Goal: Task Accomplishment & Management: Use online tool/utility

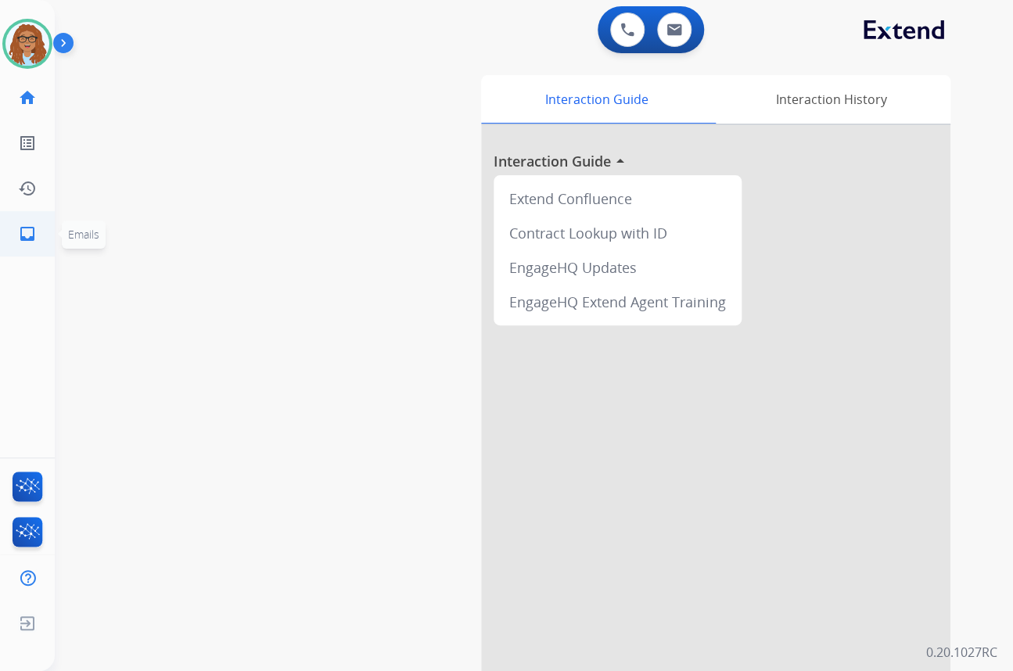
click at [35, 228] on mat-icon "inbox" at bounding box center [27, 233] width 19 height 19
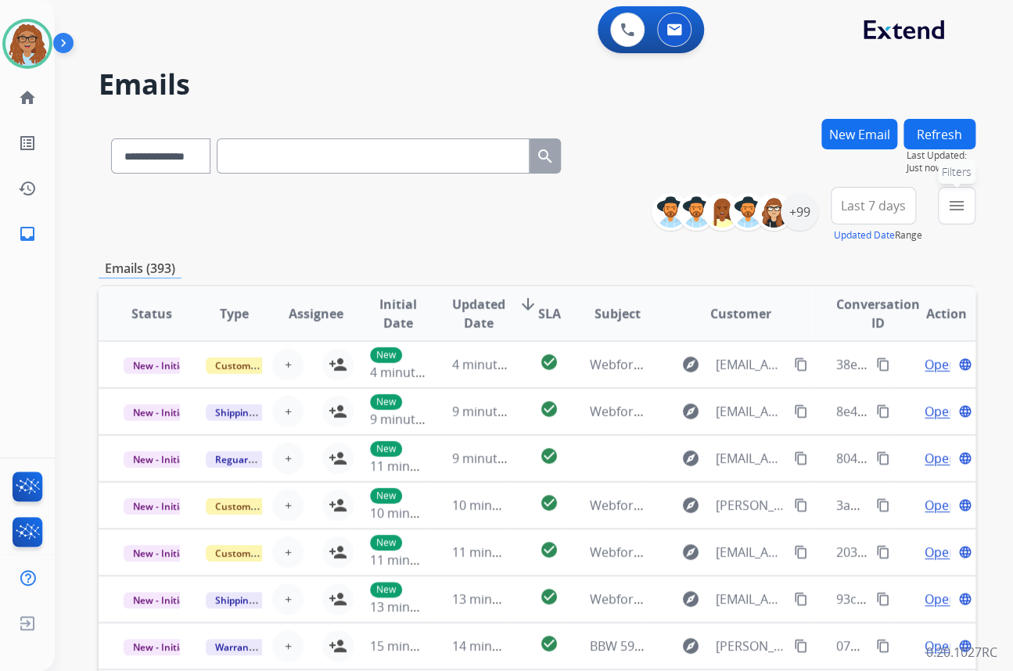
click at [956, 199] on mat-icon "menu" at bounding box center [956, 205] width 19 height 19
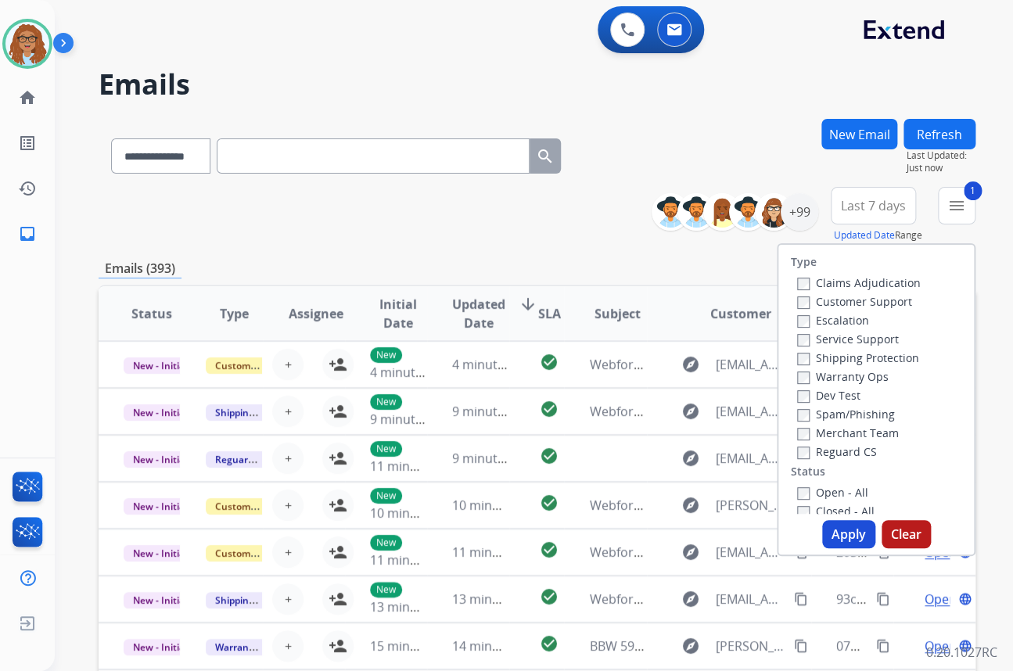
click at [797, 351] on label "Shipping Protection" at bounding box center [858, 357] width 122 height 15
click at [837, 531] on button "Apply" at bounding box center [848, 534] width 53 height 28
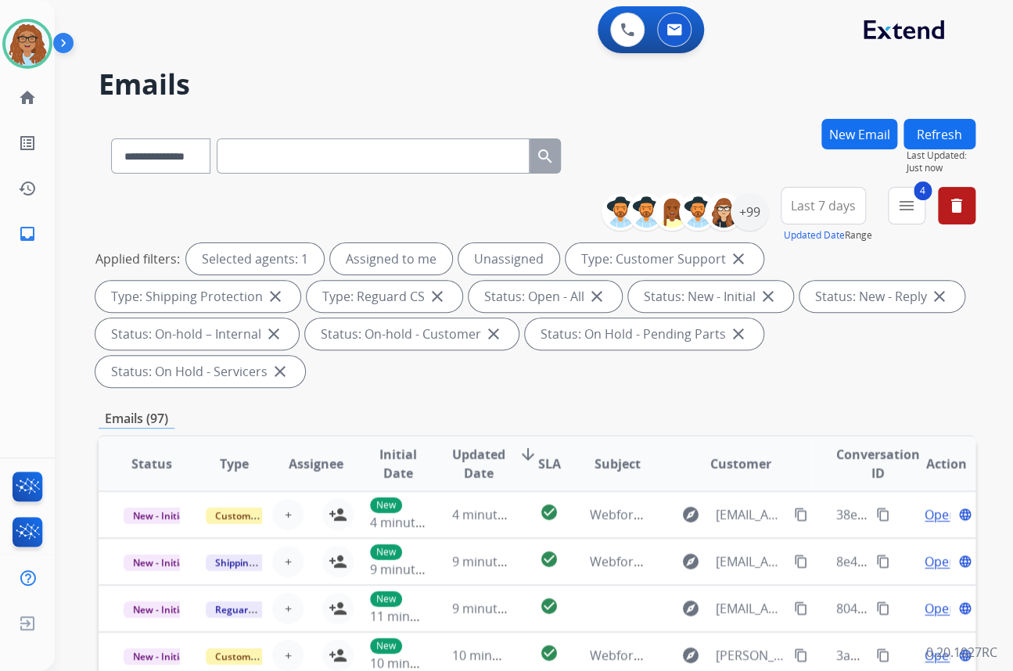
click at [824, 195] on button "Last 7 days" at bounding box center [822, 206] width 85 height 38
click at [826, 258] on div "Custom" at bounding box center [818, 262] width 86 height 23
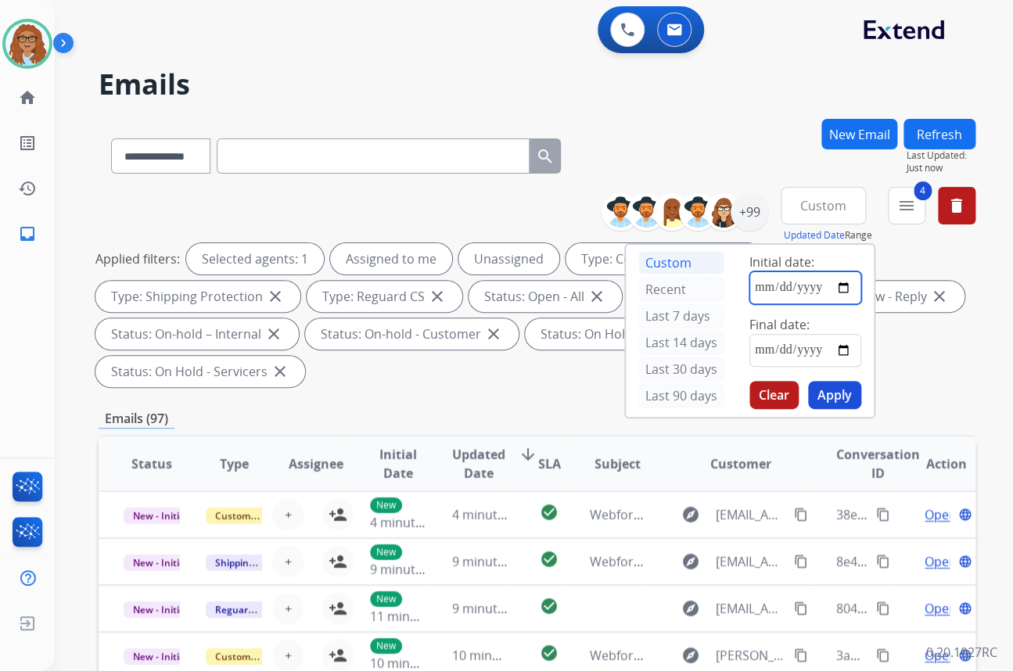
click at [846, 289] on input "date" at bounding box center [805, 287] width 112 height 33
type input "**********"
click at [846, 354] on input "date" at bounding box center [805, 350] width 112 height 33
type input "**********"
click at [837, 399] on button "Apply" at bounding box center [834, 395] width 53 height 28
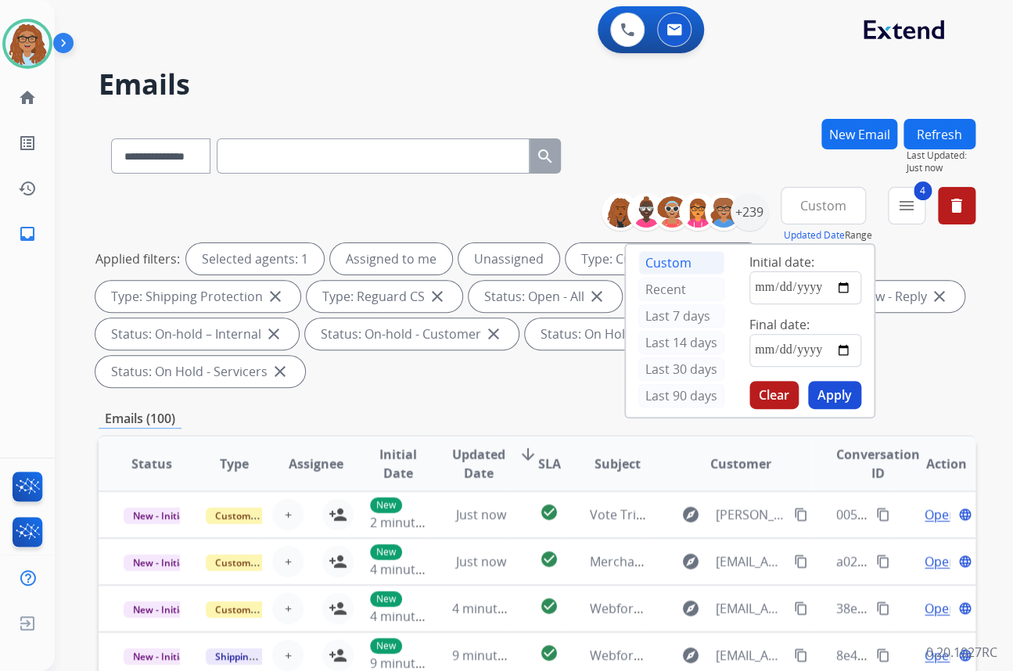
click at [700, 145] on div "**********" at bounding box center [537, 153] width 877 height 68
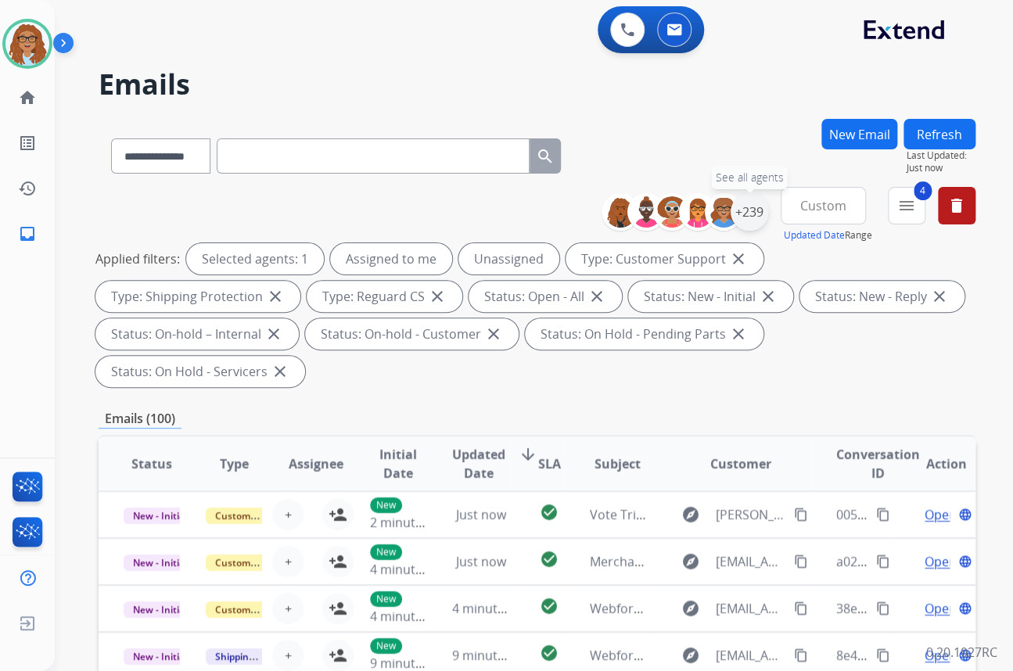
click at [740, 213] on div "+239" at bounding box center [749, 212] width 38 height 38
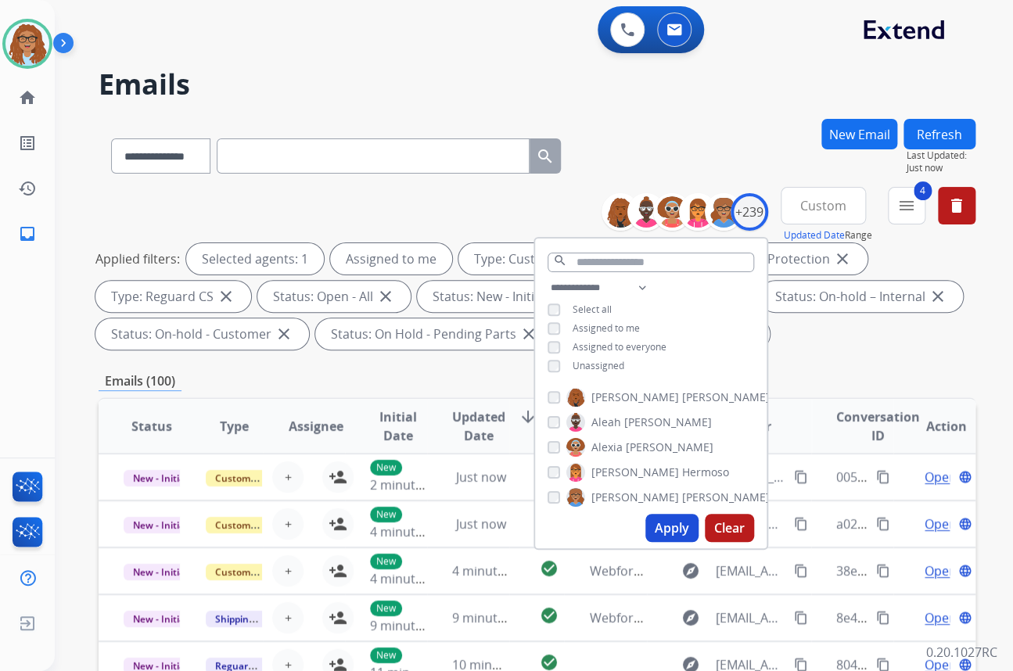
click at [652, 522] on button "Apply" at bounding box center [671, 528] width 53 height 28
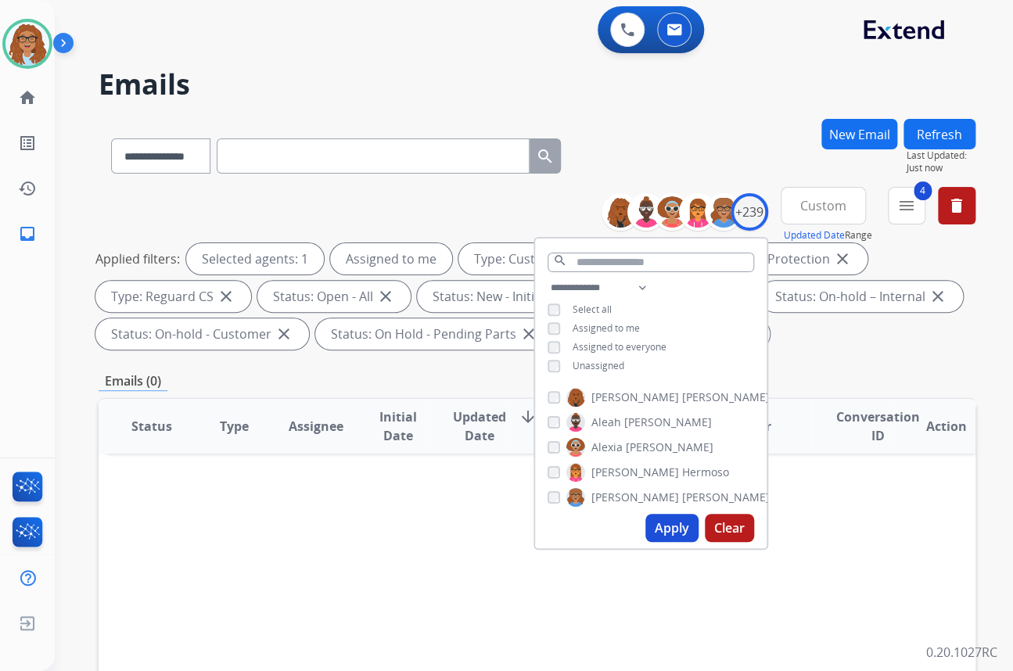
click at [642, 172] on div "**********" at bounding box center [537, 153] width 877 height 68
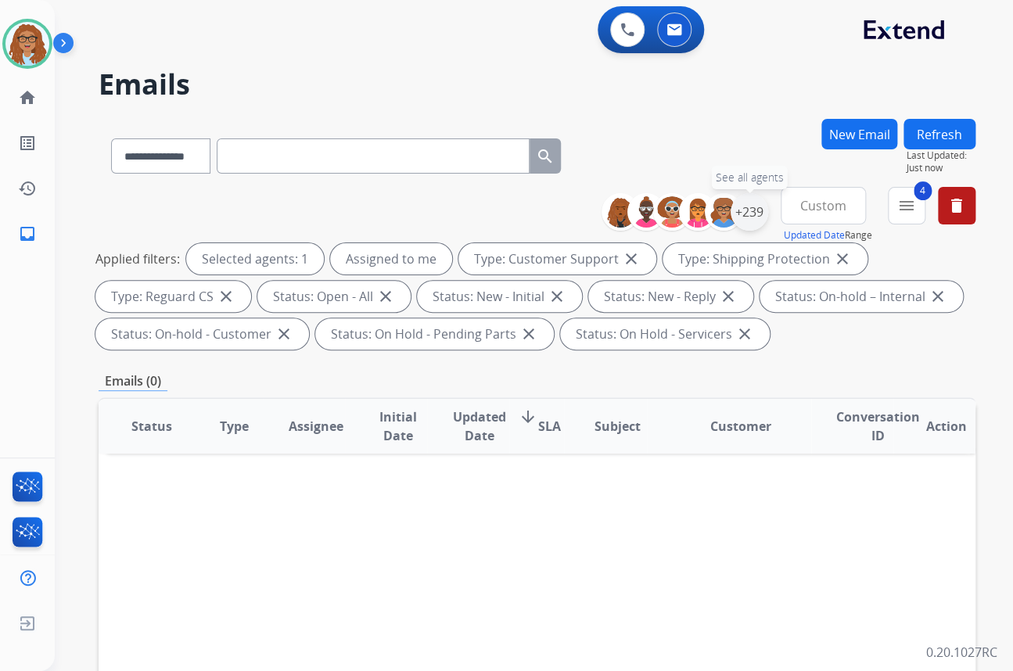
click at [752, 211] on div "+239" at bounding box center [749, 212] width 38 height 38
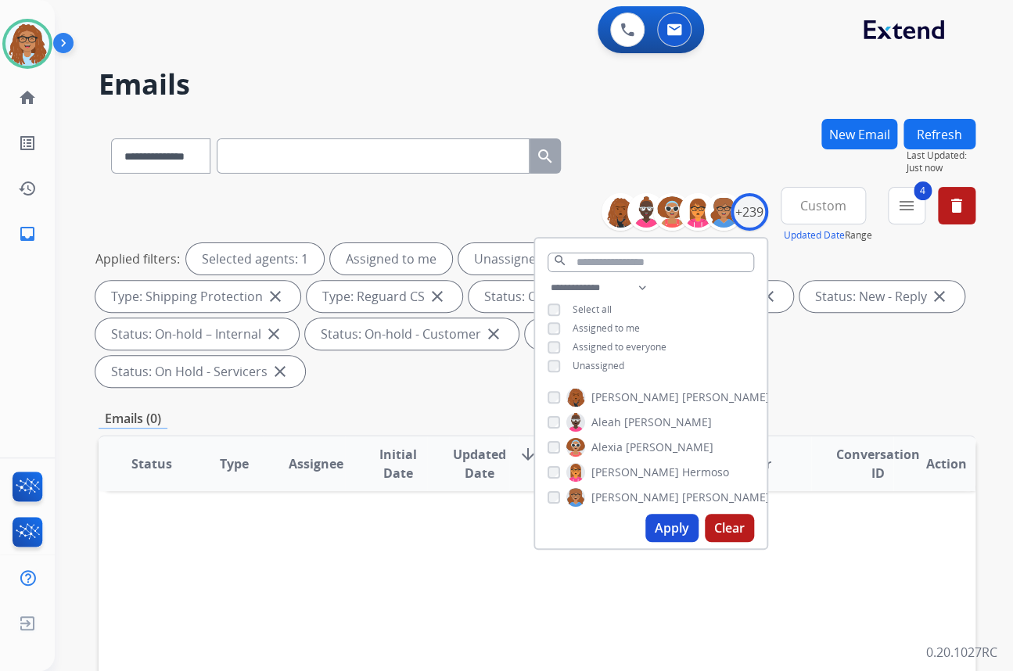
click at [669, 519] on button "Apply" at bounding box center [671, 528] width 53 height 28
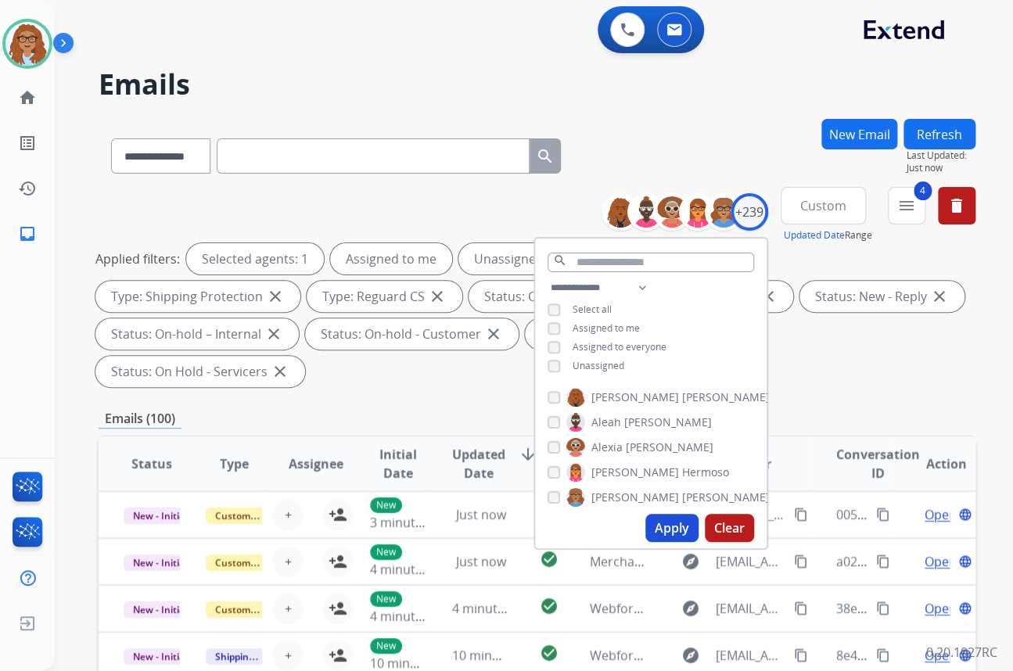
click at [683, 148] on div "**********" at bounding box center [537, 153] width 877 height 68
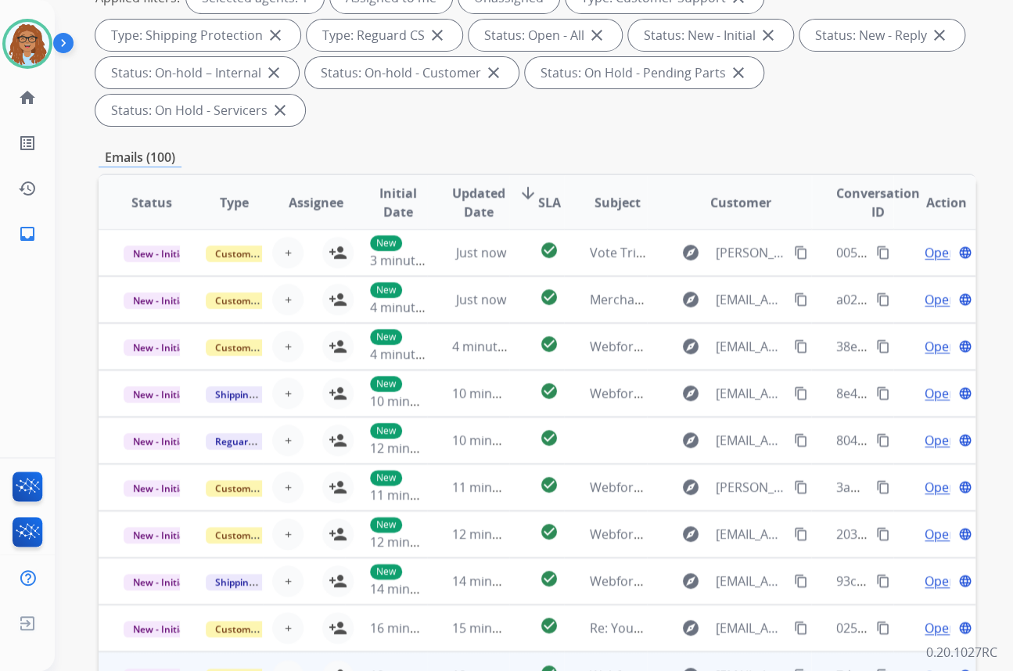
scroll to position [331, 0]
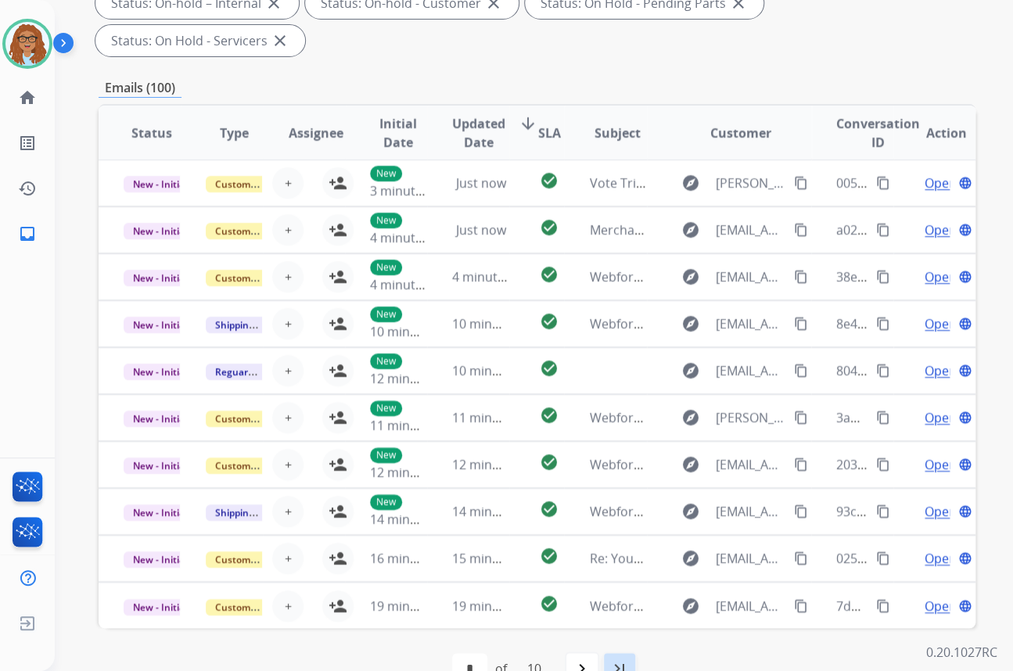
click at [626, 659] on mat-icon "last_page" at bounding box center [619, 668] width 19 height 19
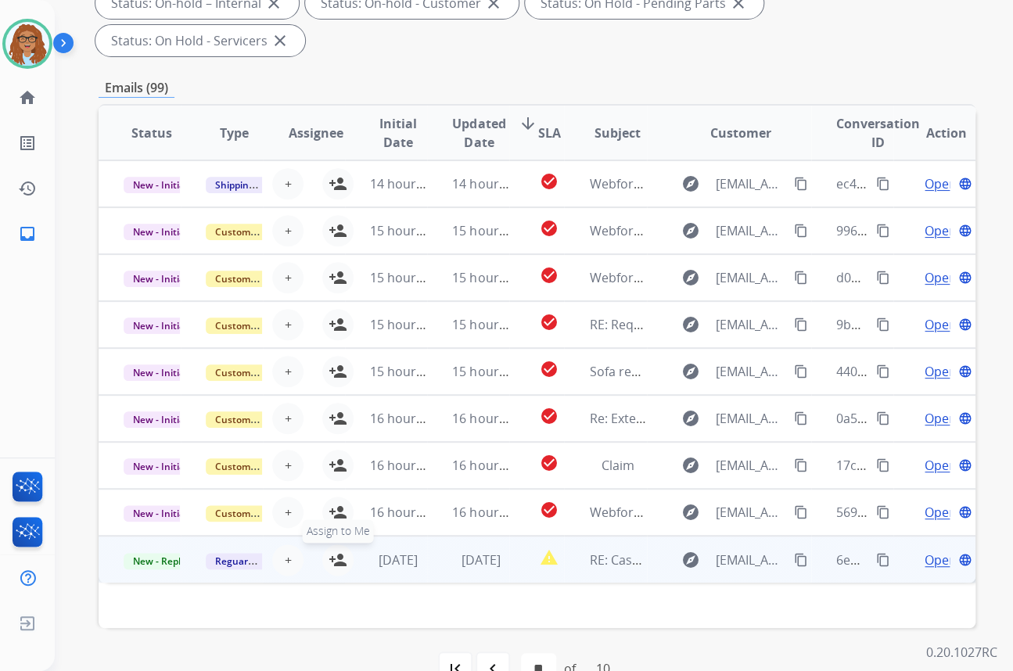
click at [336, 550] on mat-icon "person_add" at bounding box center [337, 559] width 19 height 19
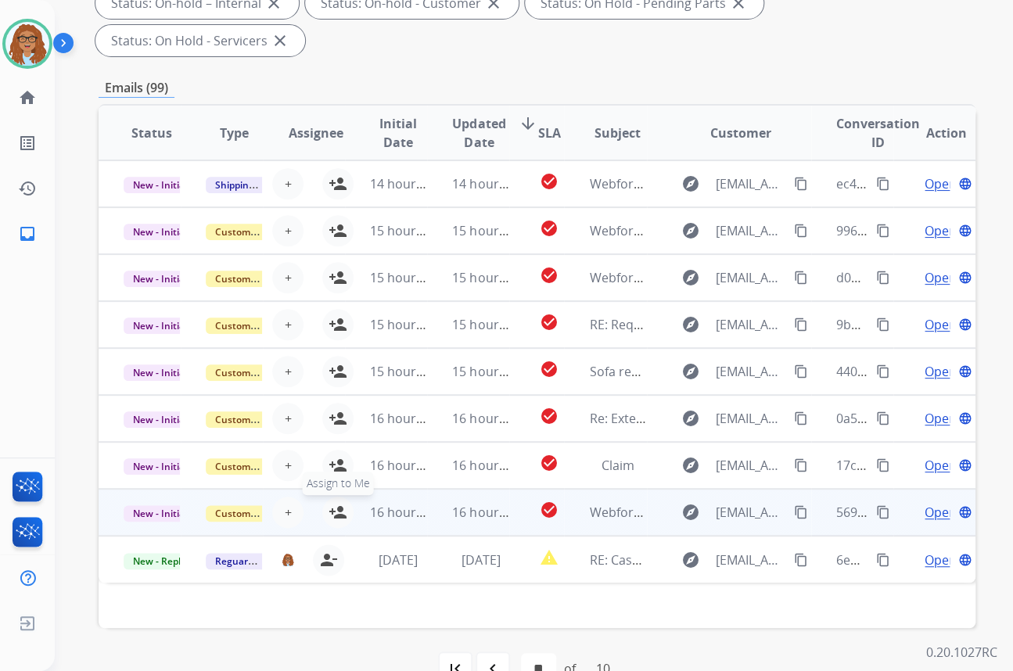
click at [339, 503] on mat-icon "person_add" at bounding box center [337, 512] width 19 height 19
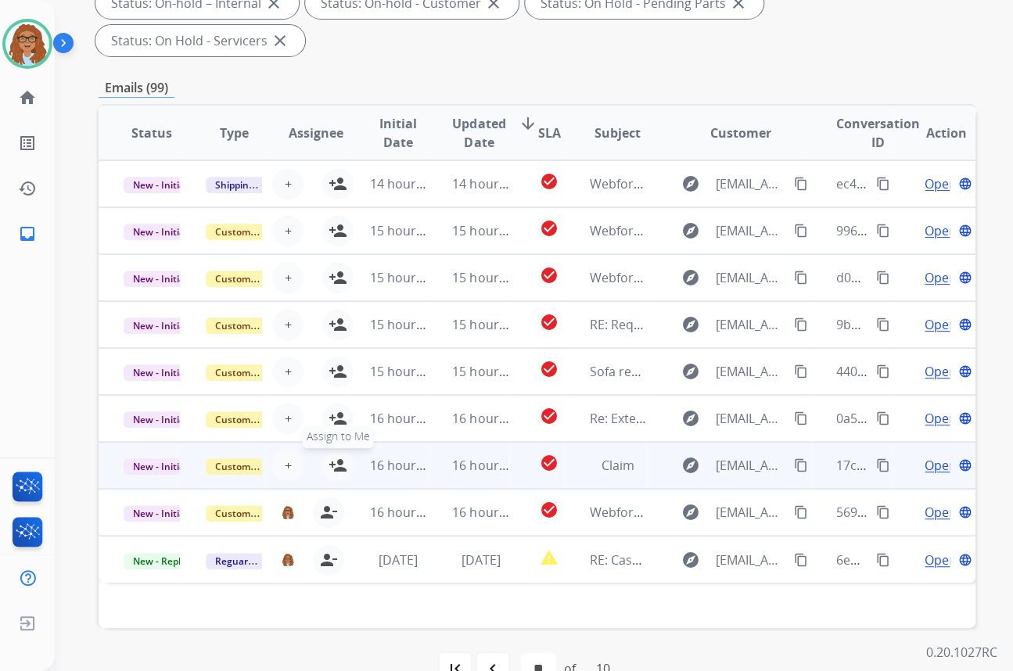
click at [338, 456] on mat-icon "person_add" at bounding box center [337, 465] width 19 height 19
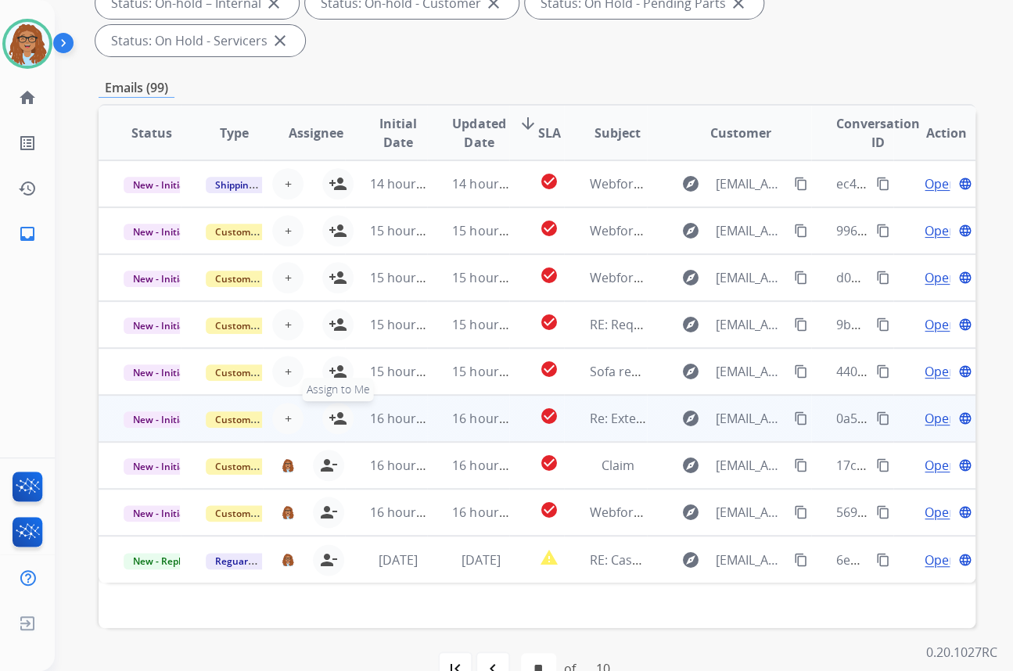
click at [337, 409] on mat-icon "person_add" at bounding box center [337, 418] width 19 height 19
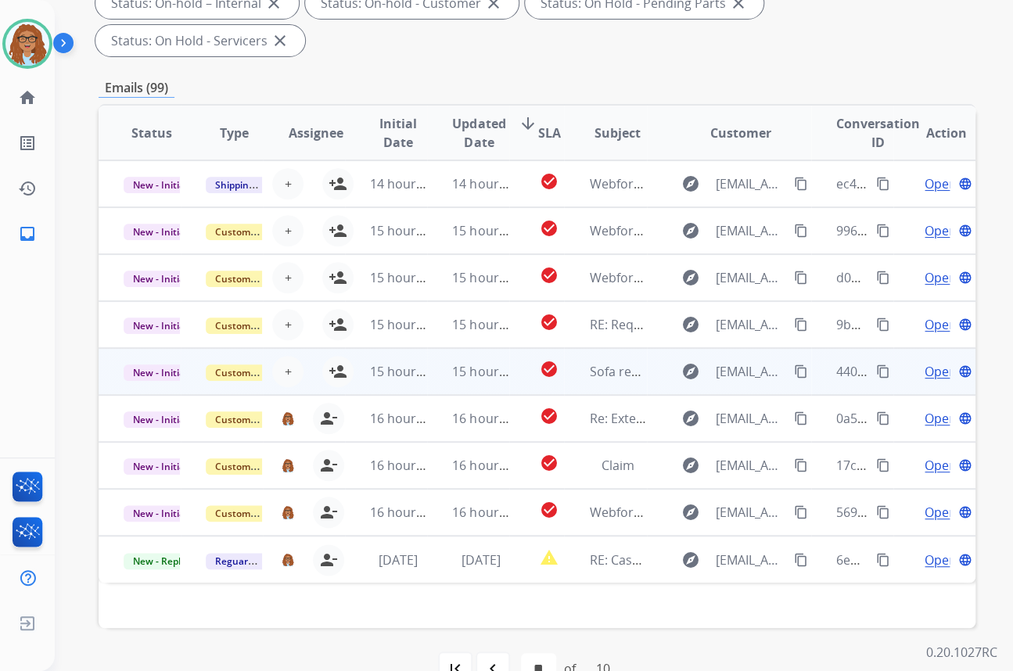
click at [345, 348] on td "15 hours ago" at bounding box center [386, 371] width 82 height 47
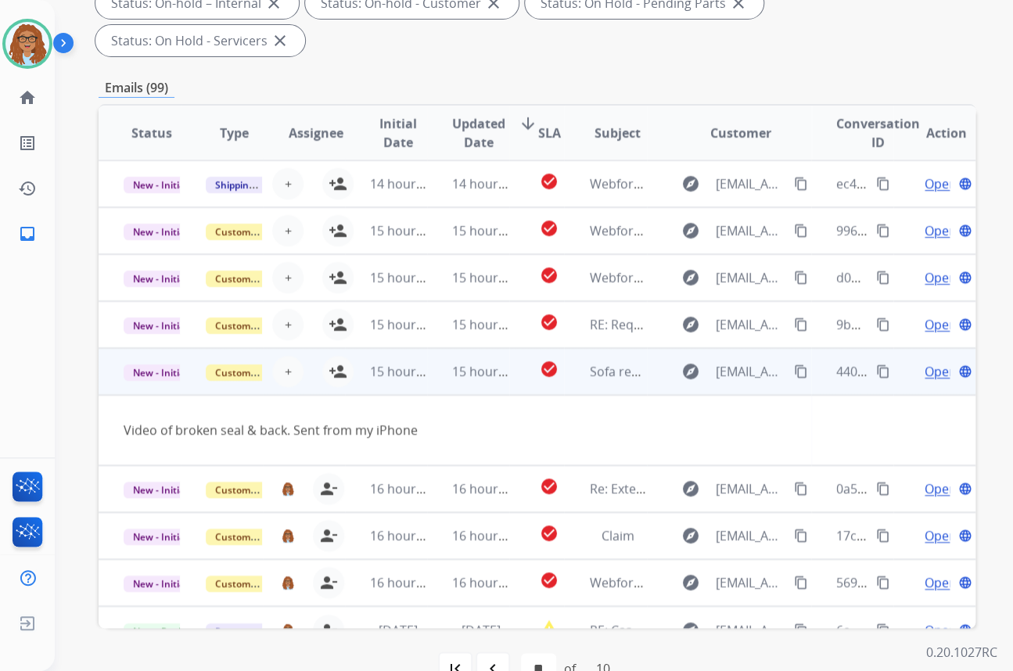
scroll to position [23, 0]
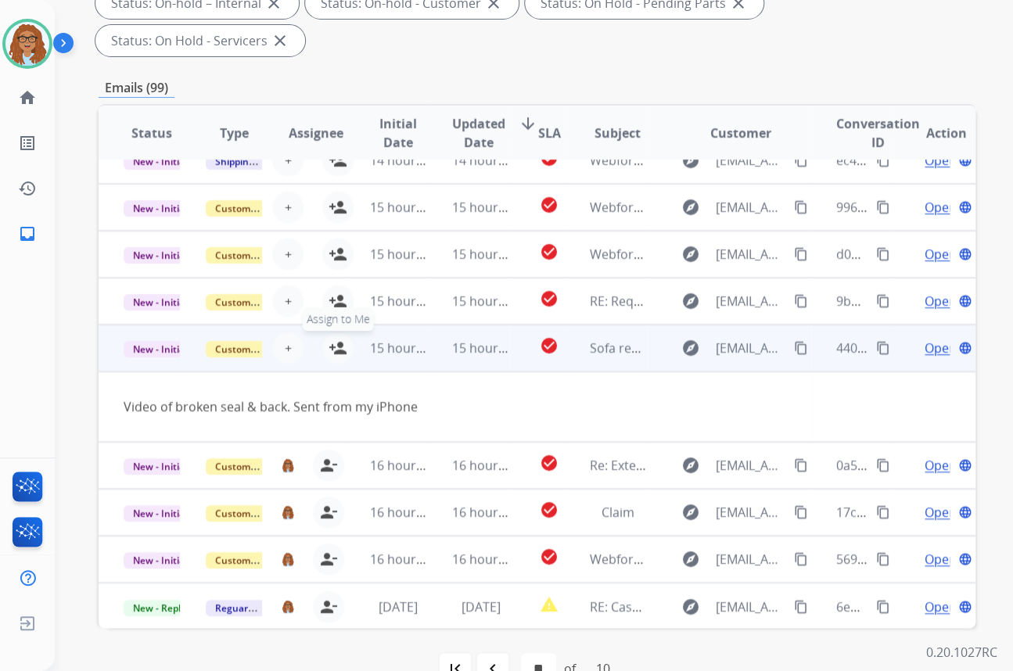
click at [337, 339] on mat-icon "person_add" at bounding box center [337, 348] width 19 height 19
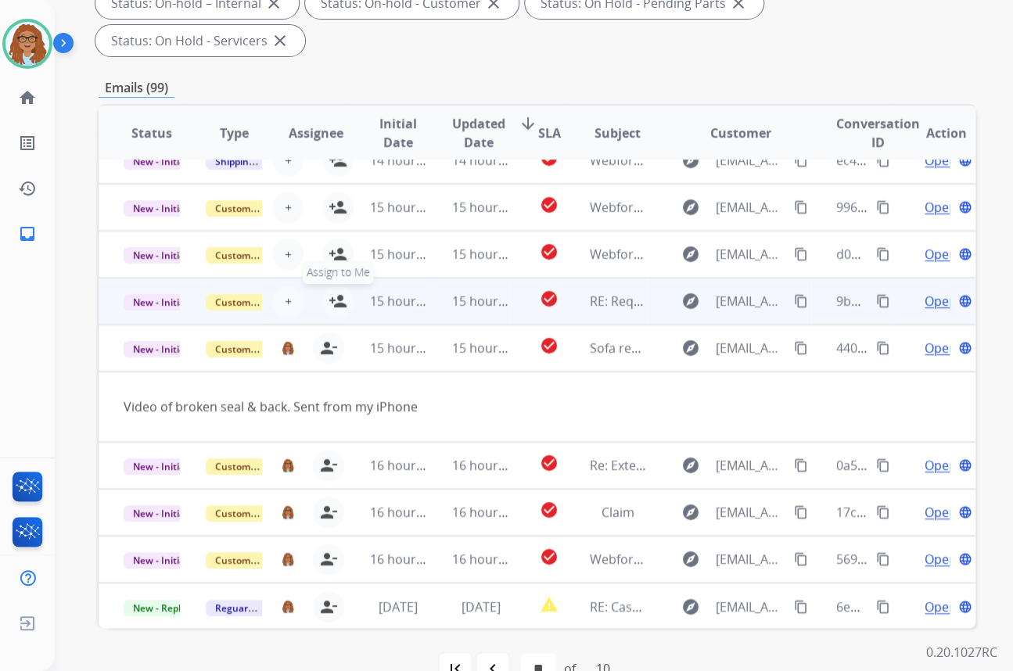
click at [333, 292] on mat-icon "person_add" at bounding box center [337, 301] width 19 height 19
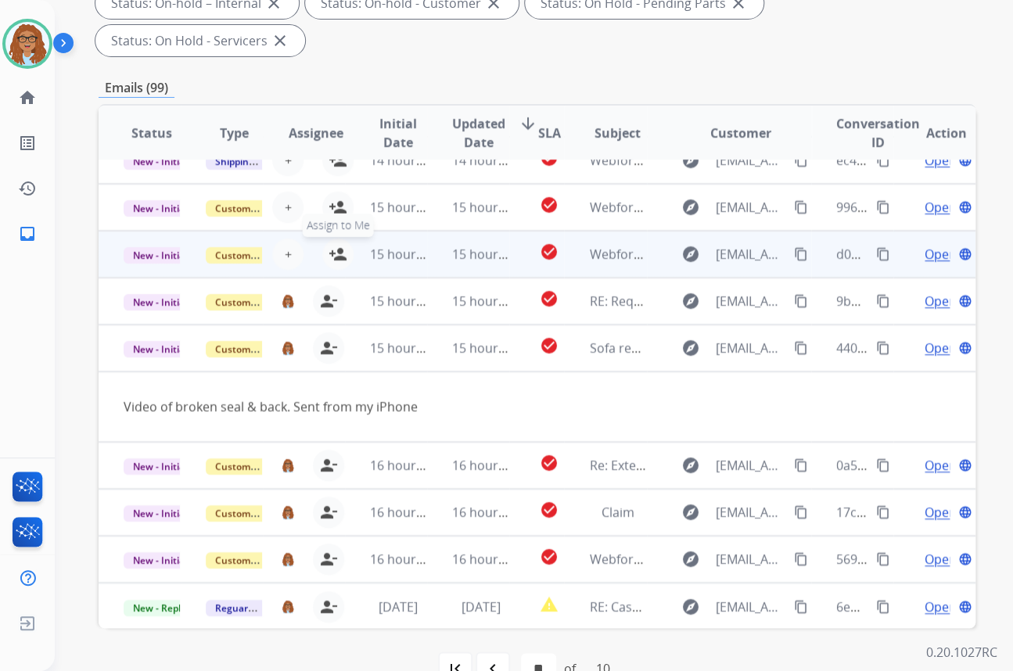
click at [337, 245] on mat-icon "person_add" at bounding box center [337, 254] width 19 height 19
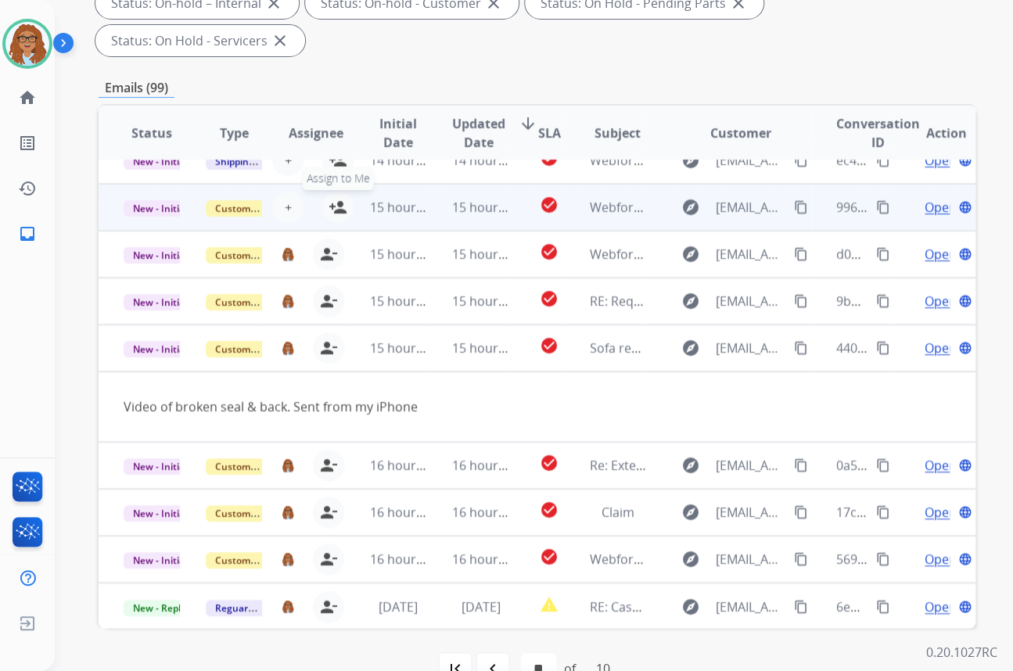
click at [334, 198] on mat-icon "person_add" at bounding box center [337, 207] width 19 height 19
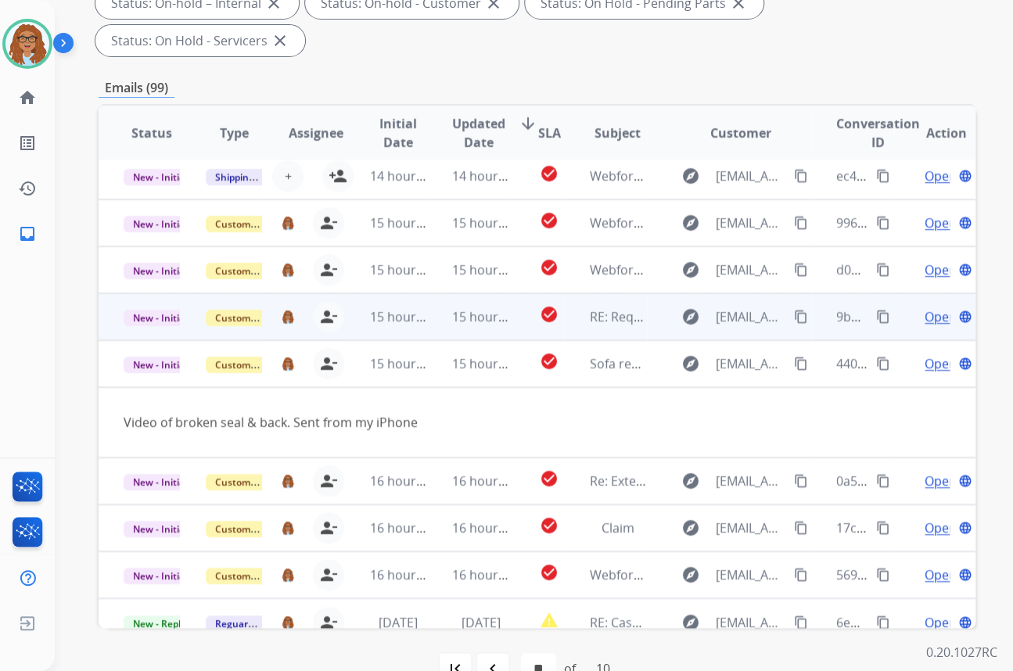
scroll to position [0, 0]
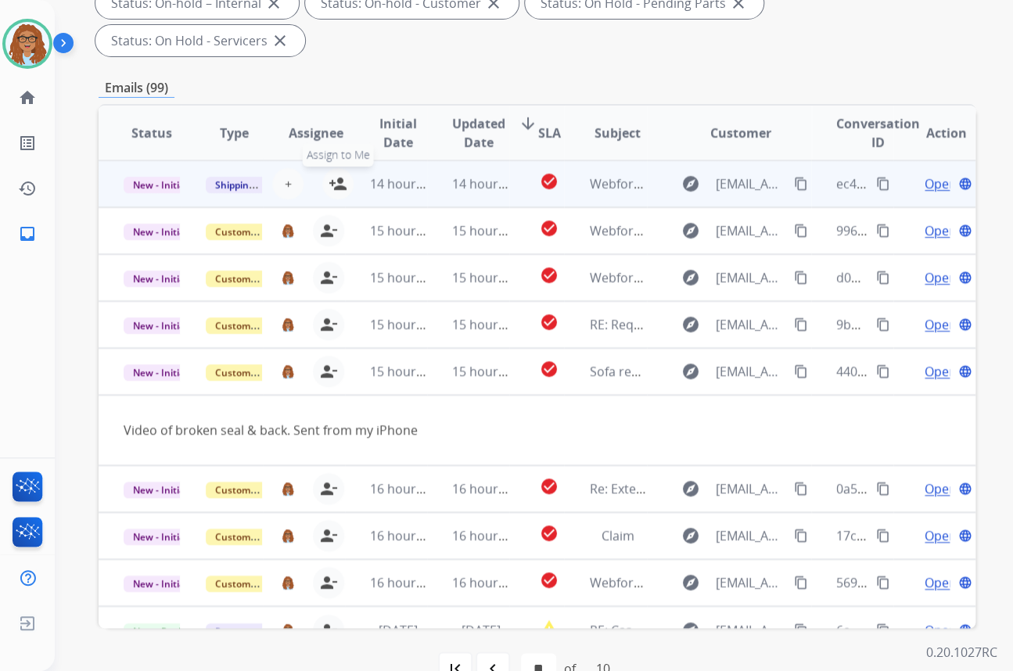
click at [339, 174] on mat-icon "person_add" at bounding box center [337, 183] width 19 height 19
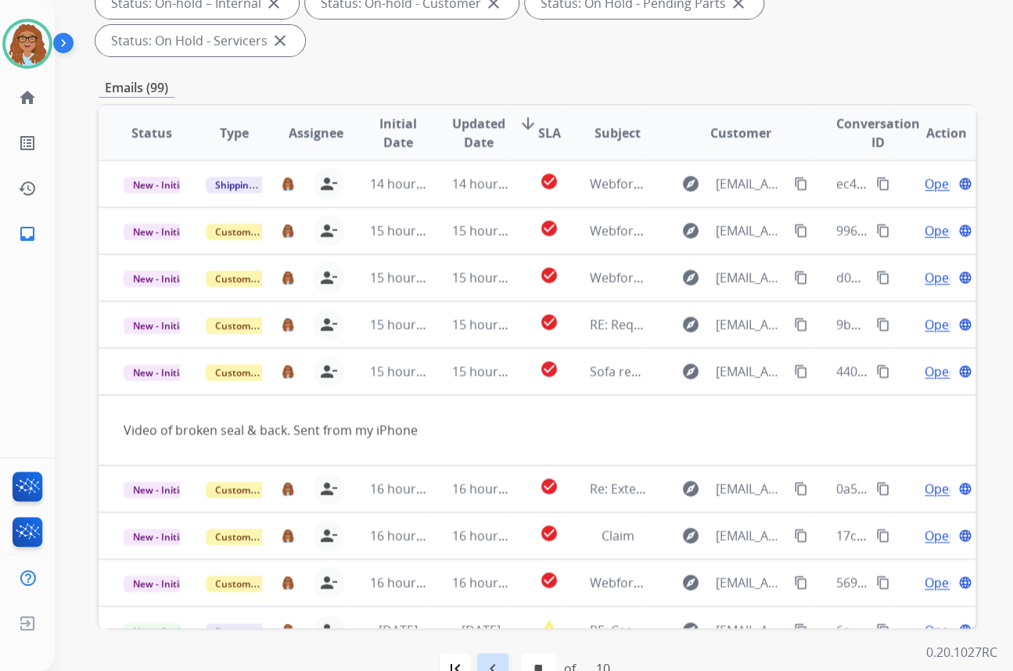
click at [498, 659] on mat-icon "navigate_before" at bounding box center [492, 668] width 19 height 19
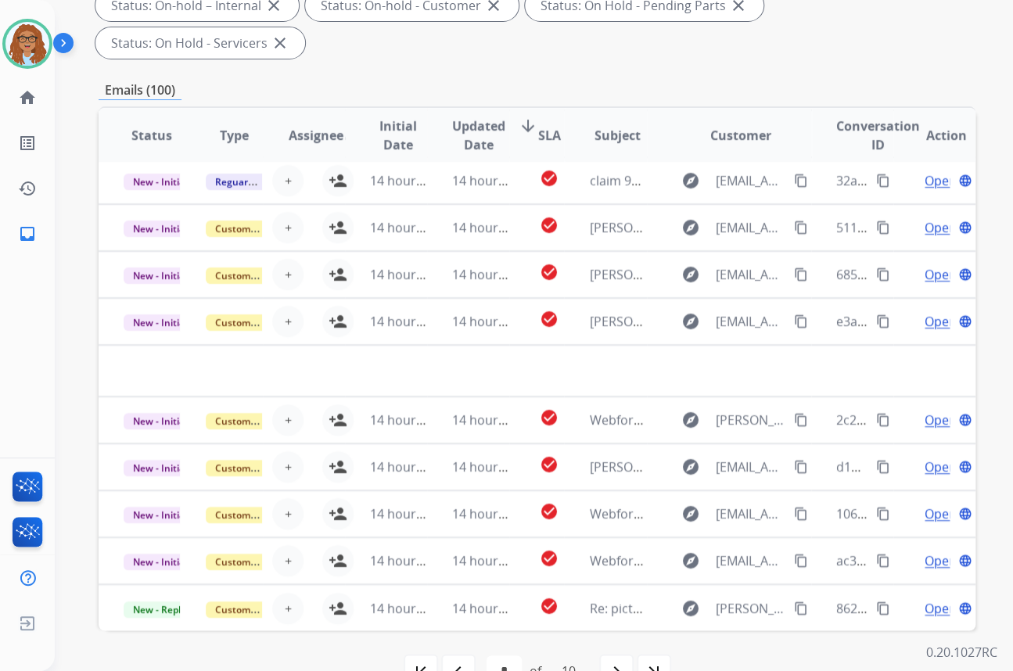
scroll to position [331, 0]
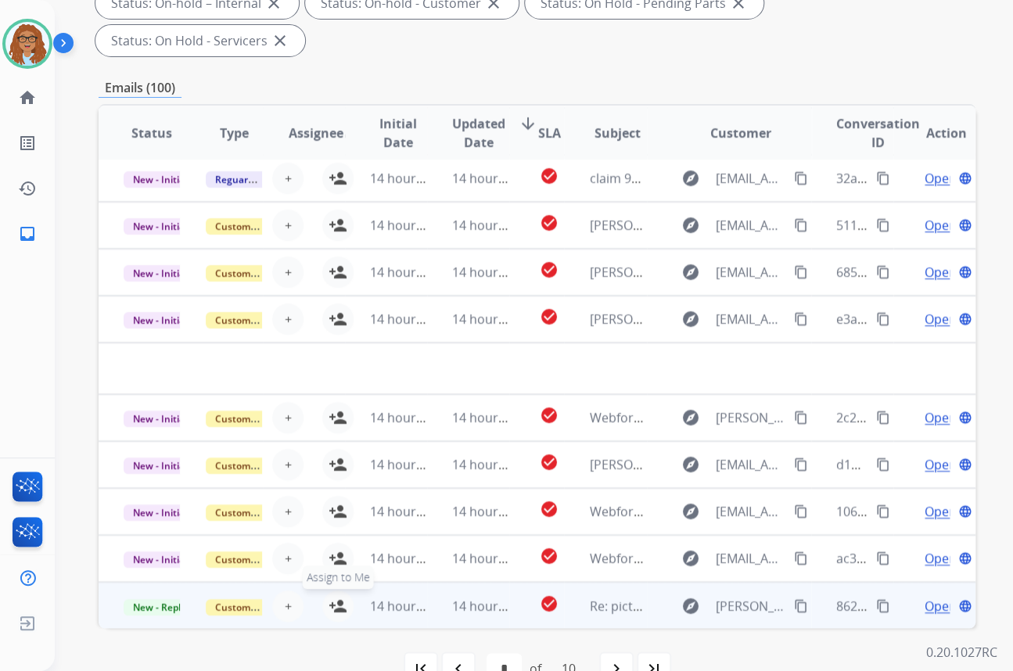
click at [335, 597] on mat-icon "person_add" at bounding box center [337, 606] width 19 height 19
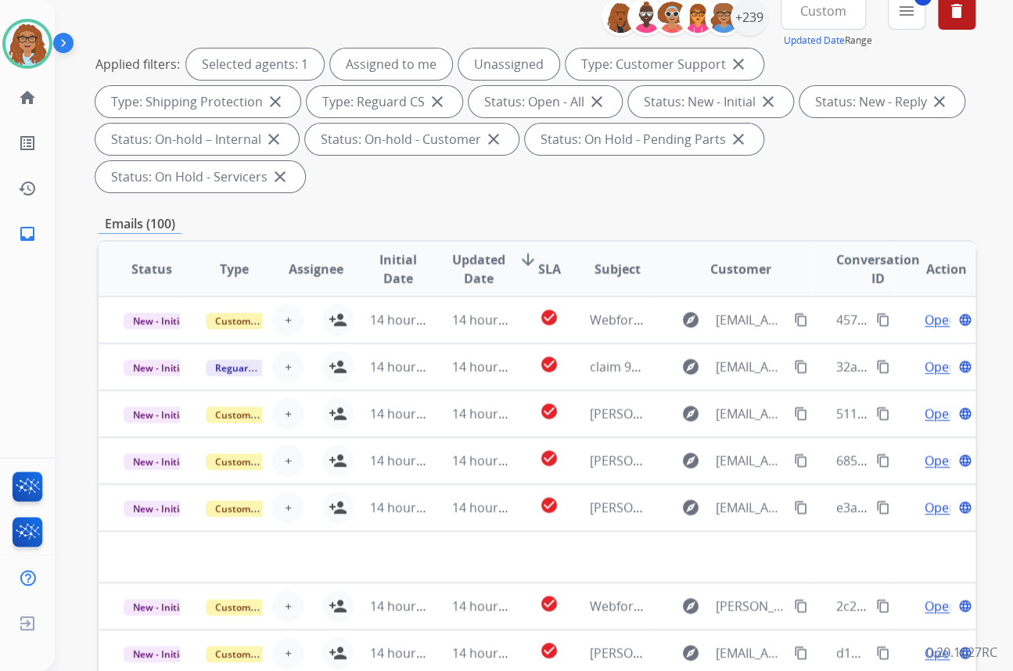
scroll to position [47, 0]
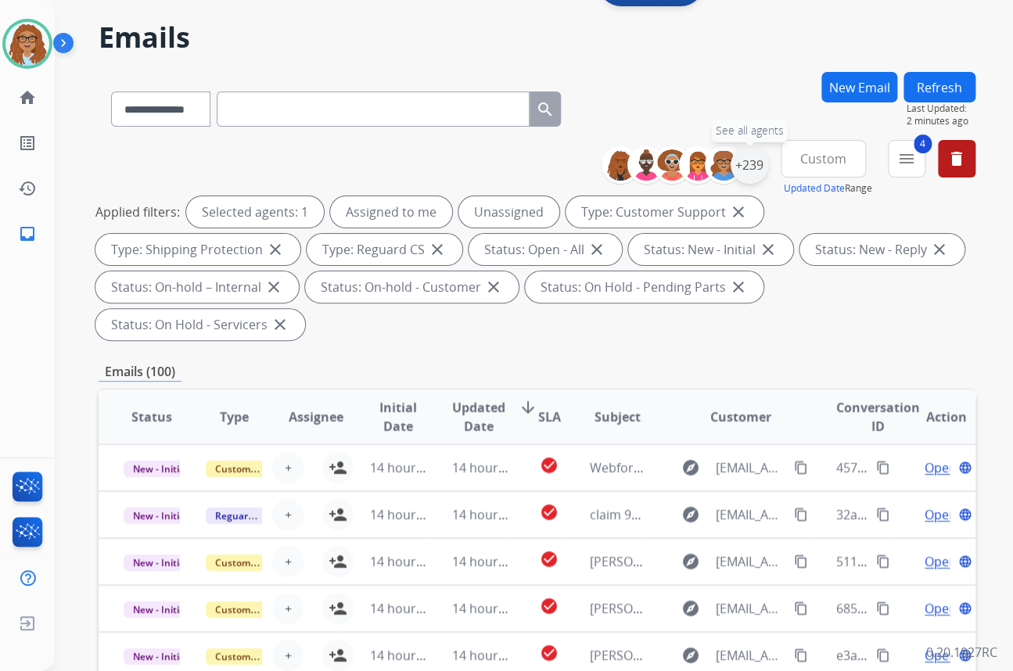
click at [759, 170] on div "+239" at bounding box center [749, 165] width 38 height 38
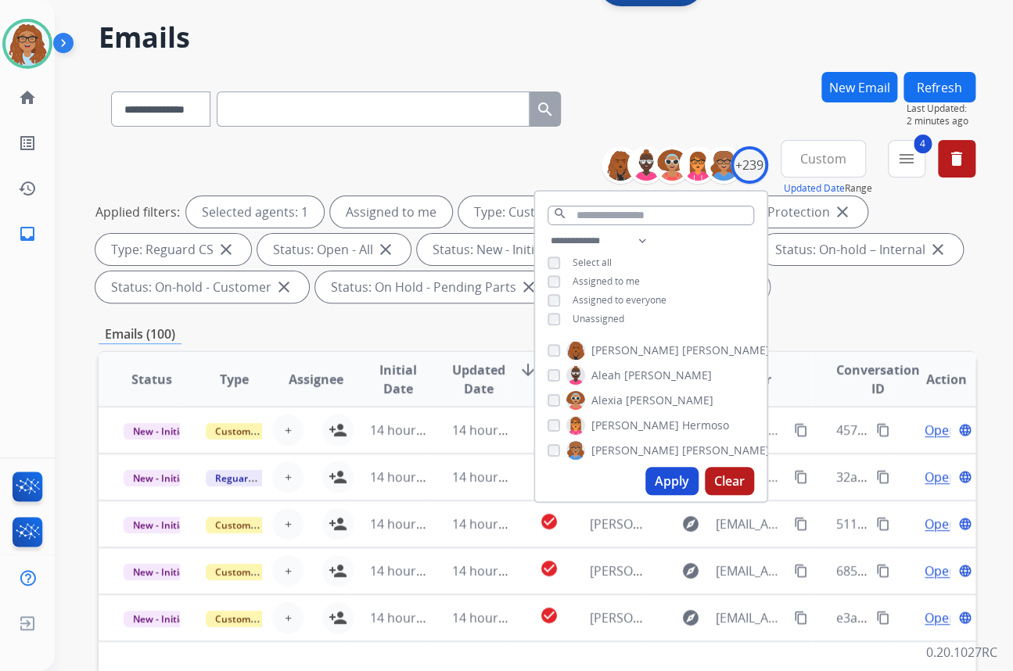
click at [682, 486] on button "Apply" at bounding box center [671, 481] width 53 height 28
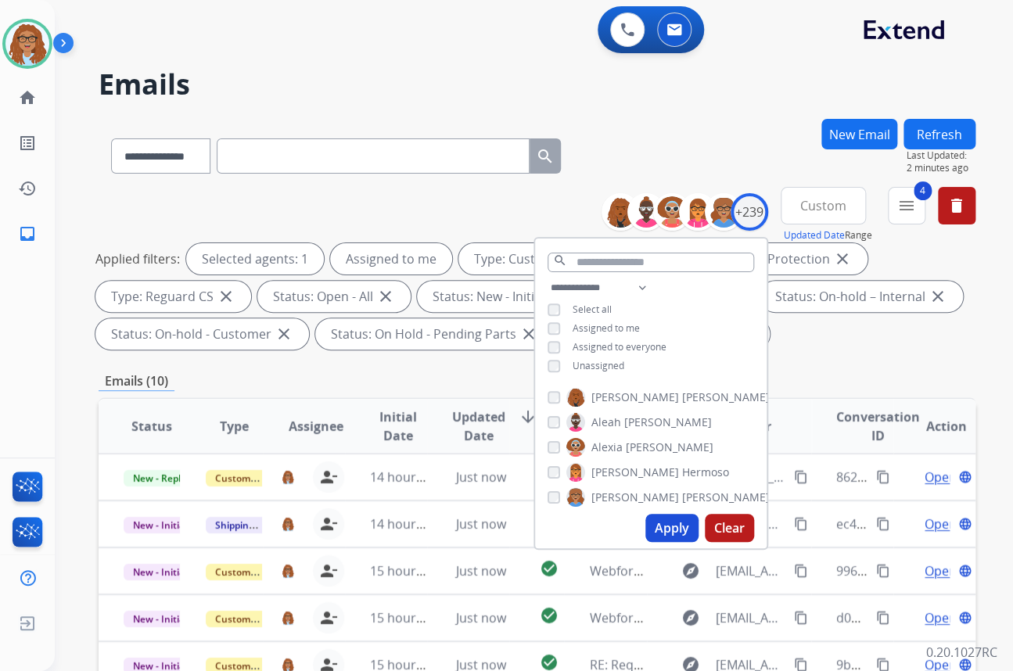
click at [654, 101] on div "**********" at bounding box center [515, 391] width 920 height 671
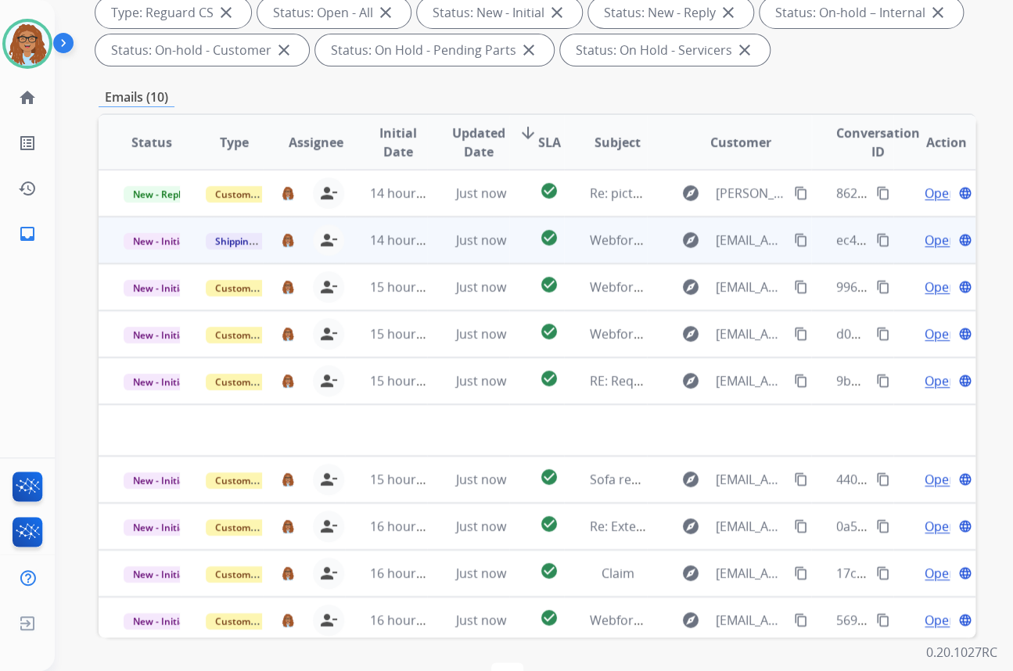
scroll to position [52, 0]
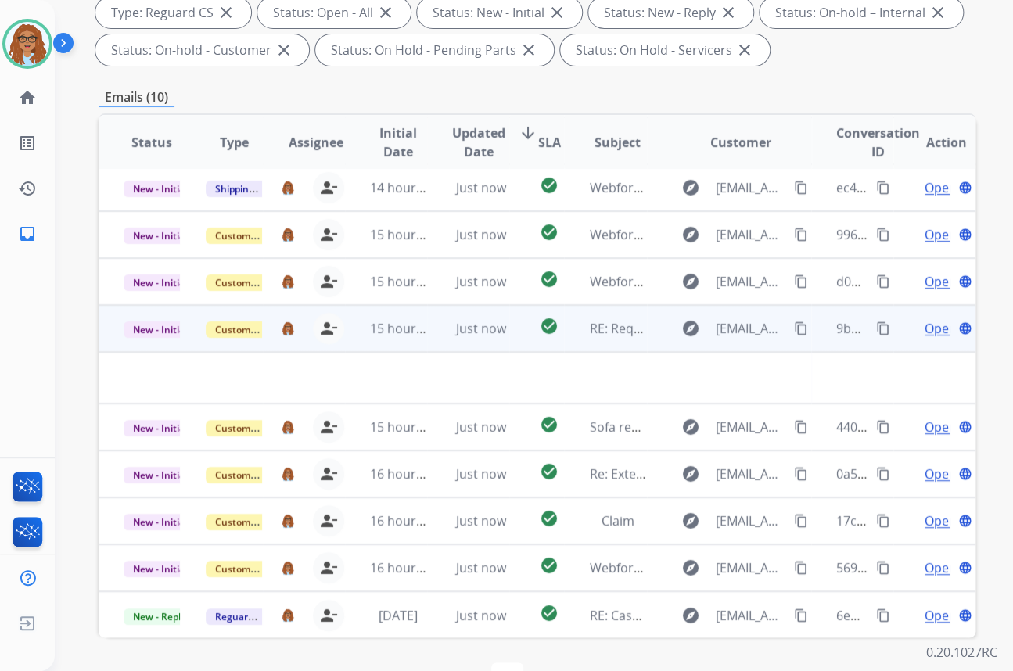
click at [430, 340] on td "Just now" at bounding box center [468, 328] width 82 height 47
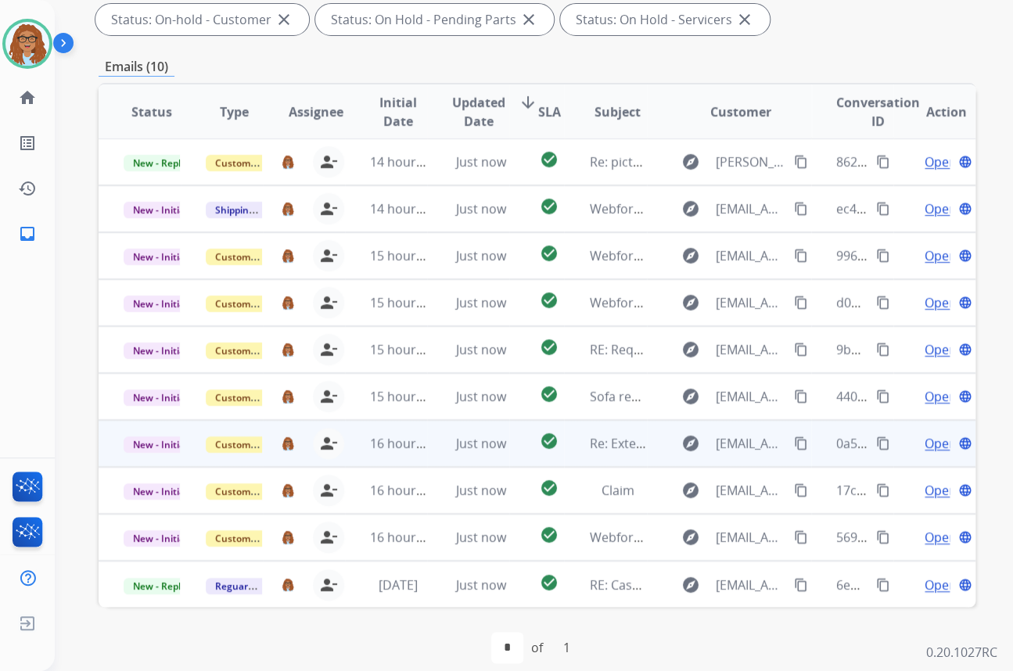
scroll to position [331, 0]
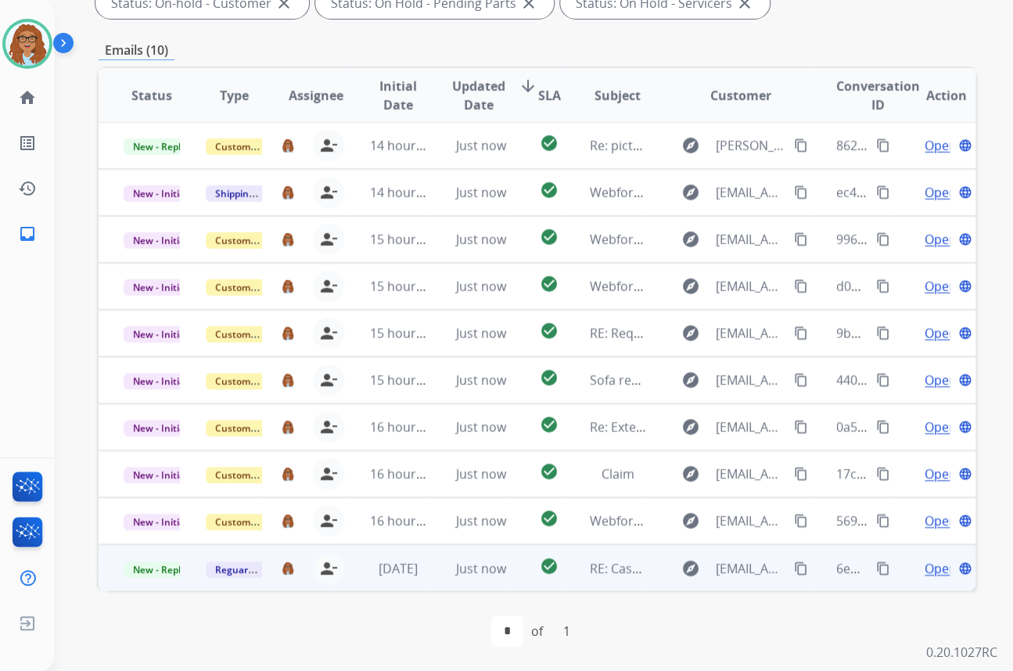
click at [876, 565] on mat-icon "content_copy" at bounding box center [883, 568] width 14 height 14
click at [876, 568] on mat-icon "content_copy" at bounding box center [883, 568] width 14 height 14
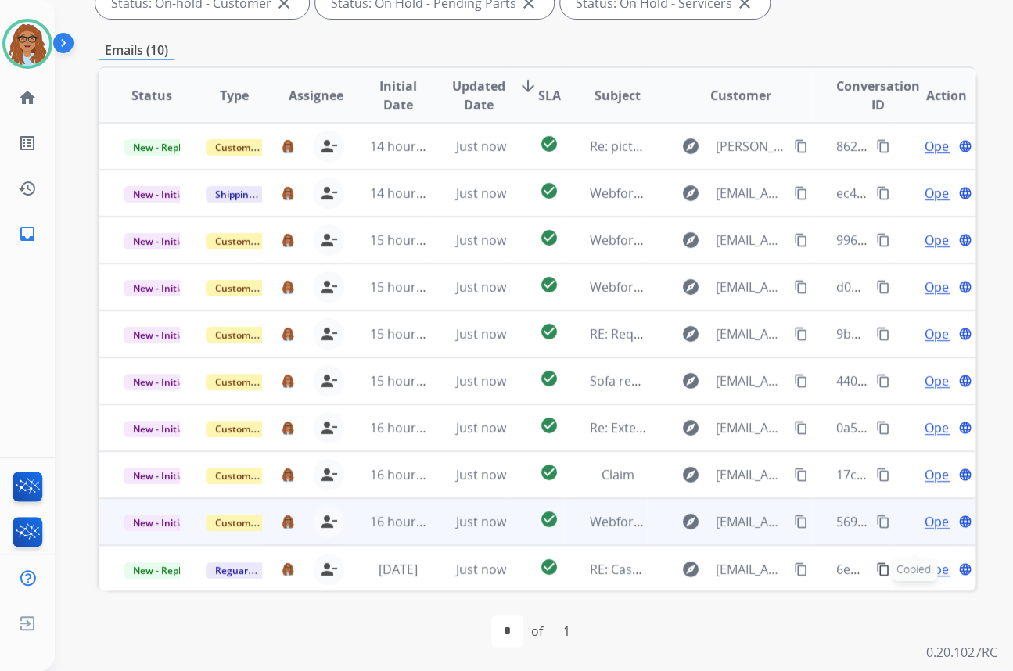
scroll to position [1, 0]
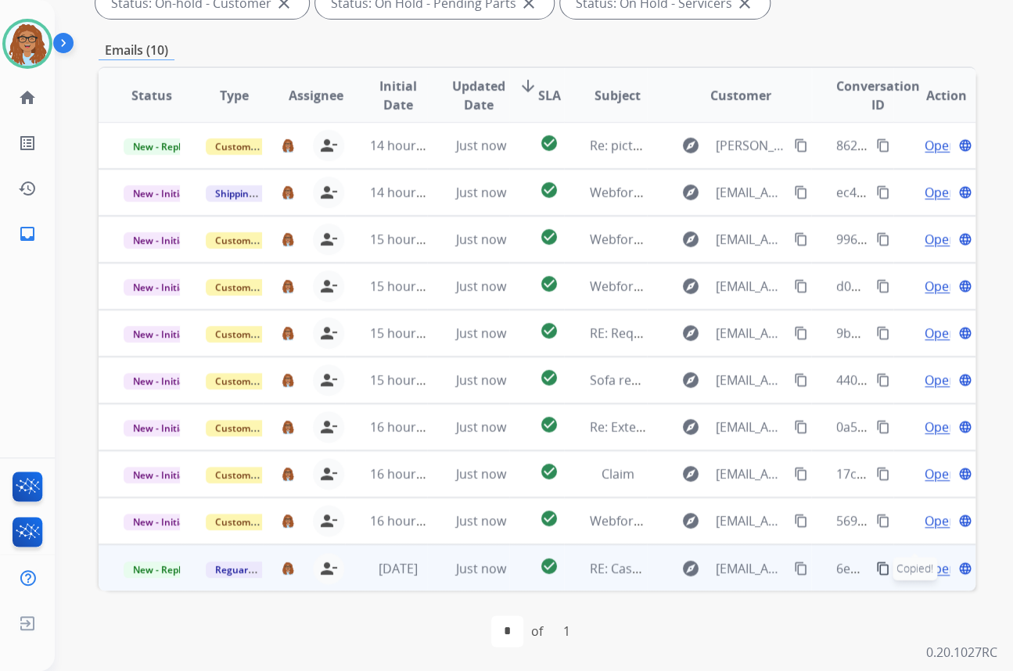
click at [923, 570] on span "Copied!" at bounding box center [914, 568] width 45 height 23
click at [935, 564] on span "Open" at bounding box center [940, 568] width 32 height 19
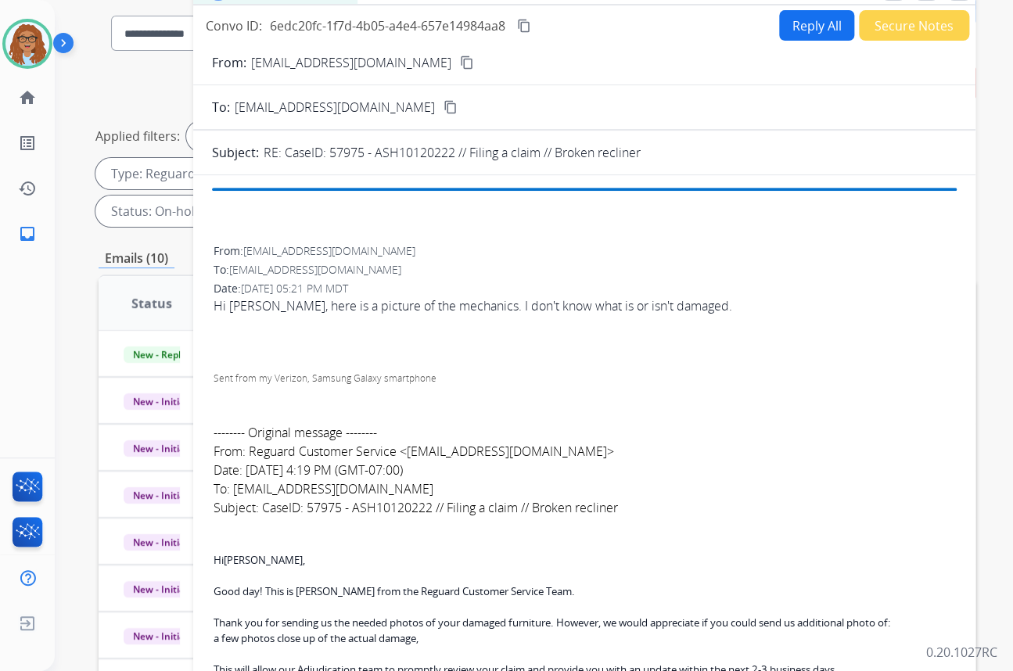
scroll to position [117, 0]
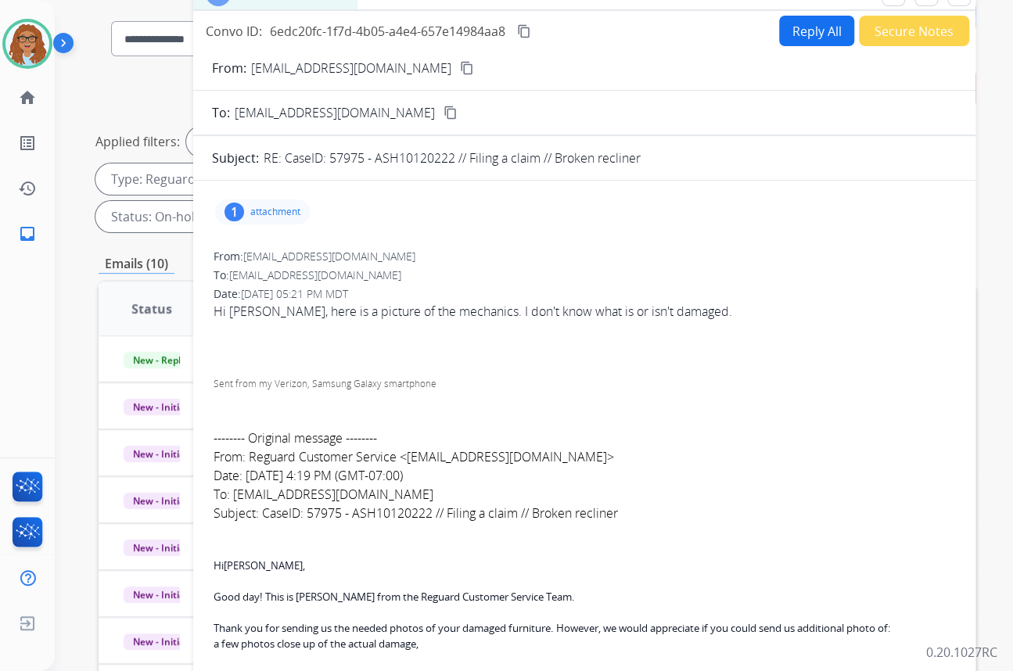
click at [233, 211] on div "1" at bounding box center [234, 212] width 20 height 19
click at [281, 264] on div at bounding box center [270, 255] width 78 height 55
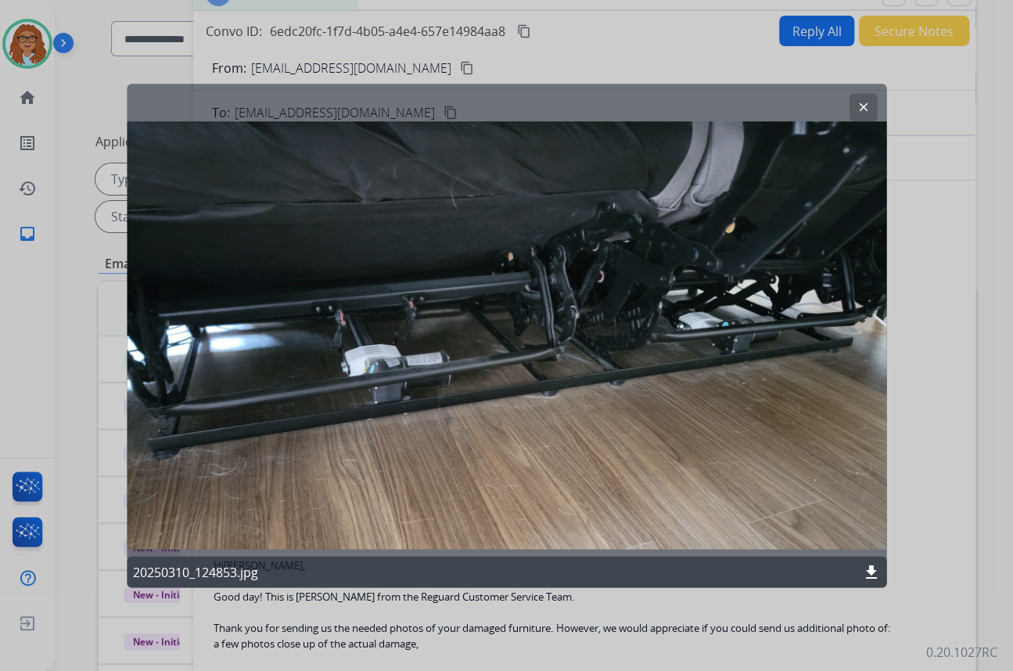
click at [868, 116] on button "clear" at bounding box center [862, 107] width 28 height 28
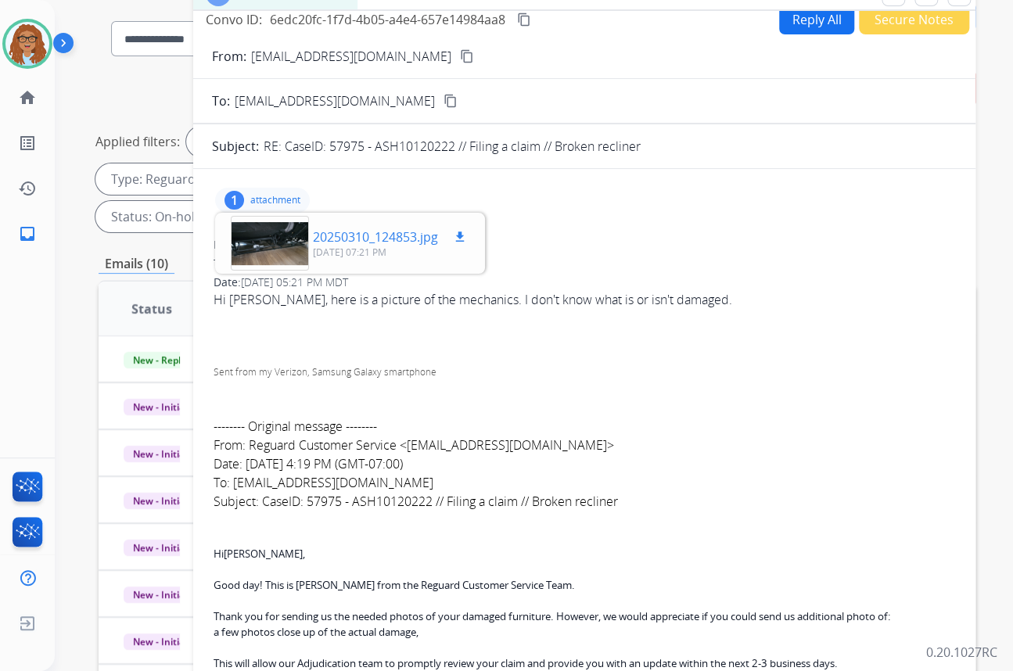
scroll to position [0, 0]
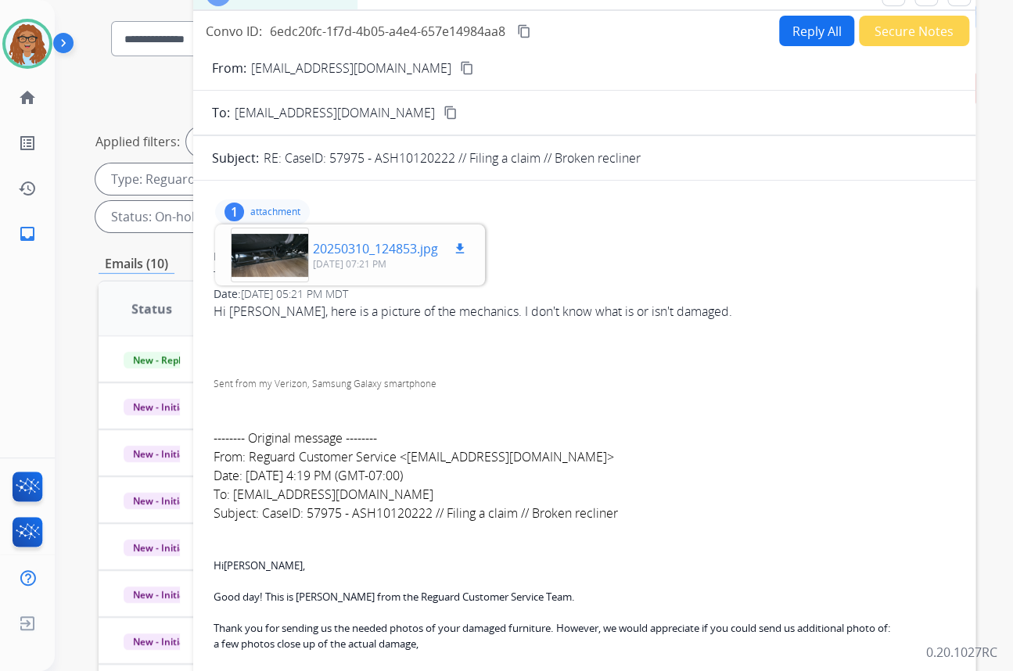
click at [262, 249] on div at bounding box center [270, 255] width 78 height 55
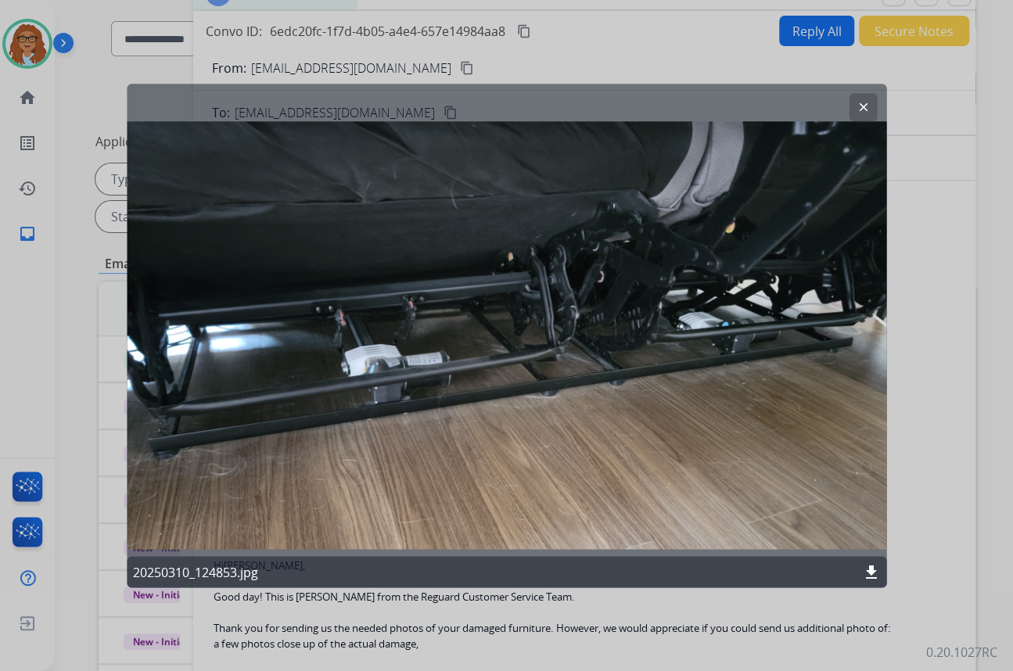
click at [864, 109] on mat-icon "clear" at bounding box center [862, 107] width 14 height 14
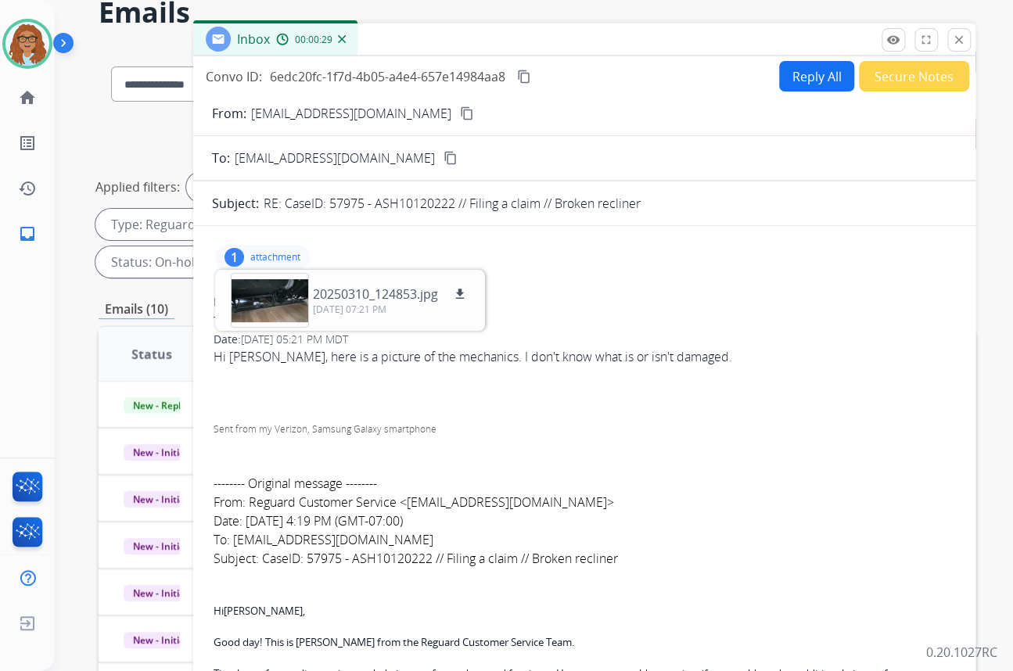
scroll to position [47, 0]
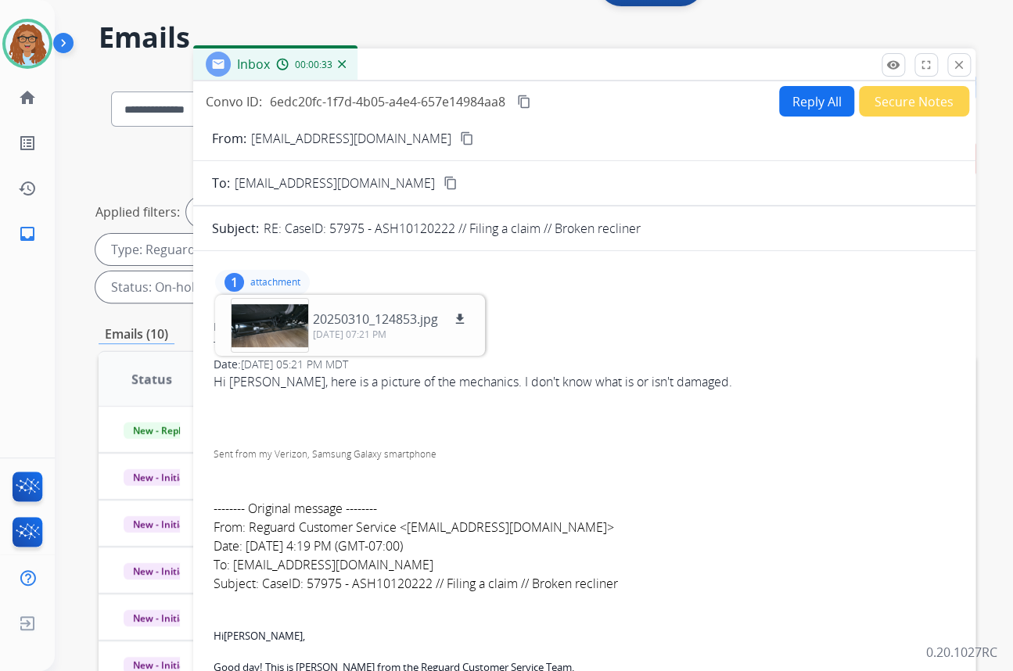
click at [460, 134] on mat-icon "content_copy" at bounding box center [467, 138] width 14 height 14
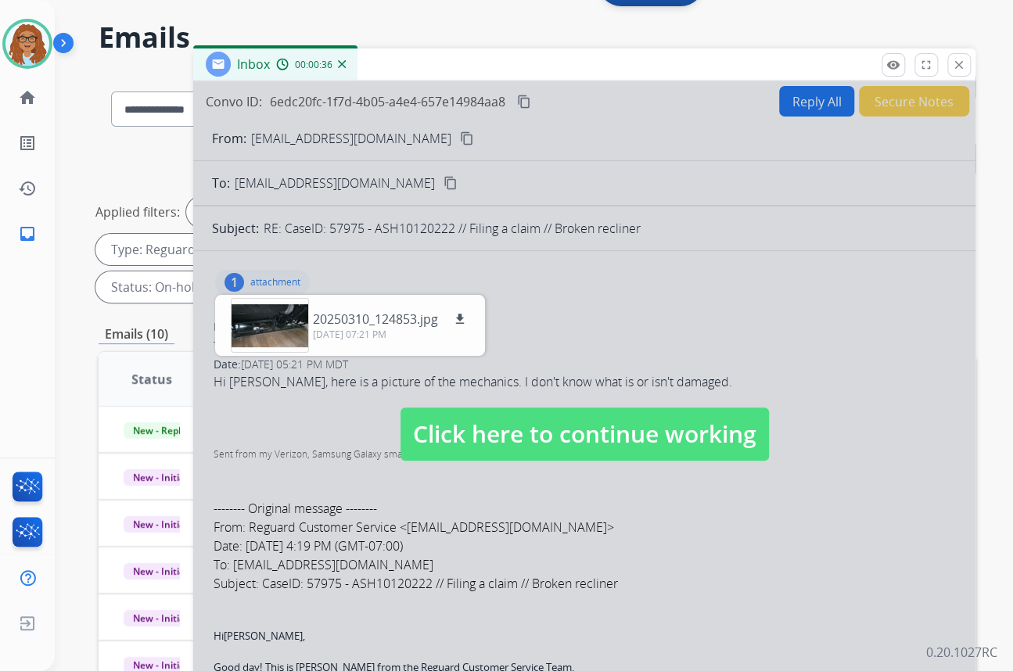
click at [547, 434] on span "Click here to continue working" at bounding box center [584, 433] width 368 height 53
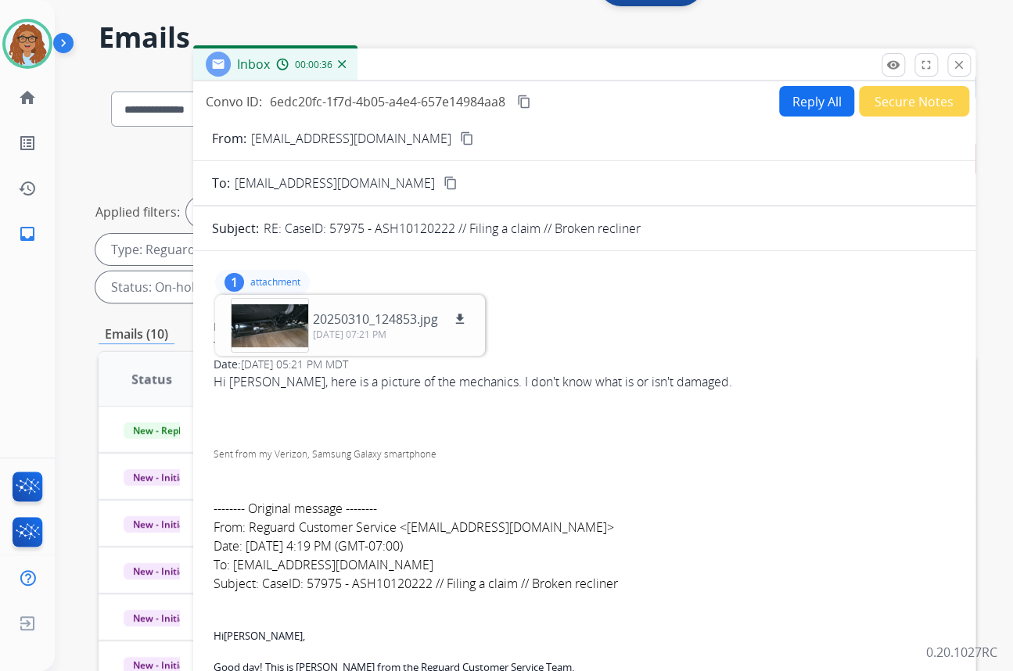
click at [460, 134] on mat-icon "content_copy" at bounding box center [467, 138] width 14 height 14
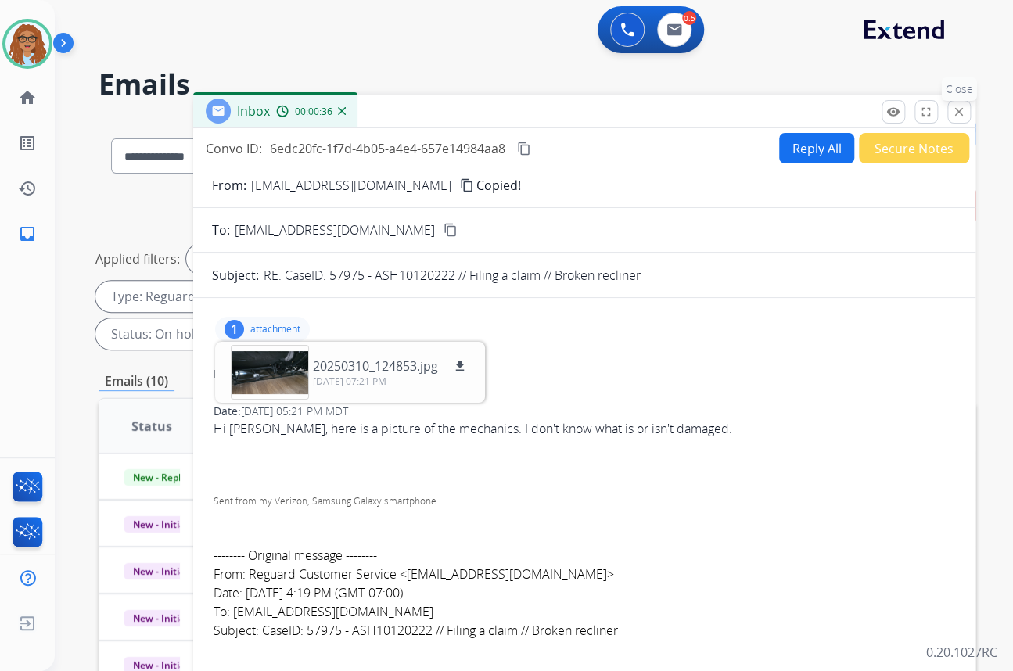
click at [960, 117] on mat-icon "close" at bounding box center [959, 112] width 14 height 14
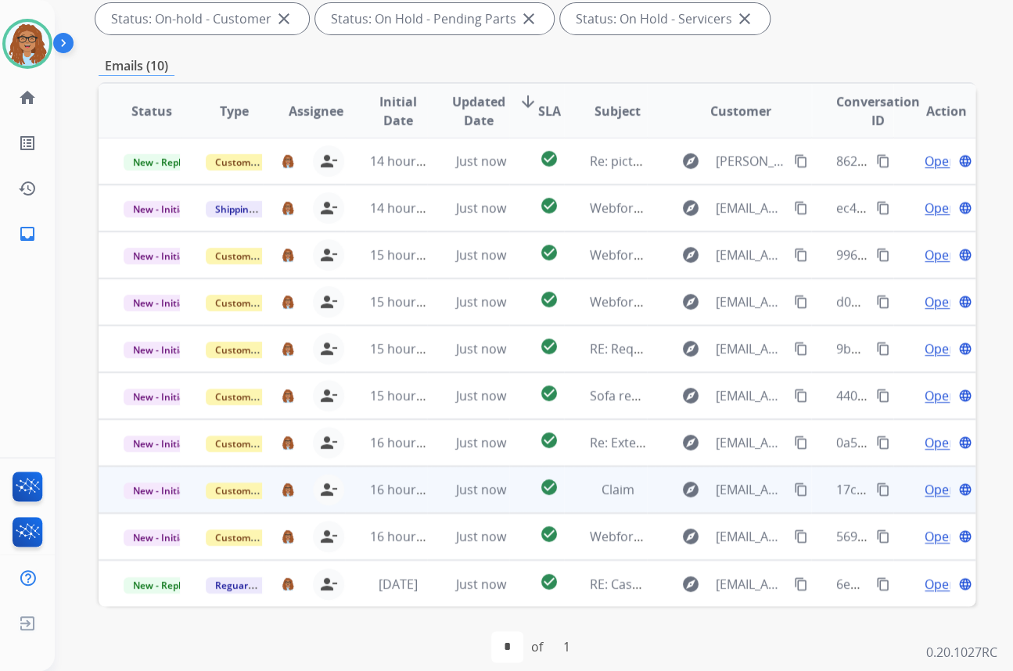
scroll to position [331, 0]
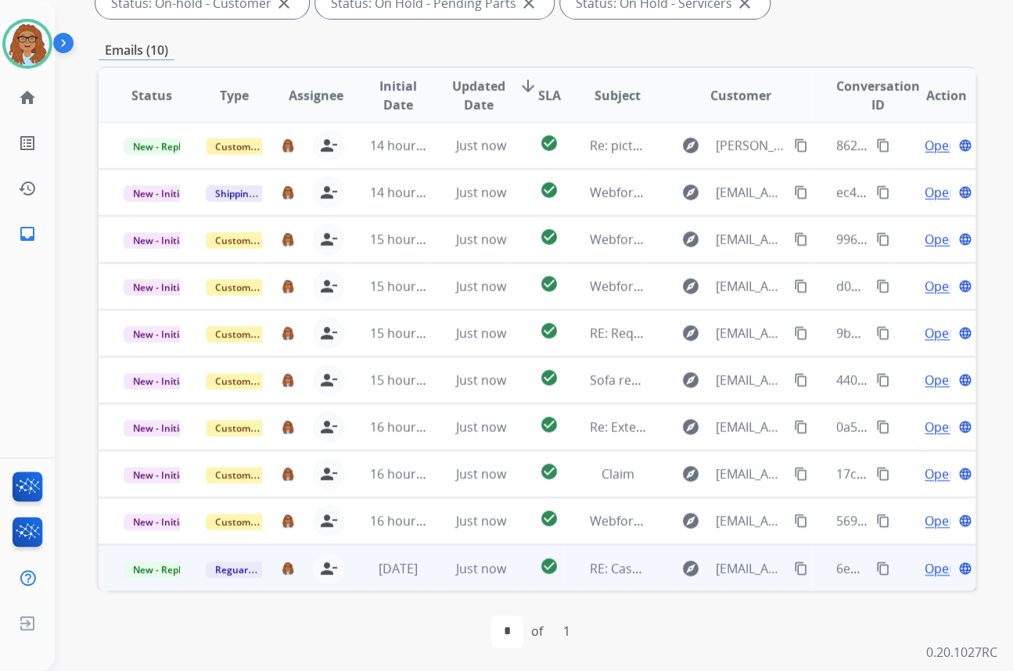
click at [924, 566] on span "Open" at bounding box center [940, 568] width 32 height 19
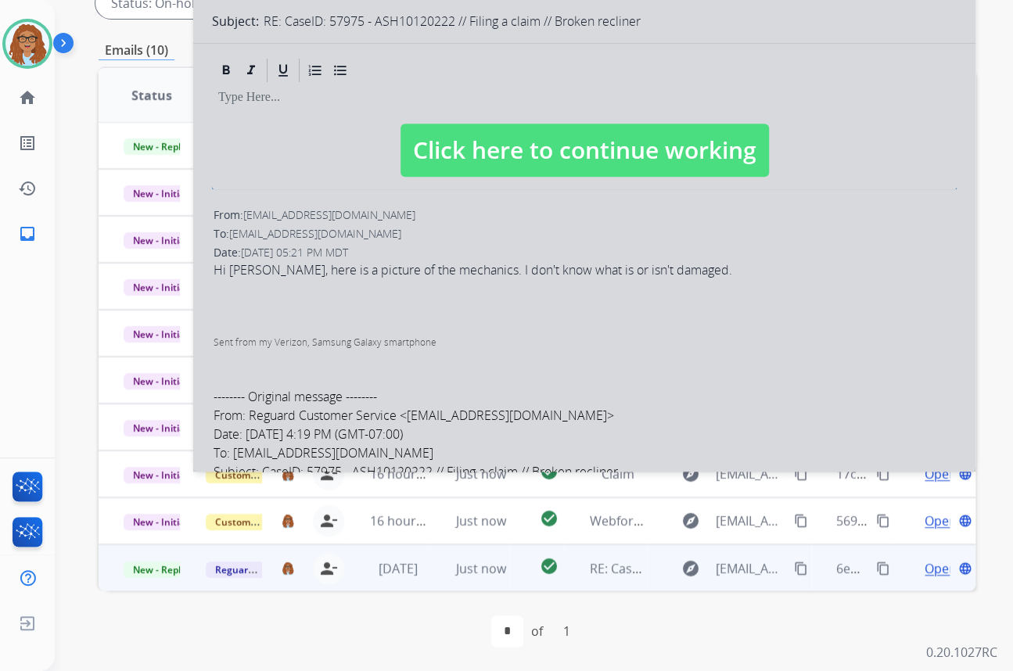
select select "**********"
click at [567, 149] on span "Click here to continue working" at bounding box center [584, 150] width 368 height 53
select select
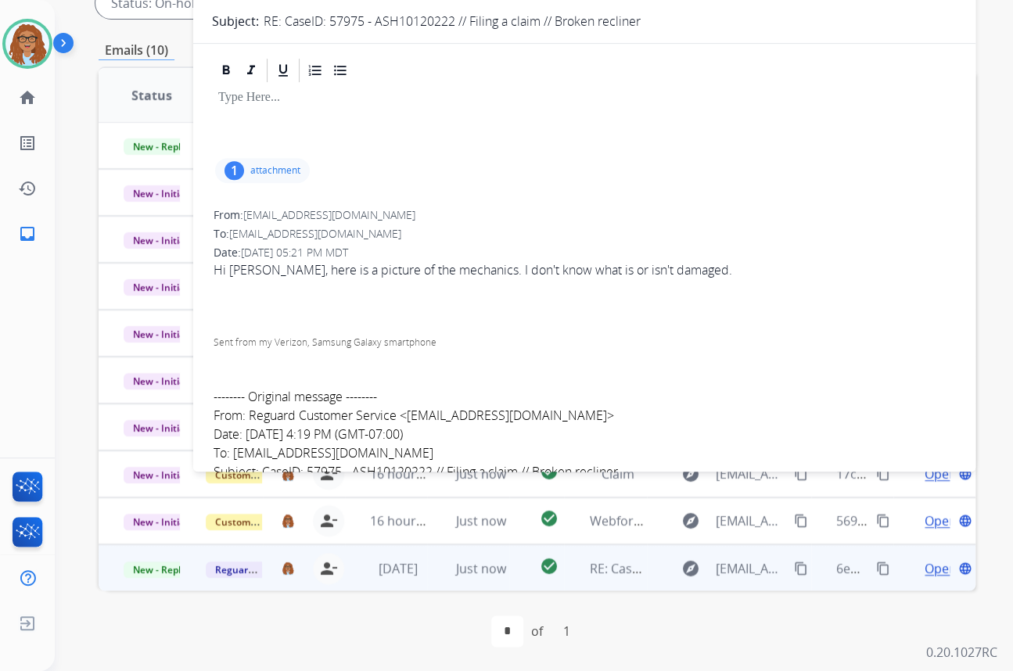
scroll to position [0, 0]
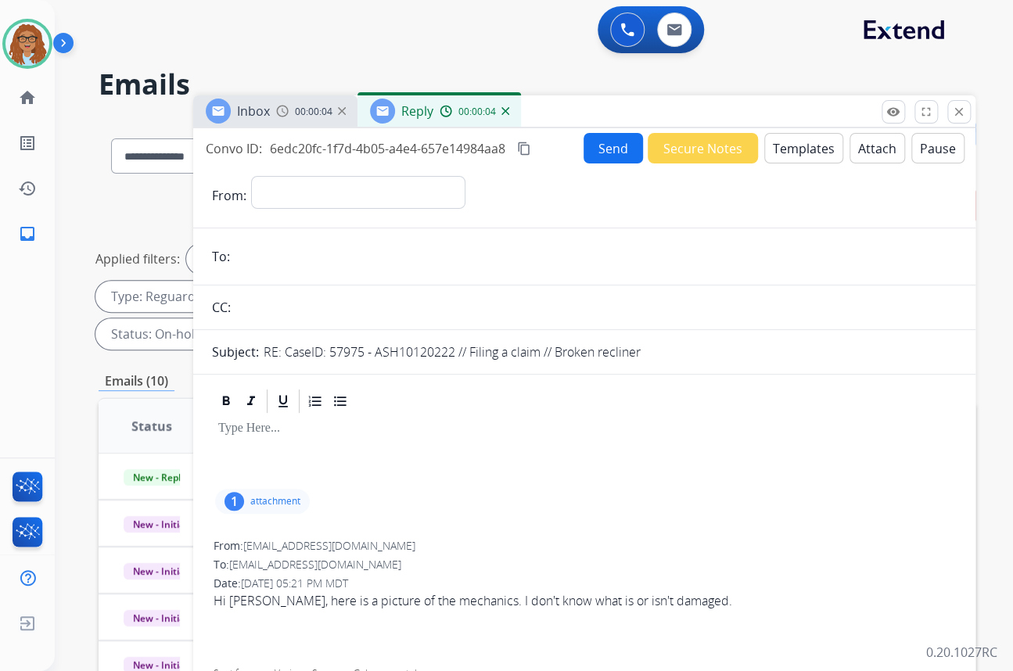
click at [500, 116] on div "00:00:04" at bounding box center [473, 111] width 69 height 14
click at [501, 111] on img at bounding box center [505, 111] width 8 height 8
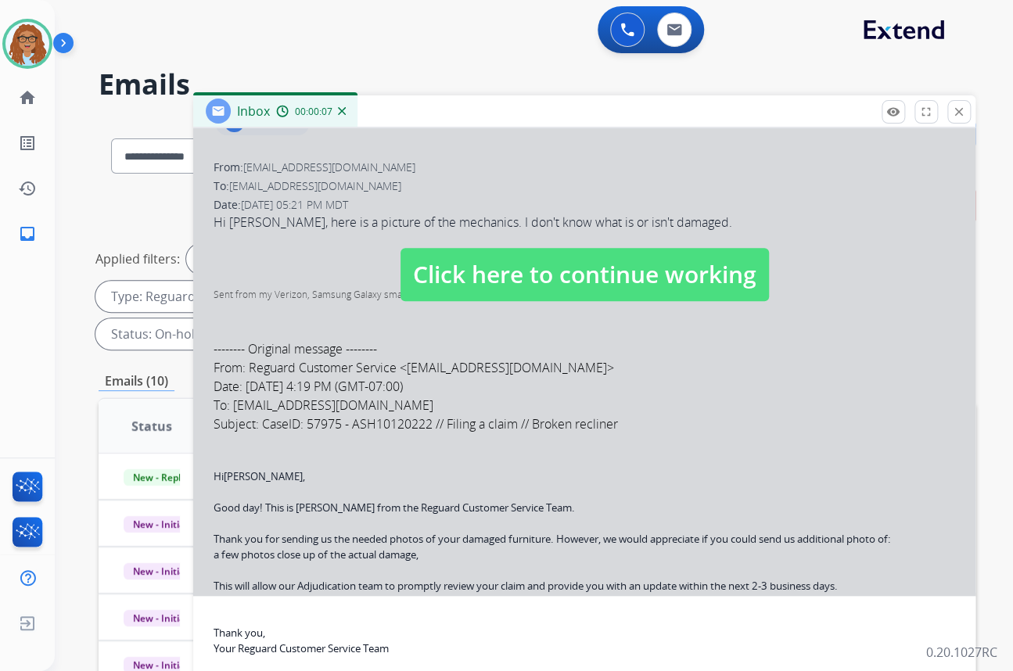
scroll to position [213, 0]
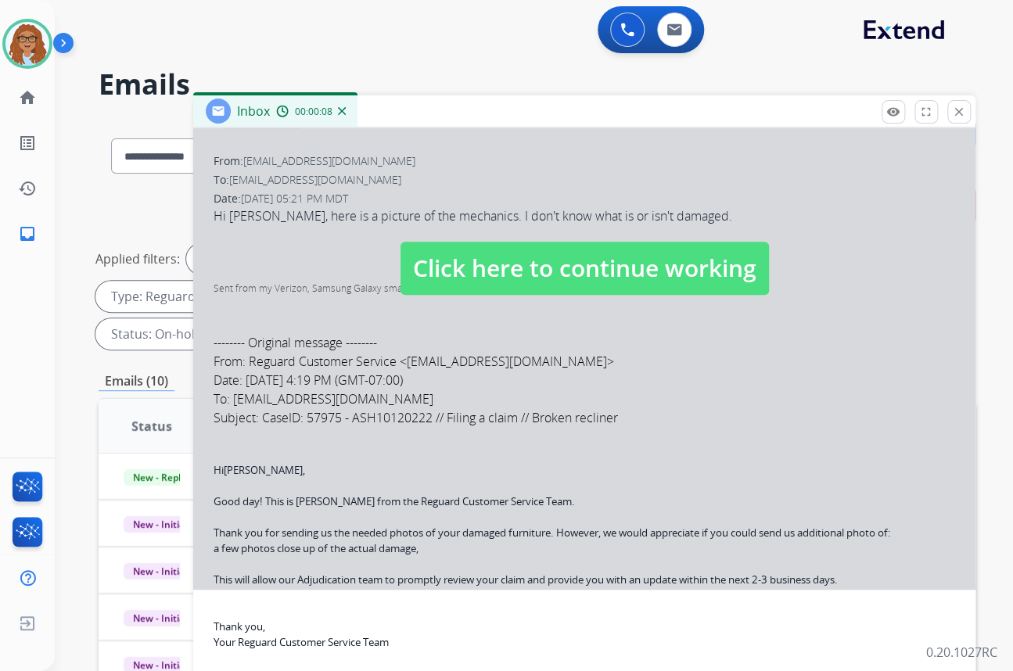
click at [503, 251] on span "Click here to continue working" at bounding box center [584, 268] width 368 height 53
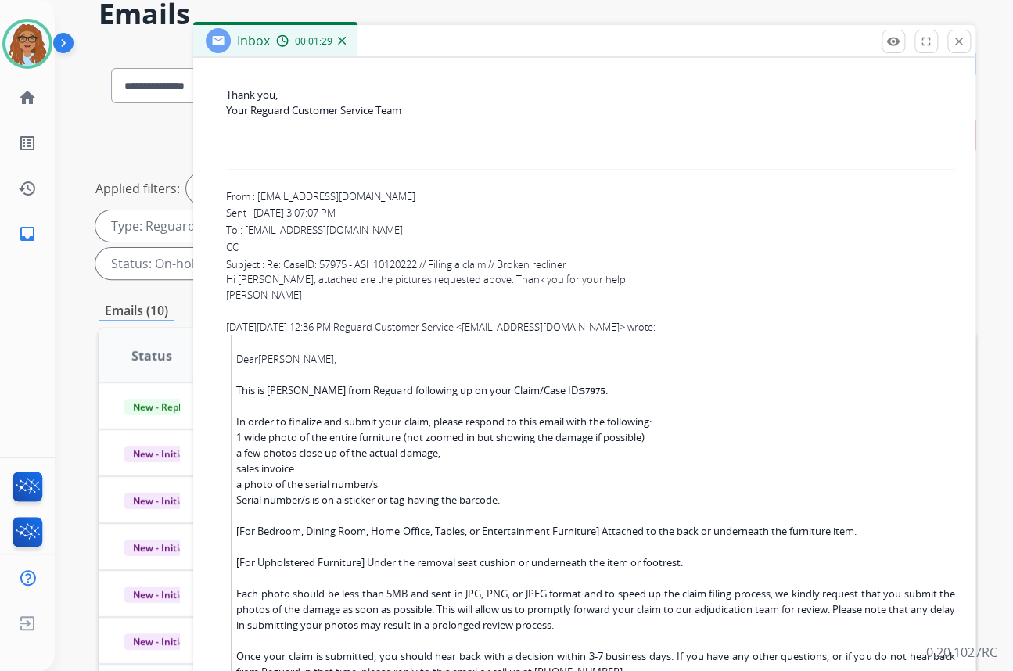
scroll to position [1196, 0]
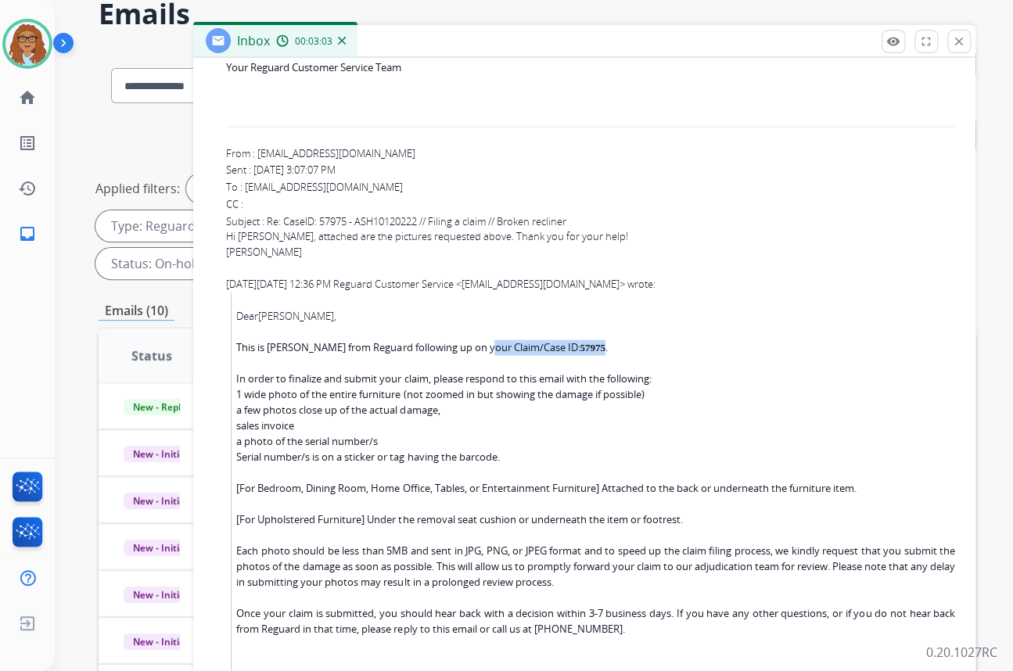
drag, startPoint x: 483, startPoint y: 353, endPoint x: 580, endPoint y: 353, distance: 97.0
click at [580, 353] on div "This is [PERSON_NAME] from Reguard following up on your Claim/Case ID: 57975 ." at bounding box center [595, 347] width 719 height 16
copy div "Claim/Case ID: 57975"
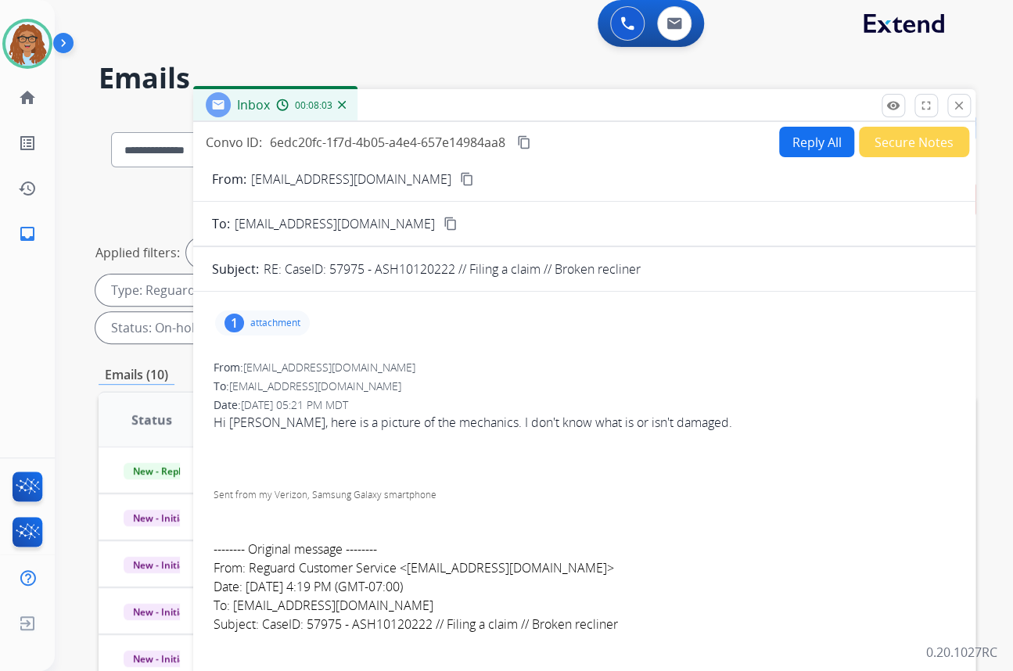
scroll to position [0, 0]
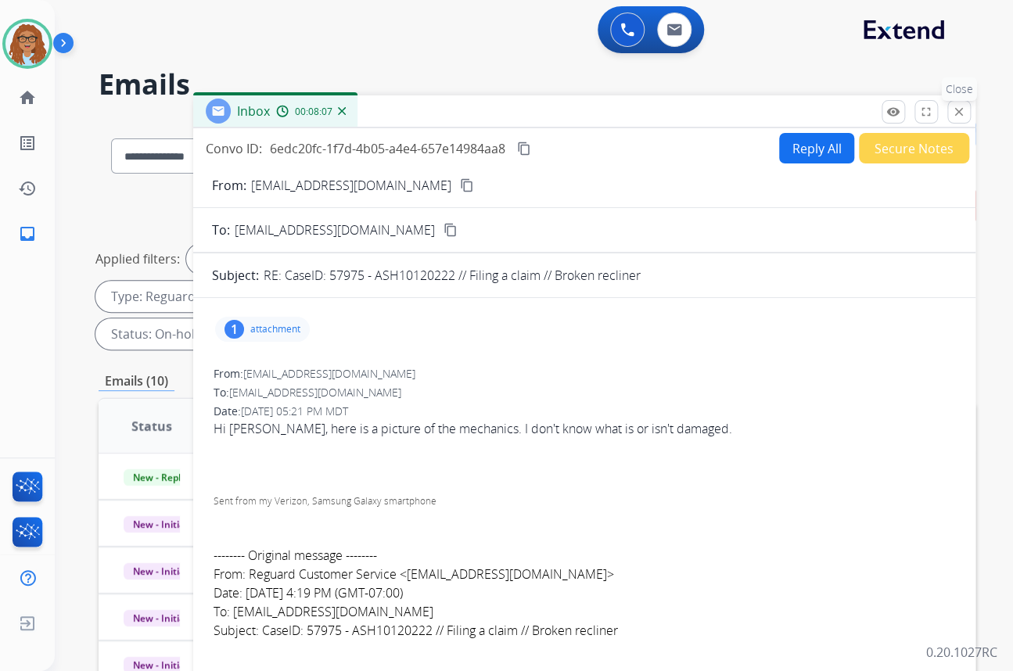
click at [954, 118] on button "close Close" at bounding box center [958, 111] width 23 height 23
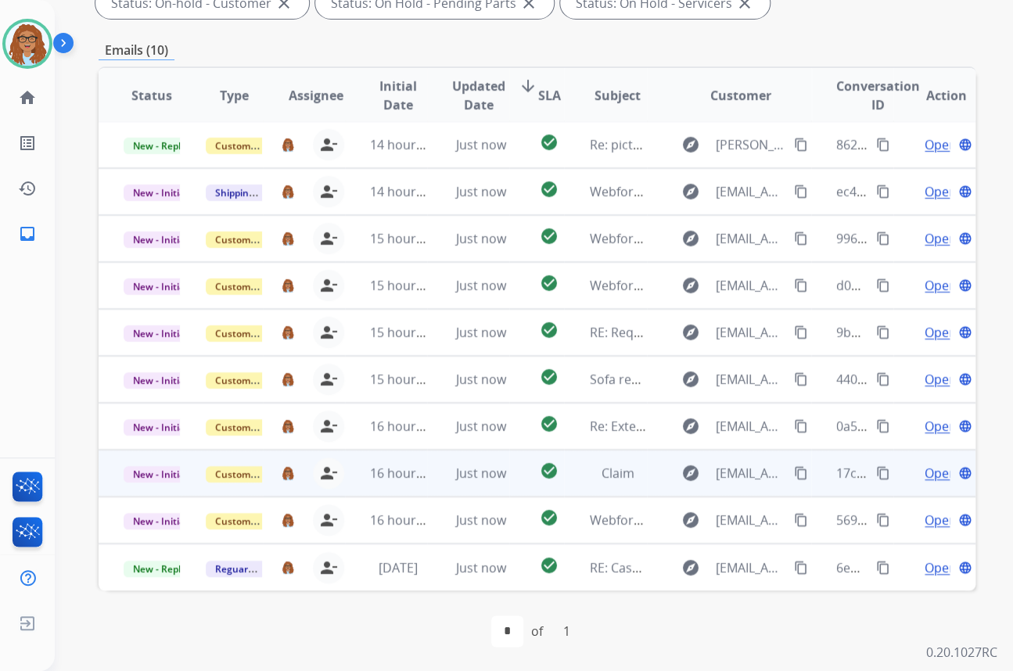
scroll to position [1, 0]
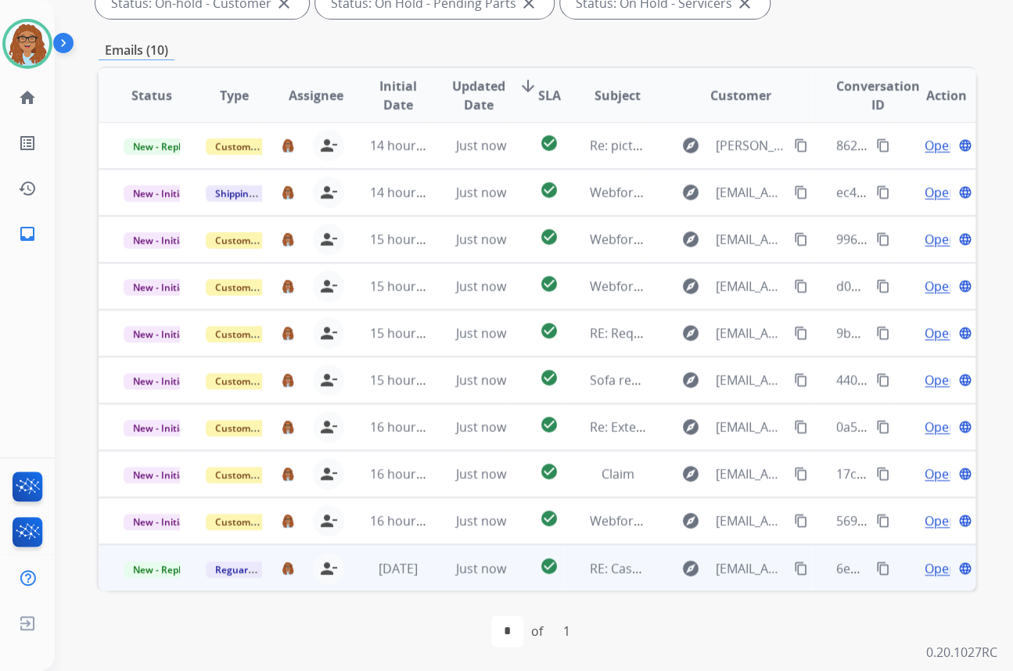
click at [927, 563] on span "Open" at bounding box center [940, 568] width 32 height 19
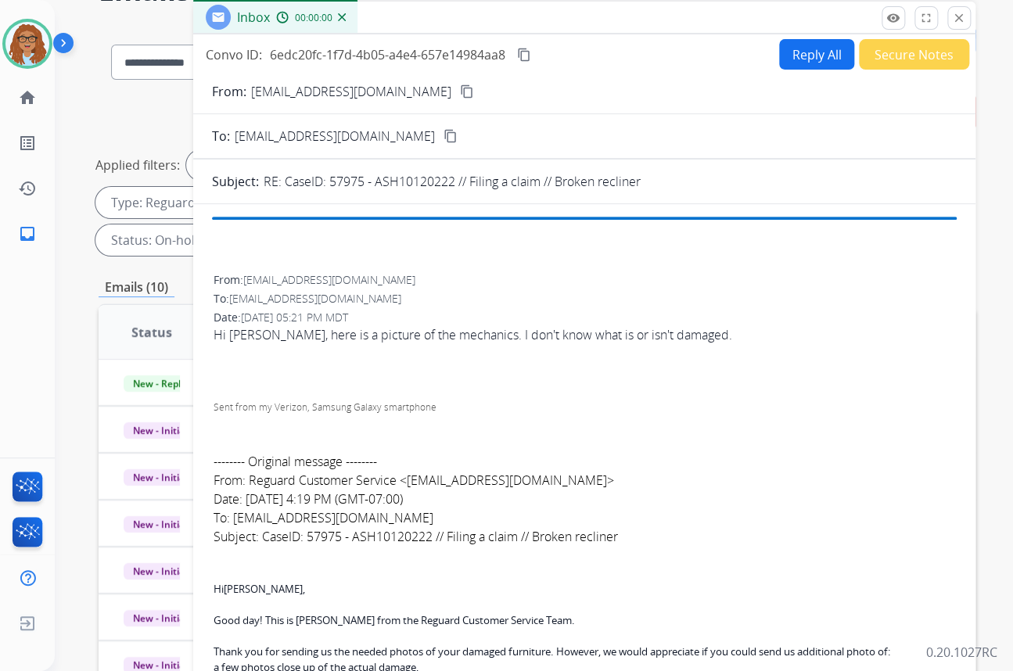
scroll to position [0, 0]
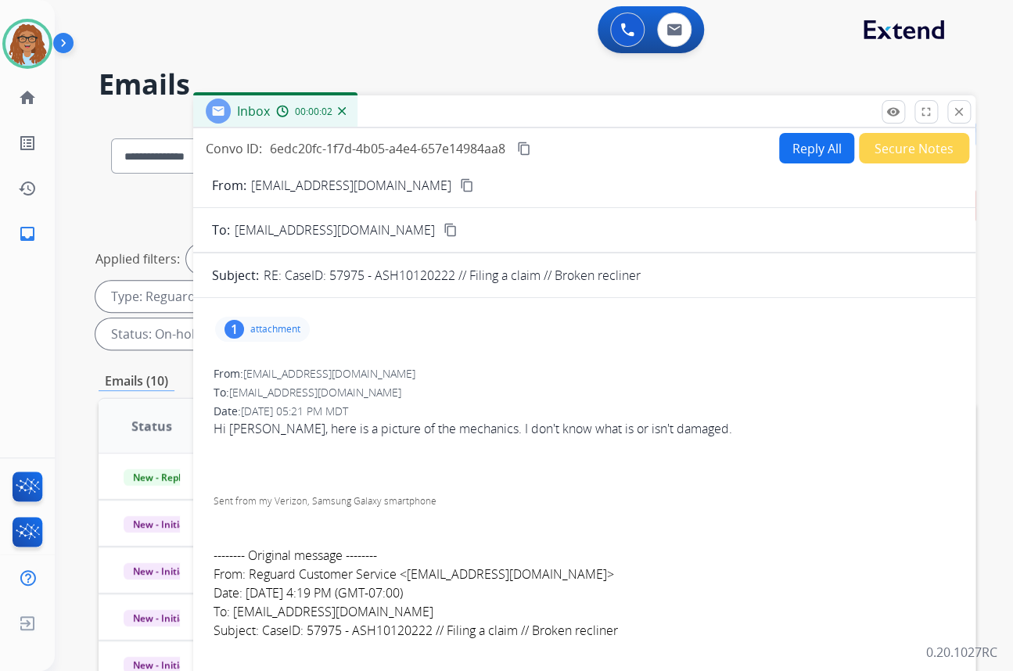
click at [808, 149] on button "Reply All" at bounding box center [816, 148] width 75 height 30
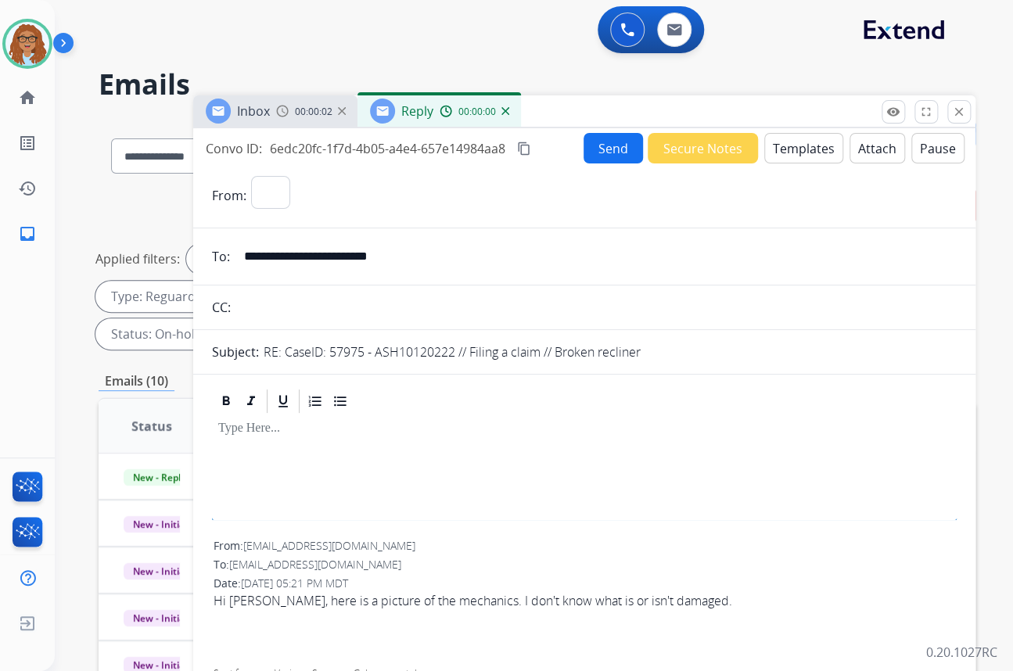
select select "**********"
click at [805, 151] on button "Templates" at bounding box center [803, 148] width 79 height 30
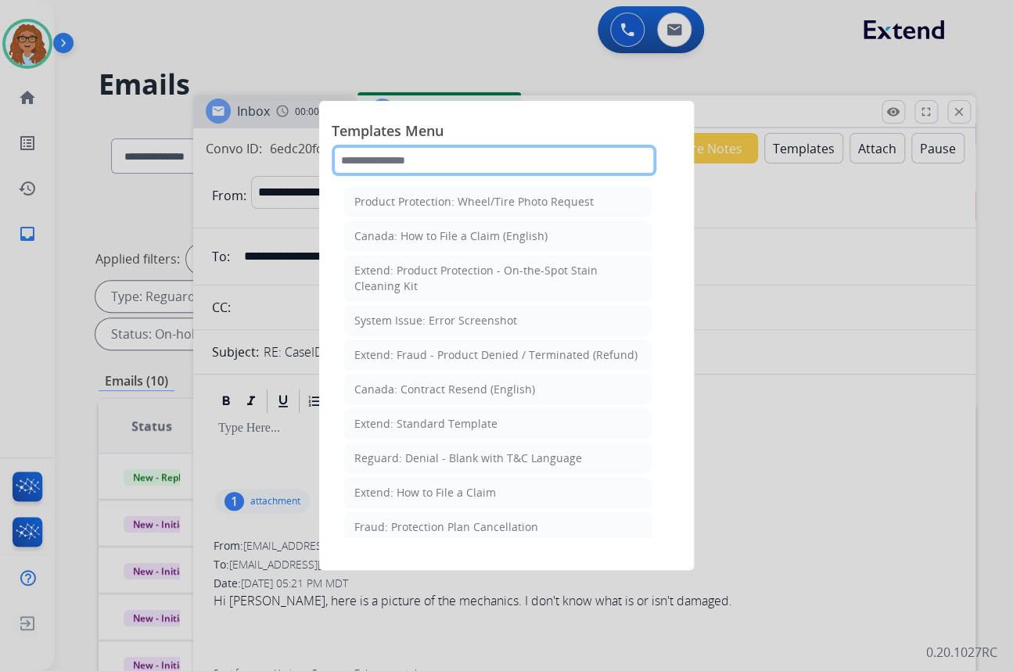
click at [435, 161] on input "text" at bounding box center [494, 160] width 324 height 31
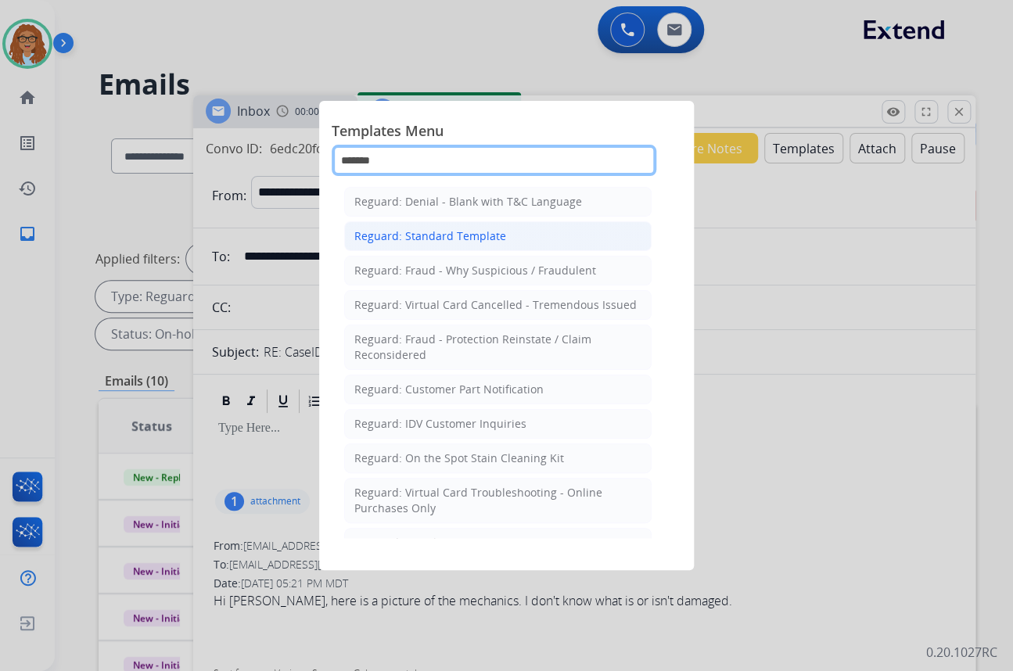
type input "*******"
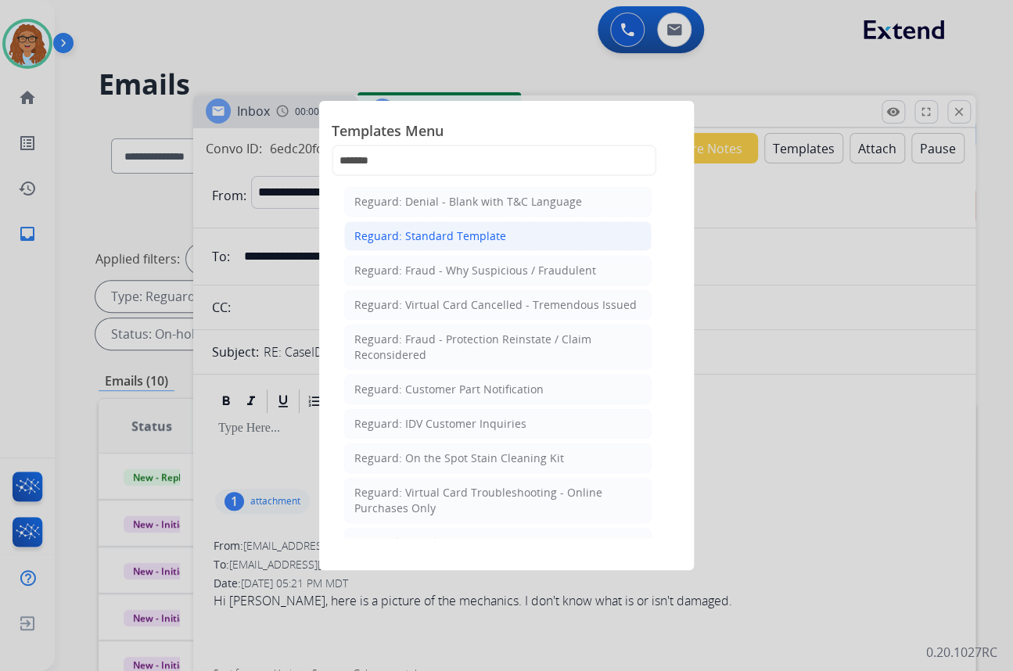
click at [416, 232] on div "Reguard: Standard Template" at bounding box center [430, 236] width 152 height 16
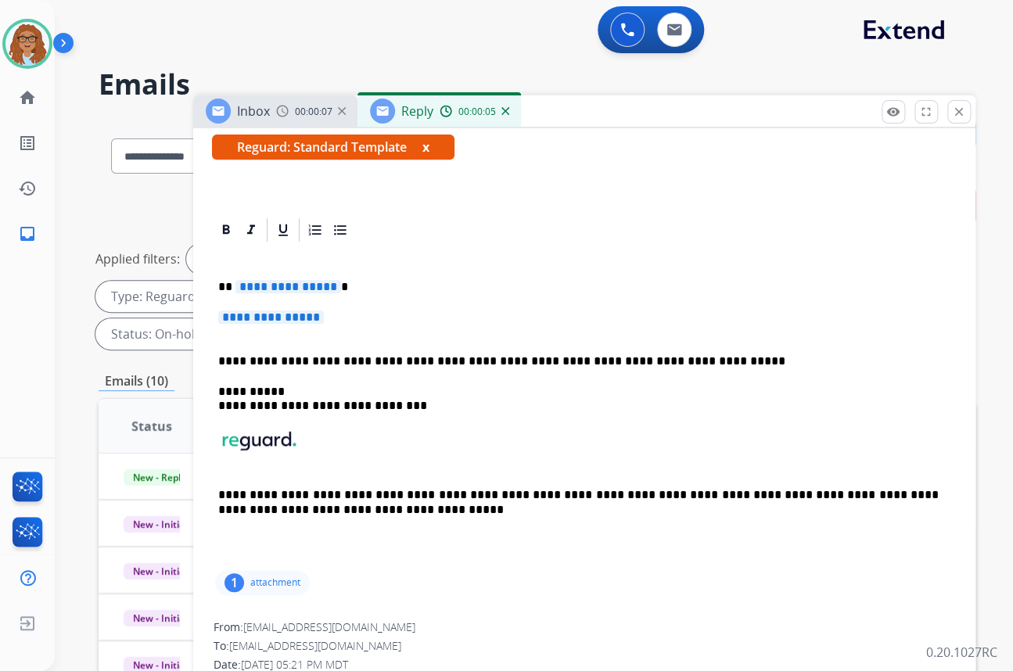
scroll to position [284, 0]
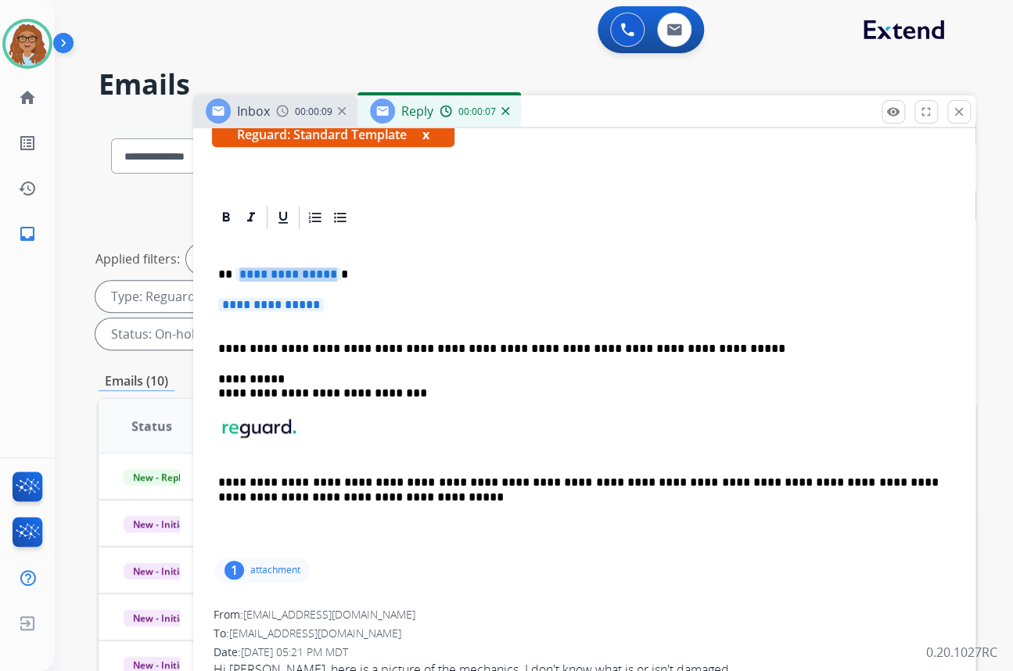
drag, startPoint x: 328, startPoint y: 271, endPoint x: 237, endPoint y: 274, distance: 91.6
click at [237, 274] on span "**********" at bounding box center [288, 273] width 106 height 13
drag, startPoint x: 327, startPoint y: 303, endPoint x: 220, endPoint y: 303, distance: 106.3
click at [220, 303] on span "**********" at bounding box center [271, 304] width 106 height 13
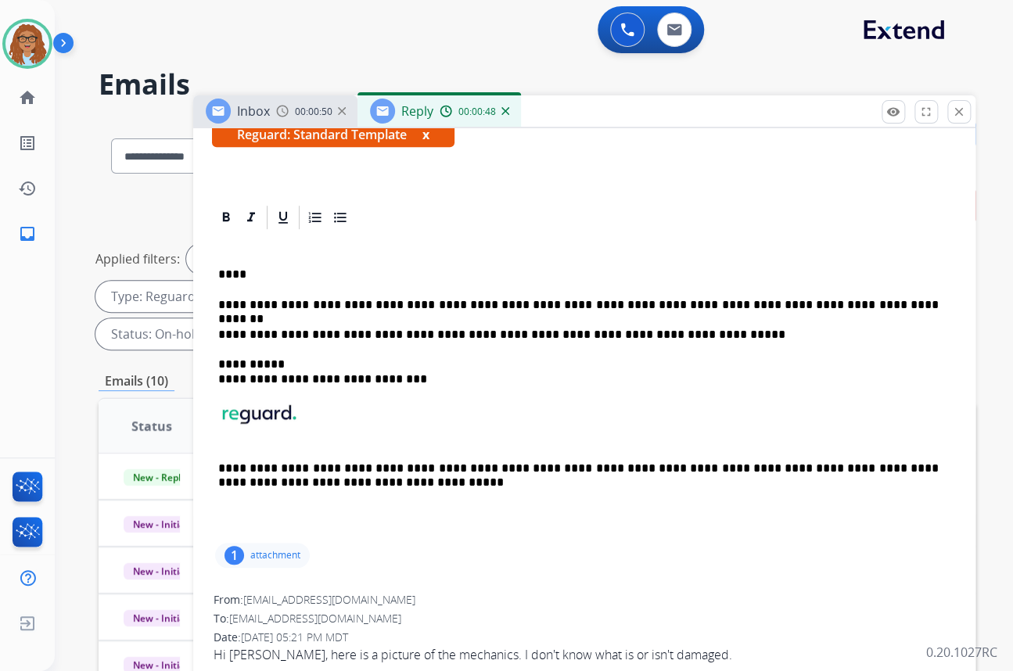
click at [841, 303] on p "**********" at bounding box center [578, 305] width 720 height 14
click at [900, 305] on p "**********" at bounding box center [578, 305] width 720 height 14
drag, startPoint x: 877, startPoint y: 306, endPoint x: 835, endPoint y: 308, distance: 42.3
click at [835, 308] on p "**********" at bounding box center [578, 305] width 720 height 14
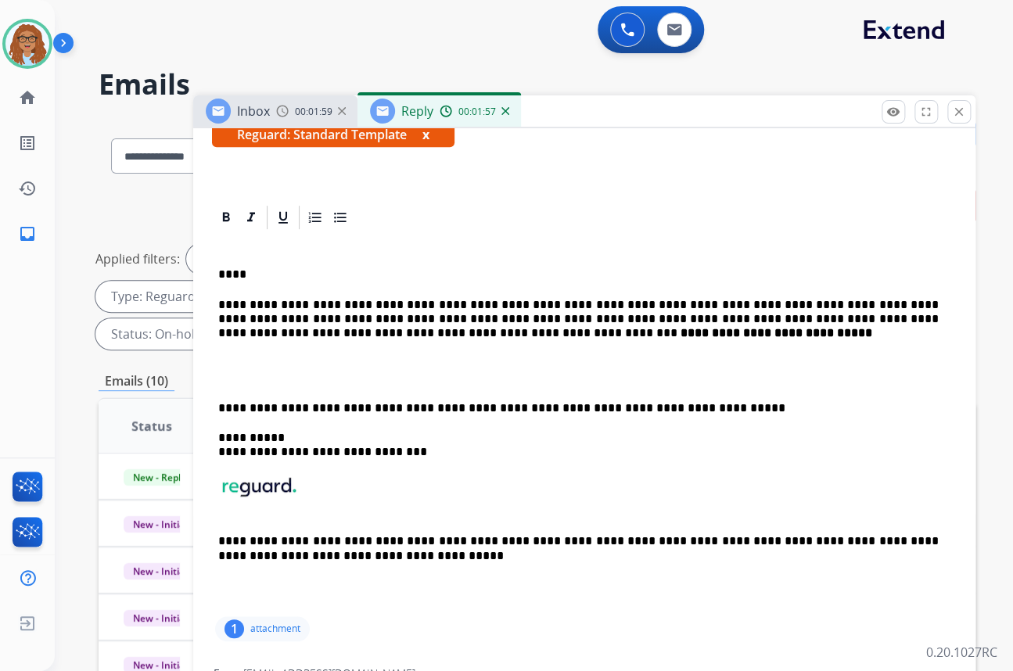
click at [216, 400] on div "**********" at bounding box center [584, 422] width 744 height 382
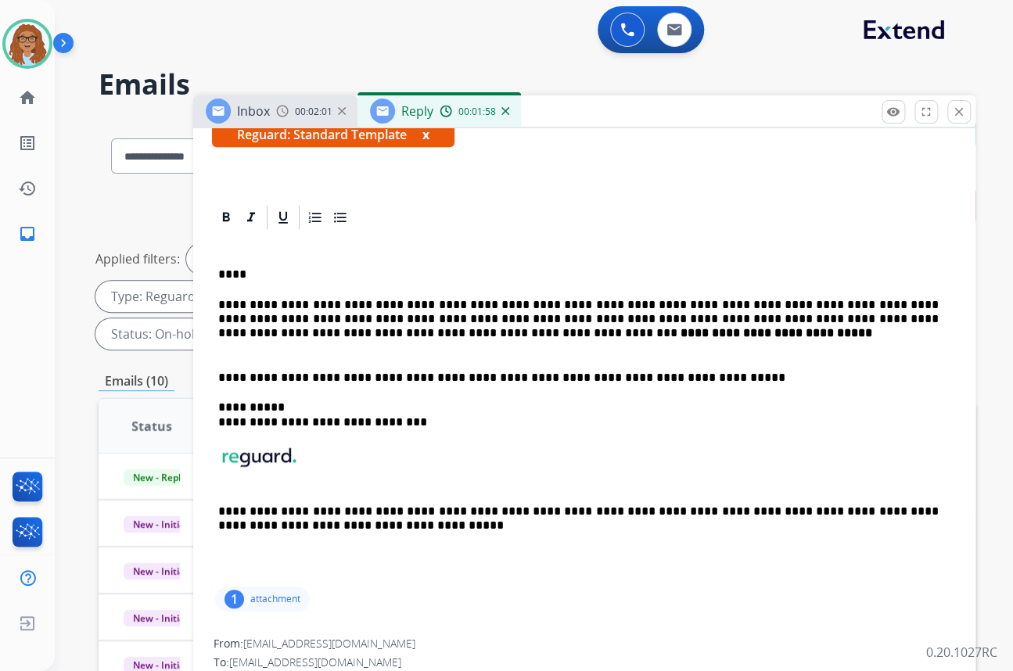
click at [551, 328] on p "**********" at bounding box center [578, 319] width 720 height 43
click at [562, 332] on p "**********" at bounding box center [578, 319] width 720 height 43
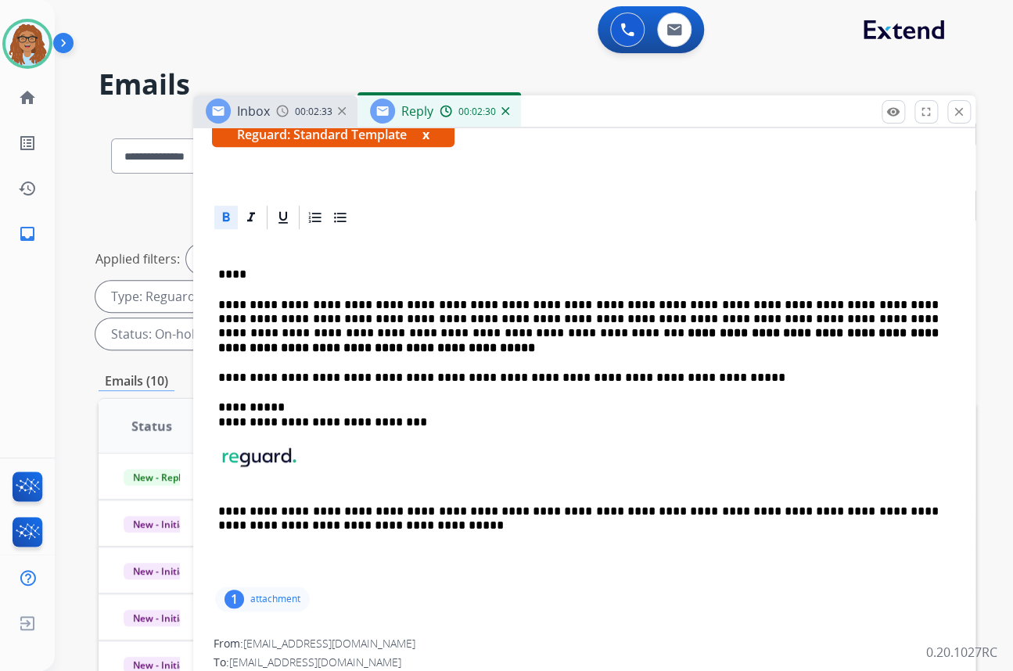
click at [555, 329] on strong "**********" at bounding box center [579, 340] width 723 height 26
click at [561, 328] on strong "**********" at bounding box center [579, 340] width 723 height 26
click at [557, 332] on strong "**********" at bounding box center [579, 340] width 723 height 26
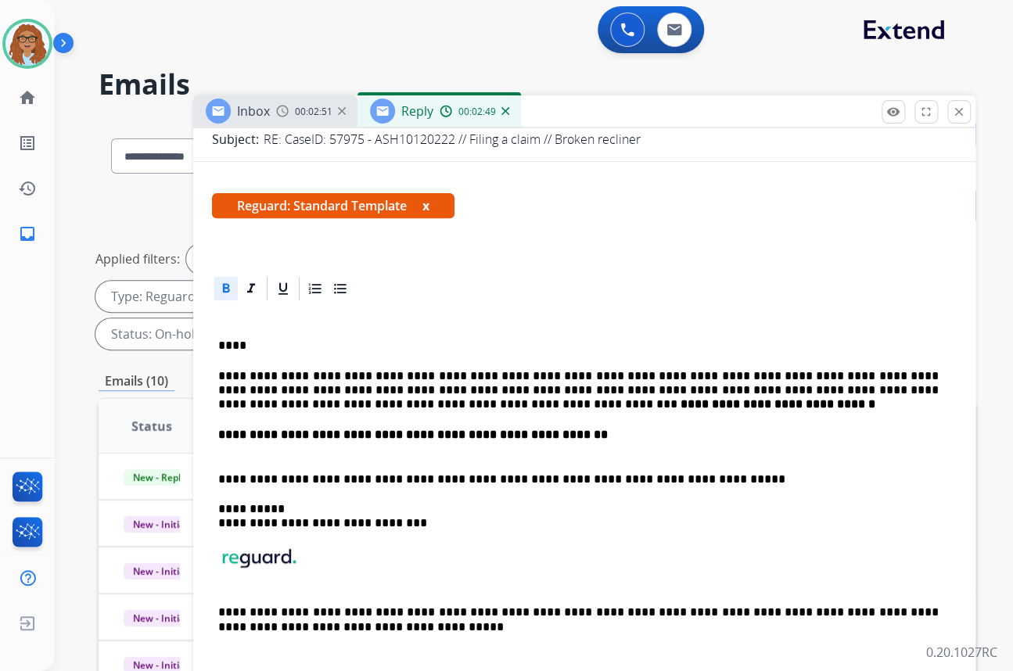
scroll to position [142, 0]
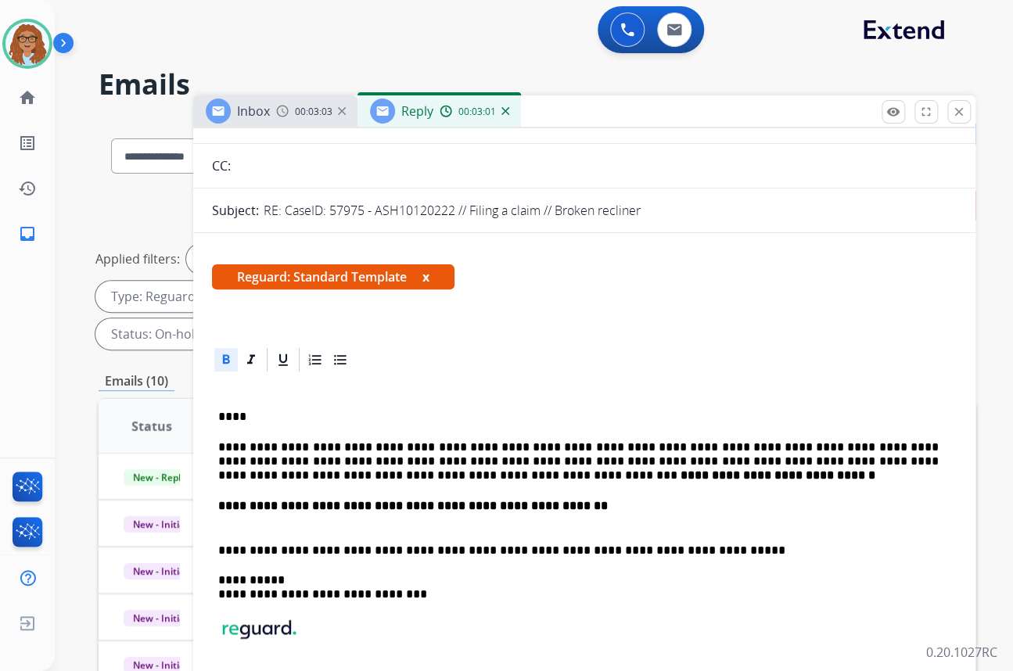
click at [779, 460] on p "**********" at bounding box center [578, 461] width 720 height 43
click at [539, 479] on p "**********" at bounding box center [578, 461] width 720 height 43
click at [234, 488] on div "**********" at bounding box center [584, 565] width 744 height 382
click at [227, 487] on div "**********" at bounding box center [584, 565] width 744 height 382
click at [224, 487] on div "**********" at bounding box center [584, 565] width 744 height 382
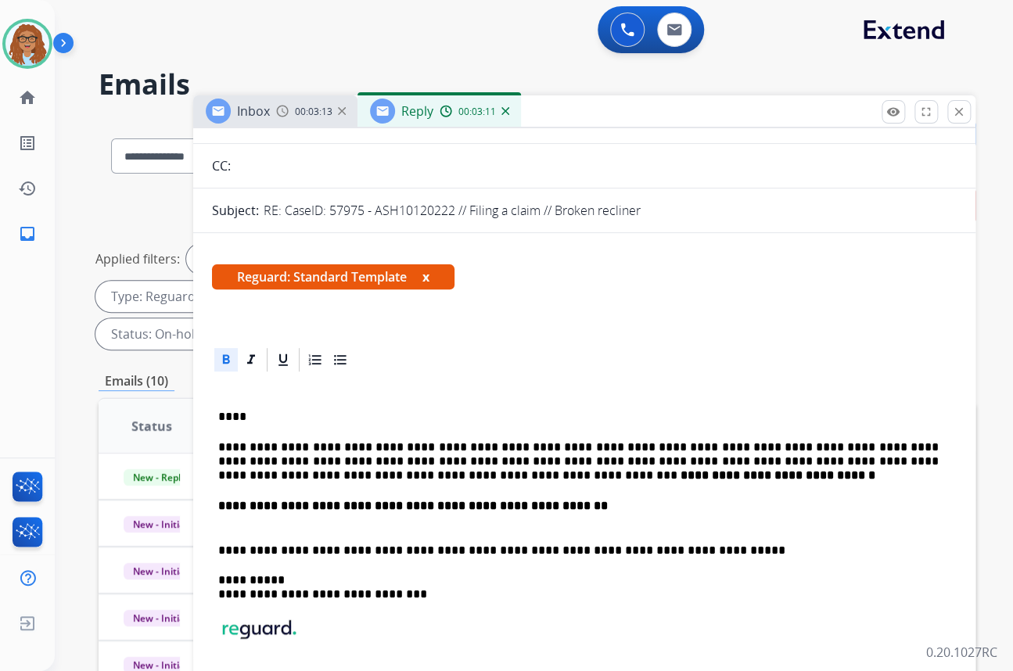
click at [680, 473] on strong "**********" at bounding box center [780, 475] width 201 height 12
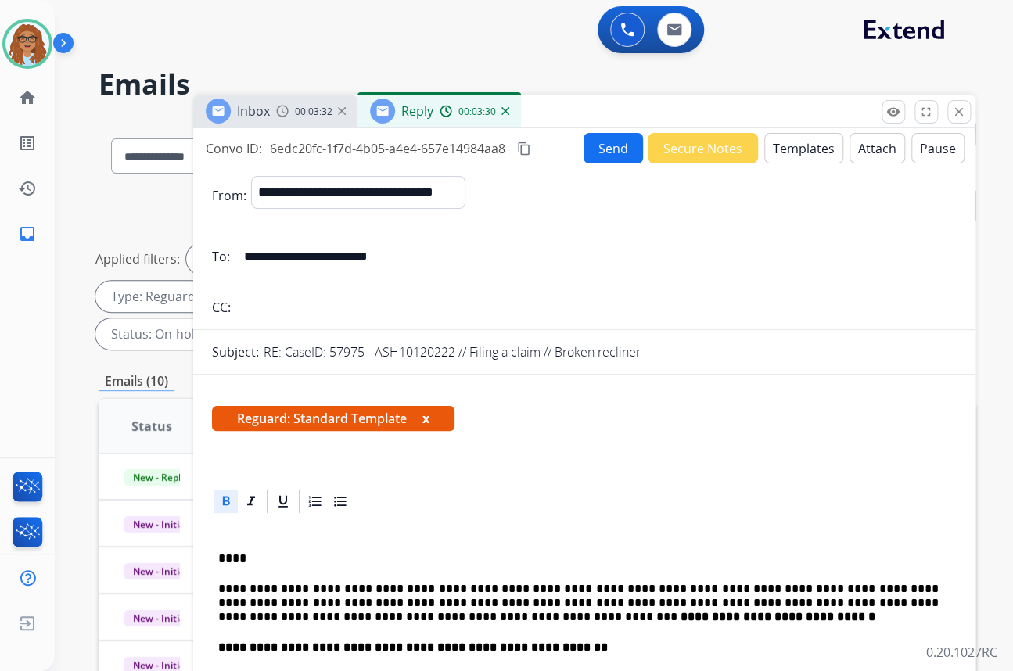
click at [598, 152] on button "Send" at bounding box center [612, 148] width 59 height 30
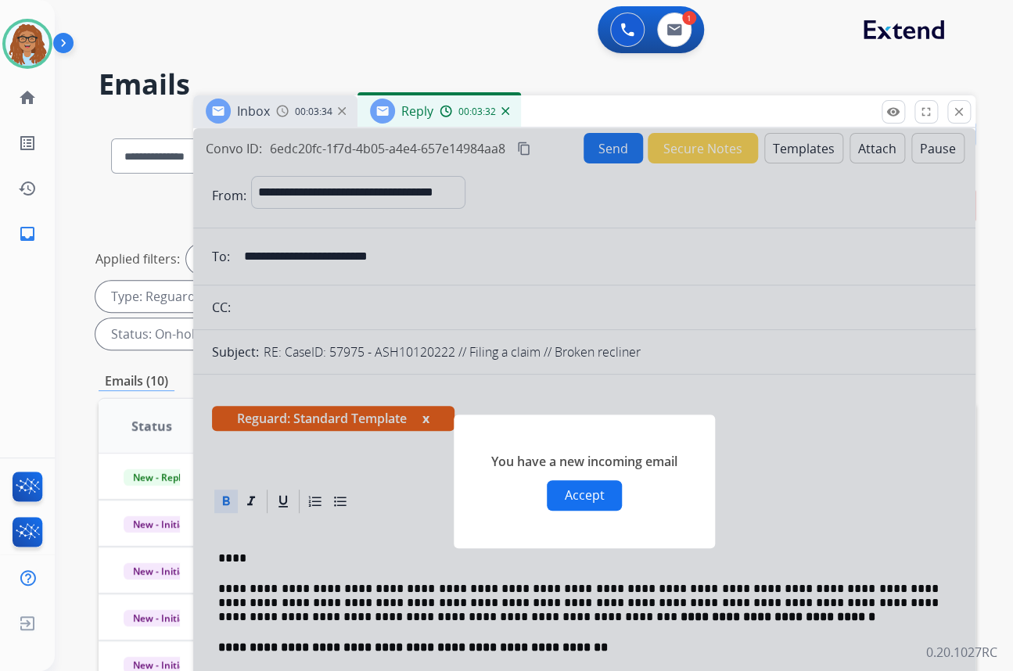
click at [588, 500] on button "Accept" at bounding box center [584, 495] width 75 height 30
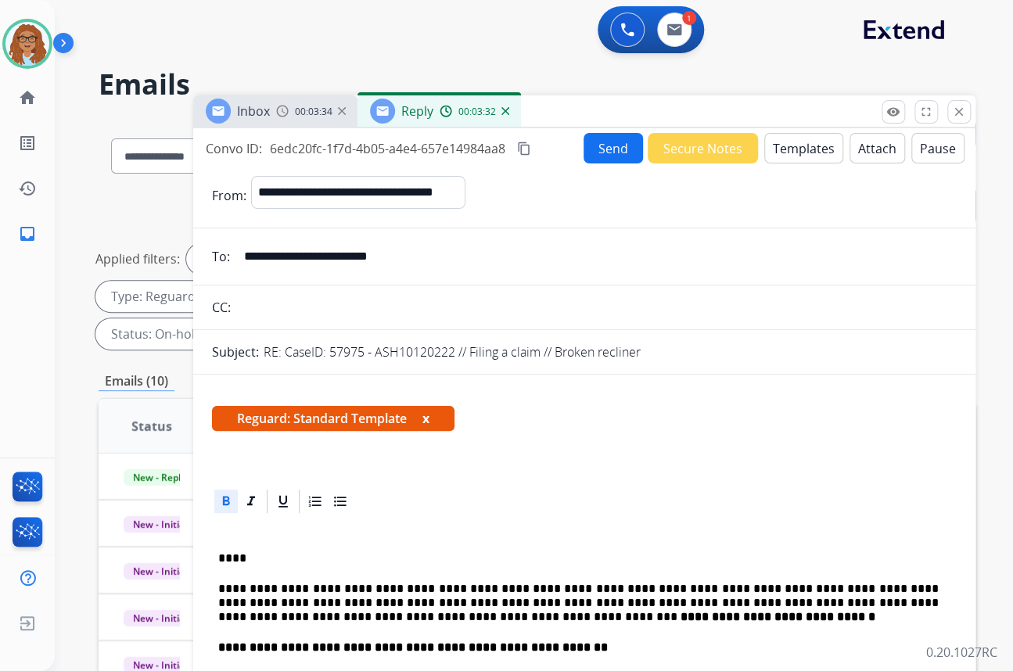
click at [614, 137] on button "Send" at bounding box center [612, 148] width 59 height 30
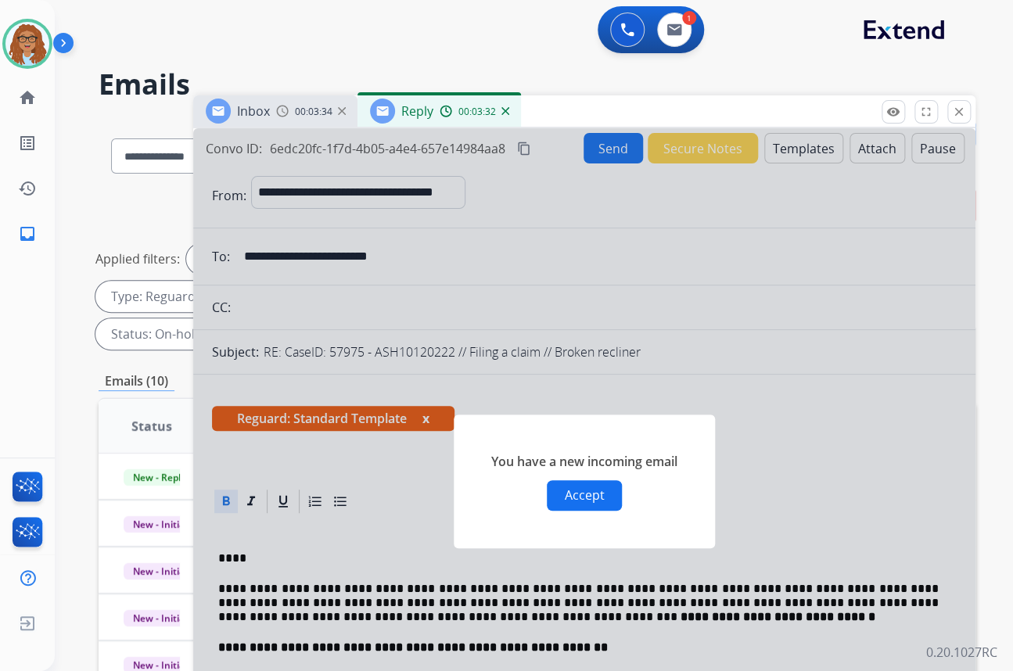
click at [600, 506] on button "Accept" at bounding box center [584, 495] width 75 height 30
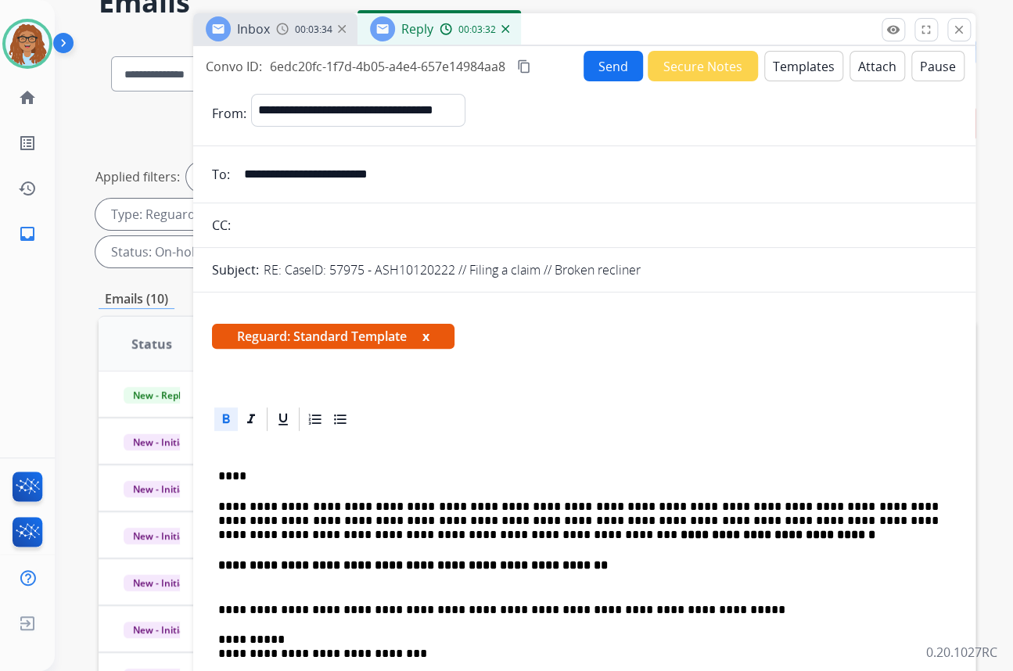
scroll to position [56, 0]
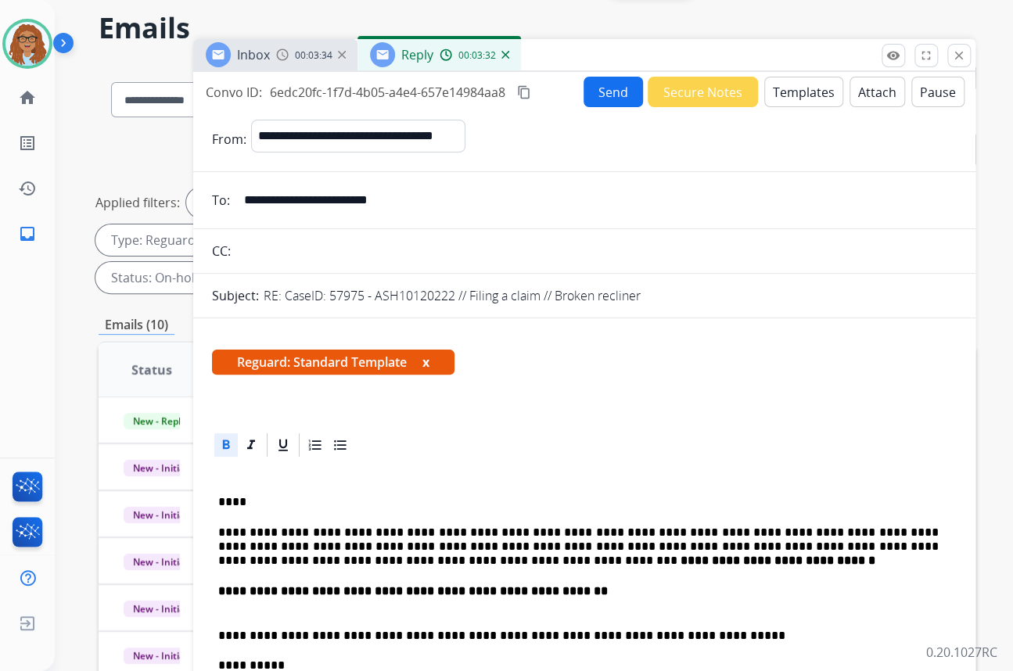
click at [597, 98] on button "Send" at bounding box center [612, 92] width 59 height 30
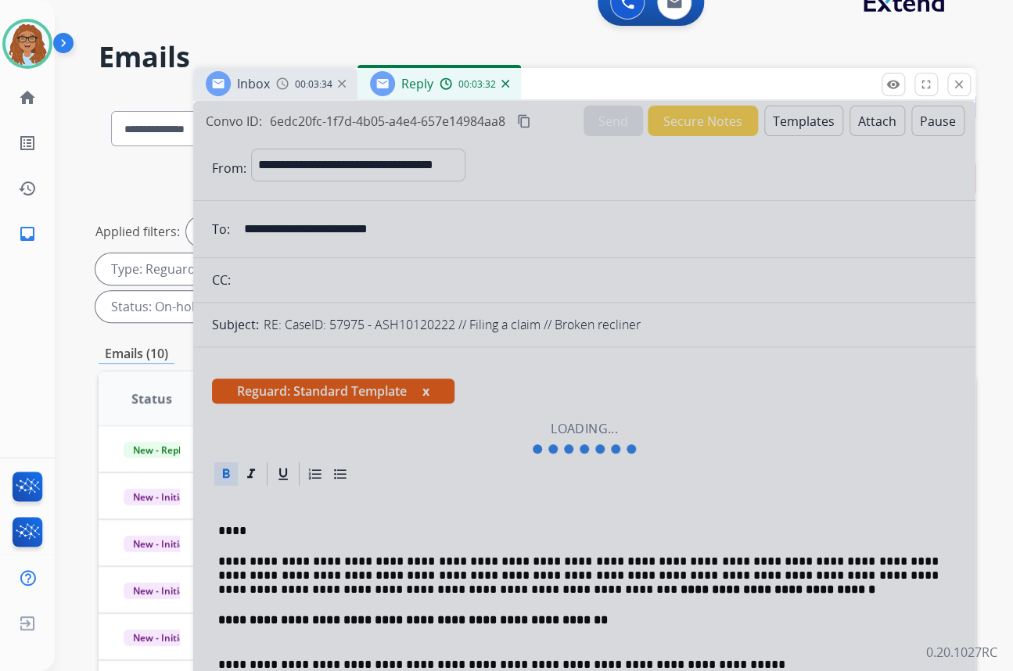
scroll to position [0, 0]
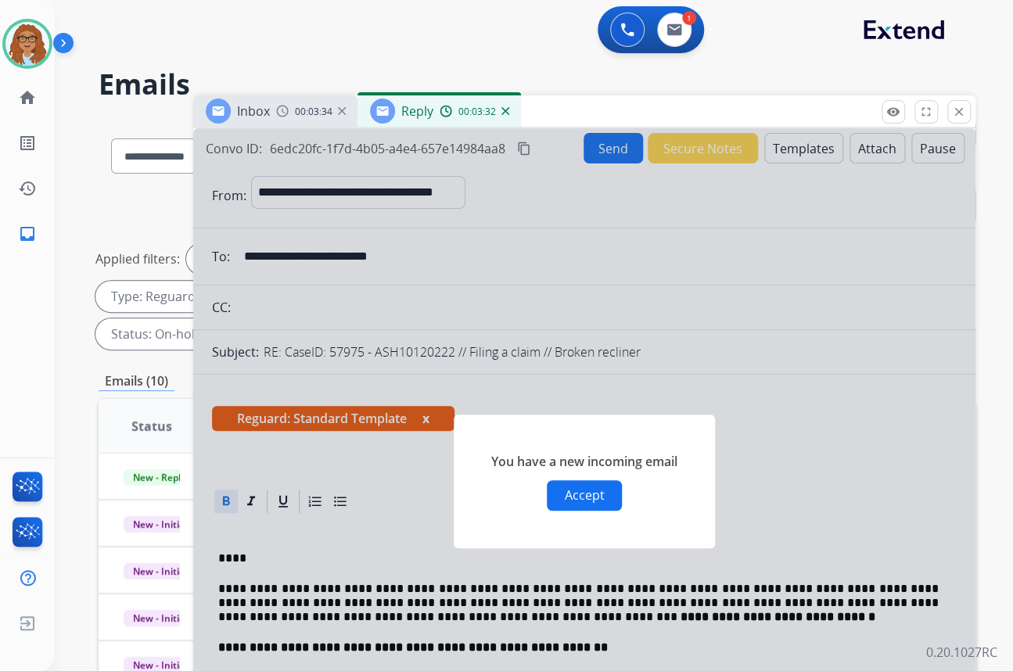
click at [584, 499] on button "Accept" at bounding box center [584, 495] width 75 height 30
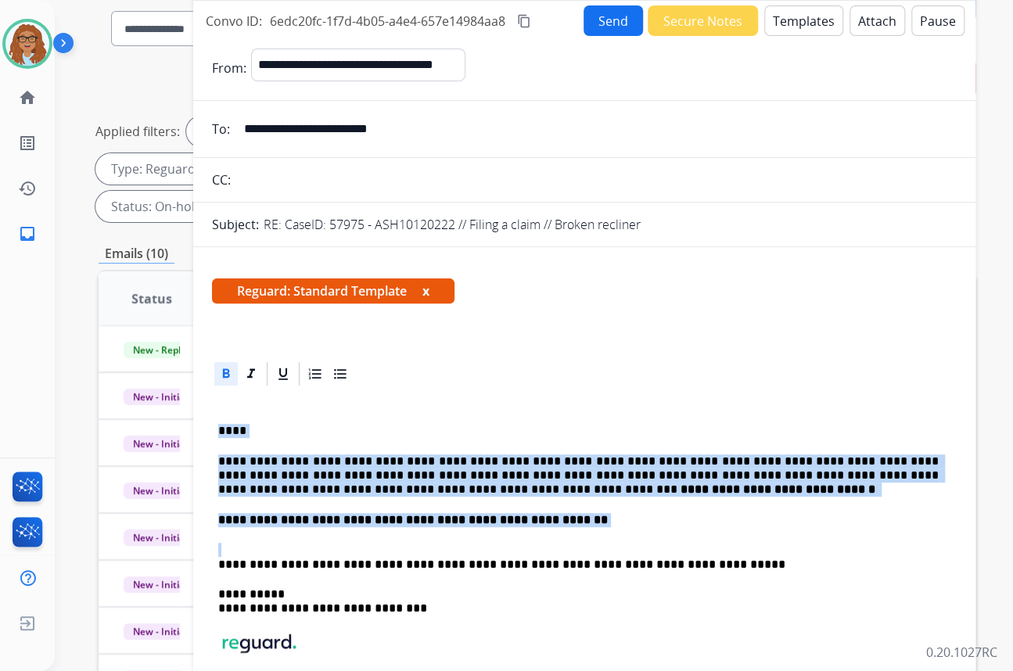
drag, startPoint x: 215, startPoint y: 426, endPoint x: 608, endPoint y: 531, distance: 407.0
click at [608, 531] on div "**********" at bounding box center [584, 579] width 744 height 382
copy div "**********"
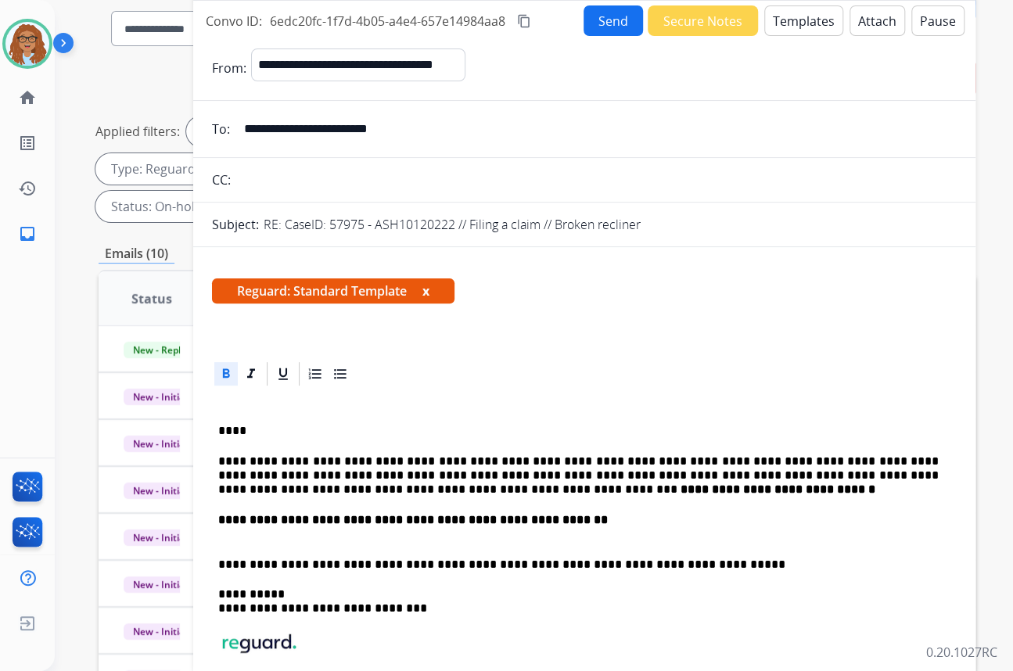
drag, startPoint x: 418, startPoint y: 124, endPoint x: 138, endPoint y: 134, distance: 280.1
click at [138, 134] on div "**********" at bounding box center [537, 433] width 877 height 884
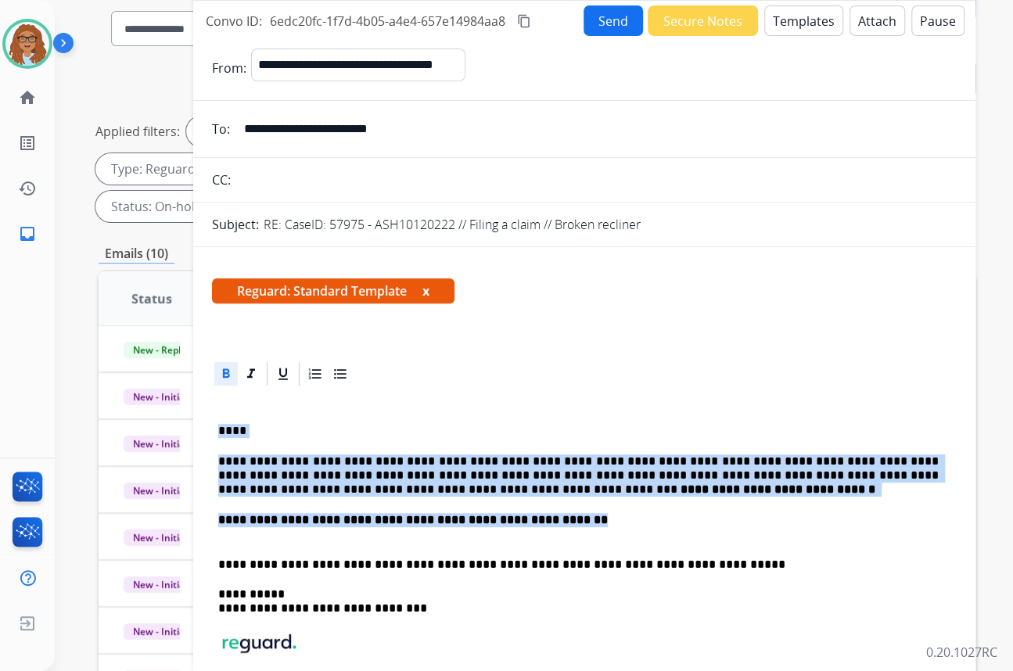
drag, startPoint x: 226, startPoint y: 430, endPoint x: 586, endPoint y: 520, distance: 370.7
click at [586, 520] on div "**********" at bounding box center [584, 579] width 744 height 382
copy div "**********"
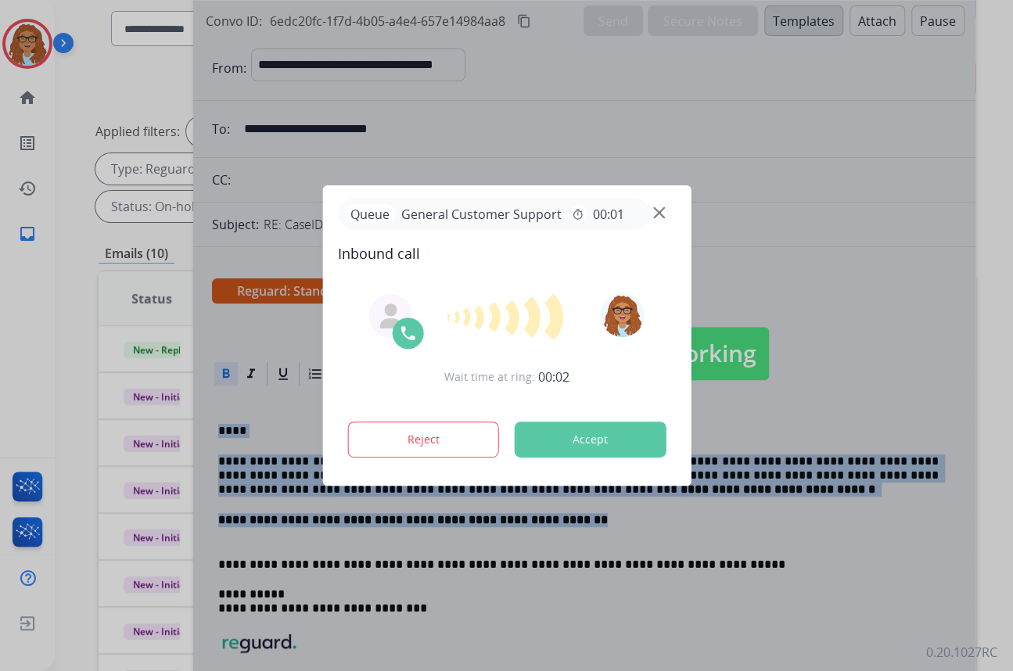
click at [657, 211] on img at bounding box center [659, 213] width 12 height 12
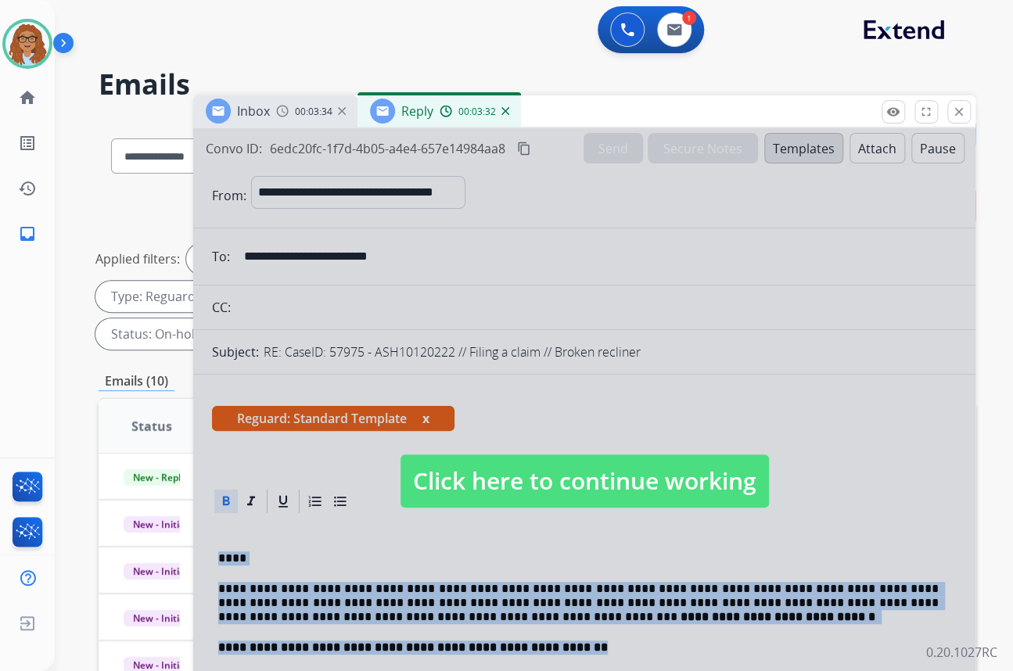
click at [640, 484] on span "Click here to continue working" at bounding box center [584, 480] width 368 height 53
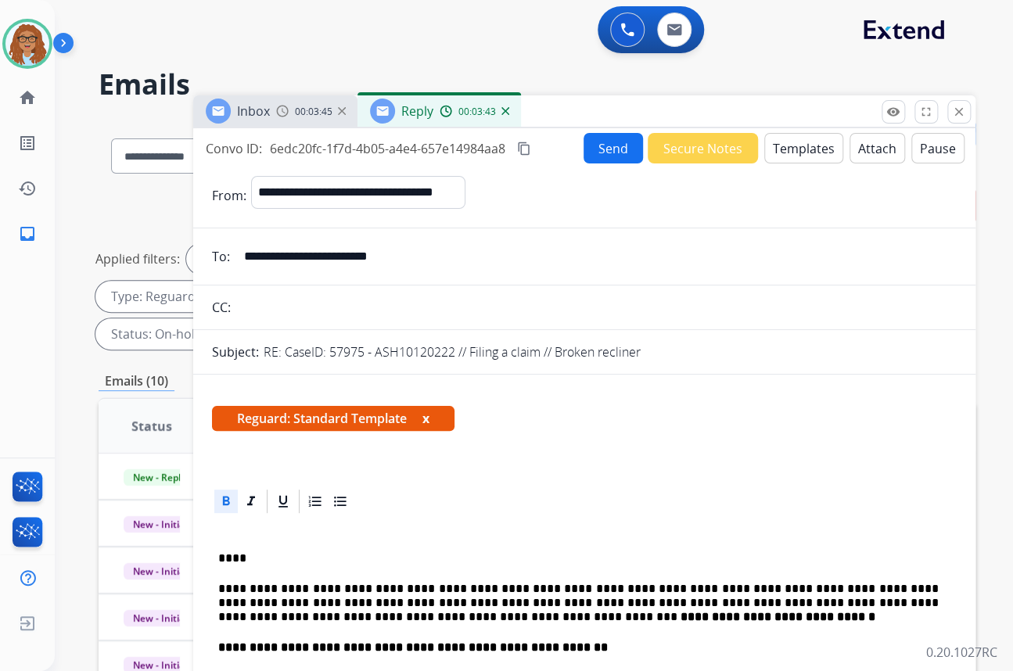
click at [688, 145] on button "Secure Notes" at bounding box center [702, 148] width 110 height 30
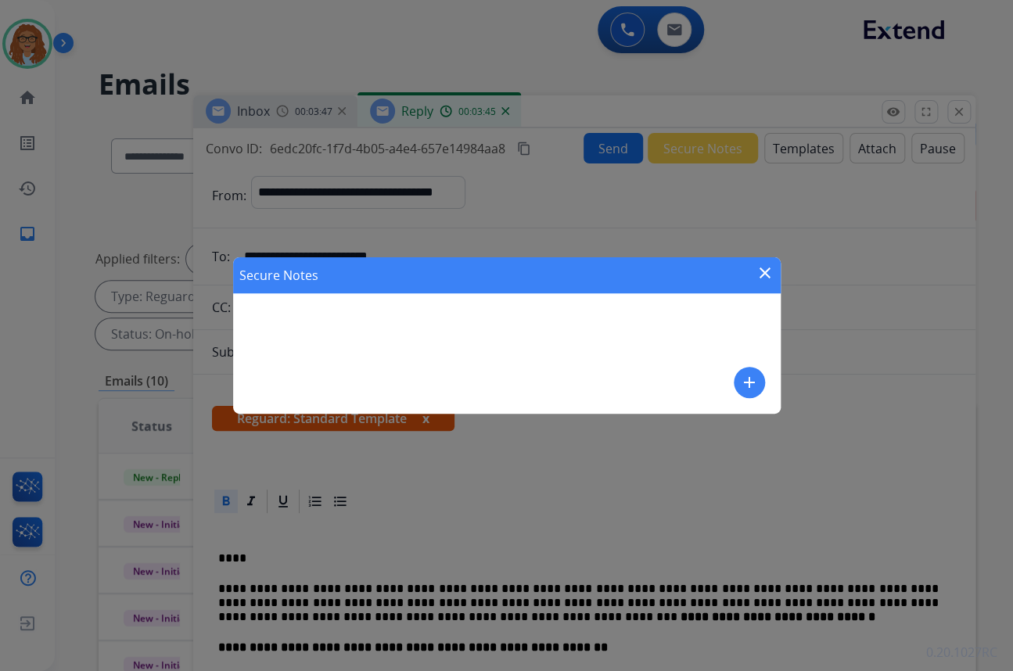
click at [758, 274] on mat-icon "close" at bounding box center [764, 273] width 19 height 19
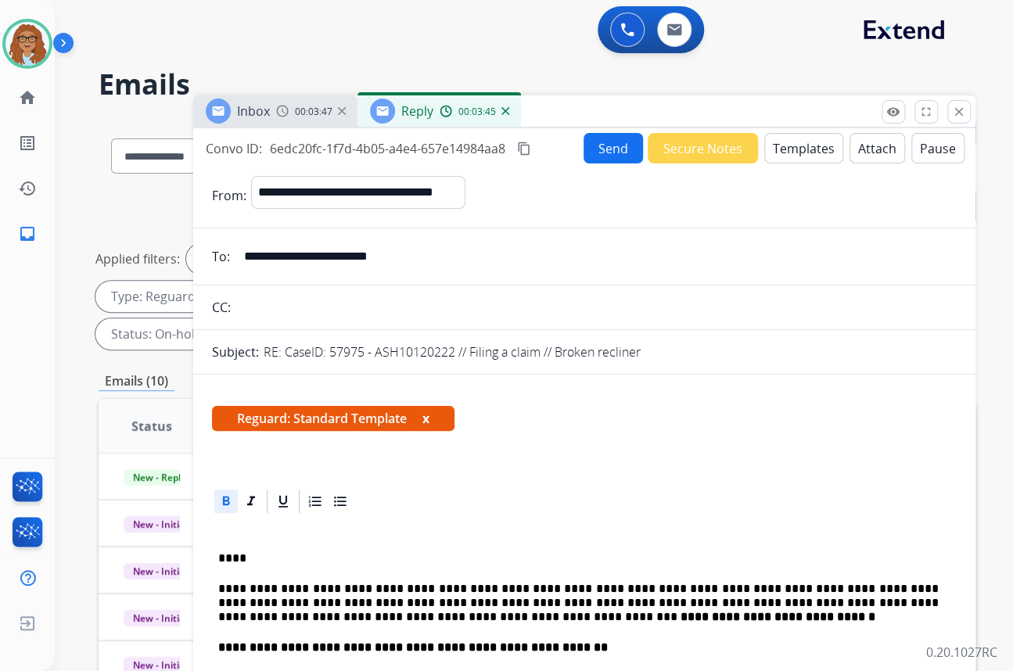
click at [502, 113] on img at bounding box center [505, 111] width 8 height 8
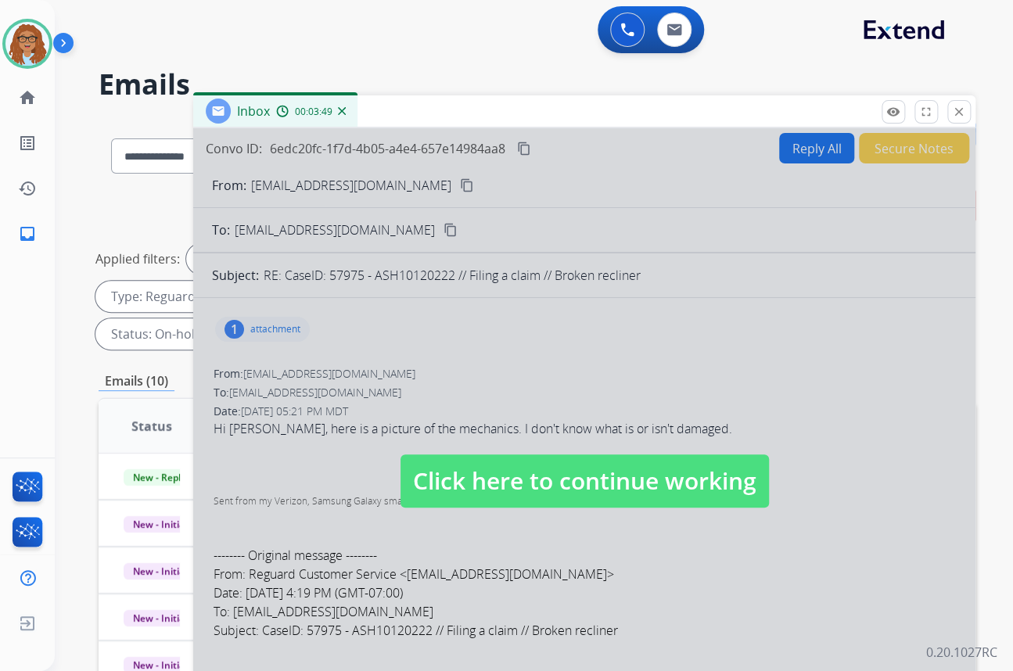
click at [643, 468] on span "Click here to continue working" at bounding box center [584, 480] width 368 height 53
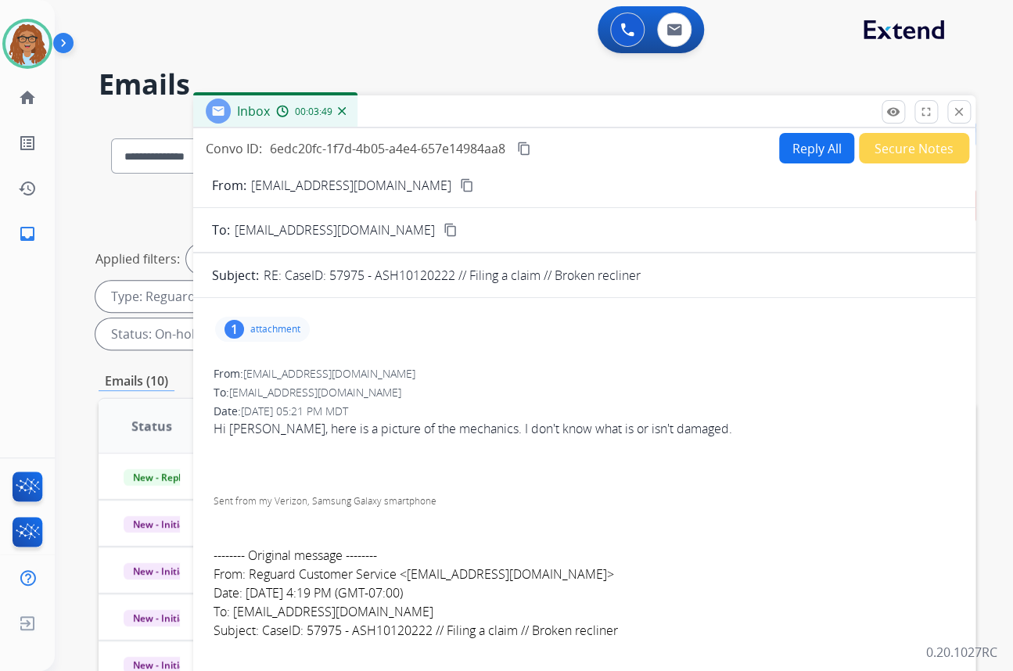
click at [903, 143] on button "Secure Notes" at bounding box center [914, 148] width 110 height 30
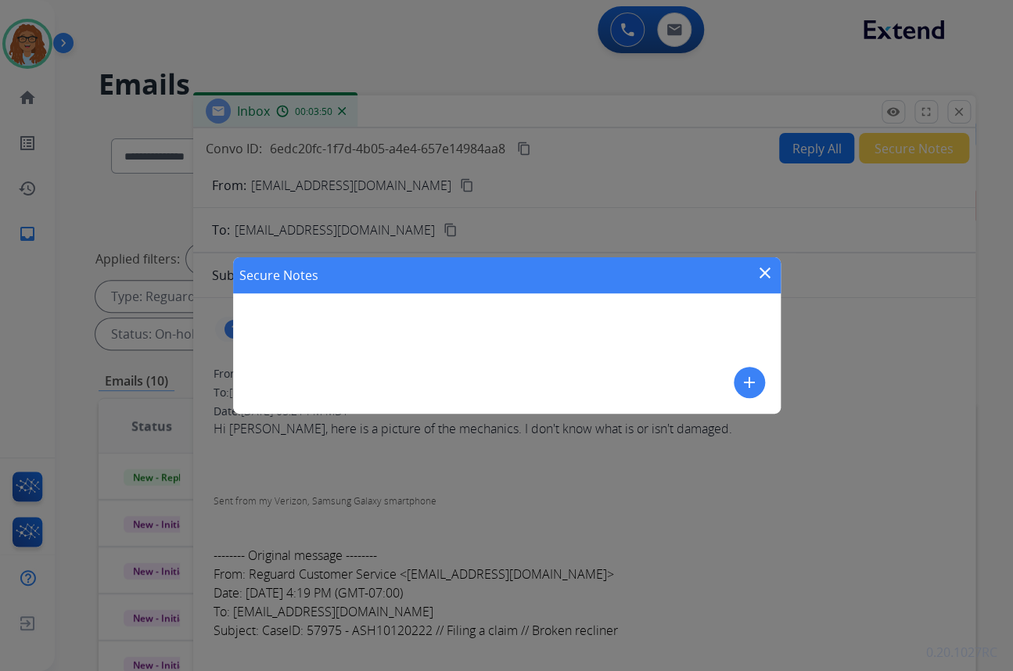
click at [734, 371] on div "add" at bounding box center [748, 382] width 31 height 31
click at [755, 385] on mat-icon "add" at bounding box center [749, 382] width 19 height 19
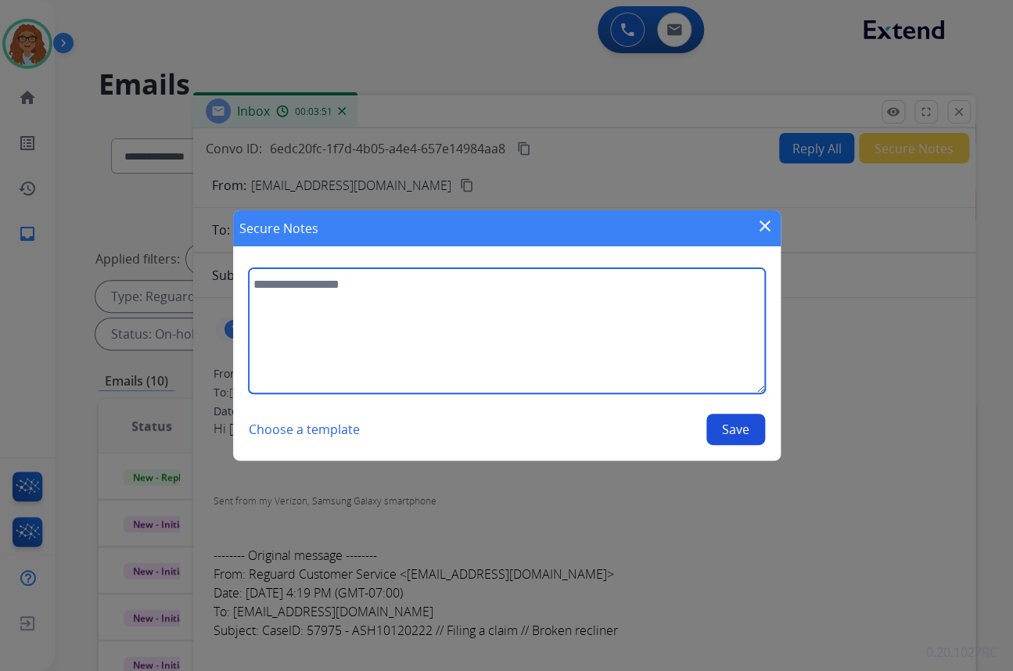
drag, startPoint x: 755, startPoint y: 385, endPoint x: 497, endPoint y: 330, distance: 263.0
click at [497, 330] on textarea at bounding box center [507, 330] width 516 height 125
paste textarea "**********"
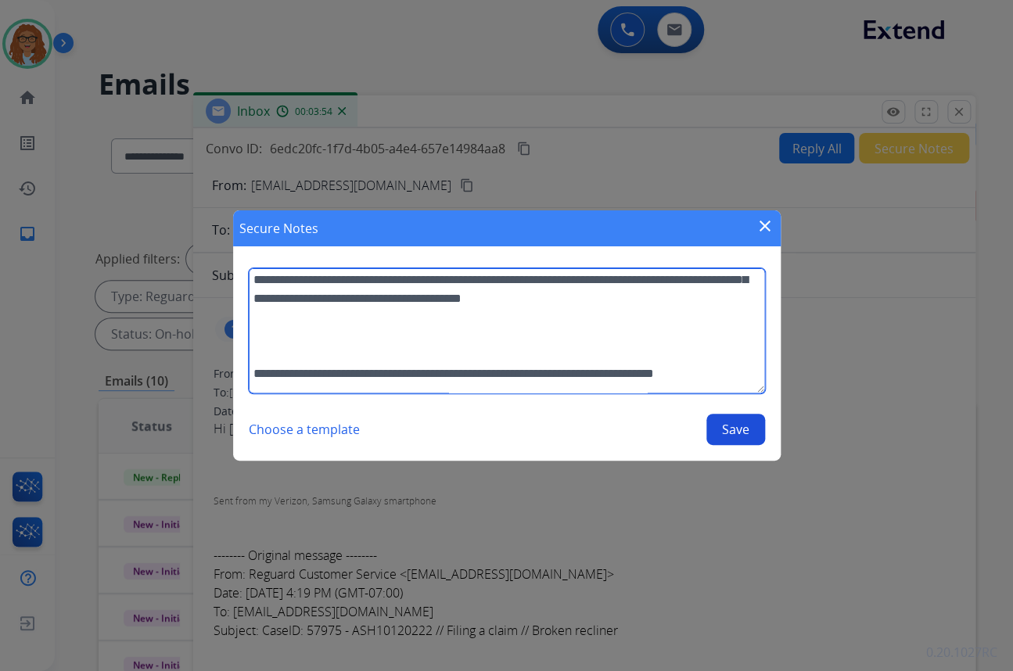
scroll to position [227, 0]
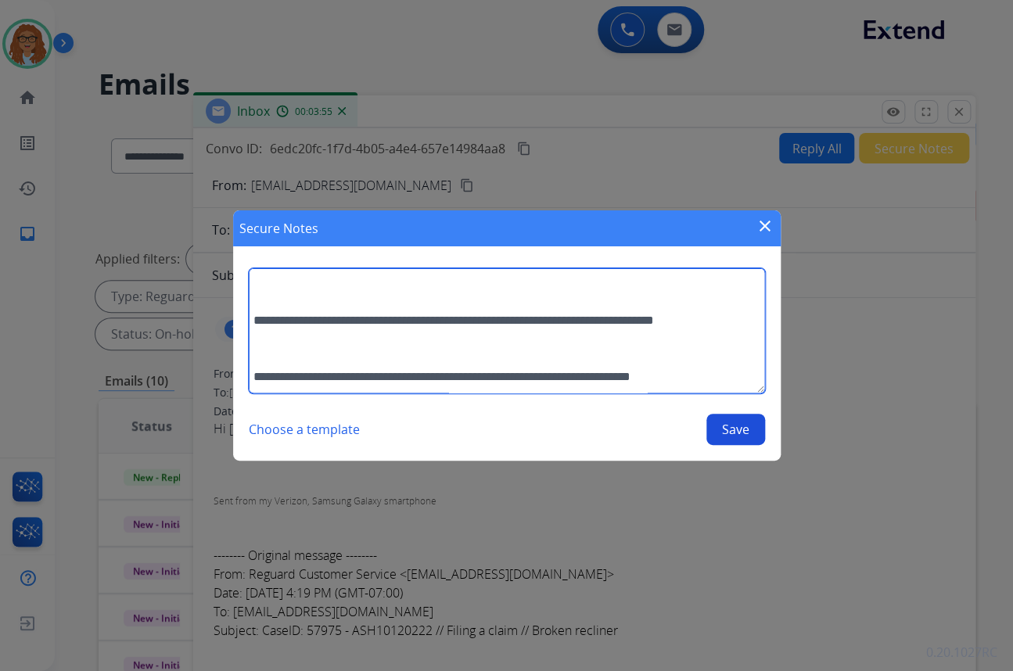
type textarea "**********"
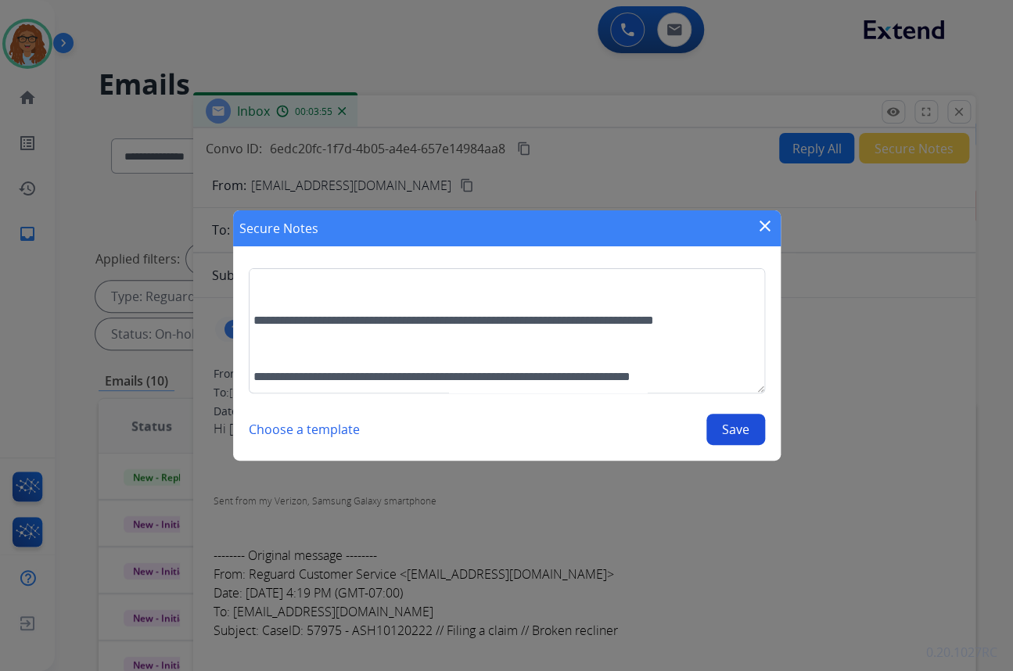
drag, startPoint x: 726, startPoint y: 427, endPoint x: 773, endPoint y: 449, distance: 51.8
click at [727, 428] on button "Save" at bounding box center [735, 429] width 59 height 31
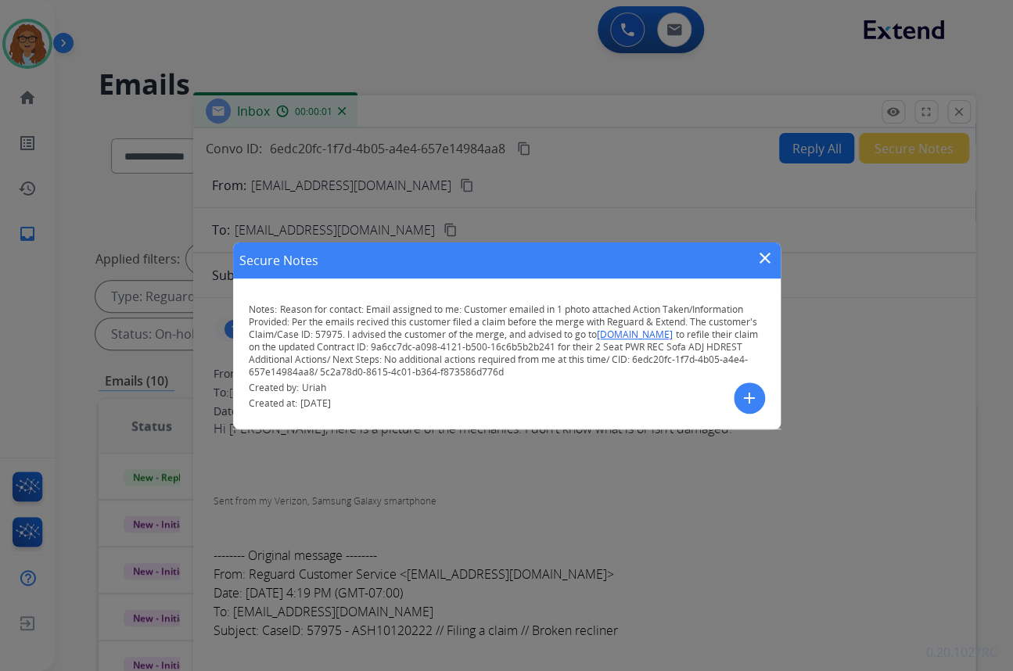
click at [773, 250] on div "Secure Notes close" at bounding box center [506, 260] width 547 height 36
click at [765, 255] on mat-icon "close" at bounding box center [764, 258] width 19 height 19
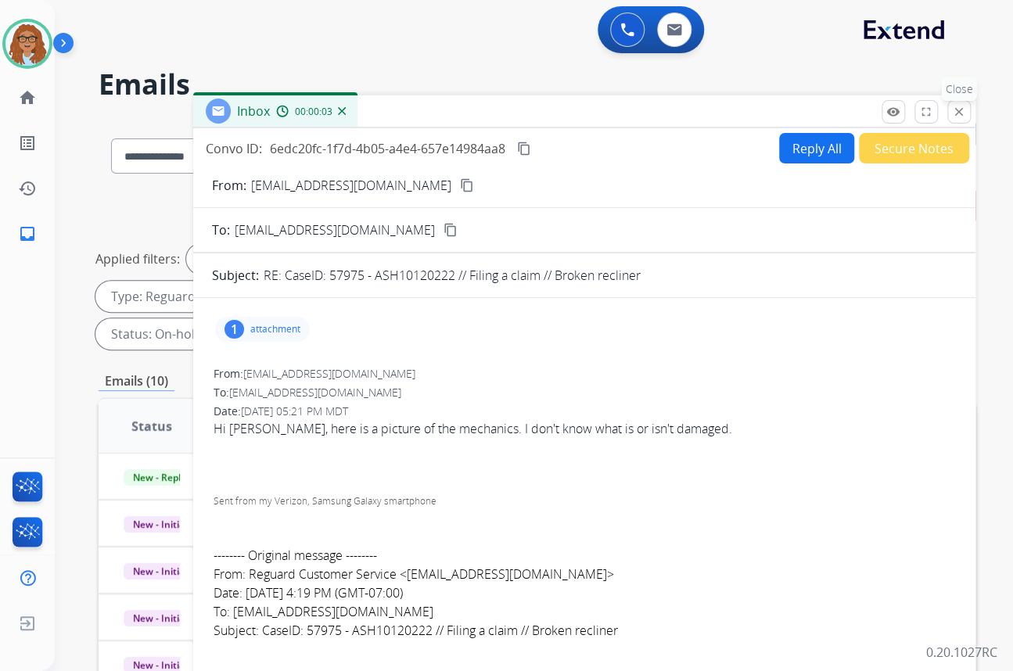
click at [961, 114] on mat-icon "close" at bounding box center [959, 112] width 14 height 14
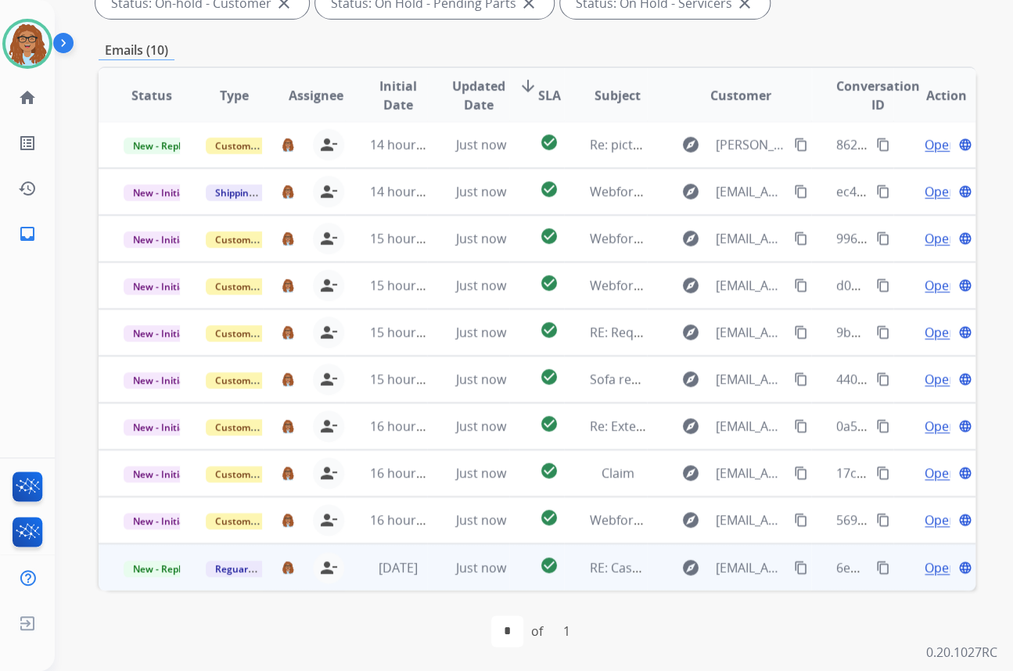
scroll to position [1, 0]
click at [149, 564] on span "New - Reply" at bounding box center [159, 569] width 71 height 16
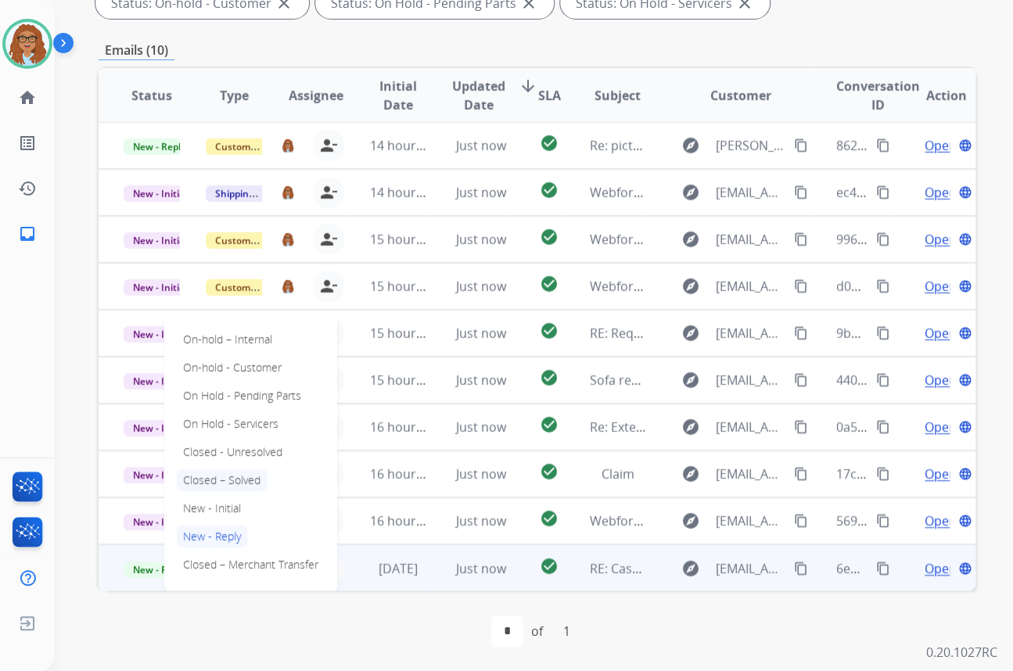
click at [227, 474] on p "Closed – Solved" at bounding box center [222, 480] width 90 height 22
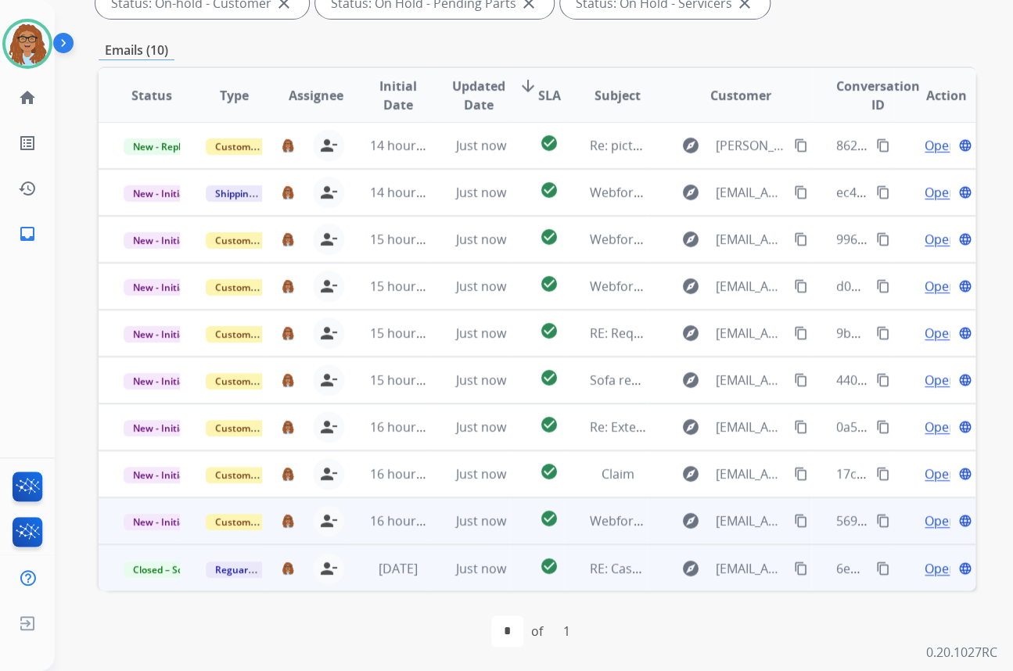
click at [876, 516] on mat-icon "content_copy" at bounding box center [883, 521] width 14 height 14
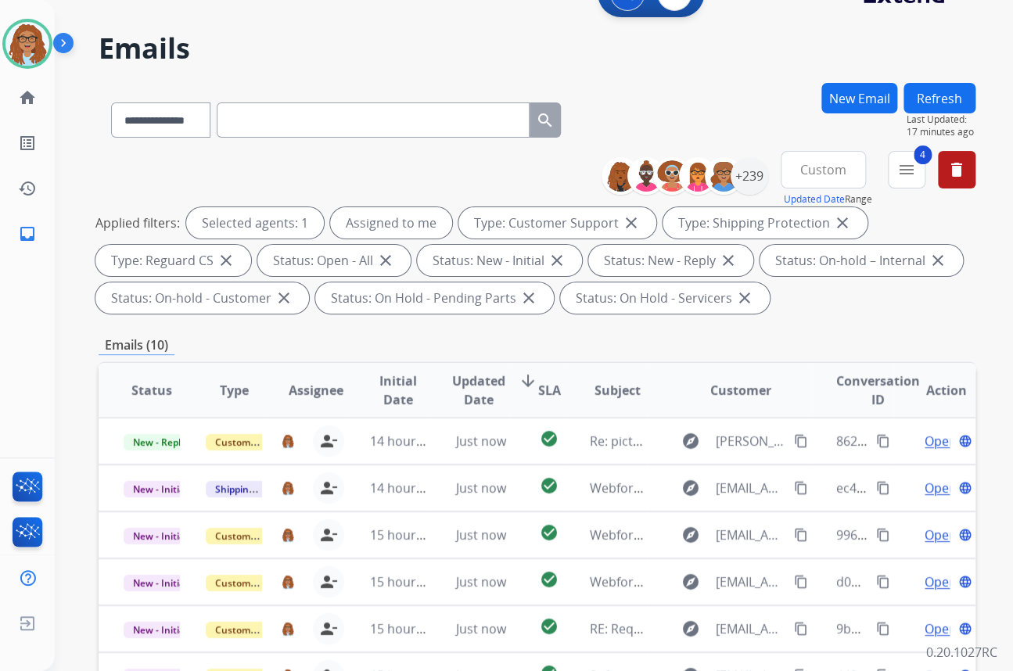
scroll to position [0, 0]
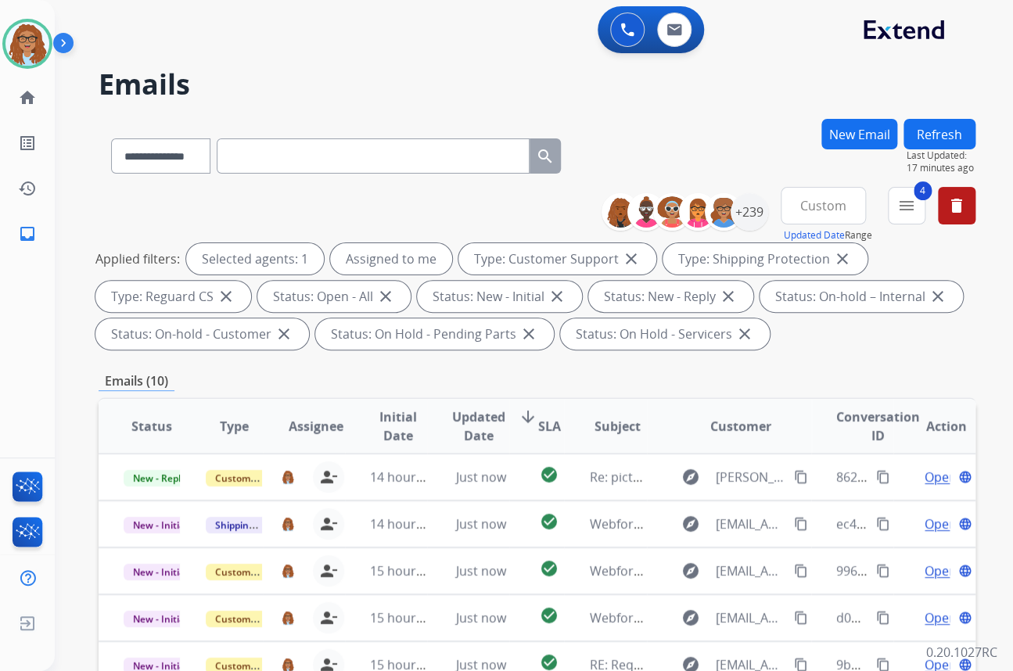
click at [954, 126] on button "Refresh" at bounding box center [939, 134] width 72 height 30
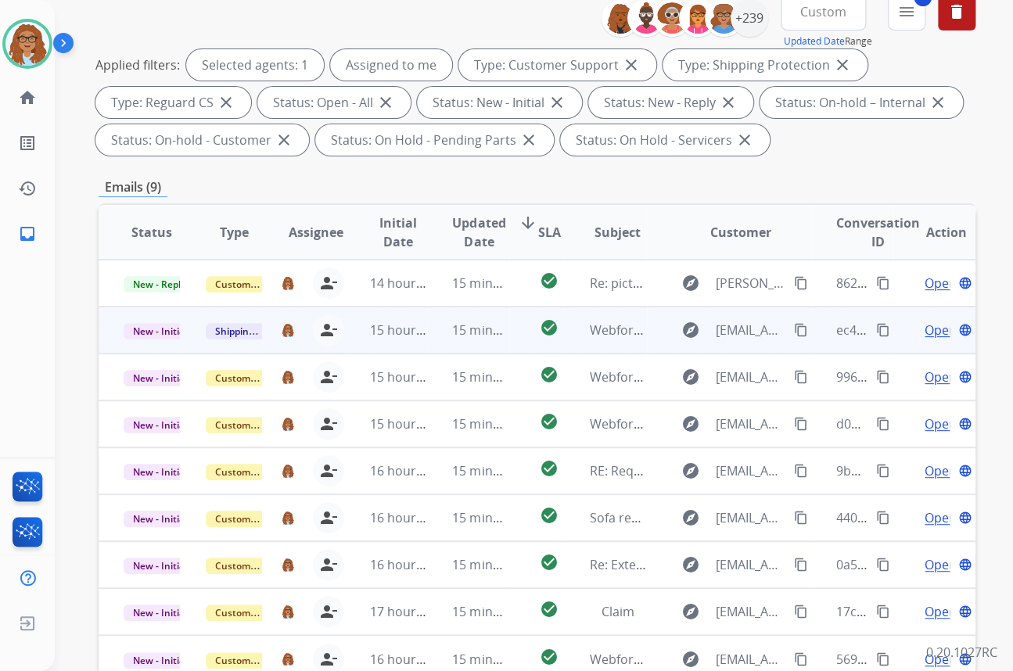
scroll to position [331, 0]
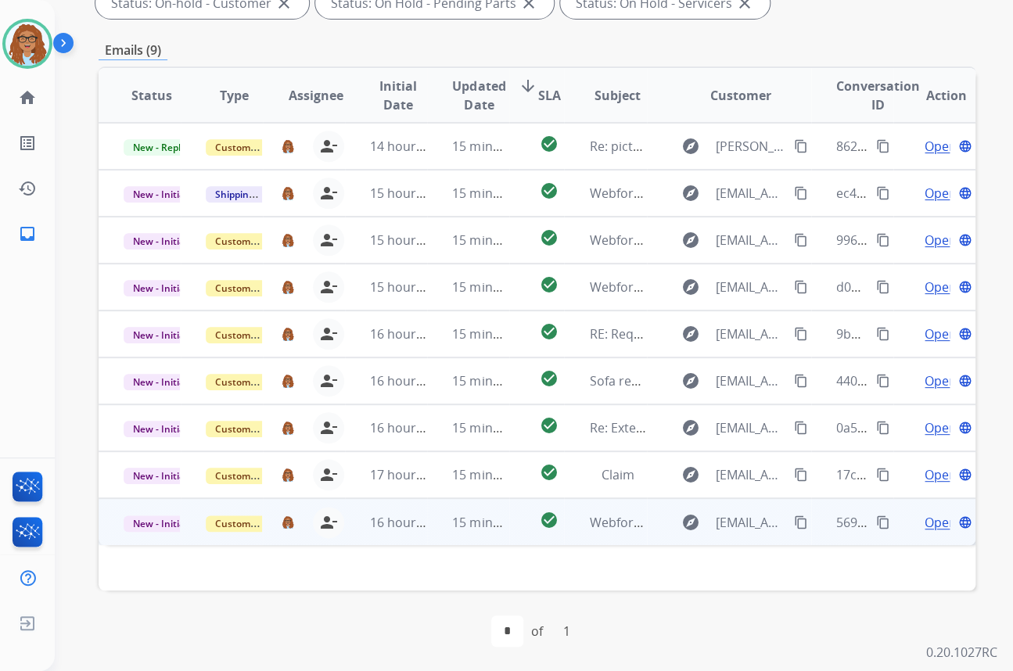
click at [794, 523] on mat-icon "content_copy" at bounding box center [801, 522] width 14 height 14
click at [924, 516] on span "Open" at bounding box center [940, 522] width 32 height 19
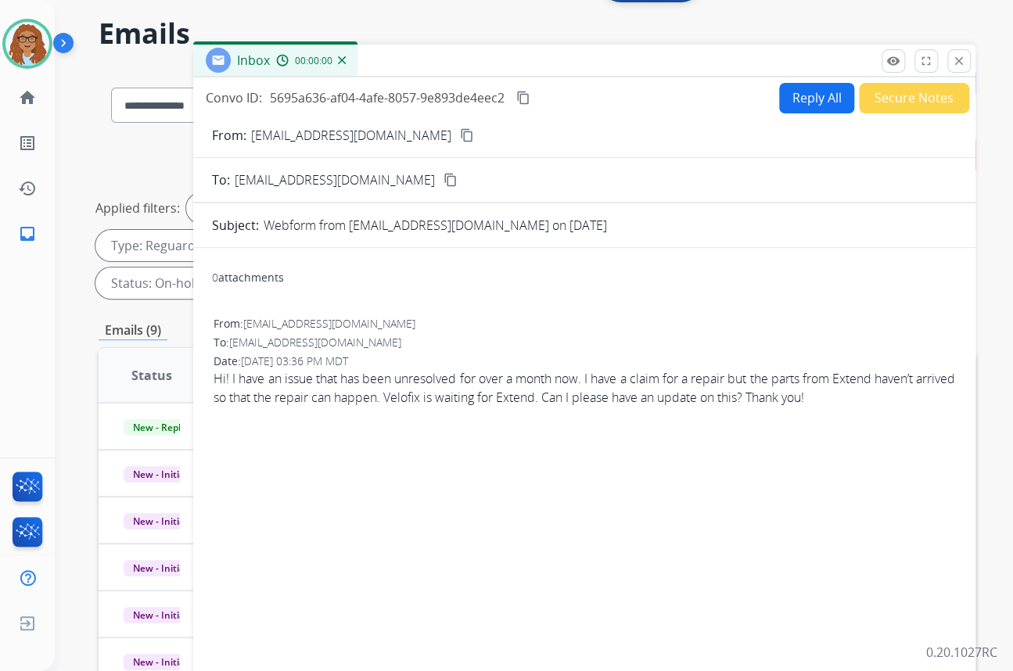
scroll to position [47, 0]
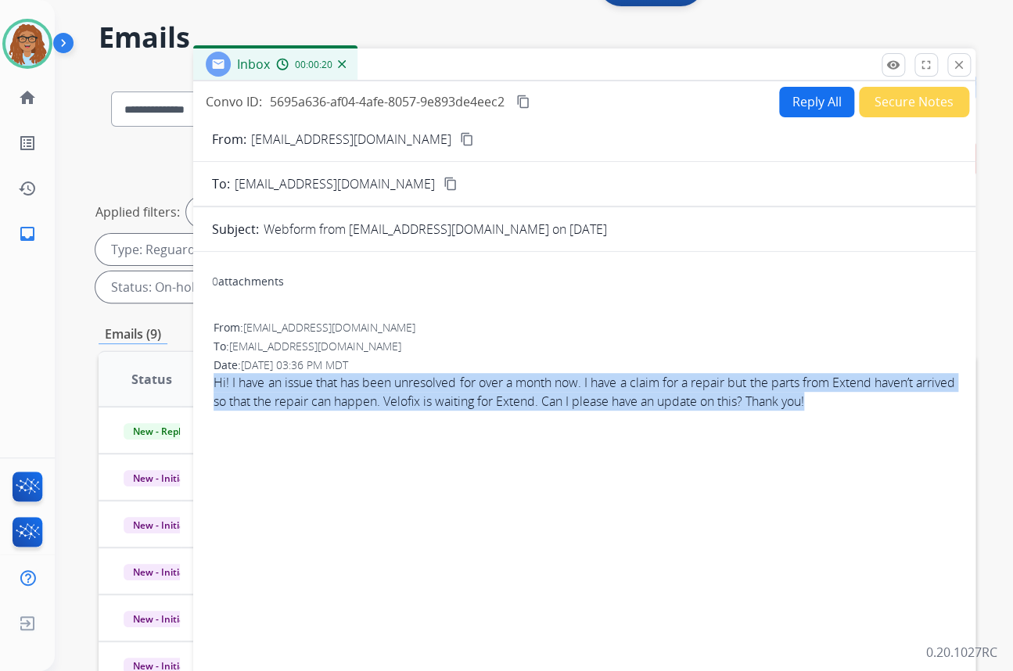
drag, startPoint x: 224, startPoint y: 379, endPoint x: 873, endPoint y: 398, distance: 650.0
click at [873, 398] on span "Hi! I have an issue that has been unresolved for over a month now. I have a cla…" at bounding box center [583, 392] width 741 height 38
copy span "Hi! I have an issue that has been unresolved for over a month now. I have a cla…"
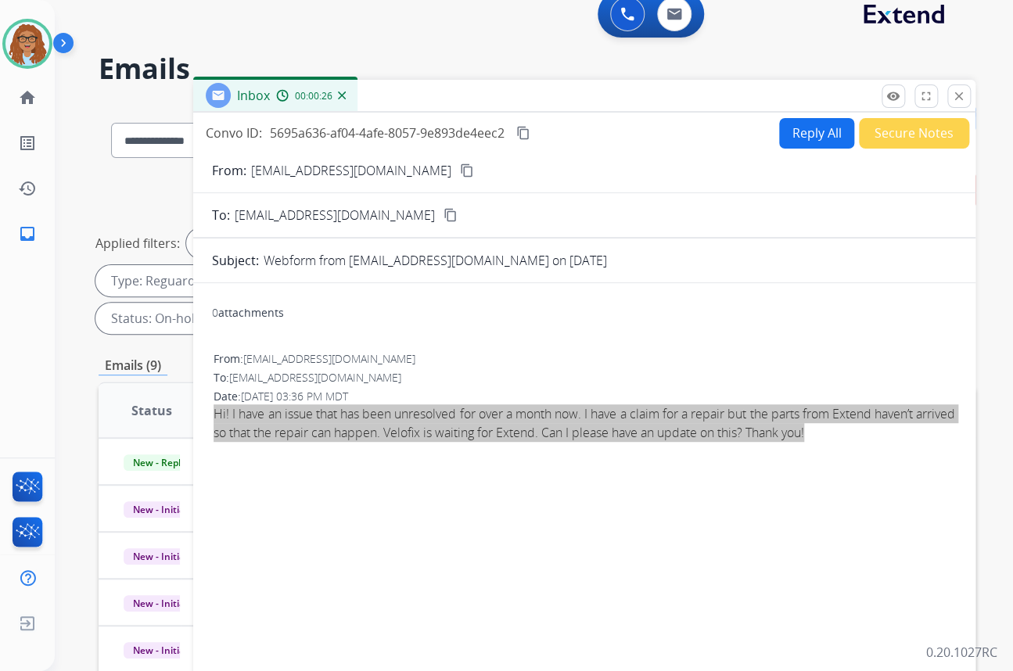
scroll to position [0, 0]
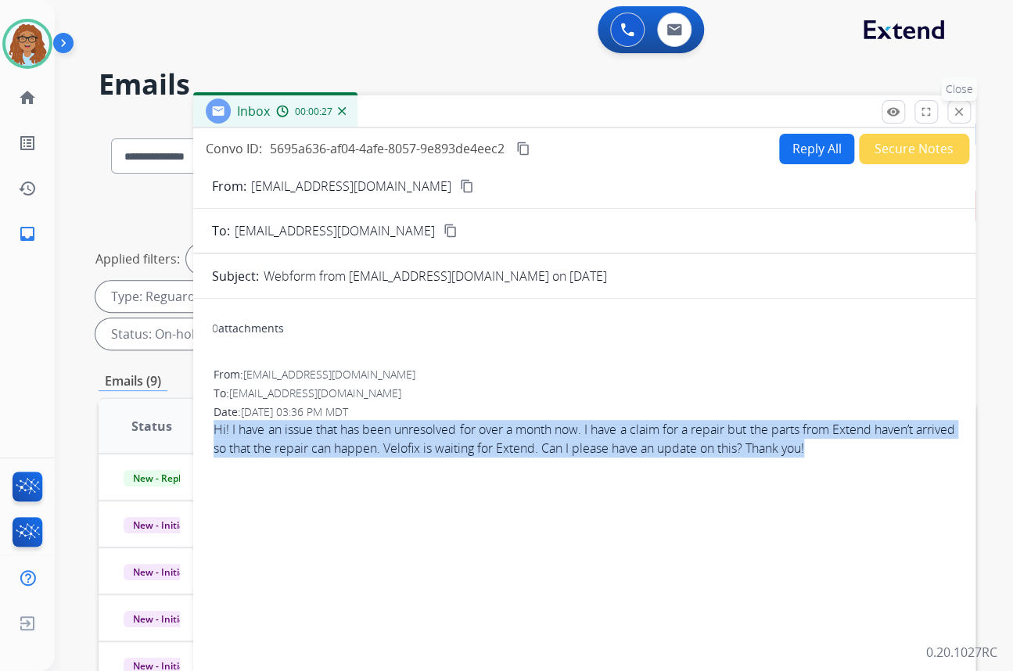
click at [953, 113] on mat-icon "close" at bounding box center [959, 112] width 14 height 14
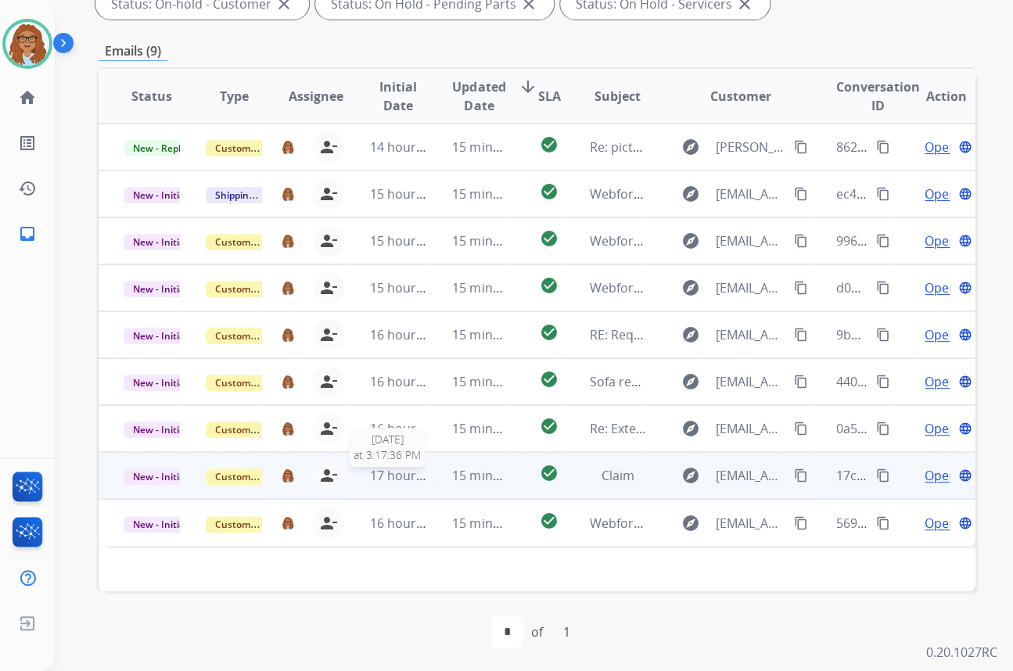
scroll to position [331, 0]
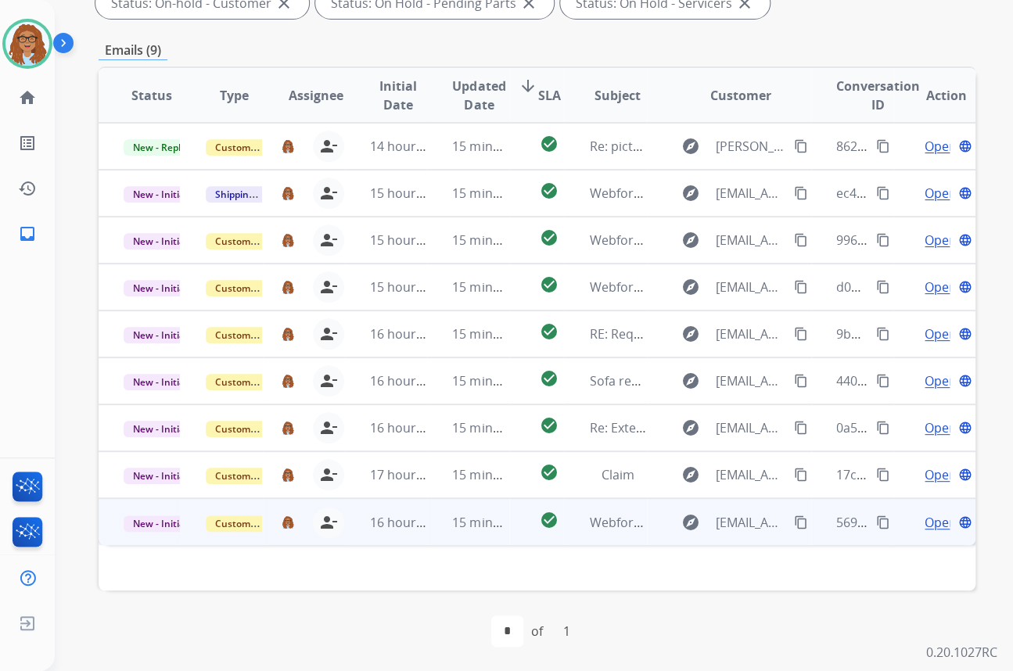
click at [927, 522] on span "Open" at bounding box center [940, 522] width 32 height 19
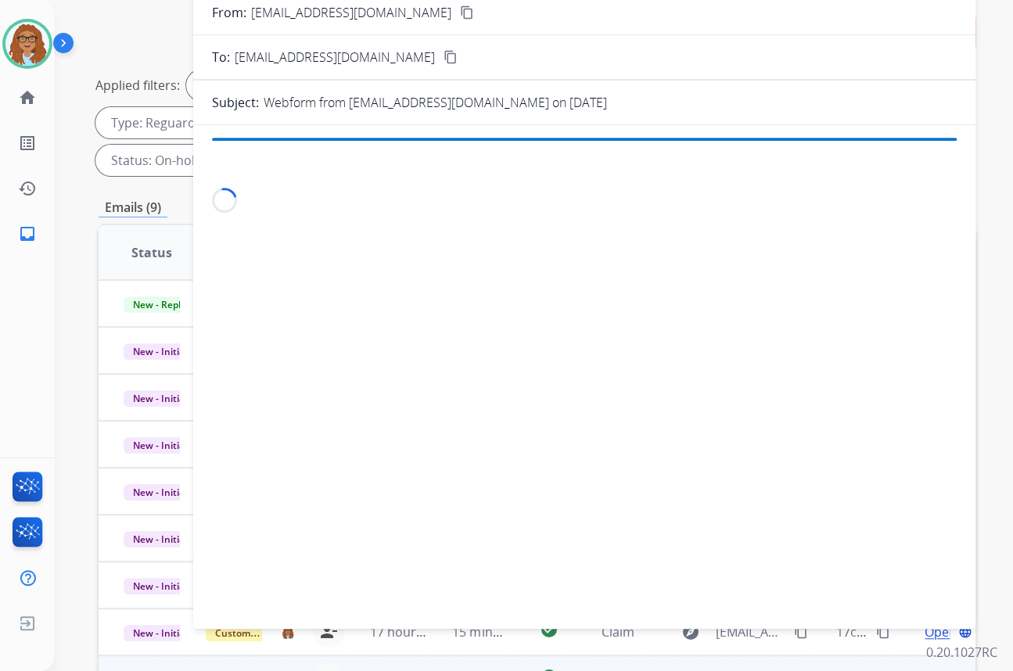
scroll to position [117, 0]
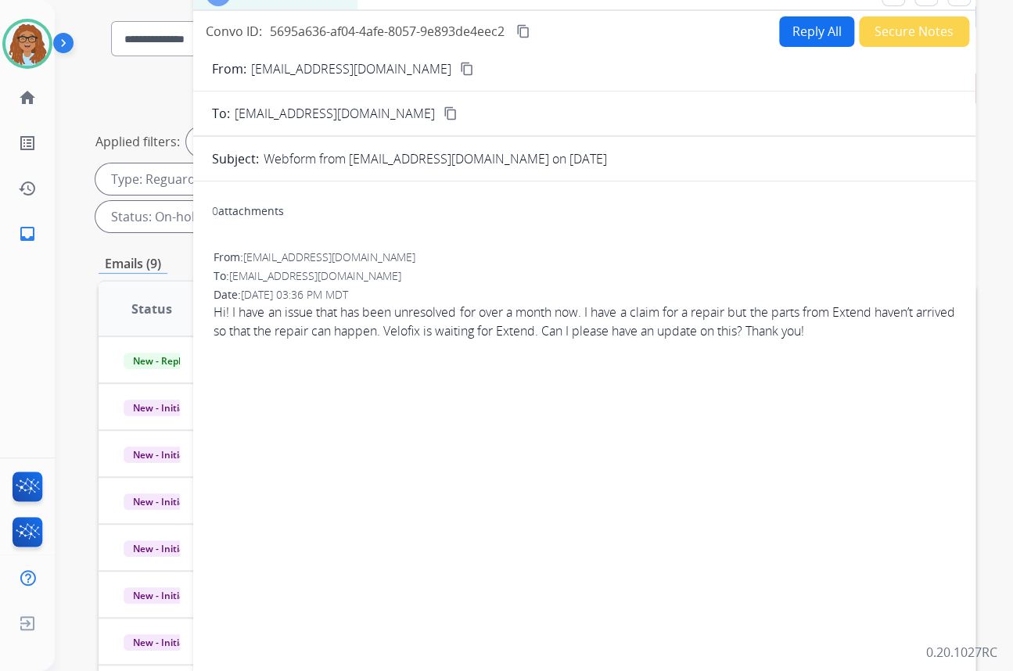
click at [460, 70] on mat-icon "content_copy" at bounding box center [467, 69] width 14 height 14
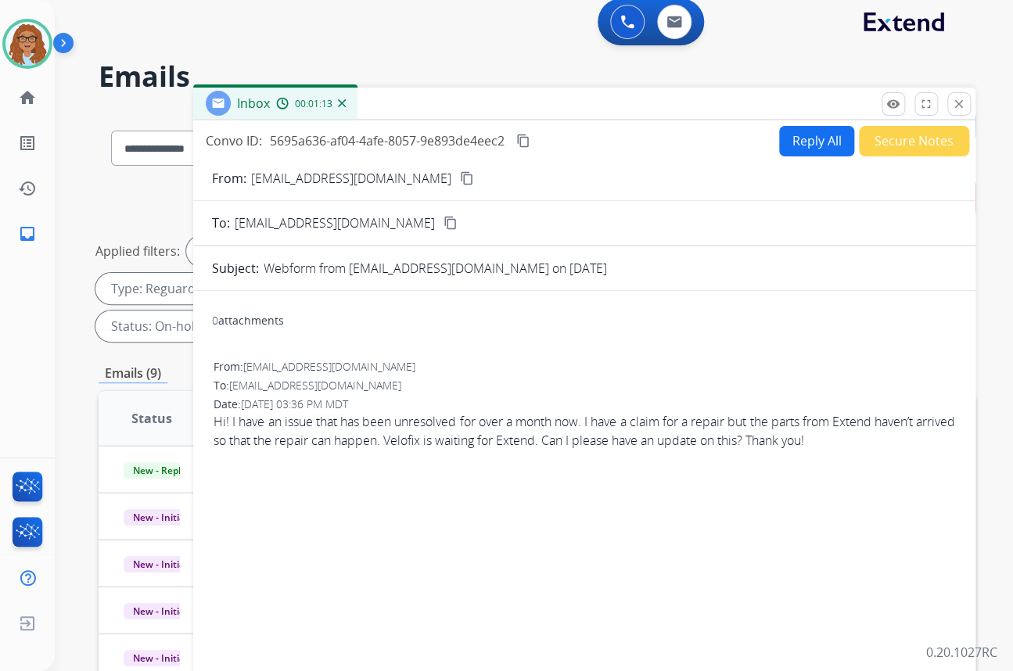
scroll to position [0, 0]
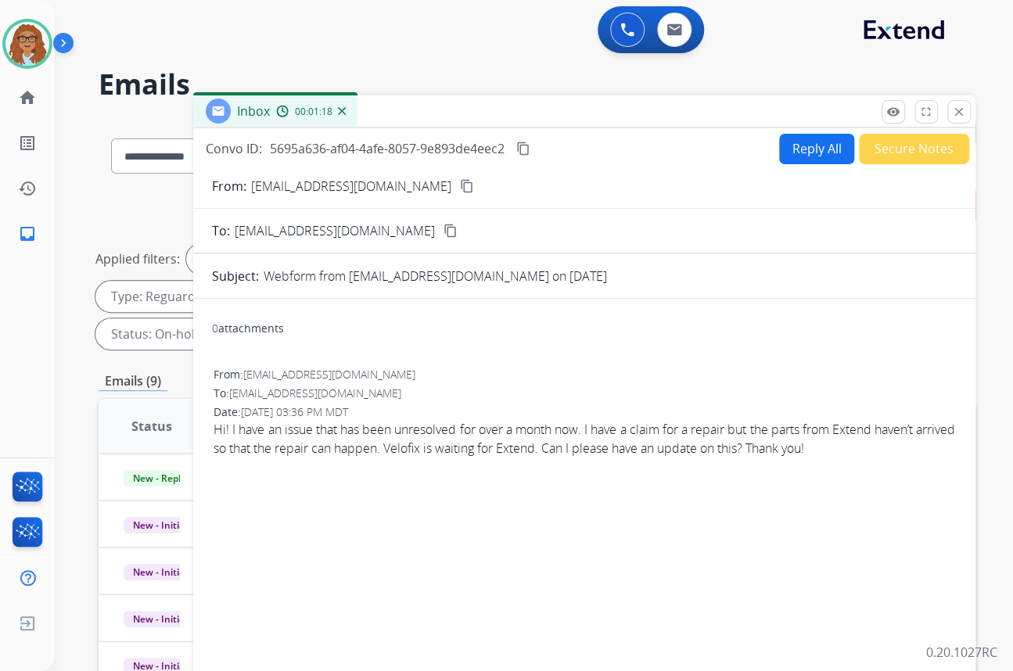
click at [889, 138] on button "Secure Notes" at bounding box center [914, 149] width 110 height 30
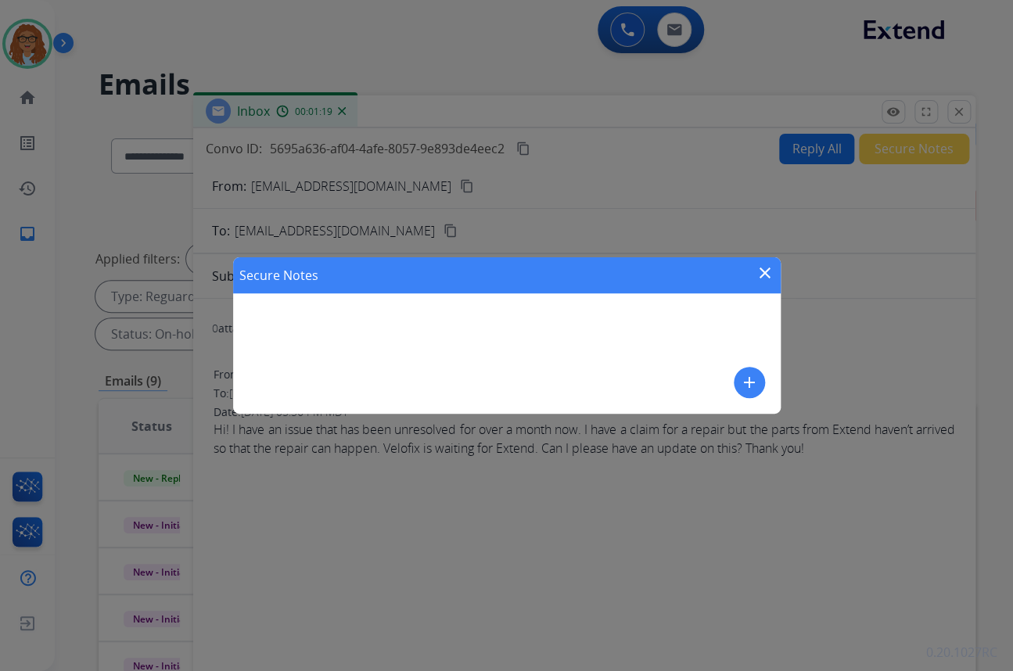
click at [758, 383] on button "add" at bounding box center [748, 382] width 31 height 31
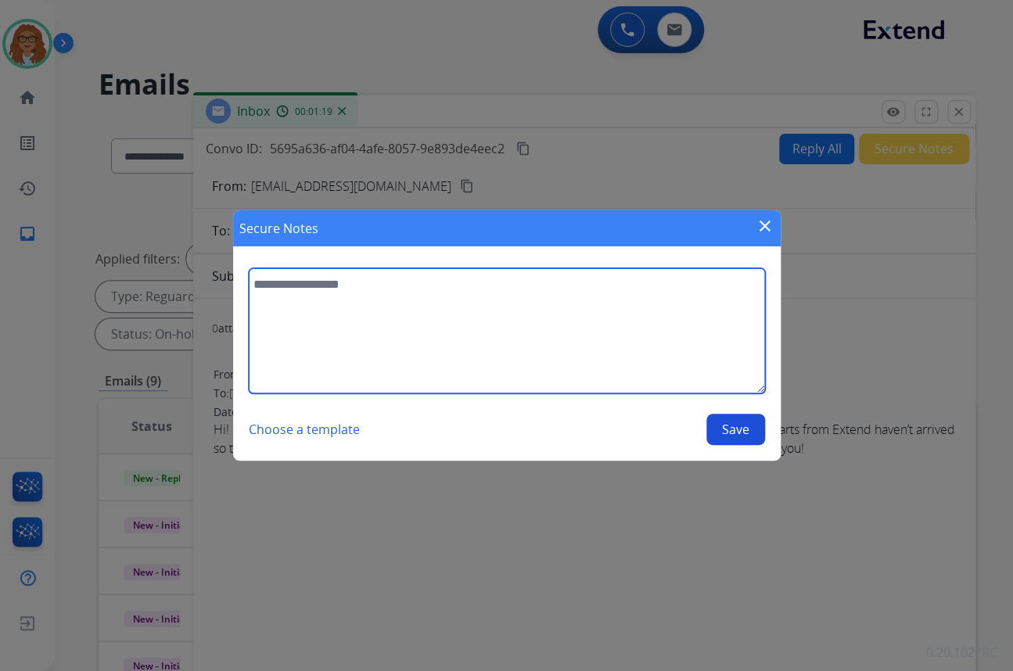
click at [532, 344] on textarea at bounding box center [507, 330] width 516 height 125
paste textarea "**********"
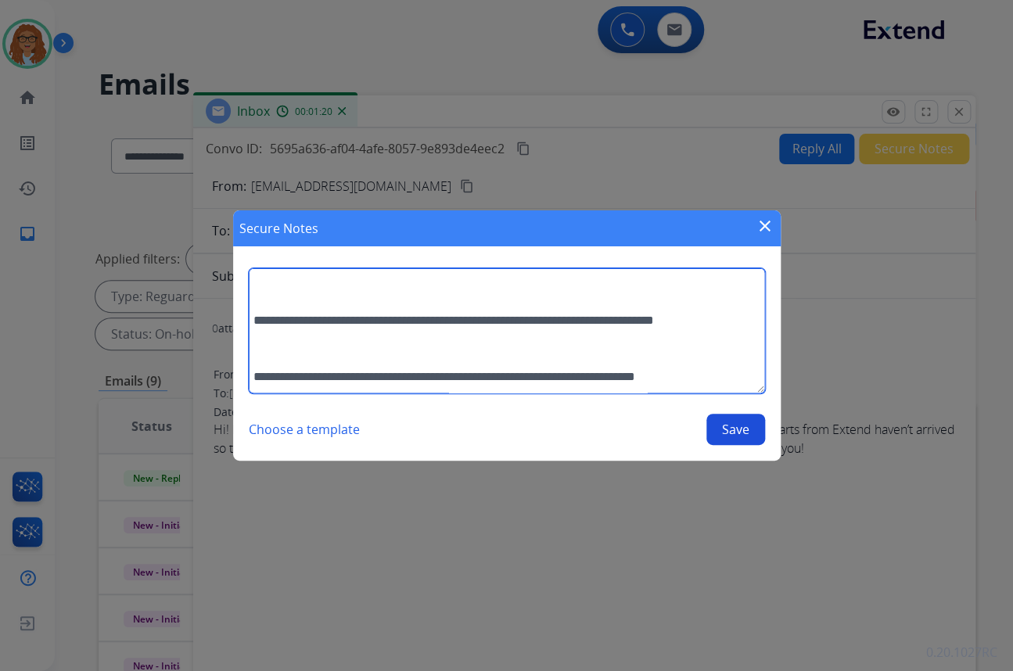
scroll to position [370, 0]
type textarea "**********"
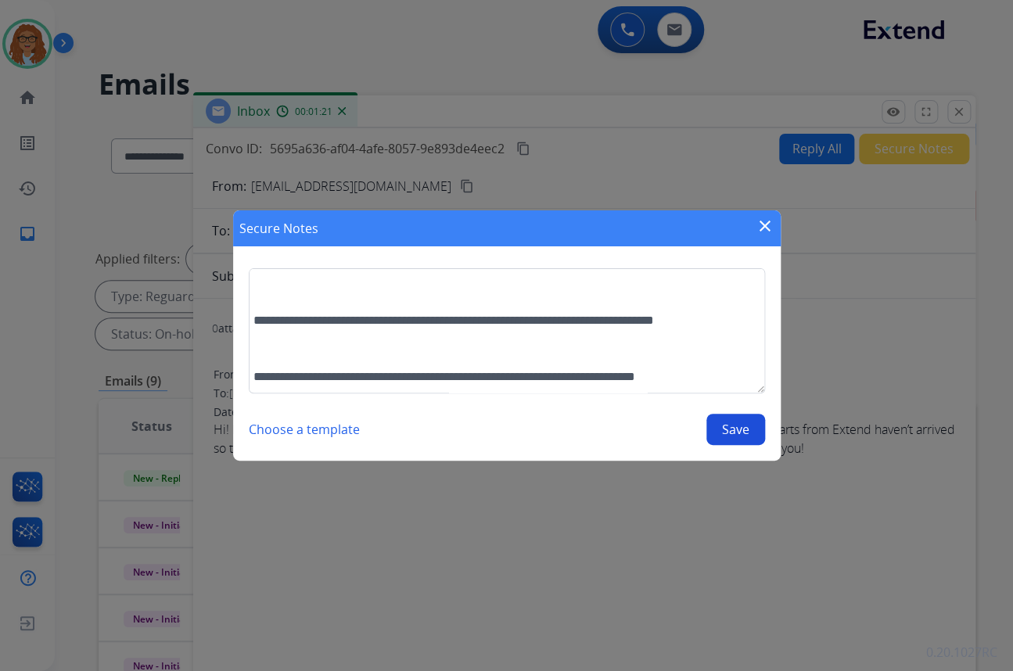
click at [718, 424] on button "Save" at bounding box center [735, 429] width 59 height 31
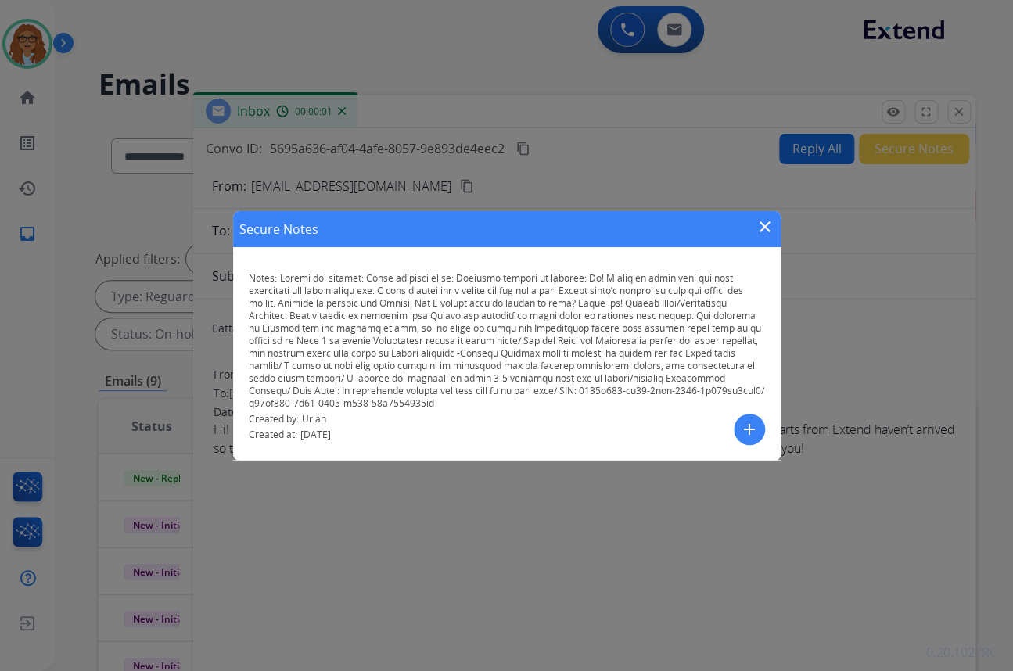
click at [758, 224] on mat-icon "close" at bounding box center [764, 226] width 19 height 19
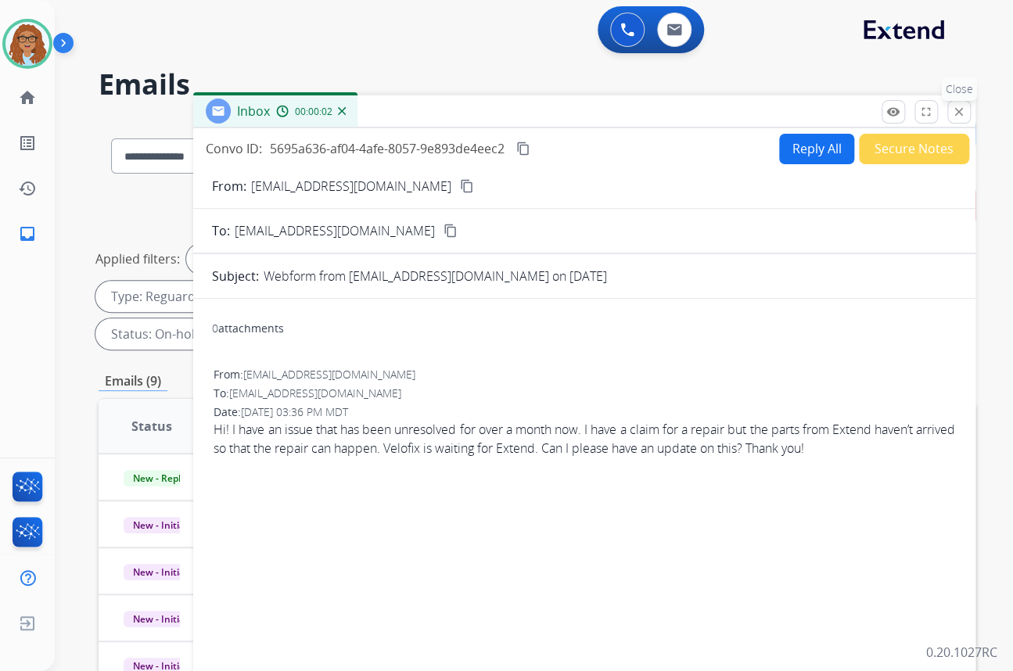
click at [955, 117] on mat-icon "close" at bounding box center [959, 112] width 14 height 14
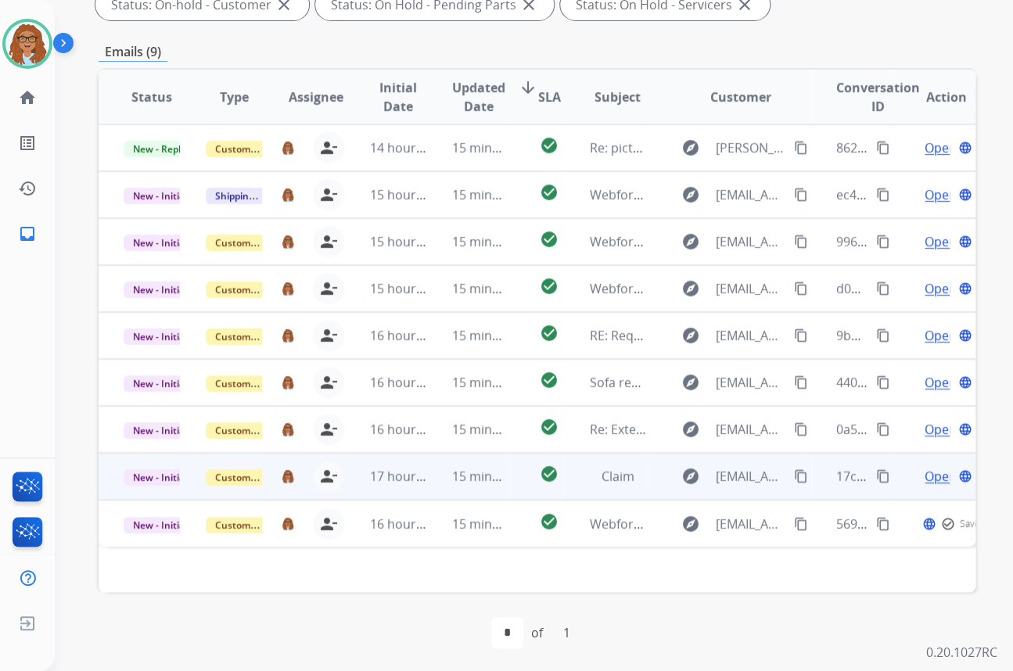
scroll to position [331, 0]
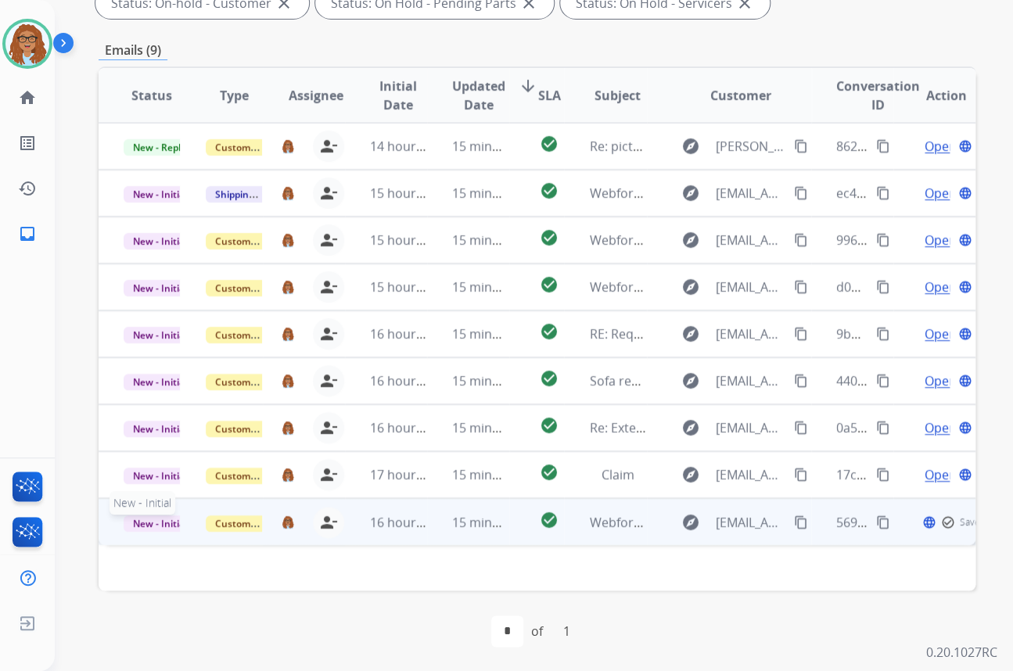
click at [166, 526] on span "New - Initial" at bounding box center [160, 523] width 73 height 16
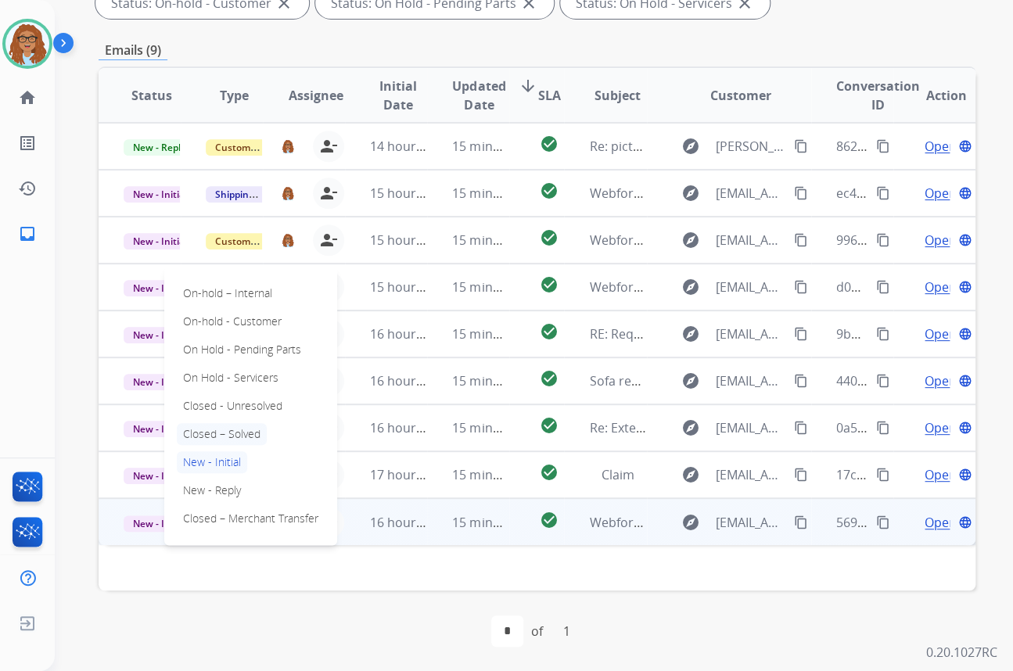
click at [236, 429] on p "Closed – Solved" at bounding box center [222, 434] width 90 height 22
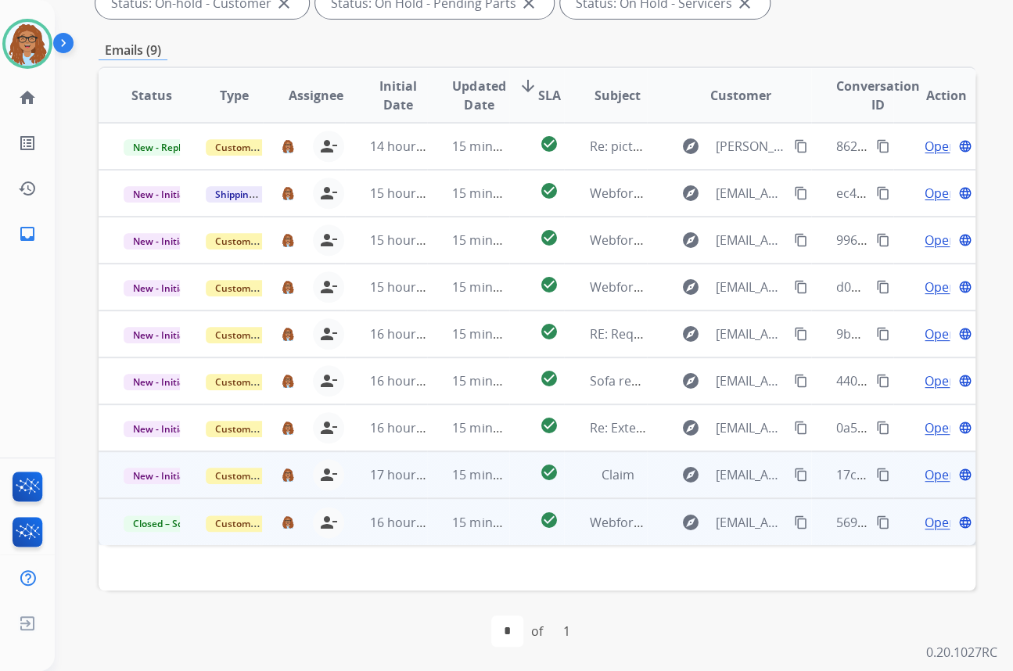
click at [876, 475] on mat-icon "content_copy" at bounding box center [883, 475] width 14 height 14
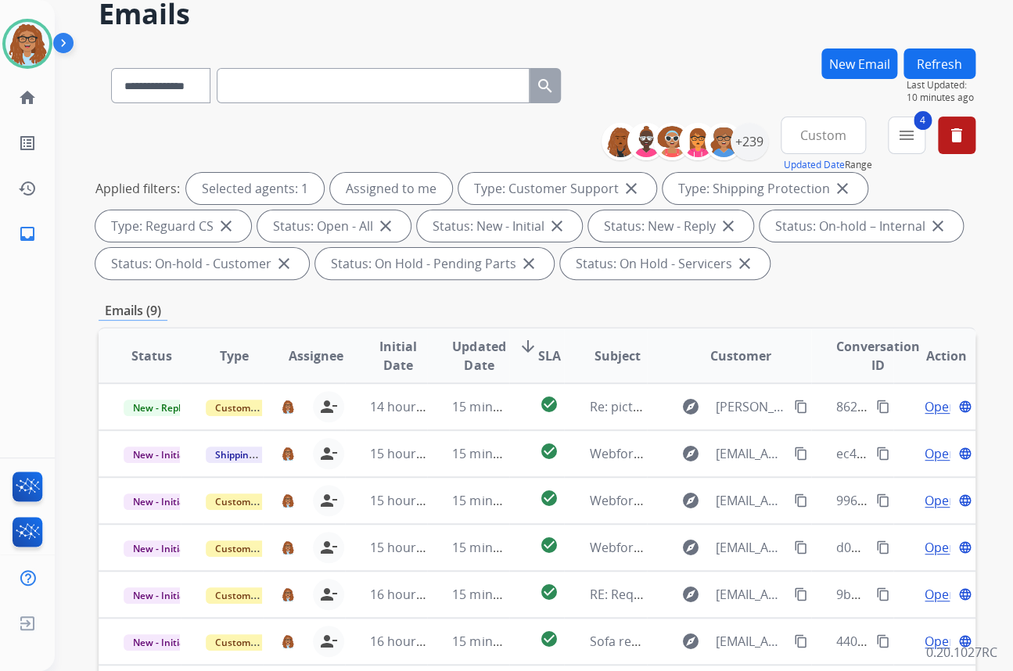
scroll to position [0, 0]
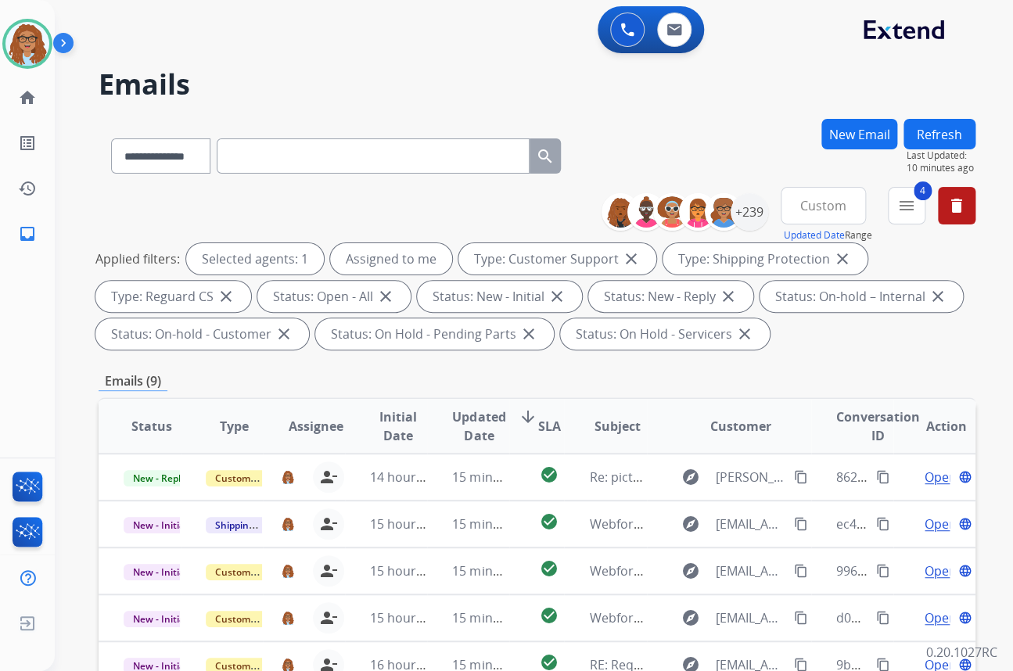
click at [945, 135] on button "Refresh" at bounding box center [939, 134] width 72 height 30
click at [685, 149] on div "**********" at bounding box center [537, 153] width 877 height 68
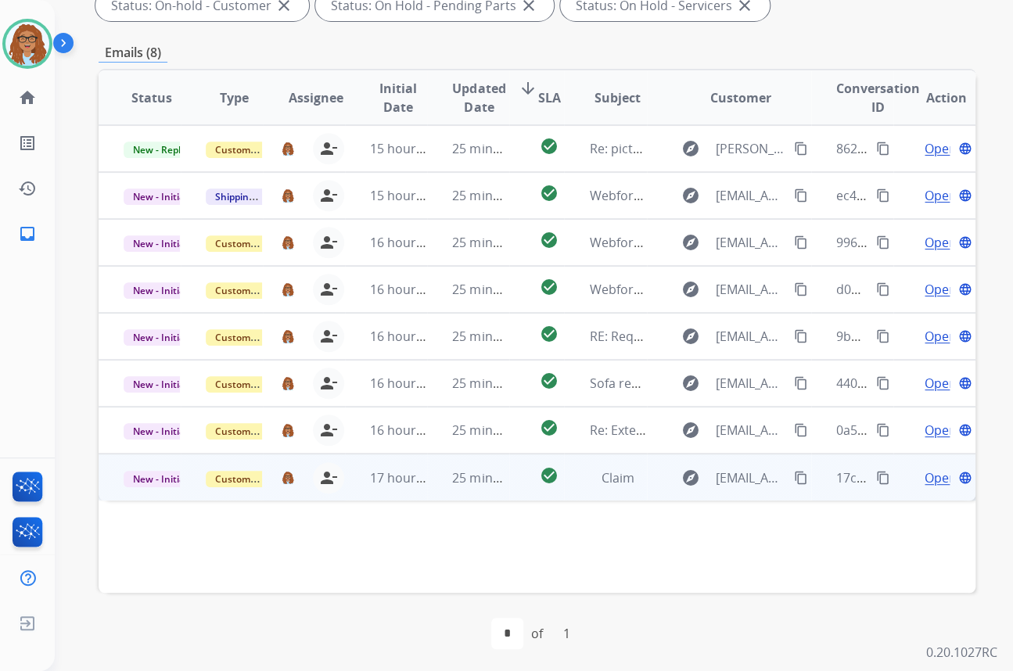
scroll to position [331, 0]
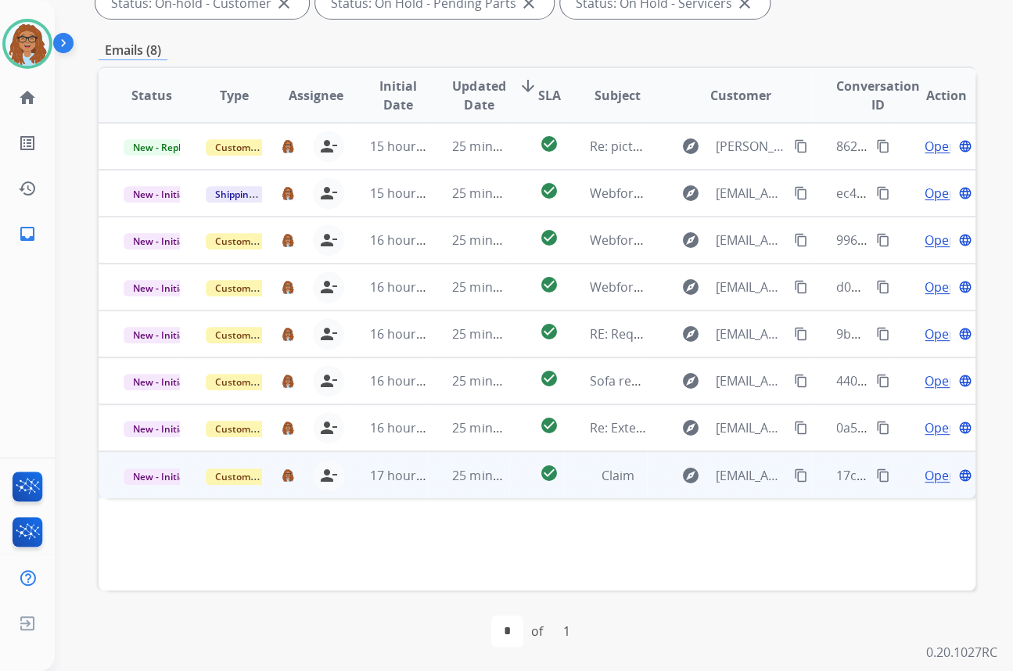
click at [794, 475] on mat-icon "content_copy" at bounding box center [801, 475] width 14 height 14
click at [930, 479] on span "Open" at bounding box center [940, 475] width 32 height 19
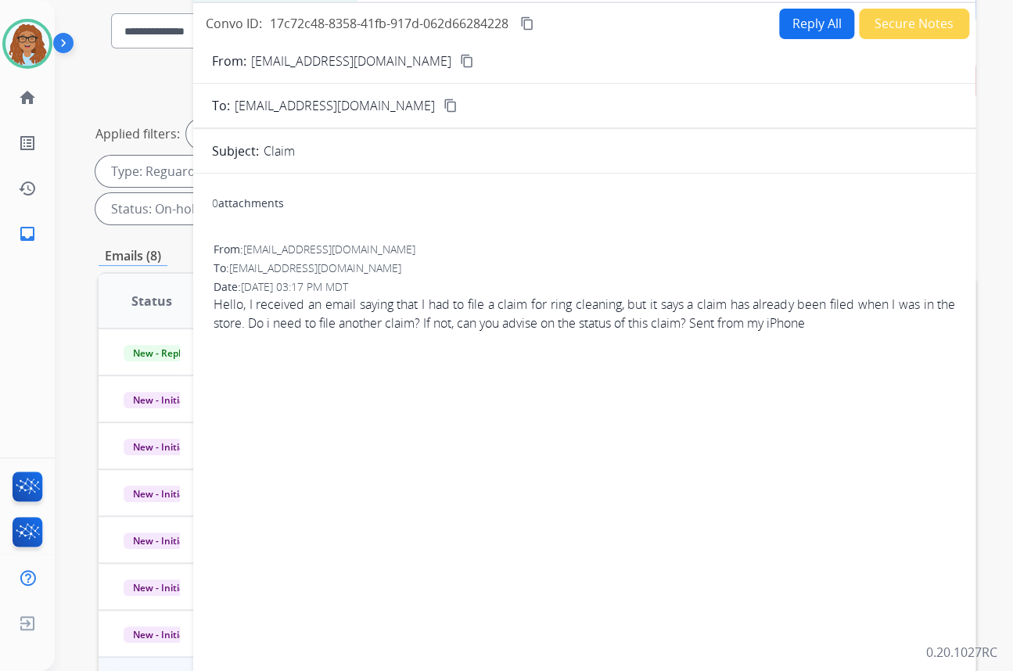
scroll to position [117, 0]
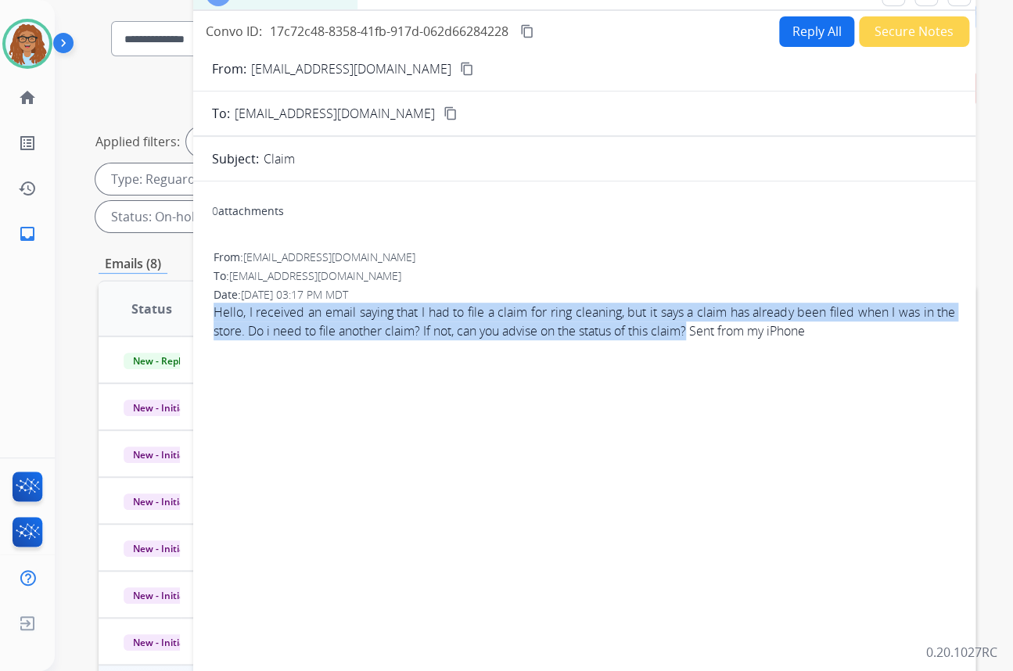
drag, startPoint x: 716, startPoint y: 331, endPoint x: 212, endPoint y: 311, distance: 504.7
click at [213, 311] on span "Hello, I received an email saying that I had to file a claim for ring cleaning,…" at bounding box center [583, 322] width 741 height 38
copy span "Hello, I received an email saying that I had to file a claim for ring cleaning,…"
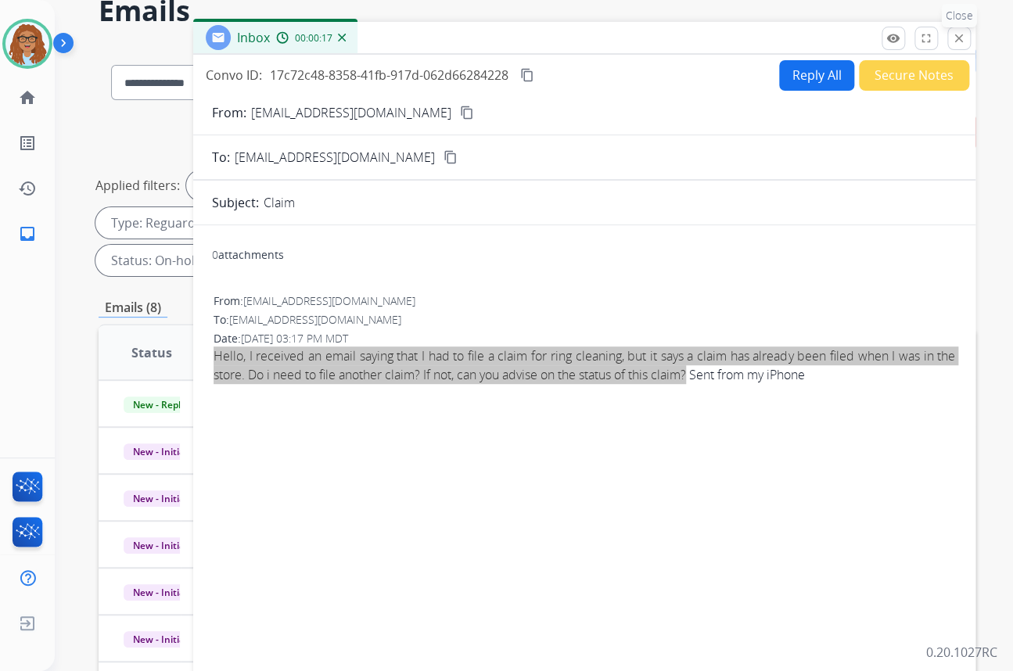
scroll to position [0, 0]
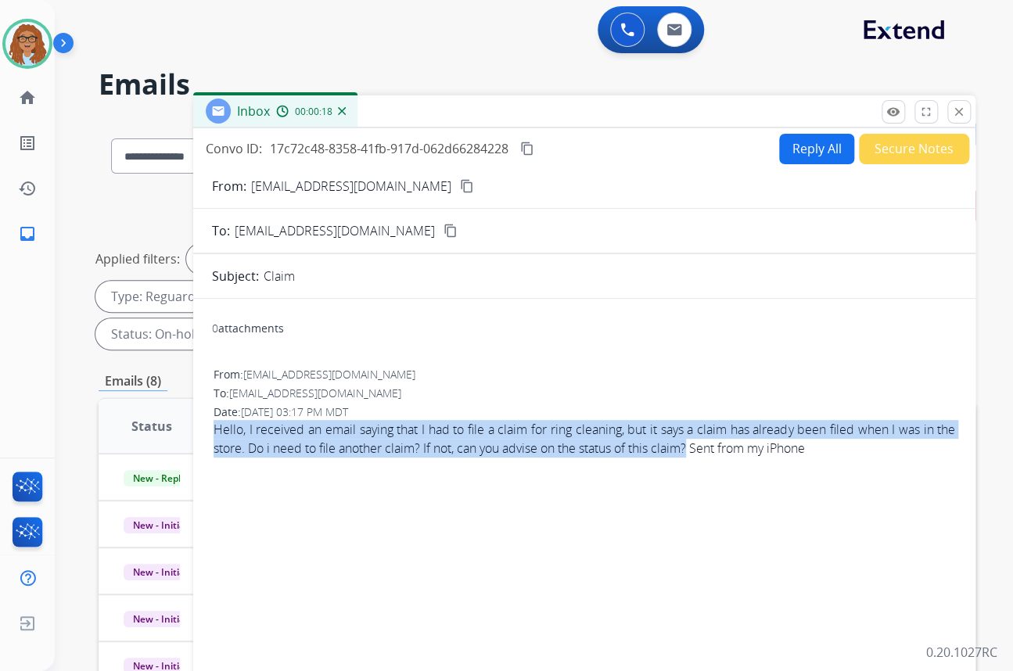
drag, startPoint x: 959, startPoint y: 109, endPoint x: 946, endPoint y: 108, distance: 12.6
click at [959, 109] on mat-icon "close" at bounding box center [959, 112] width 14 height 14
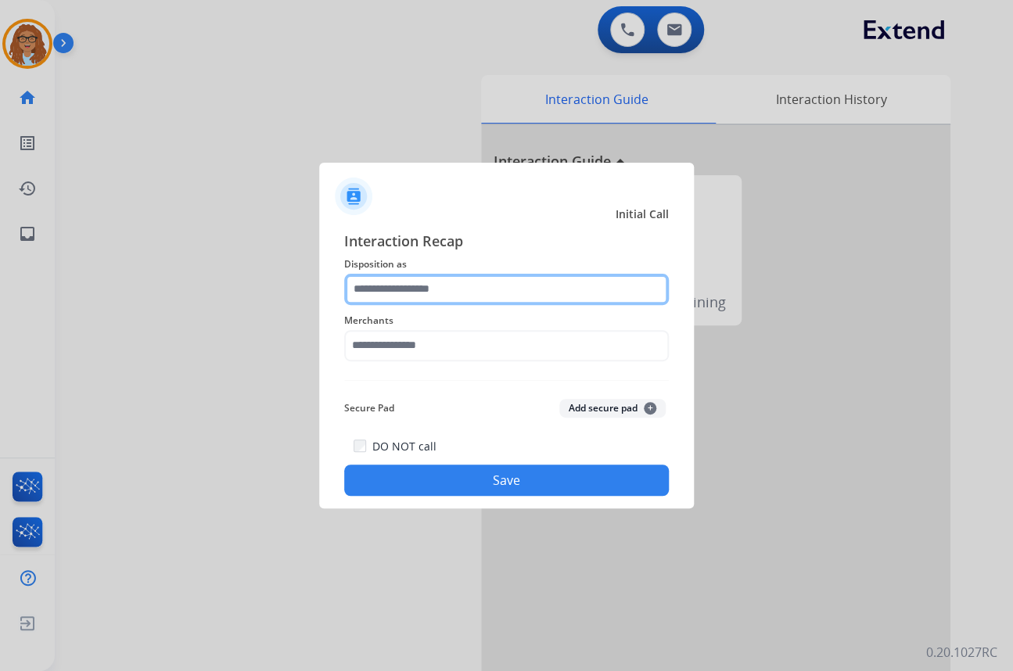
click at [518, 292] on input "text" at bounding box center [506, 289] width 324 height 31
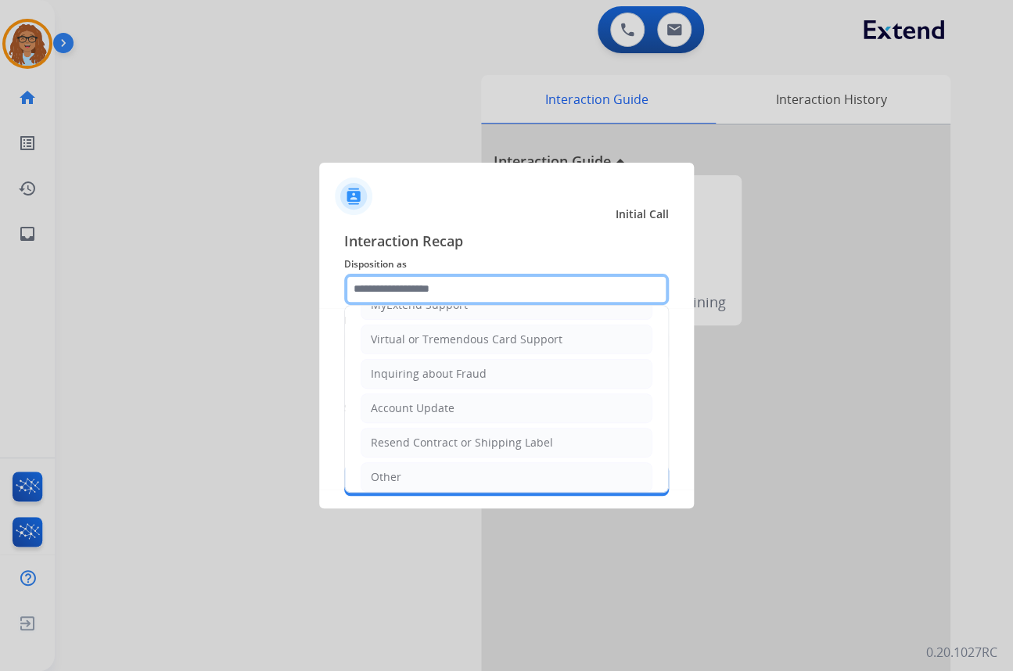
scroll to position [213, 0]
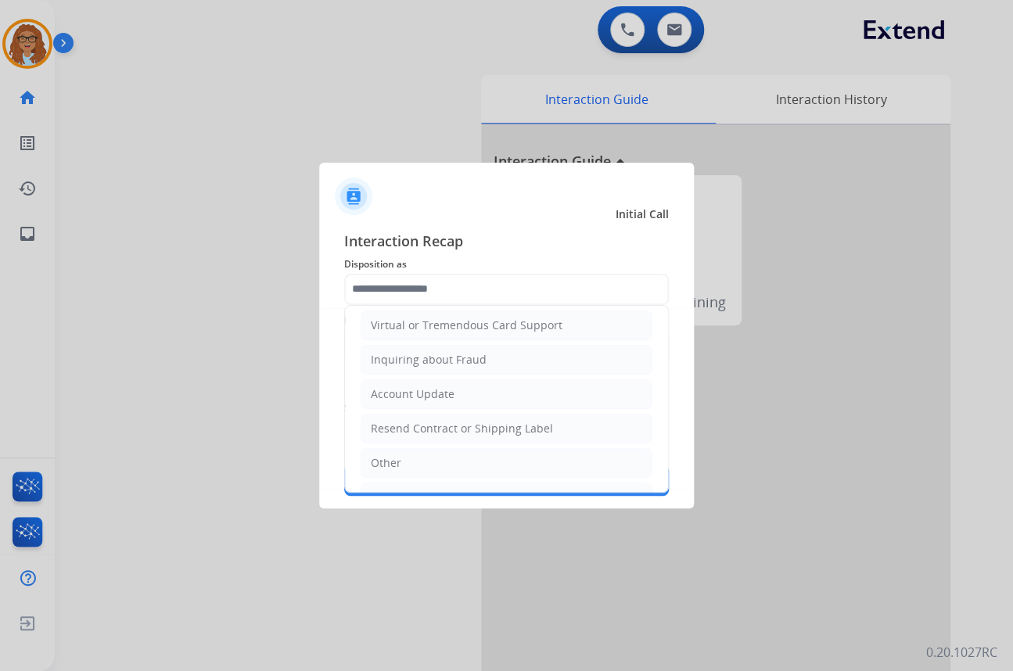
drag, startPoint x: 422, startPoint y: 454, endPoint x: 426, endPoint y: 425, distance: 28.4
click at [422, 454] on li "Other" at bounding box center [506, 463] width 292 height 30
type input "*****"
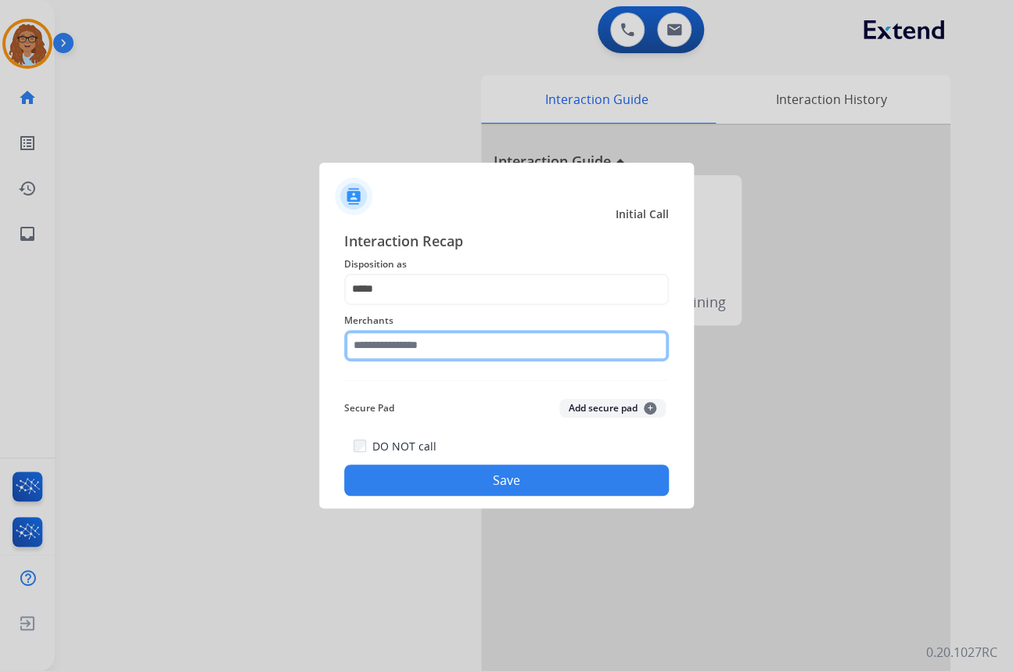
click at [428, 352] on input "text" at bounding box center [506, 345] width 324 height 31
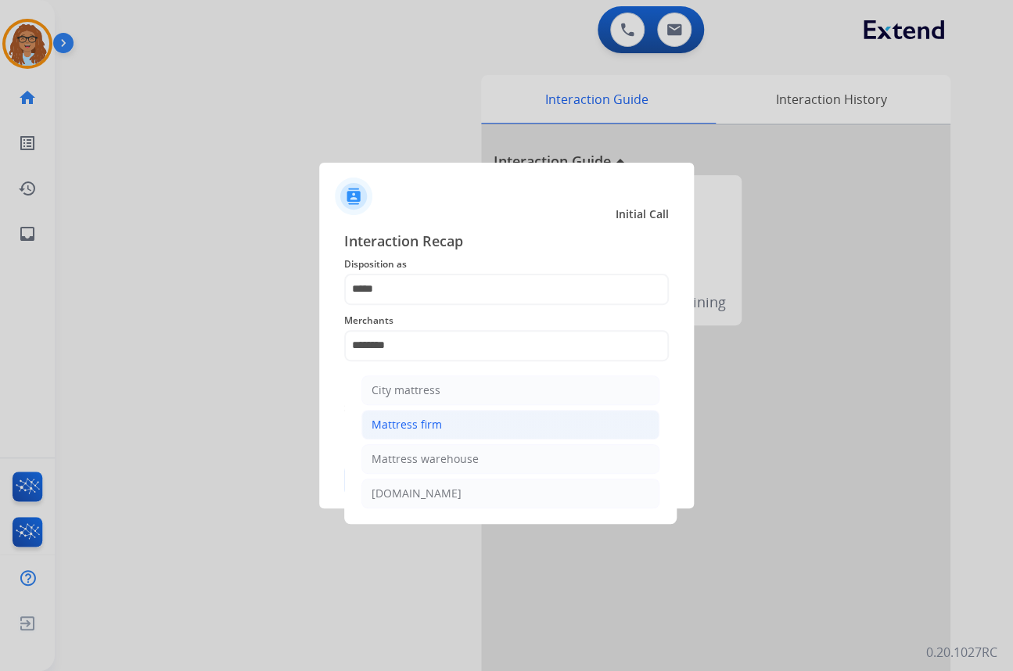
click at [421, 419] on div "Mattress firm" at bounding box center [406, 425] width 70 height 16
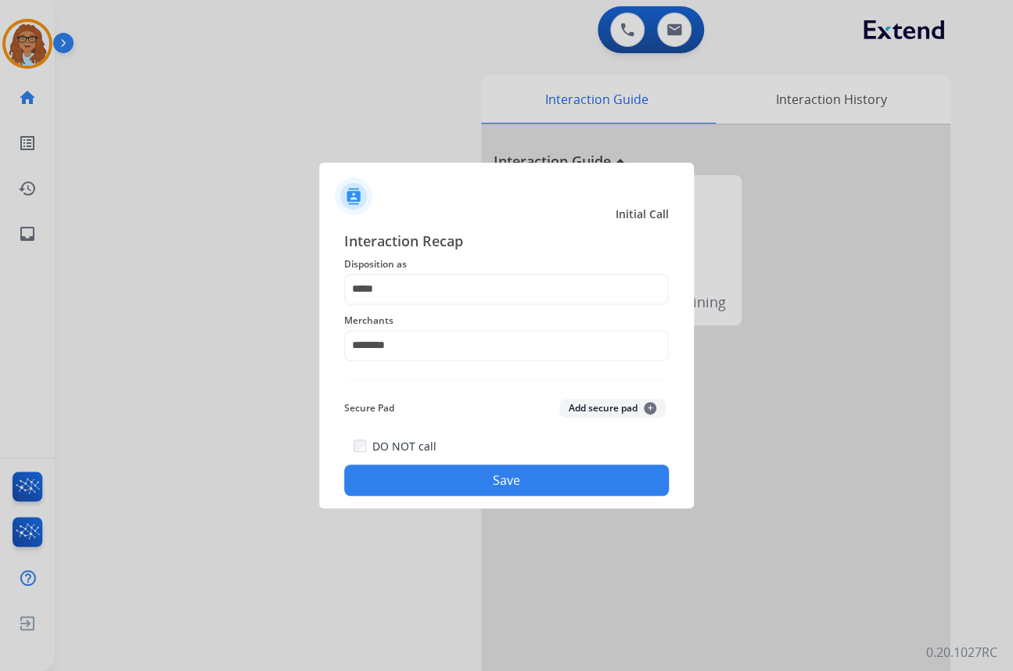
type input "**********"
click at [457, 485] on button "Save" at bounding box center [506, 479] width 324 height 31
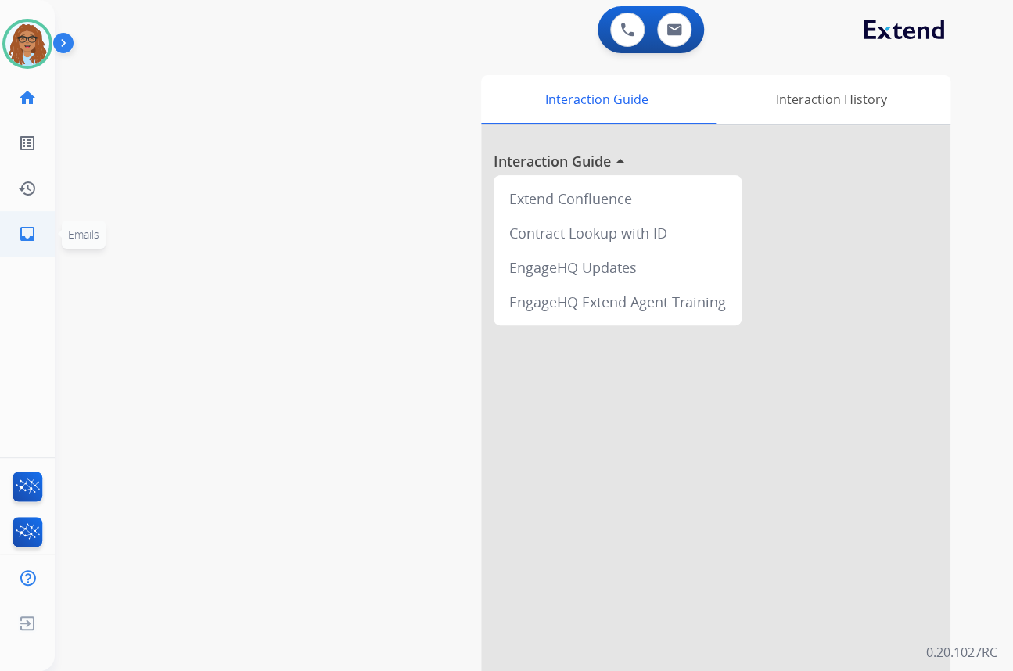
click at [18, 242] on mat-icon "inbox" at bounding box center [27, 233] width 19 height 19
select select "**********"
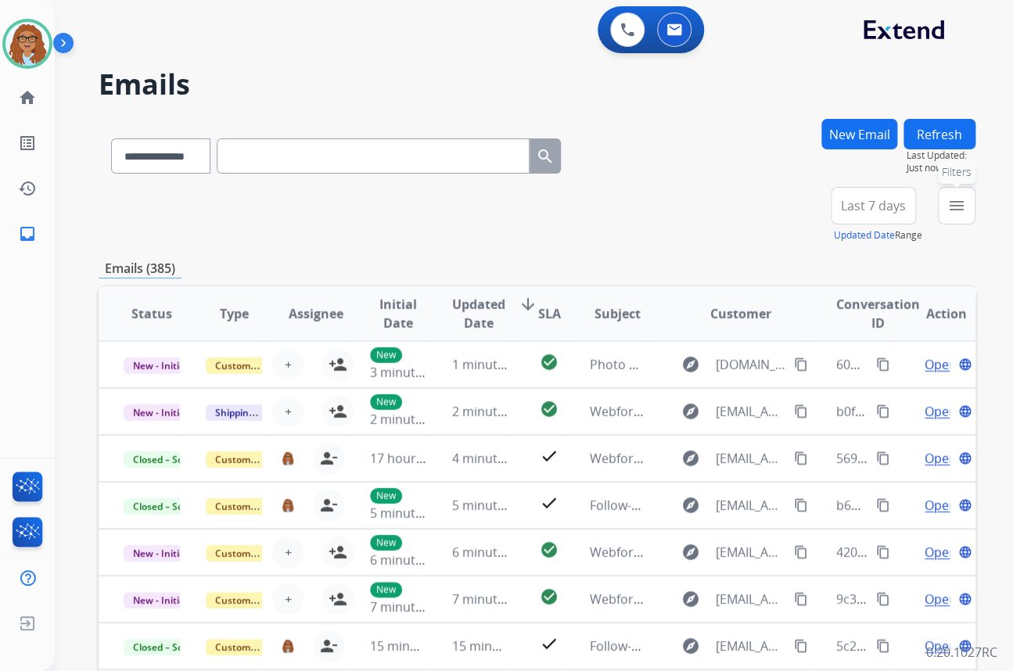
click at [960, 213] on mat-icon "menu" at bounding box center [956, 205] width 19 height 19
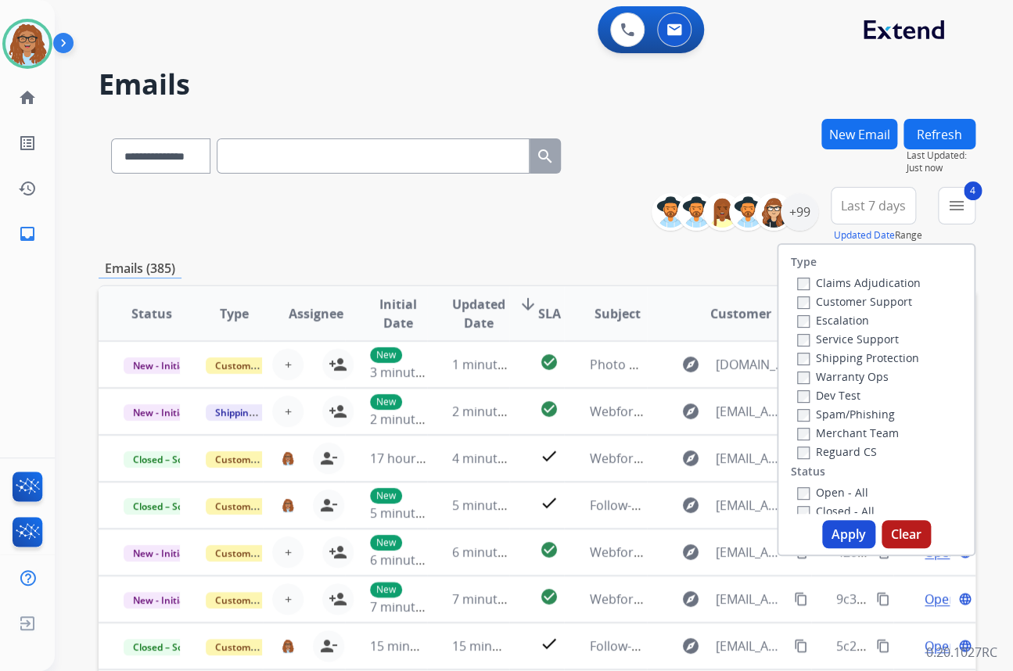
click at [829, 534] on button "Apply" at bounding box center [848, 534] width 53 height 28
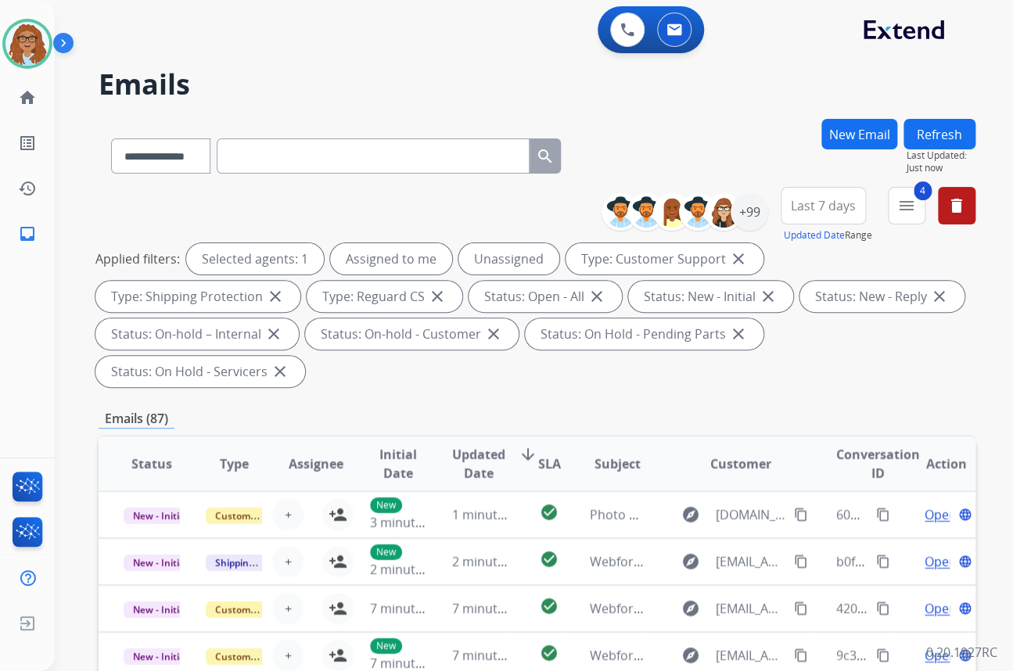
click at [823, 206] on span "Last 7 days" at bounding box center [823, 206] width 65 height 6
click at [812, 257] on div "Custom" at bounding box center [818, 262] width 86 height 23
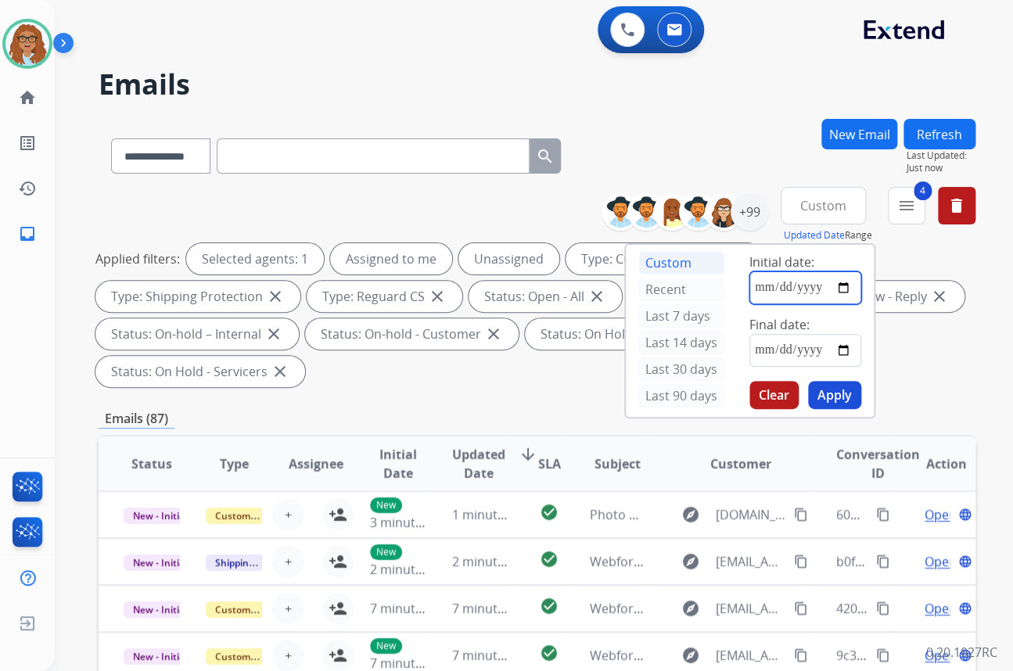
click at [842, 282] on input "date" at bounding box center [805, 287] width 112 height 33
type input "**********"
click at [843, 350] on input "date" at bounding box center [805, 350] width 112 height 33
type input "**********"
click at [837, 382] on button "Apply" at bounding box center [834, 395] width 53 height 28
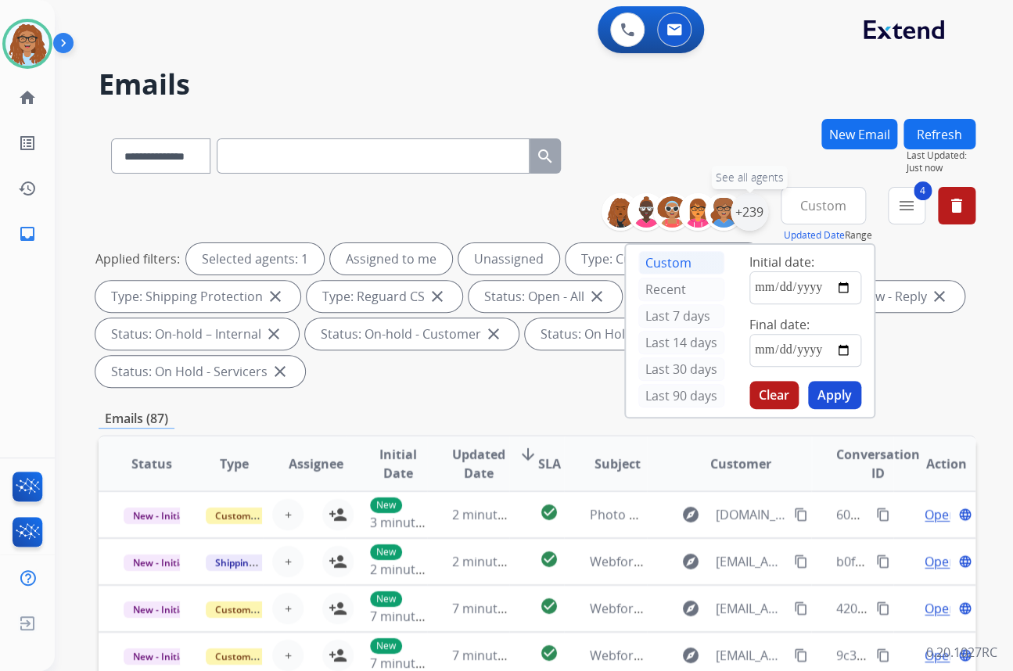
click at [744, 206] on div "+239" at bounding box center [749, 212] width 38 height 38
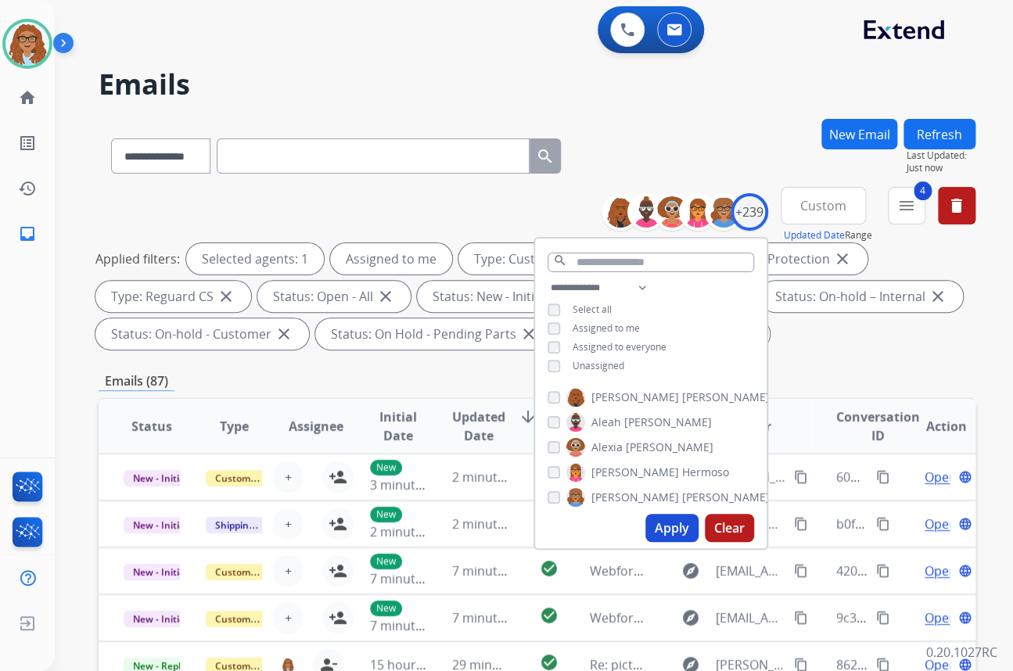
click at [660, 519] on button "Apply" at bounding box center [671, 528] width 53 height 28
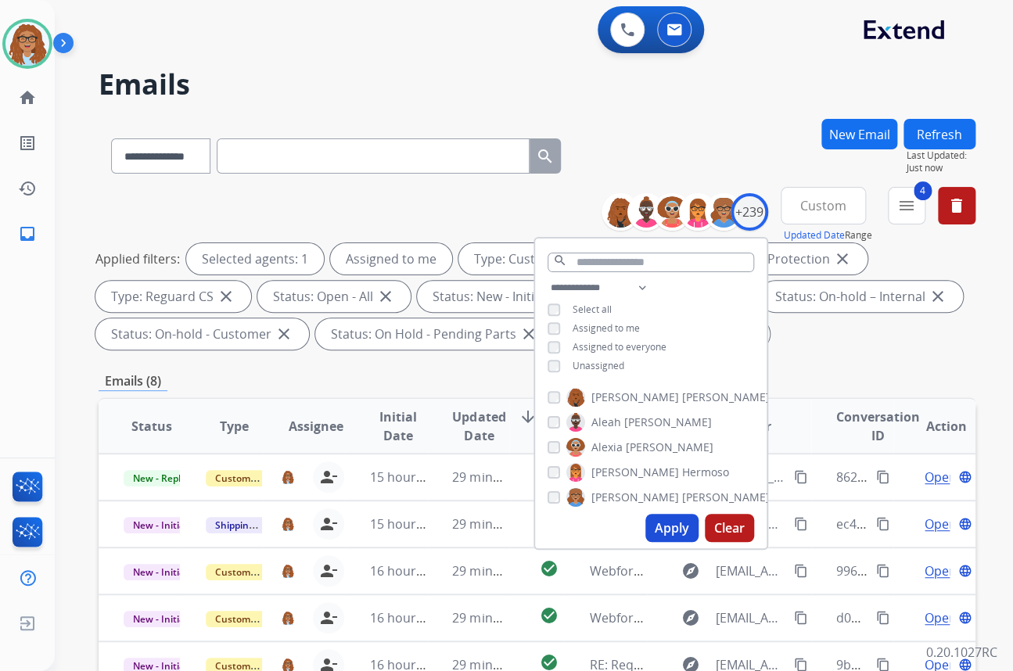
click at [640, 156] on div "**********" at bounding box center [537, 153] width 877 height 68
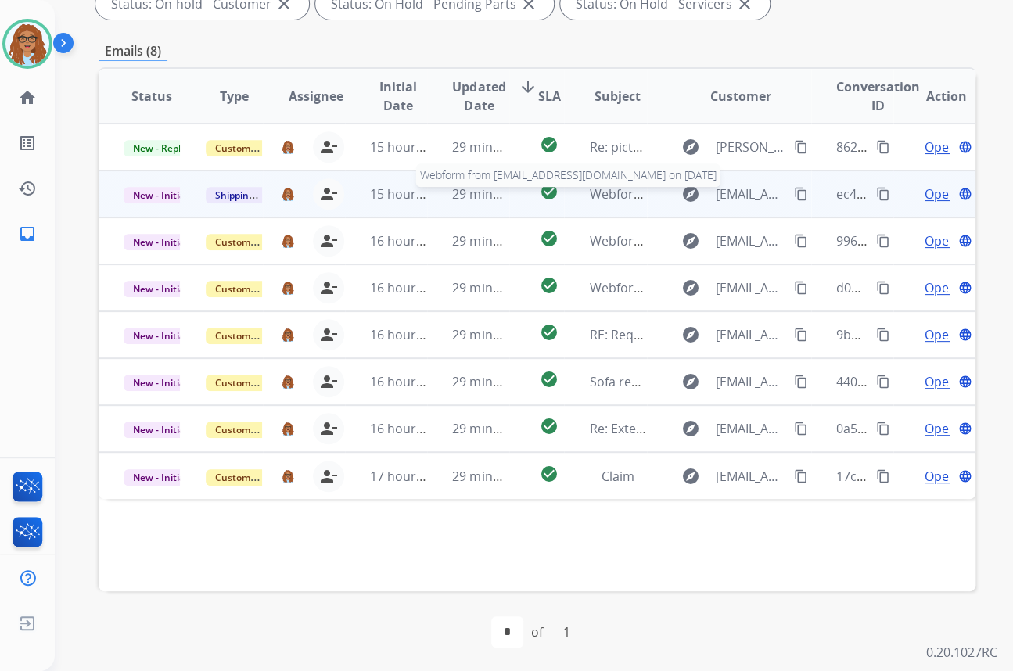
scroll to position [331, 0]
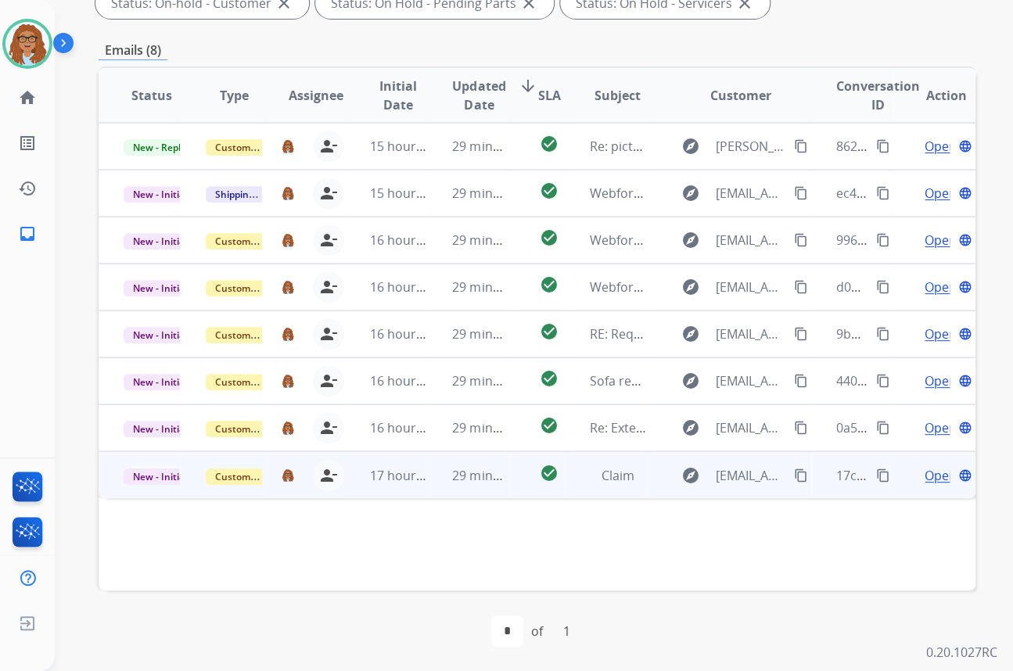
click at [794, 475] on mat-icon "content_copy" at bounding box center [801, 475] width 14 height 14
drag, startPoint x: 929, startPoint y: 471, endPoint x: 814, endPoint y: 482, distance: 115.4
click at [929, 471] on span "Open" at bounding box center [940, 475] width 32 height 19
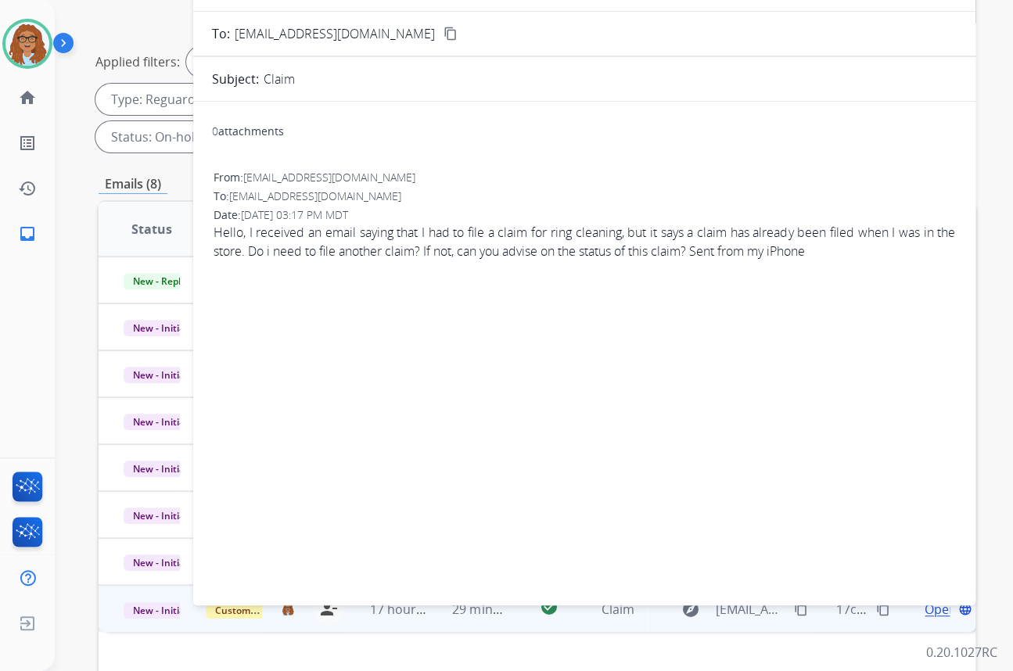
scroll to position [0, 0]
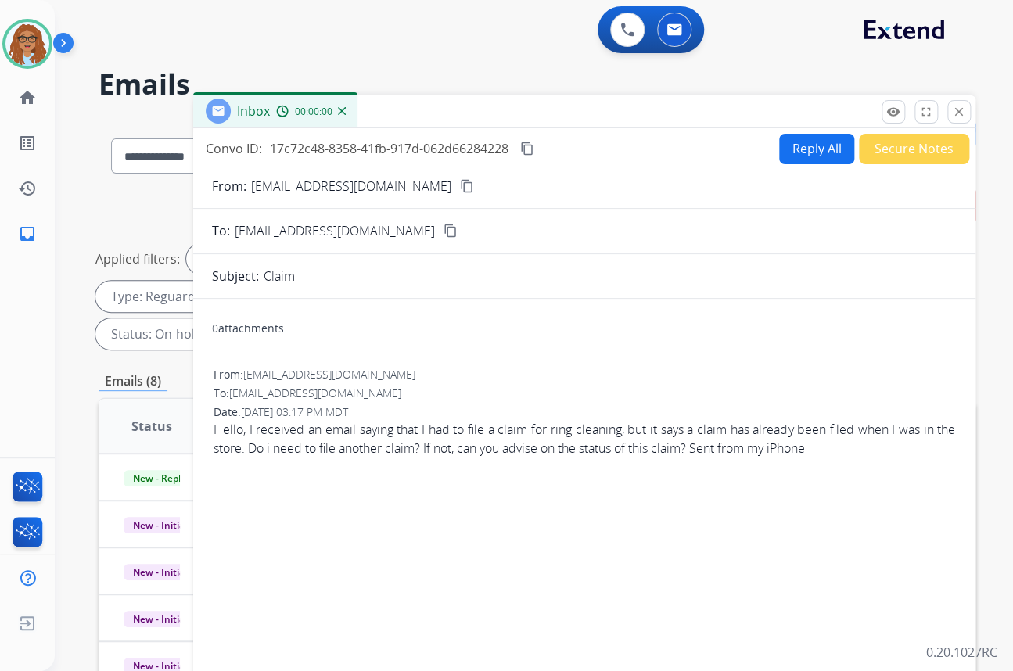
click at [889, 148] on button "Secure Notes" at bounding box center [914, 149] width 110 height 30
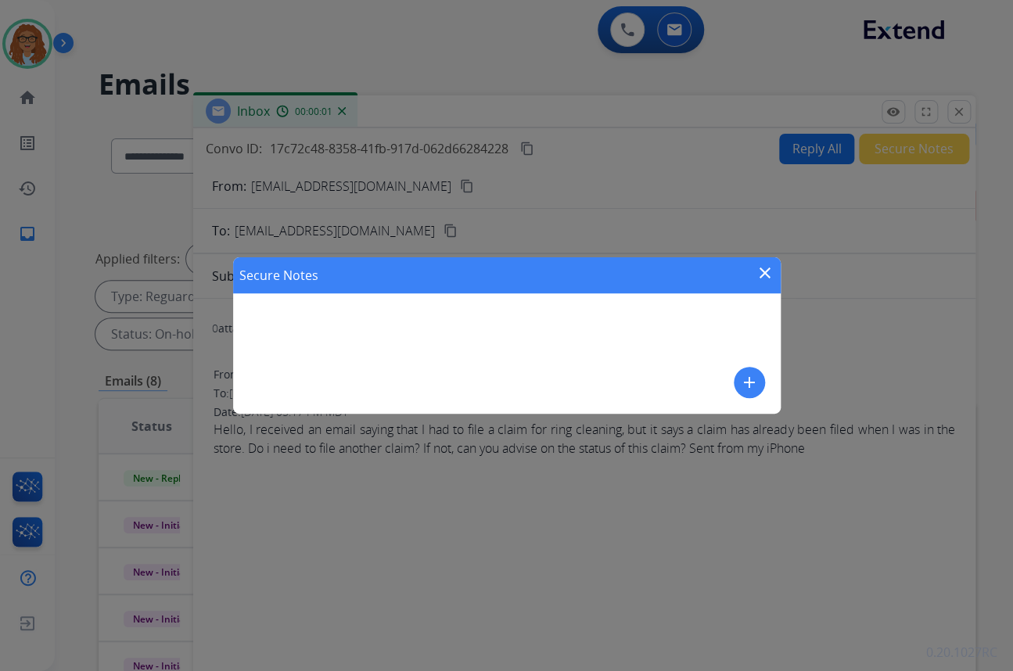
click at [741, 378] on mat-icon "add" at bounding box center [749, 382] width 19 height 19
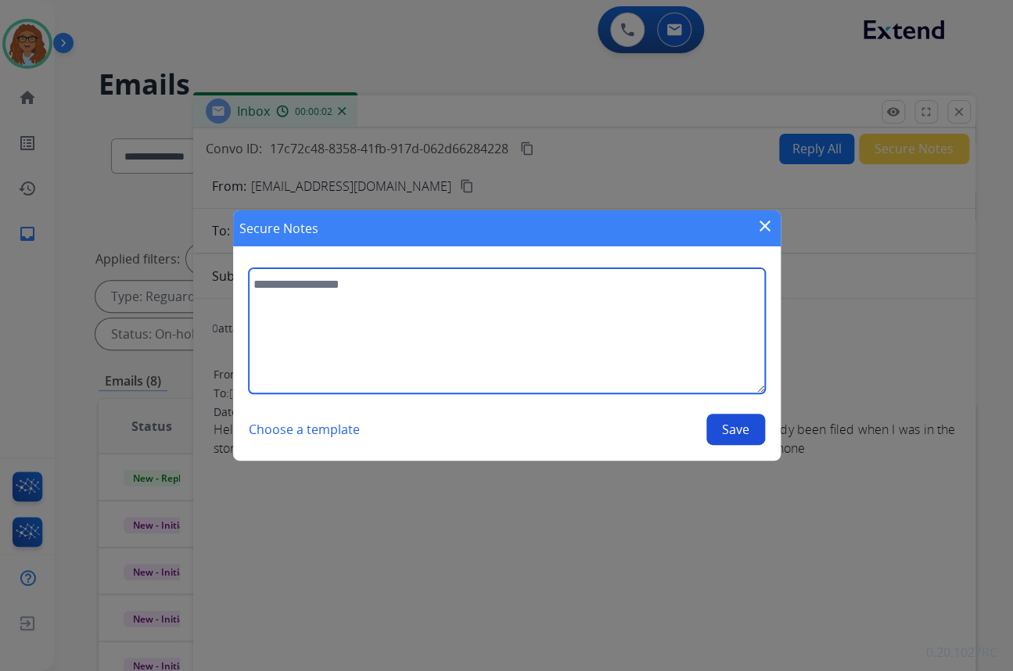
click at [458, 328] on textarea at bounding box center [507, 330] width 516 height 125
paste textarea "**********"
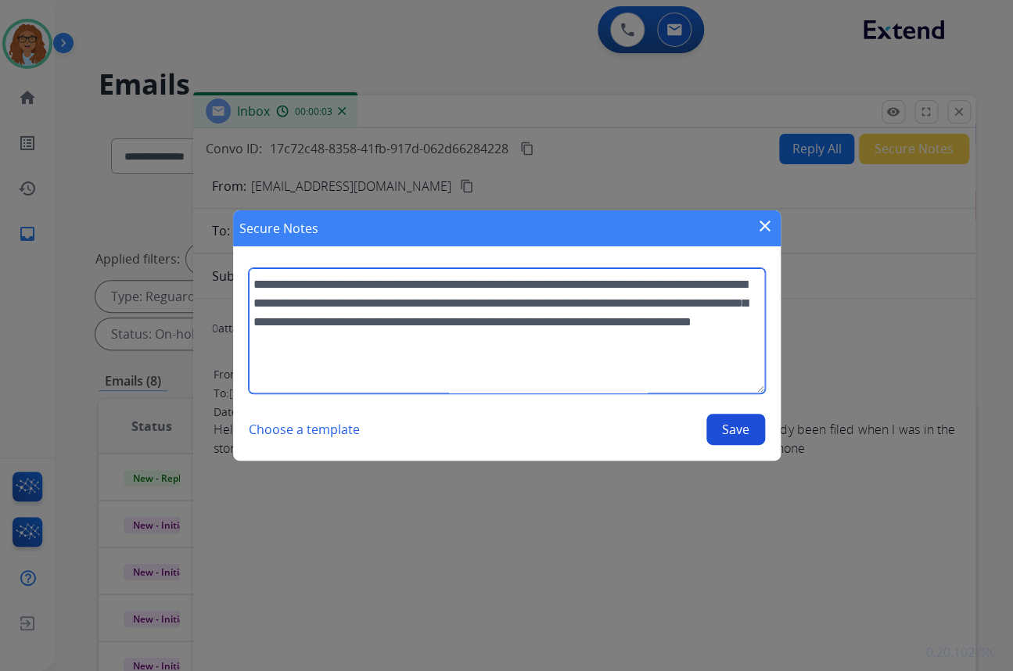
scroll to position [257, 0]
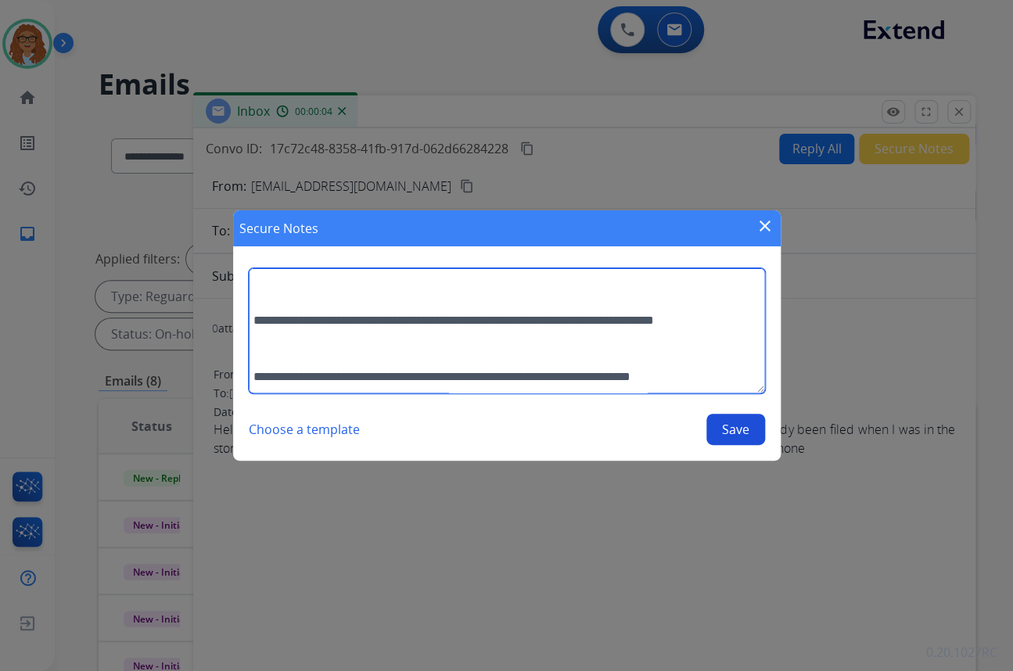
type textarea "**********"
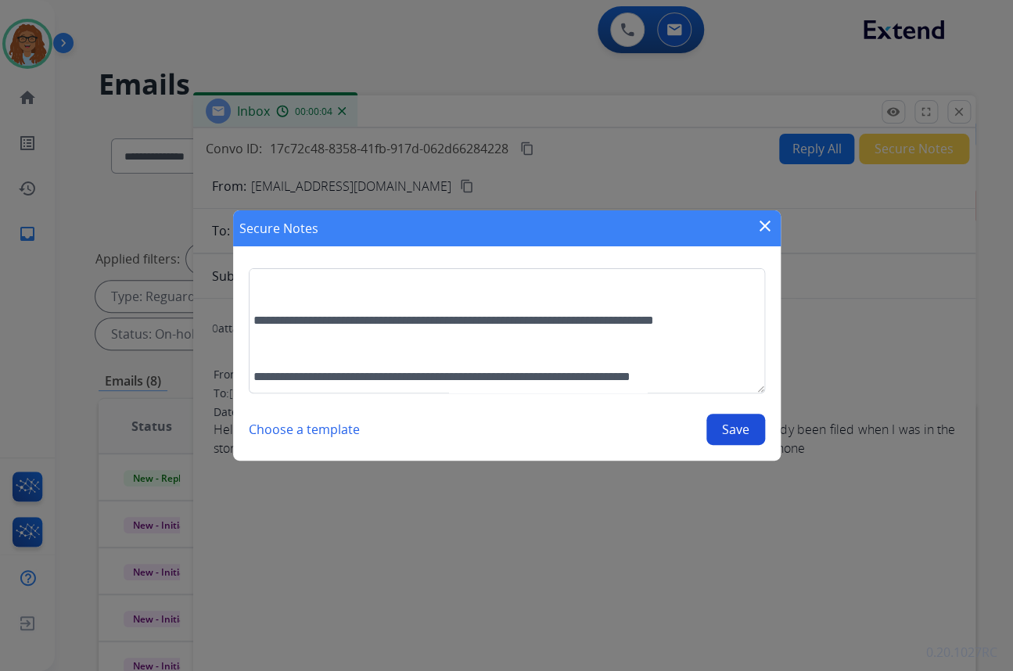
click at [747, 431] on button "Save" at bounding box center [735, 429] width 59 height 31
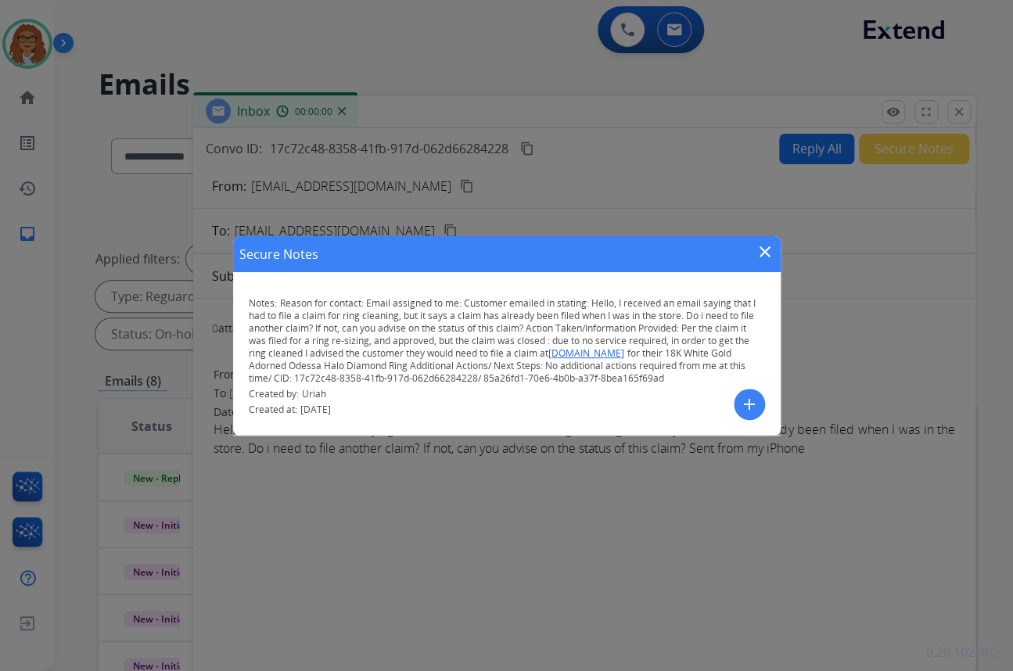
click at [758, 262] on button "close" at bounding box center [764, 253] width 19 height 23
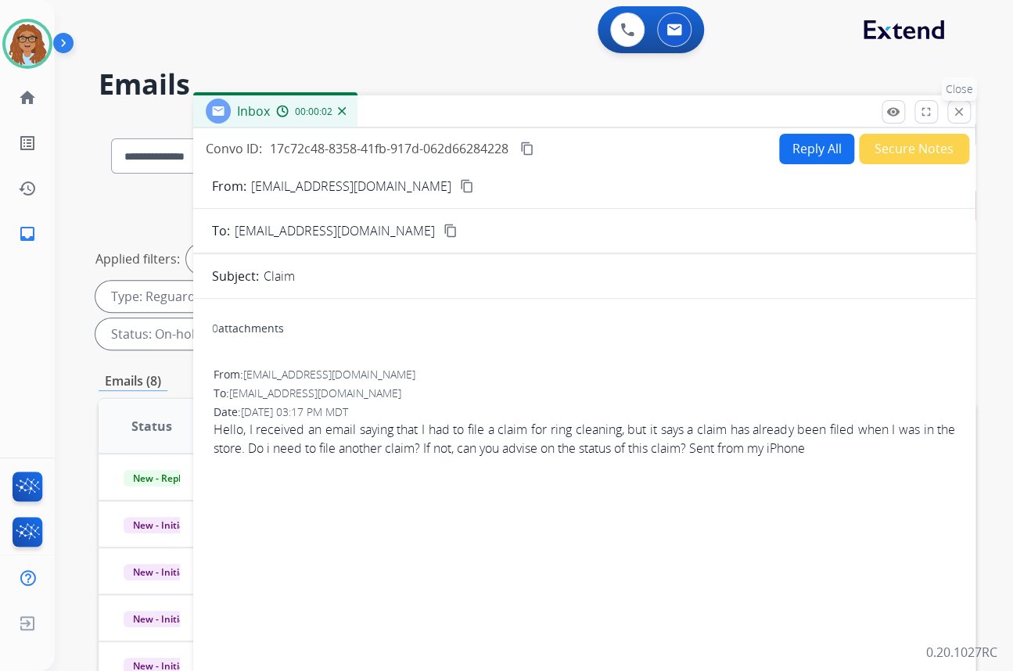
click at [958, 120] on button "close Close" at bounding box center [958, 111] width 23 height 23
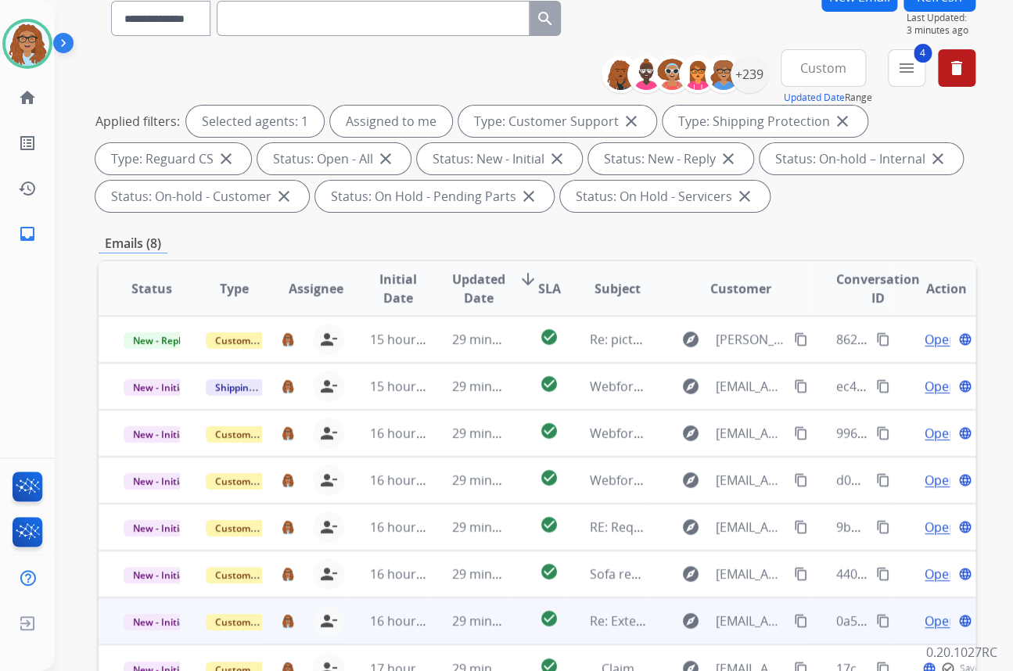
scroll to position [331, 0]
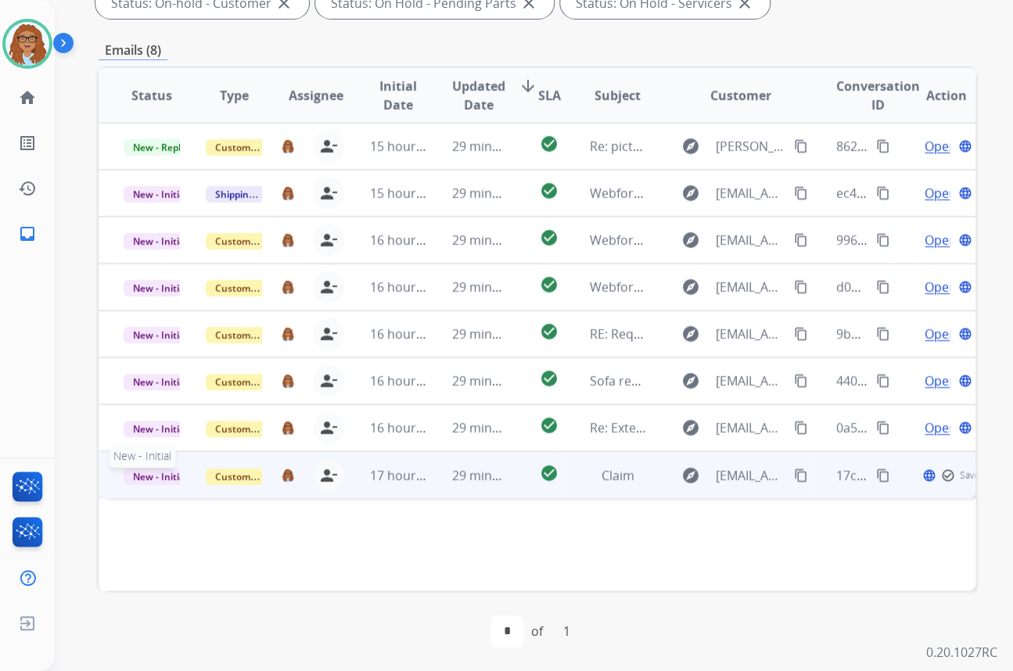
click at [158, 474] on span "New - Initial" at bounding box center [160, 476] width 73 height 16
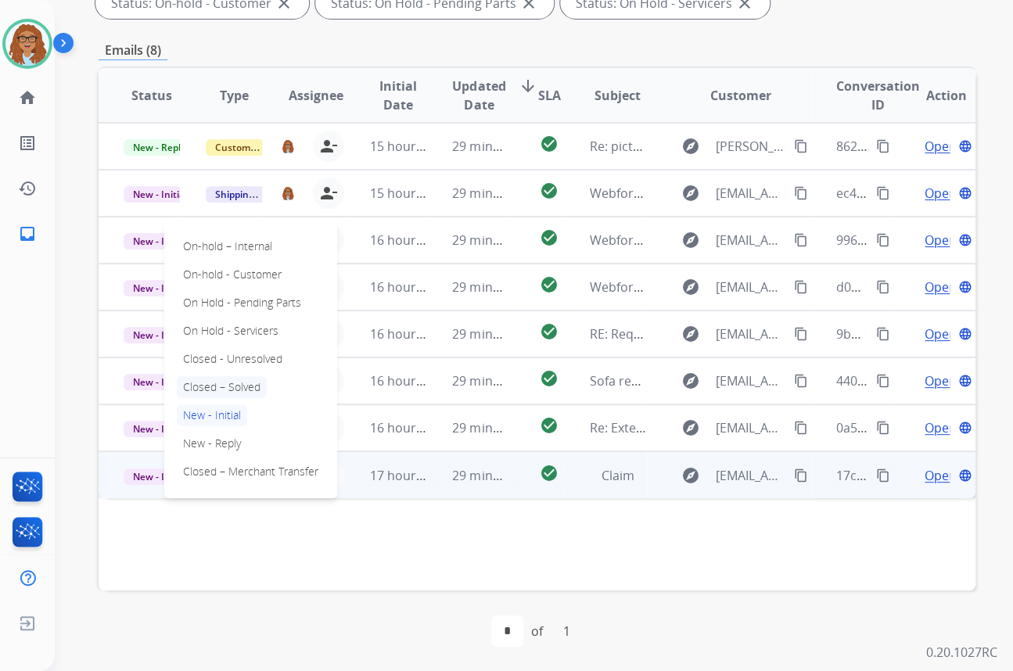
click at [242, 387] on p "Closed – Solved" at bounding box center [222, 387] width 90 height 22
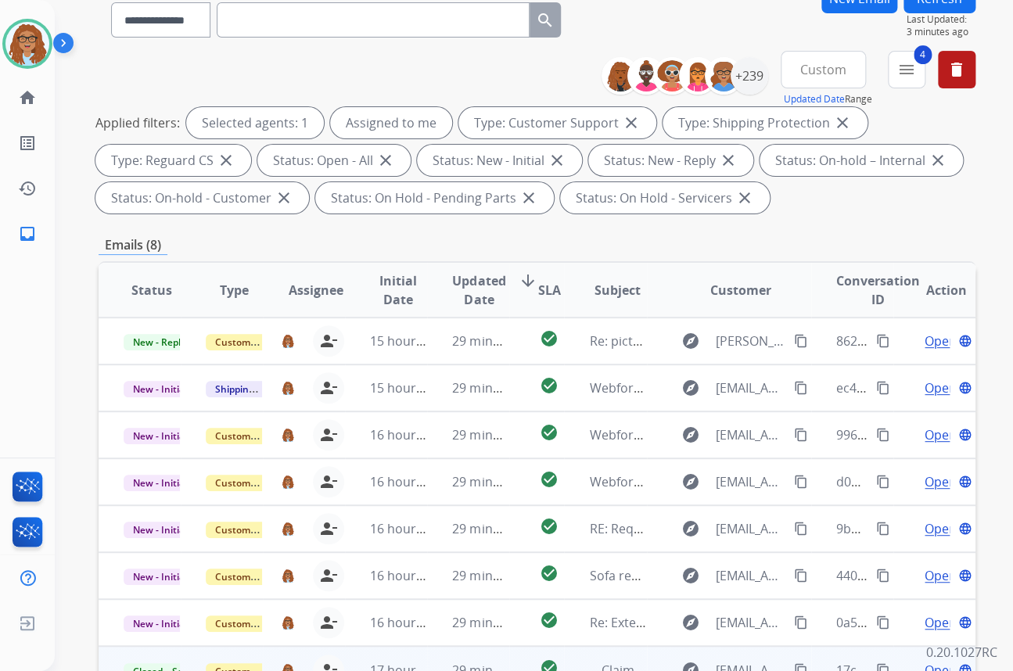
scroll to position [117, 0]
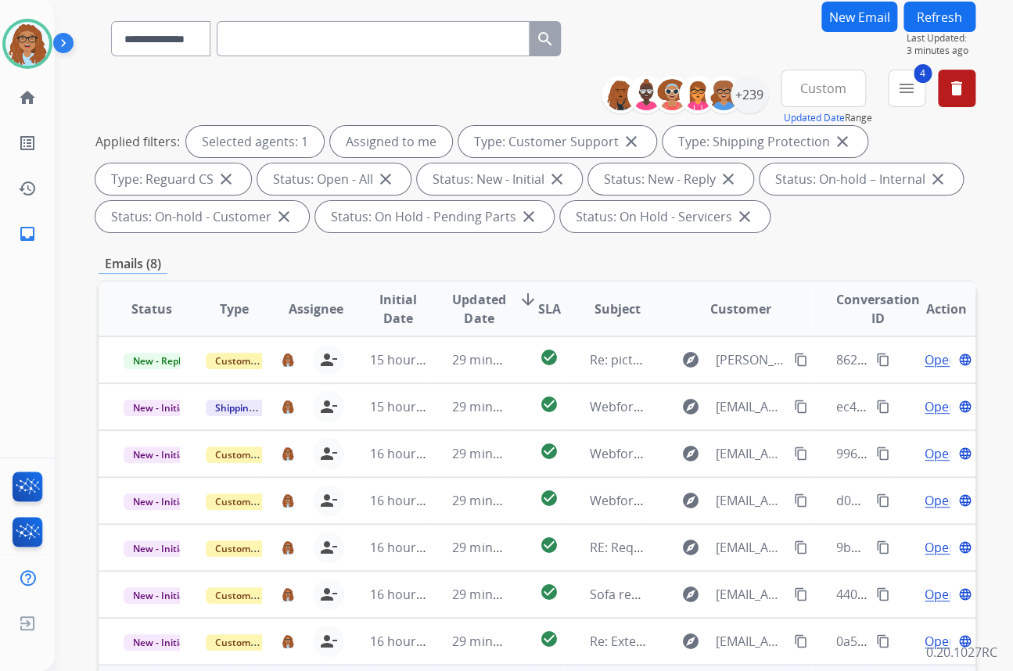
click at [952, 19] on button "Refresh" at bounding box center [939, 17] width 72 height 30
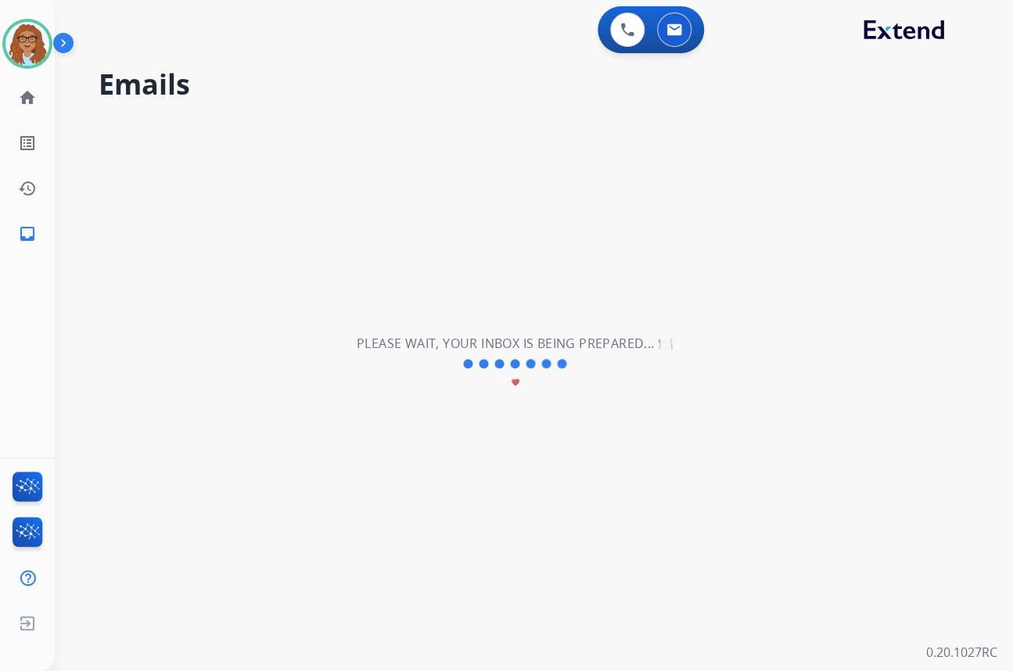
scroll to position [0, 0]
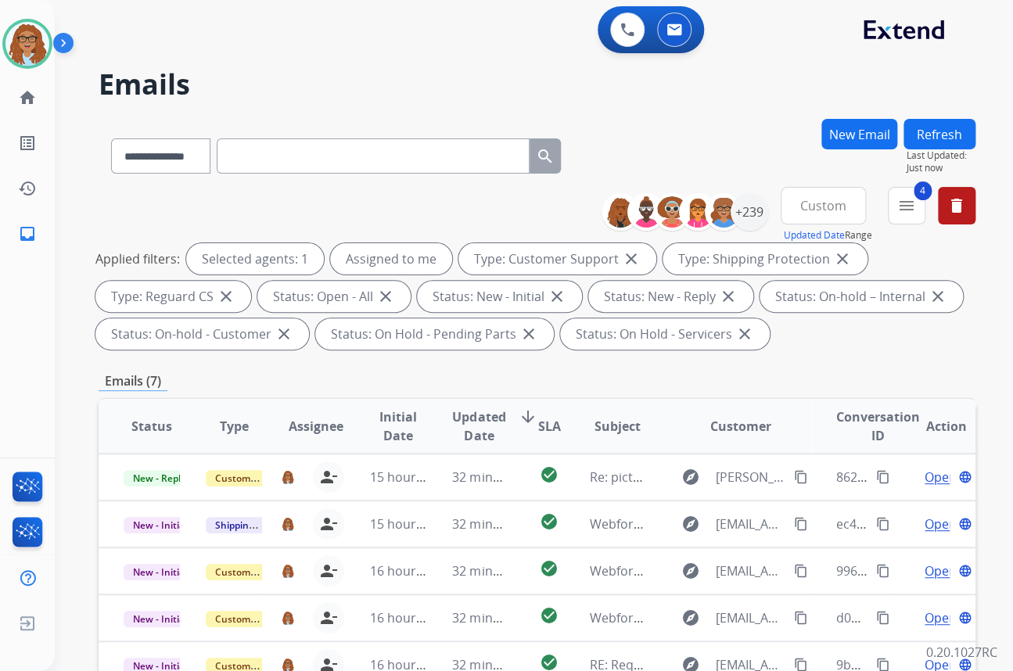
click at [750, 129] on div "**********" at bounding box center [537, 153] width 877 height 68
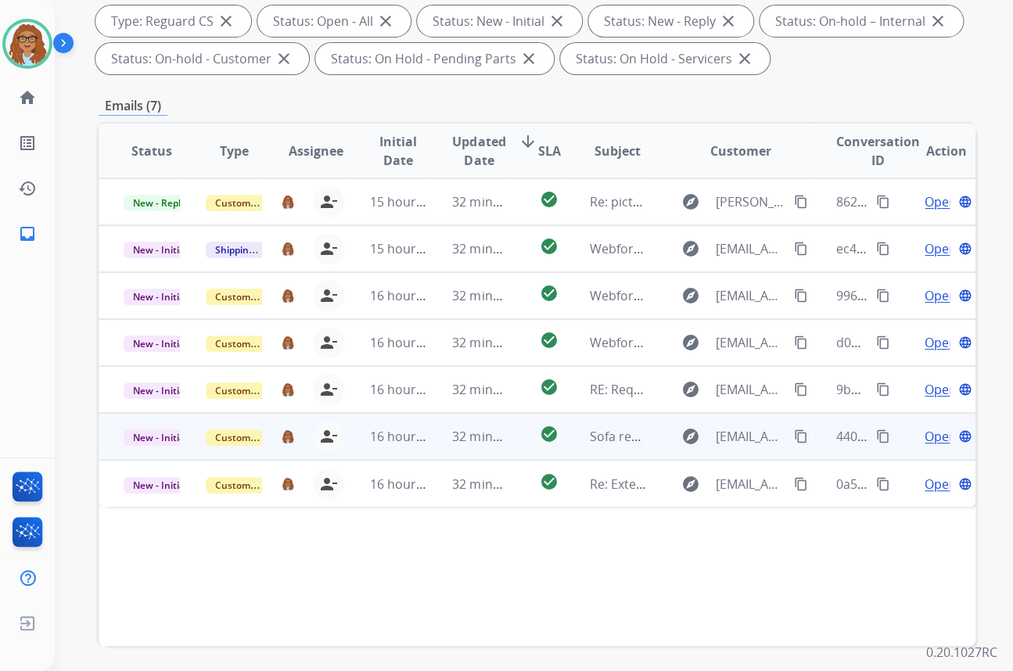
scroll to position [331, 0]
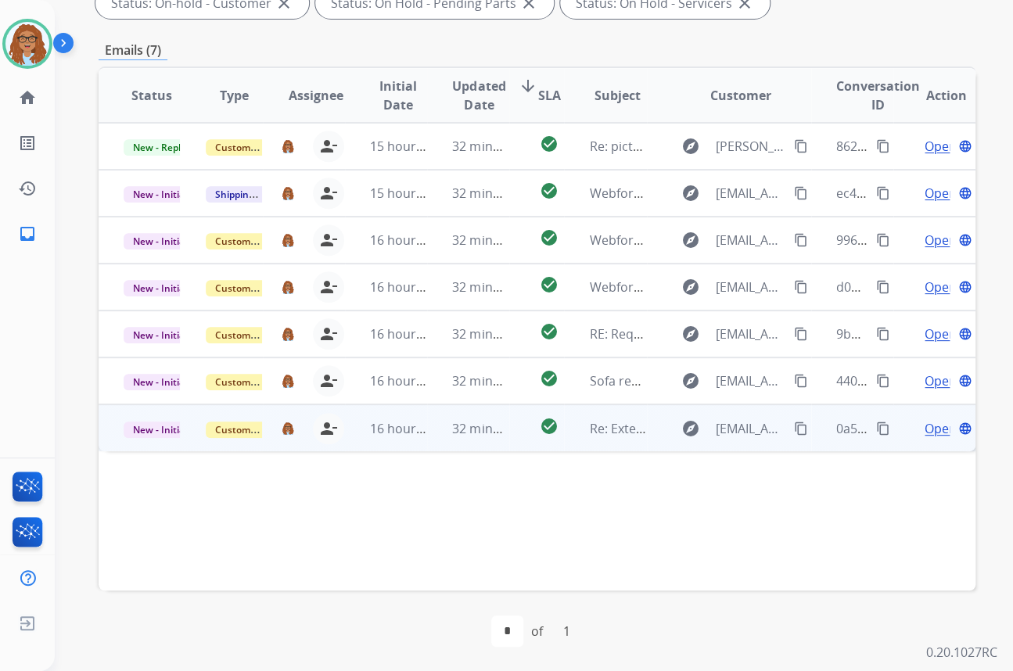
click at [794, 428] on mat-icon "content_copy" at bounding box center [801, 428] width 14 height 14
click at [876, 422] on mat-icon "content_copy" at bounding box center [883, 428] width 14 height 14
click at [927, 427] on span "Open" at bounding box center [940, 428] width 32 height 19
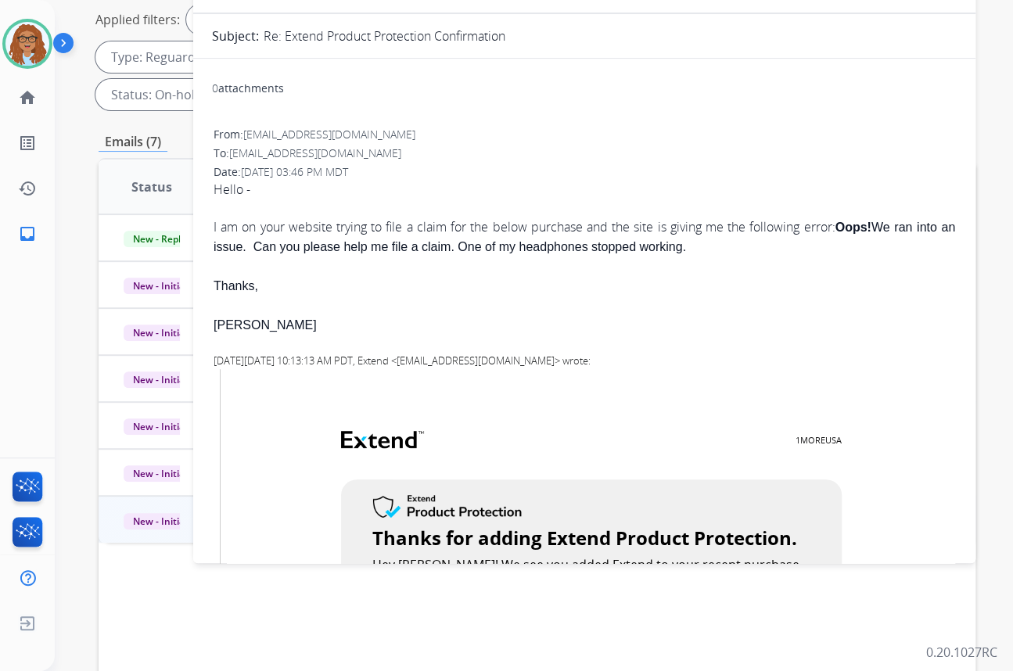
scroll to position [47, 0]
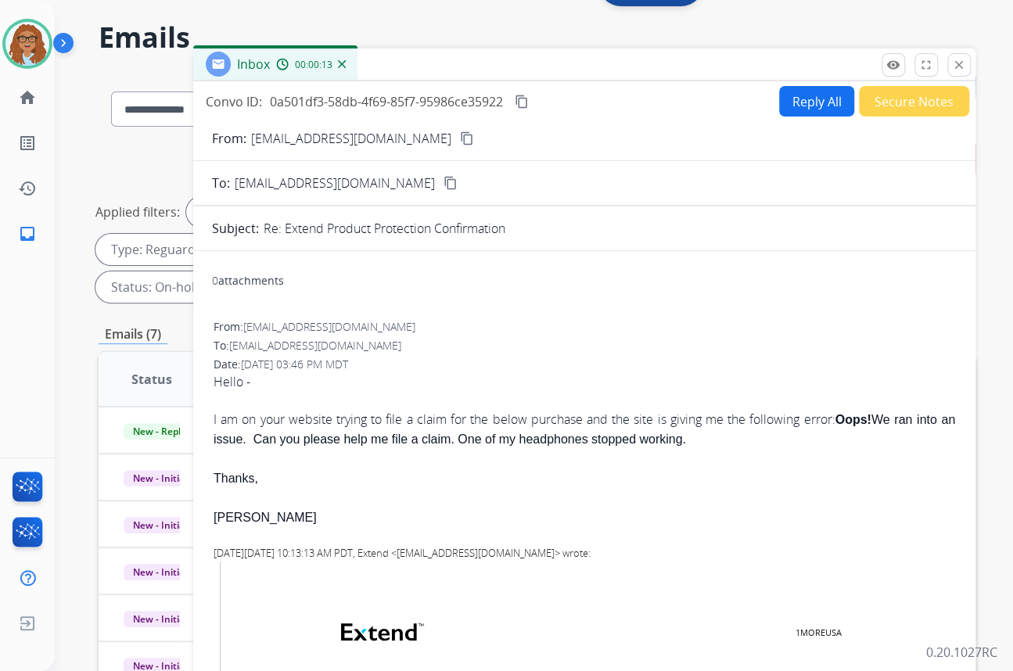
drag, startPoint x: 703, startPoint y: 439, endPoint x: 211, endPoint y: 418, distance: 492.2
copy div "I am on your website trying to file a claim for the below purchase and the site…"
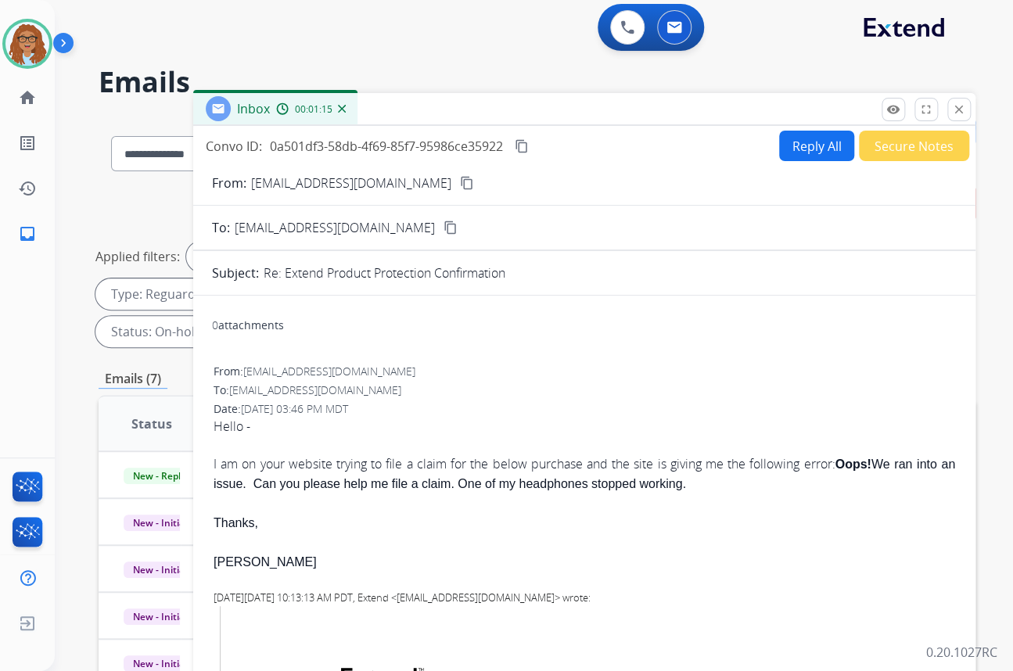
scroll to position [0, 0]
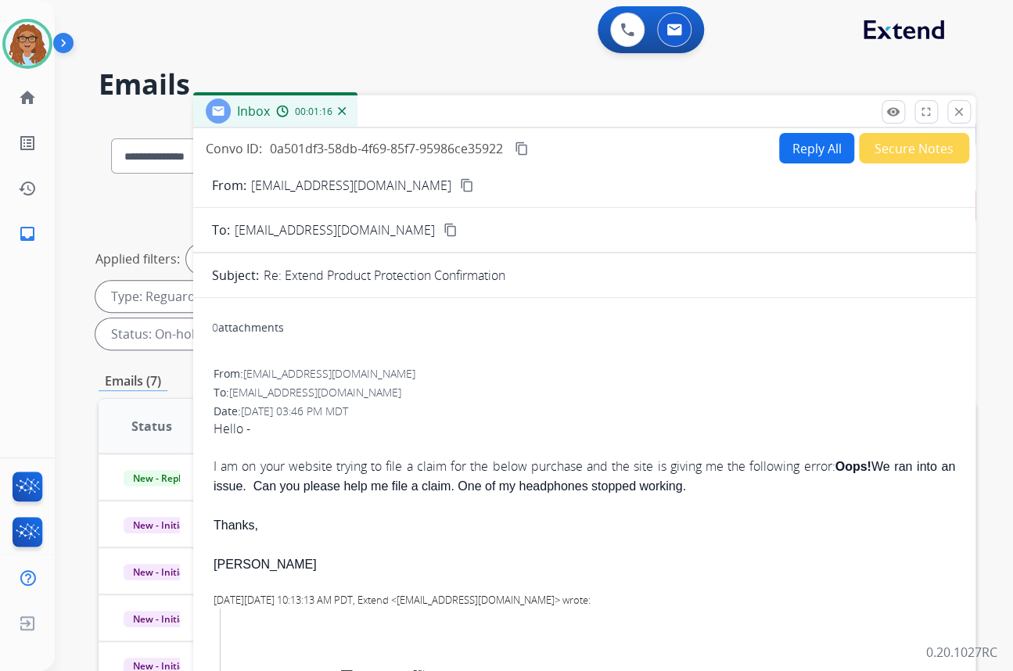
click at [460, 181] on mat-icon "content_copy" at bounding box center [467, 185] width 14 height 14
click at [957, 109] on mat-icon "close" at bounding box center [959, 112] width 14 height 14
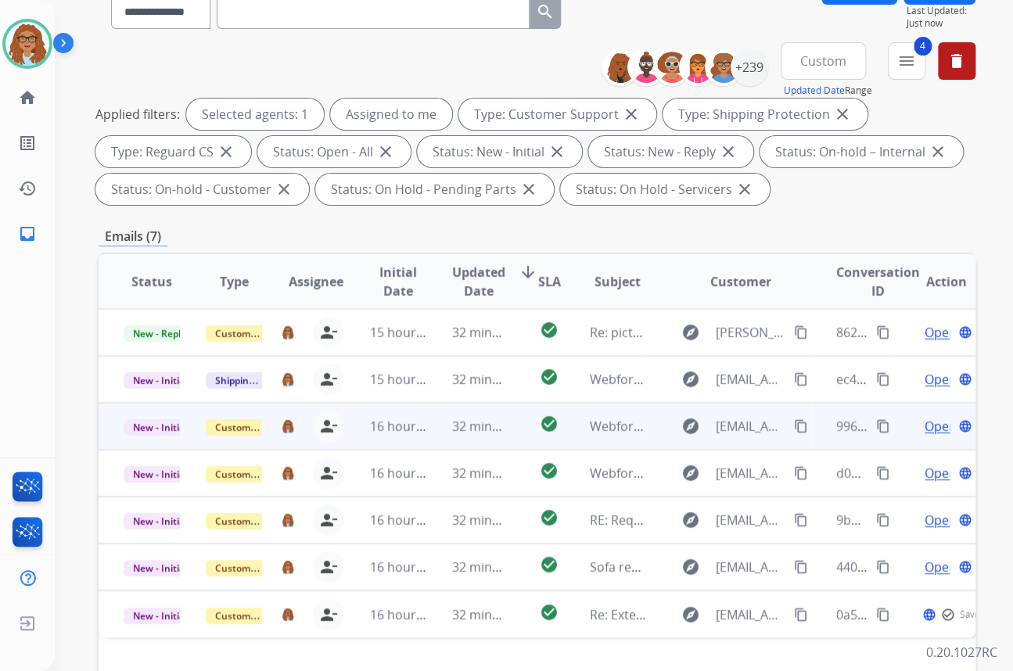
scroll to position [213, 0]
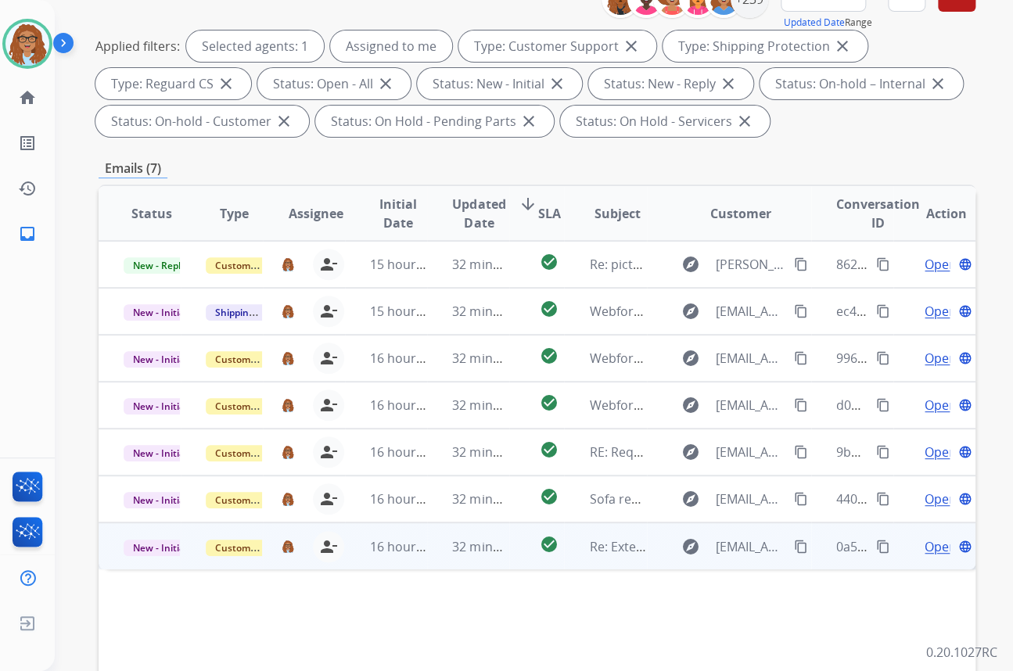
click at [924, 544] on span "Open" at bounding box center [940, 546] width 32 height 19
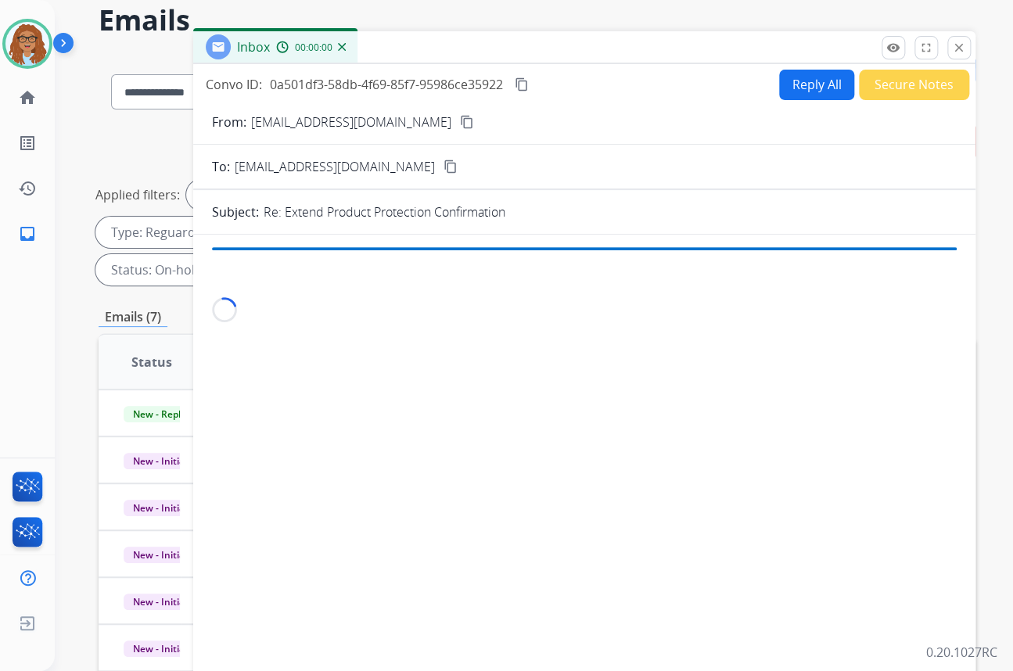
scroll to position [0, 0]
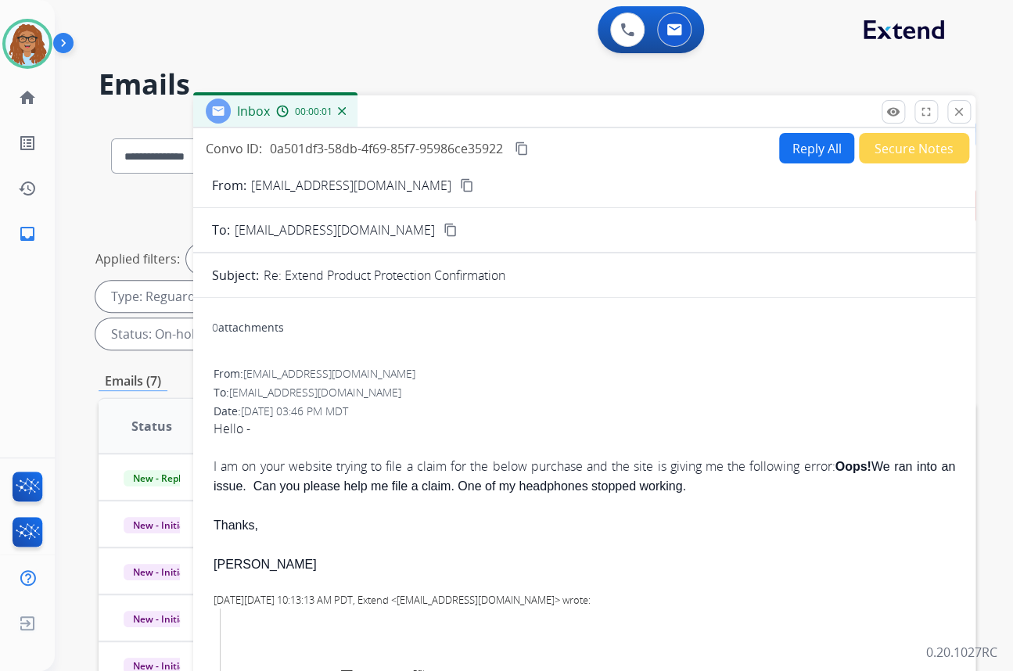
click at [907, 155] on button "Secure Notes" at bounding box center [914, 148] width 110 height 30
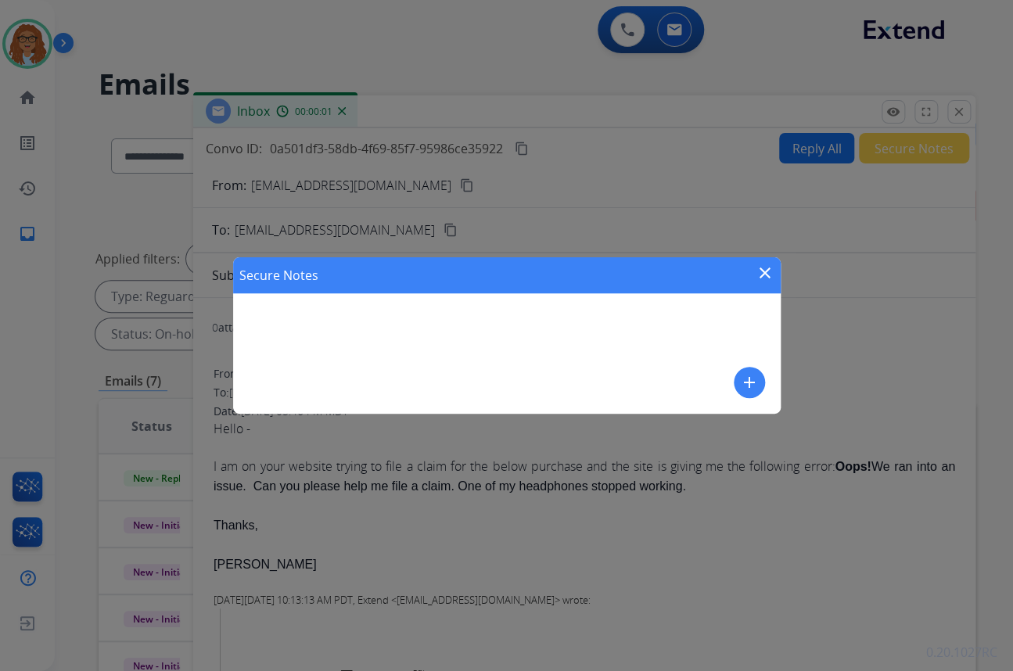
click at [748, 385] on mat-icon "add" at bounding box center [749, 382] width 19 height 19
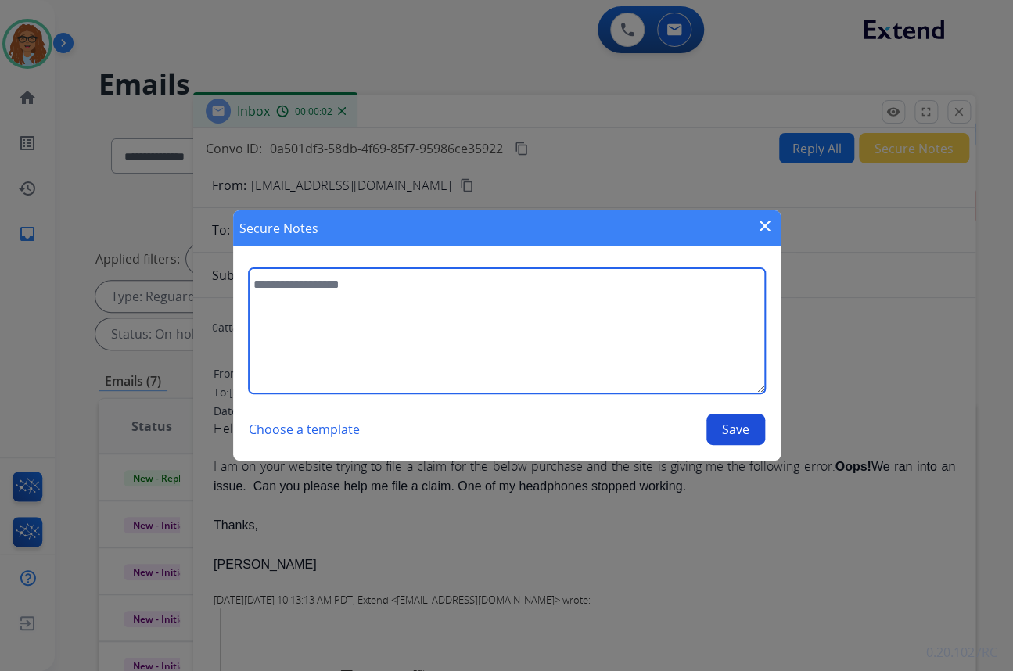
click at [577, 332] on textarea at bounding box center [507, 330] width 516 height 125
paste textarea "**********"
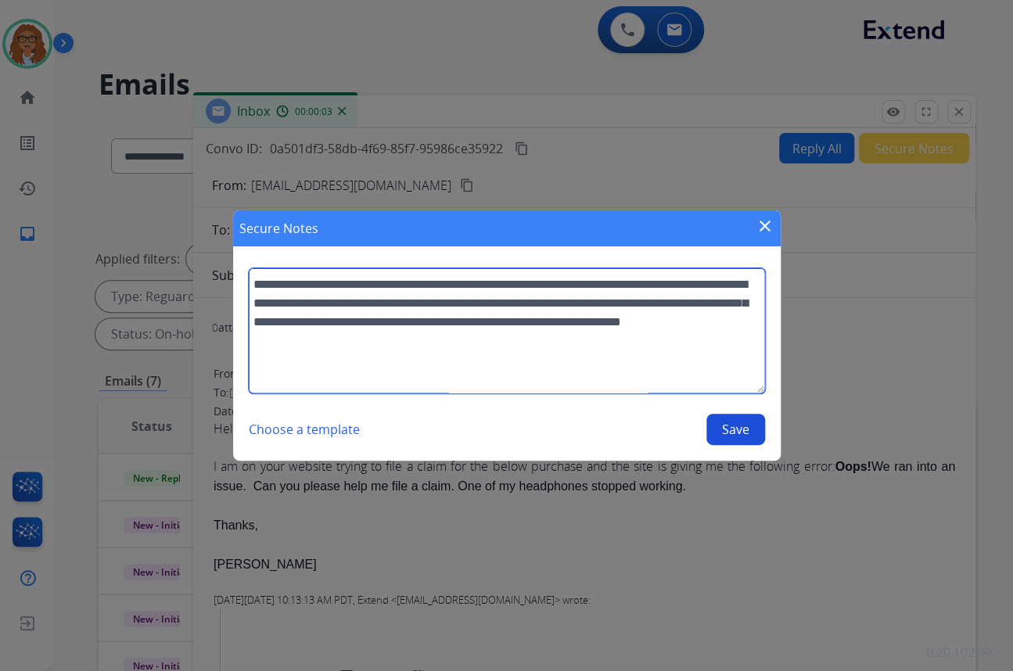
scroll to position [238, 0]
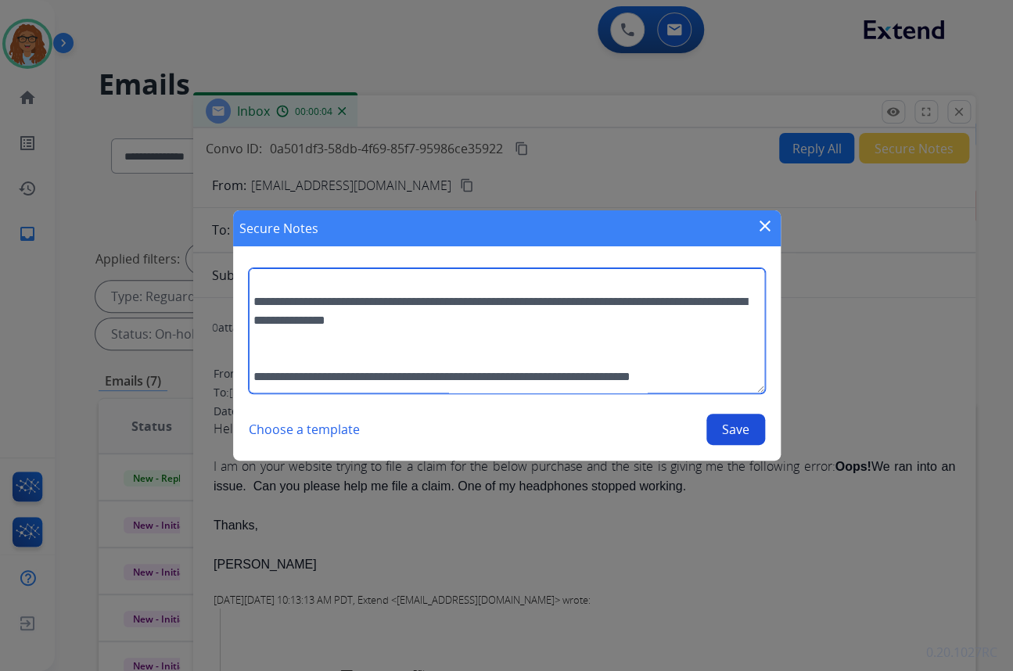
type textarea "**********"
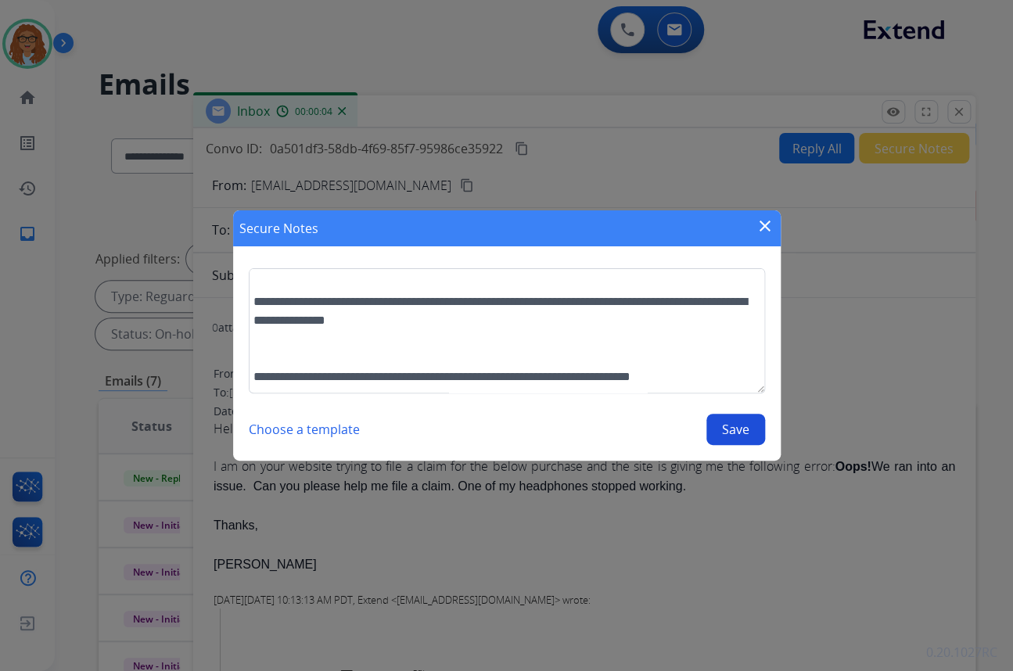
click at [738, 424] on button "Save" at bounding box center [735, 429] width 59 height 31
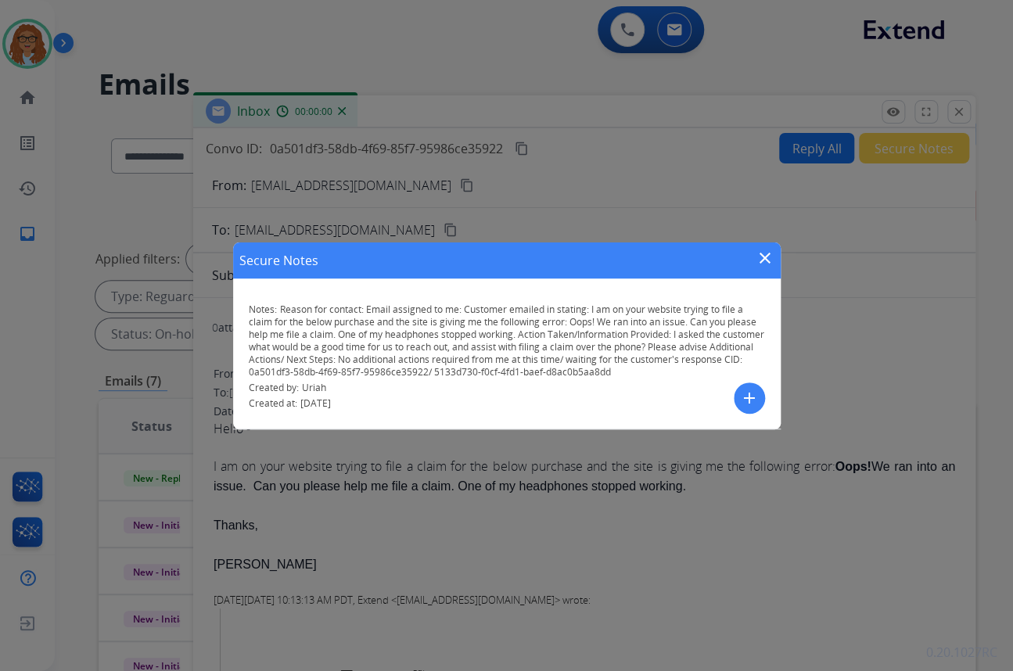
click at [762, 250] on mat-icon "close" at bounding box center [764, 258] width 19 height 19
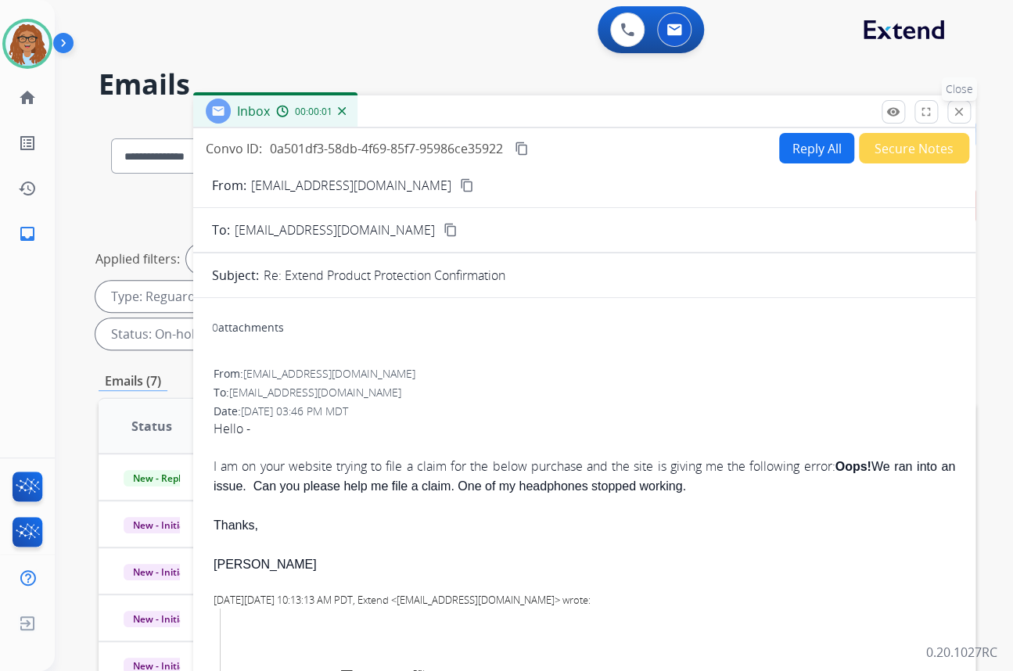
click at [958, 118] on button "close Close" at bounding box center [958, 111] width 23 height 23
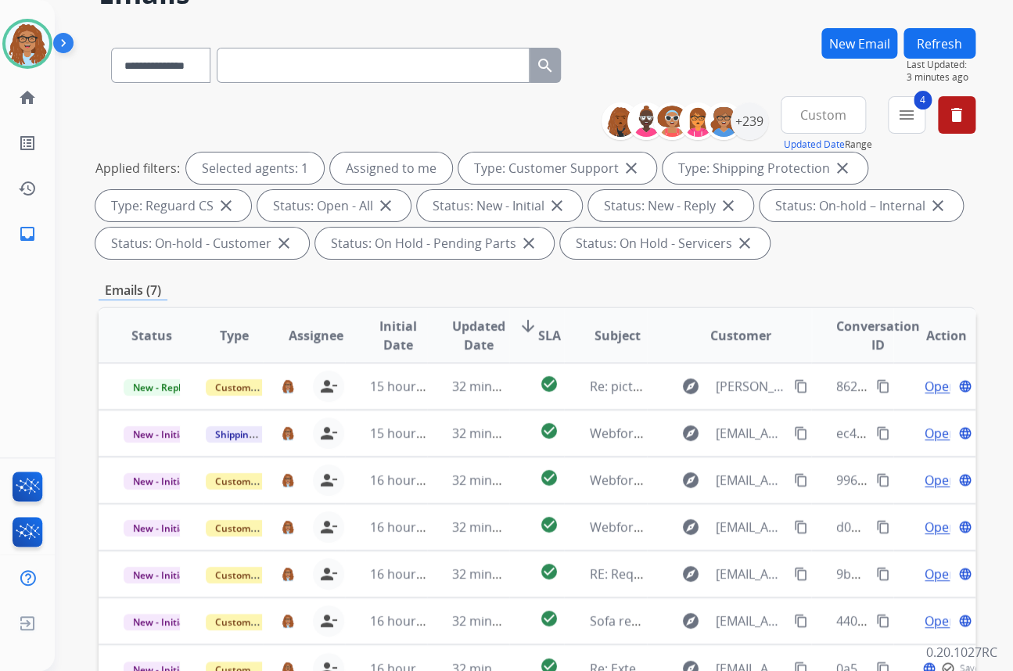
scroll to position [331, 0]
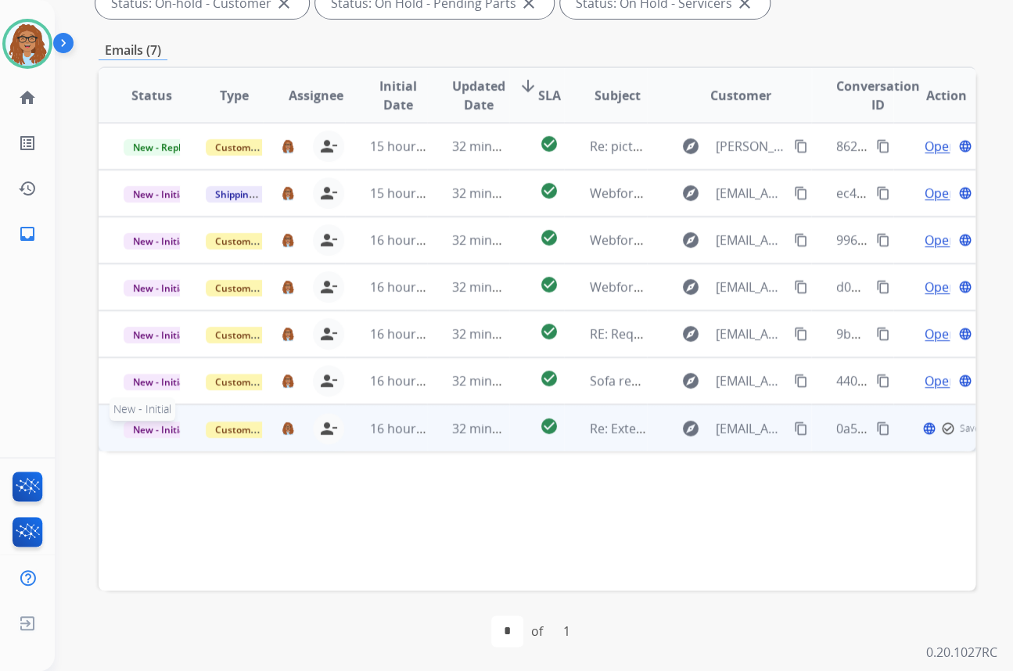
click at [155, 423] on span "New - Initial" at bounding box center [160, 429] width 73 height 16
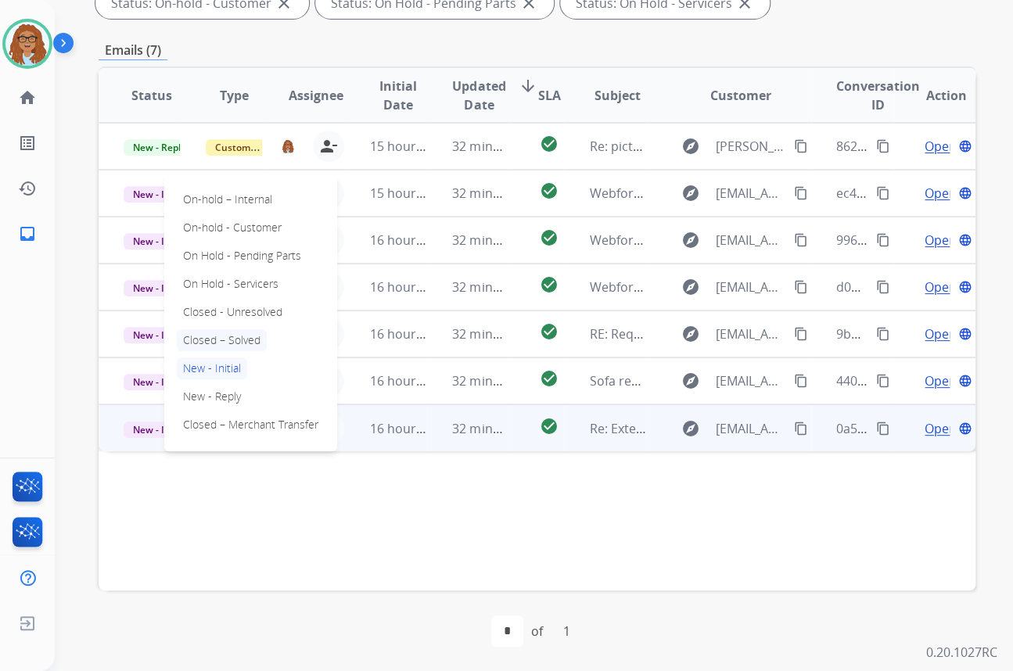
click at [220, 333] on p "Closed – Solved" at bounding box center [222, 340] width 90 height 22
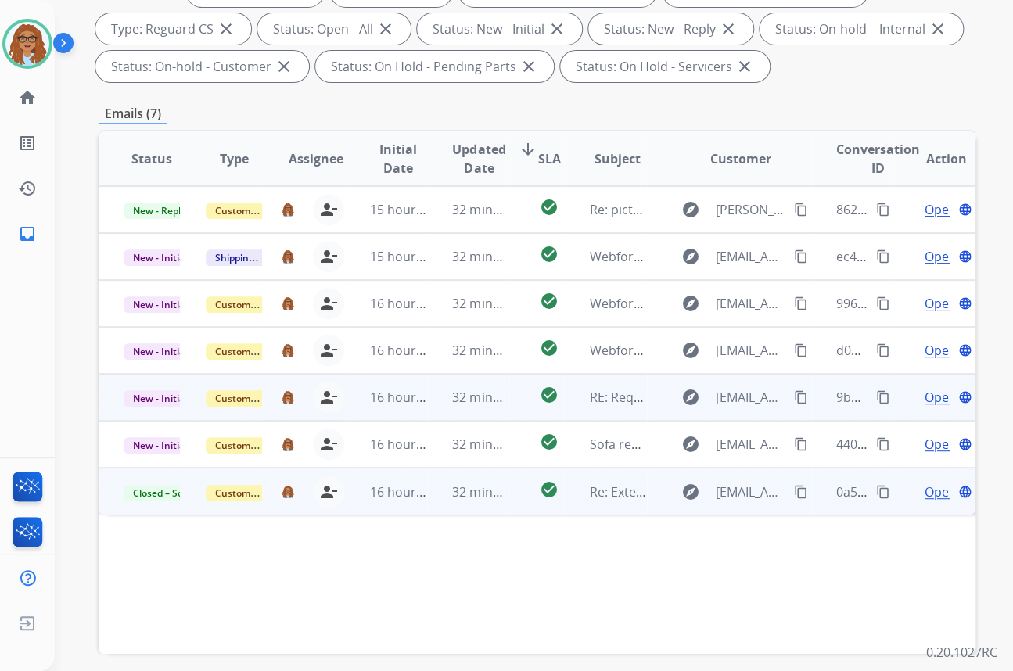
scroll to position [188, 0]
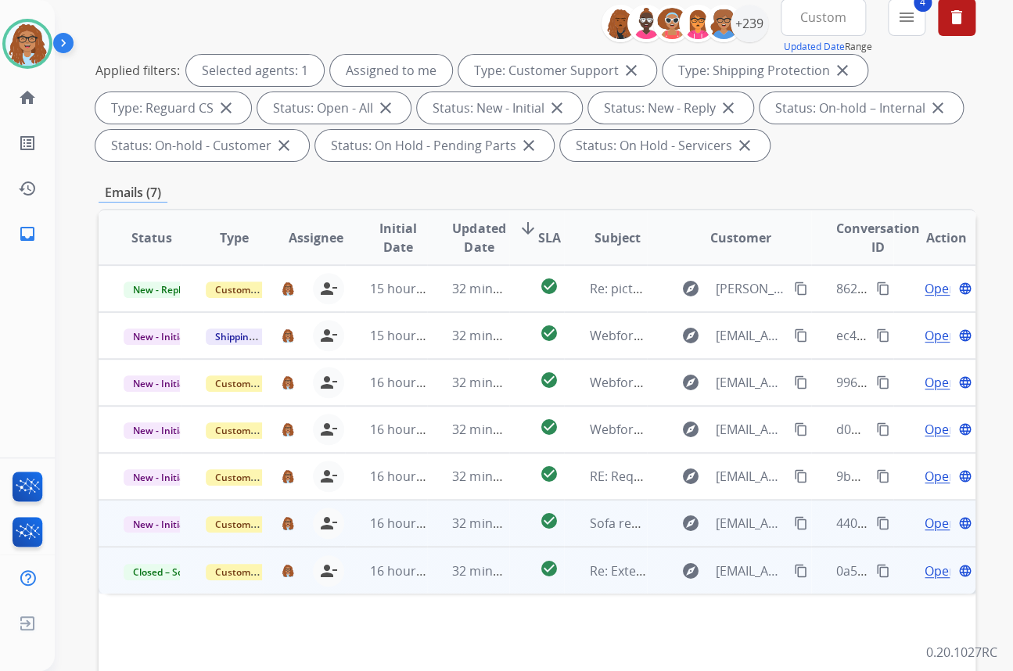
drag, startPoint x: 873, startPoint y: 523, endPoint x: 860, endPoint y: 539, distance: 20.0
click at [876, 522] on mat-icon "content_copy" at bounding box center [883, 523] width 14 height 14
drag, startPoint x: 787, startPoint y: 520, endPoint x: 889, endPoint y: 539, distance: 104.1
click at [794, 520] on mat-icon "content_copy" at bounding box center [801, 523] width 14 height 14
click at [924, 516] on span "Open" at bounding box center [940, 523] width 32 height 19
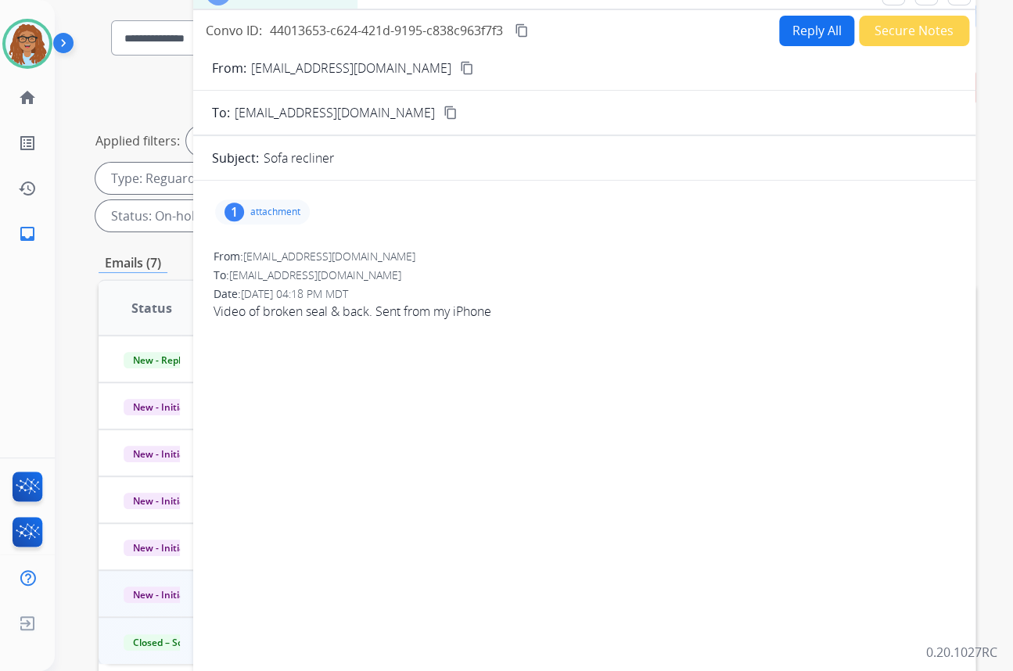
scroll to position [117, 0]
drag, startPoint x: 371, startPoint y: 313, endPoint x: 210, endPoint y: 314, distance: 161.9
click at [210, 314] on div "1 attachment From: [EMAIL_ADDRESS][DOMAIN_NAME] To: [EMAIL_ADDRESS][DOMAIN_NAME…" at bounding box center [584, 430] width 782 height 472
copy span "Video of broken seal & back."
click at [242, 214] on div "1" at bounding box center [234, 212] width 20 height 19
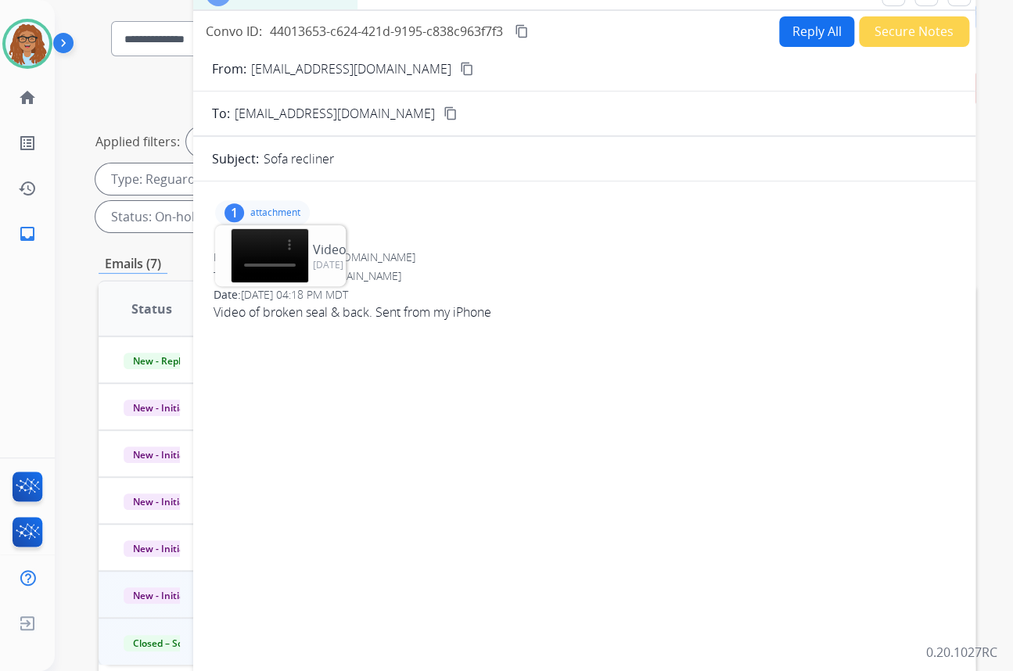
click at [235, 207] on div "1" at bounding box center [234, 212] width 20 height 19
click at [237, 209] on div "1" at bounding box center [234, 212] width 20 height 19
click at [376, 242] on mat-icon "download" at bounding box center [383, 249] width 14 height 14
click at [238, 213] on div "1" at bounding box center [234, 212] width 20 height 19
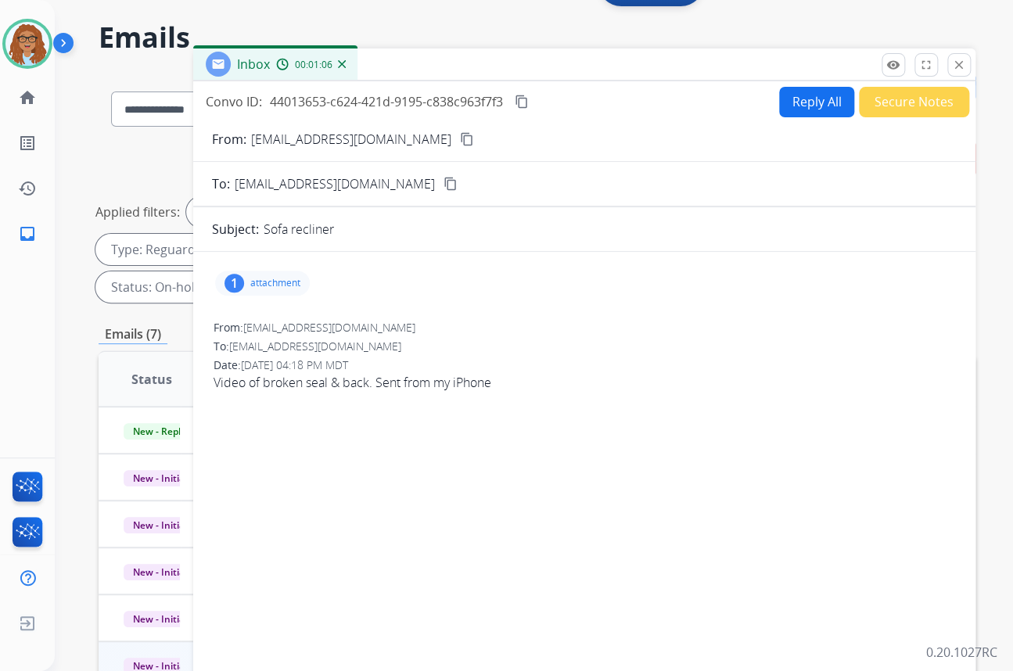
scroll to position [47, 0]
click at [460, 141] on mat-icon "content_copy" at bounding box center [467, 139] width 14 height 14
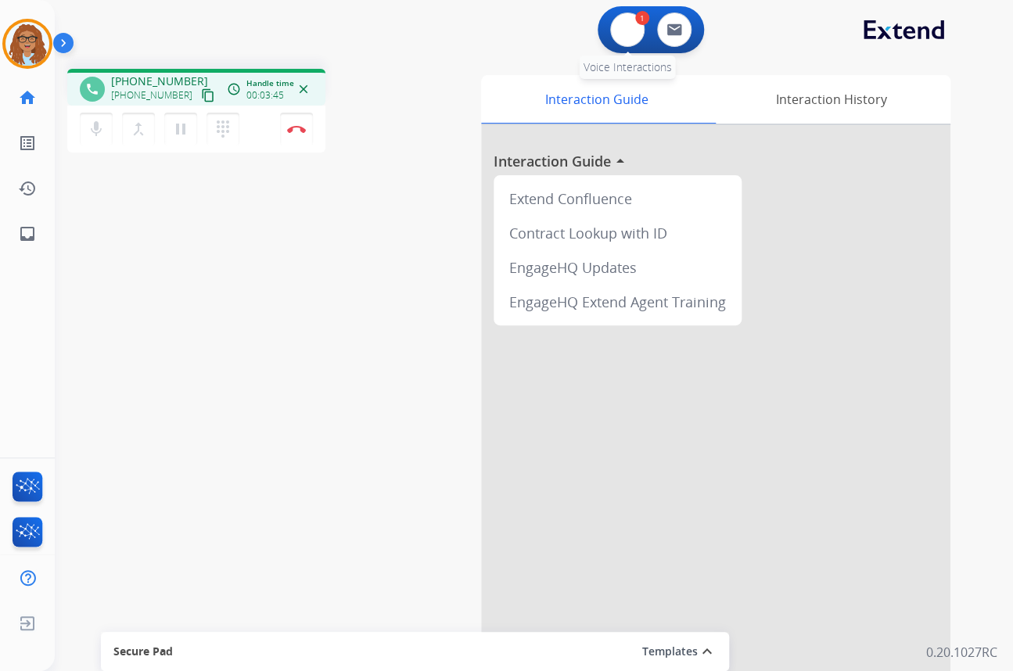
drag, startPoint x: 622, startPoint y: 41, endPoint x: 608, endPoint y: 71, distance: 32.9
click at [622, 41] on button at bounding box center [627, 30] width 34 height 34
click at [618, 29] on button at bounding box center [627, 30] width 34 height 34
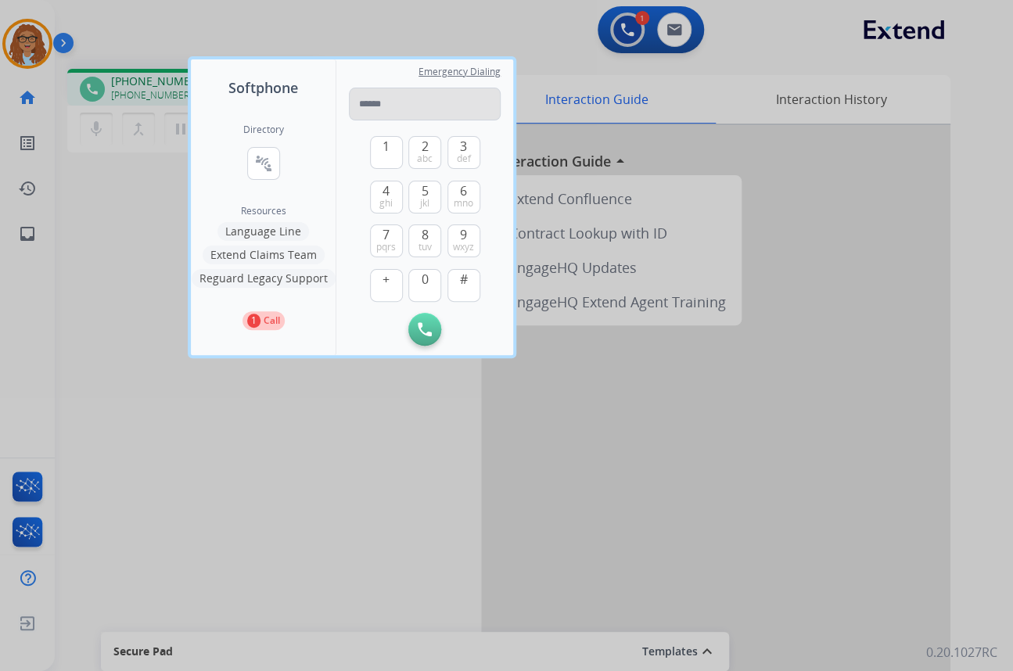
click at [411, 103] on input "tel" at bounding box center [425, 104] width 152 height 33
click at [360, 103] on input "**********" at bounding box center [425, 104] width 152 height 33
type input "**********"
click at [415, 324] on button "Initiate Call" at bounding box center [424, 329] width 33 height 33
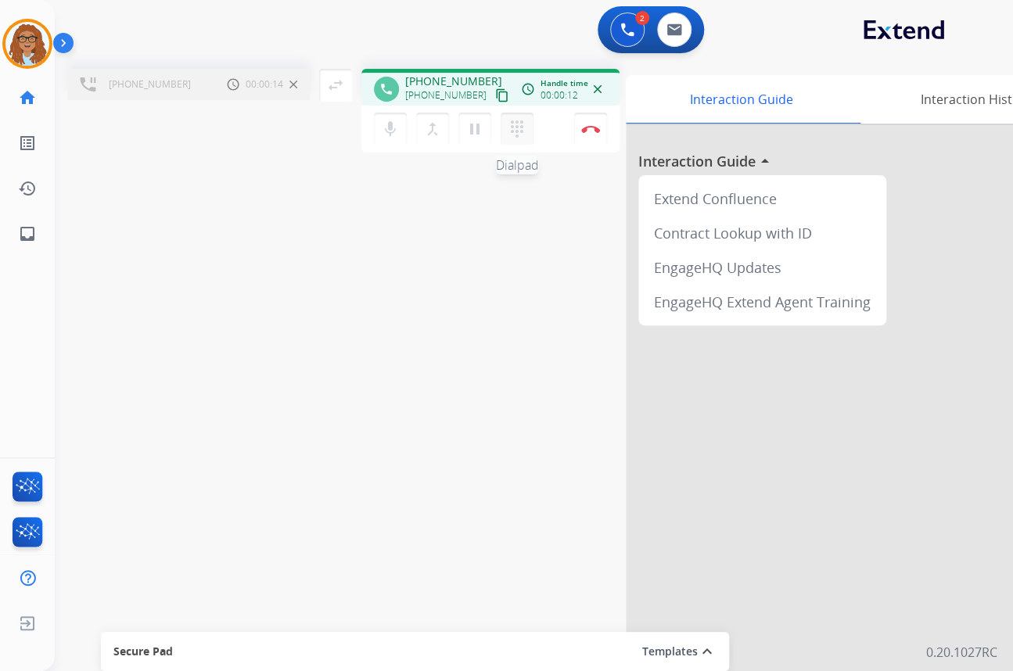
click at [517, 133] on mat-icon "dialpad" at bounding box center [516, 129] width 19 height 19
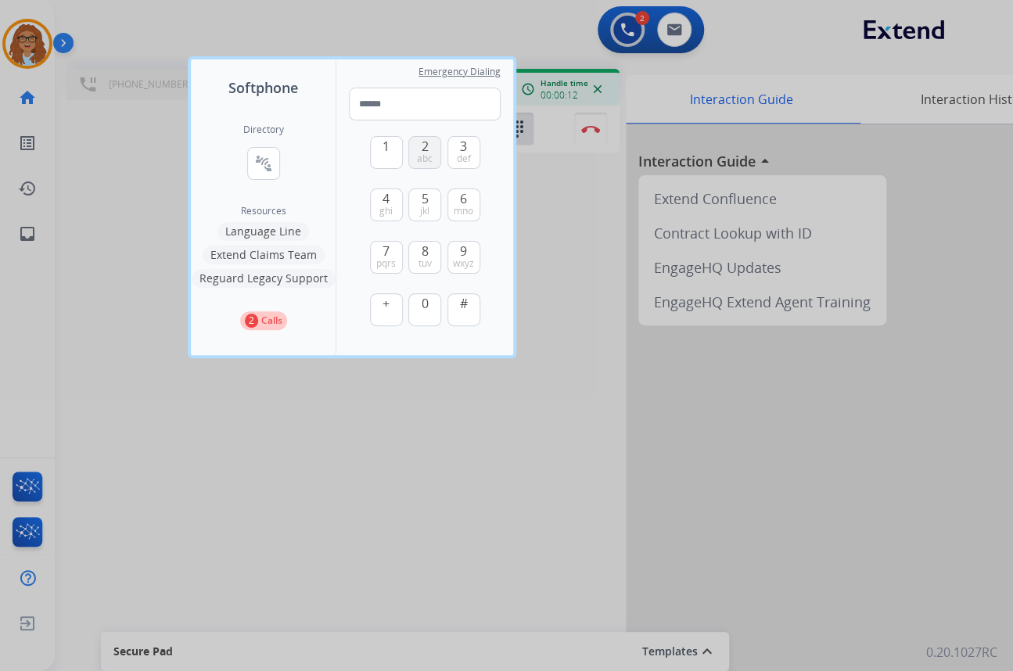
click at [420, 152] on span "abc" at bounding box center [425, 158] width 16 height 13
type input "*"
drag, startPoint x: 543, startPoint y: 199, endPoint x: 478, endPoint y: 264, distance: 92.3
click at [543, 199] on div at bounding box center [506, 335] width 1013 height 671
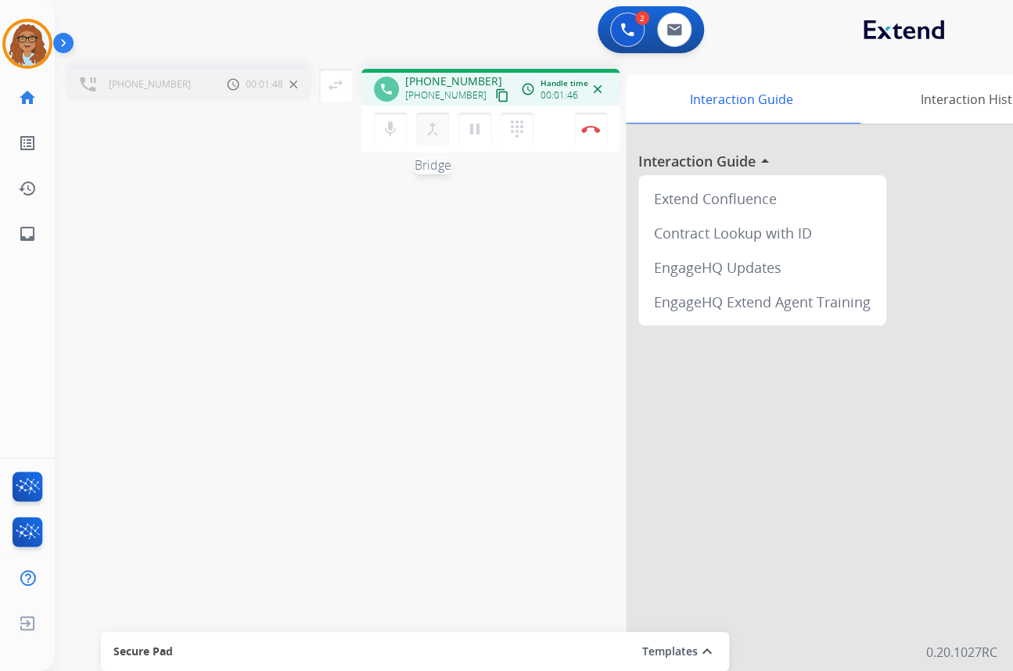
click at [437, 132] on mat-icon "merge_type" at bounding box center [432, 129] width 19 height 19
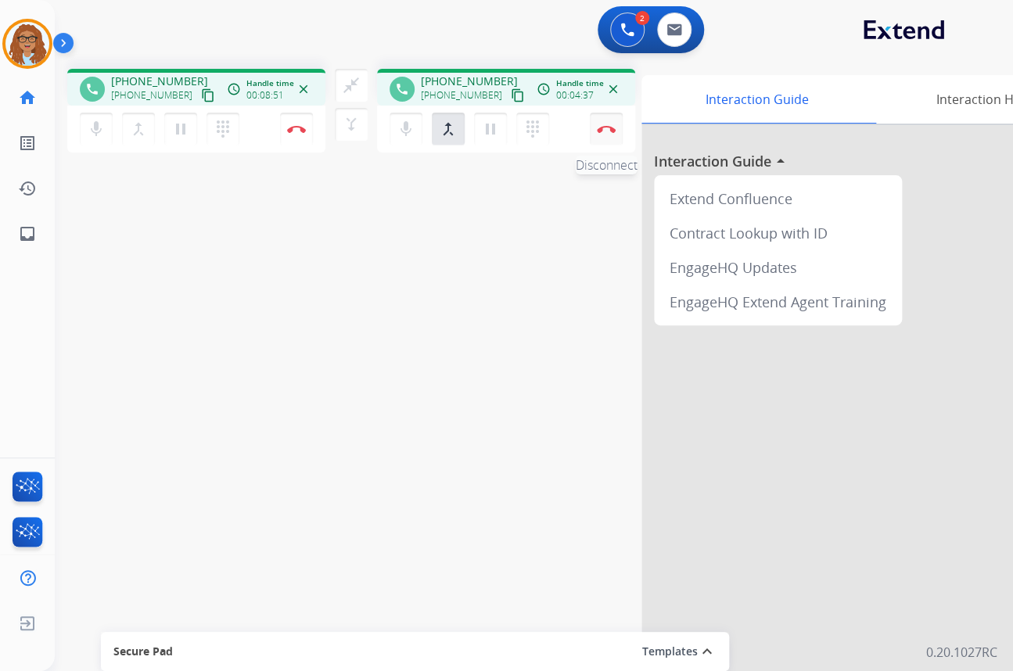
click at [611, 134] on button "Disconnect" at bounding box center [606, 129] width 33 height 33
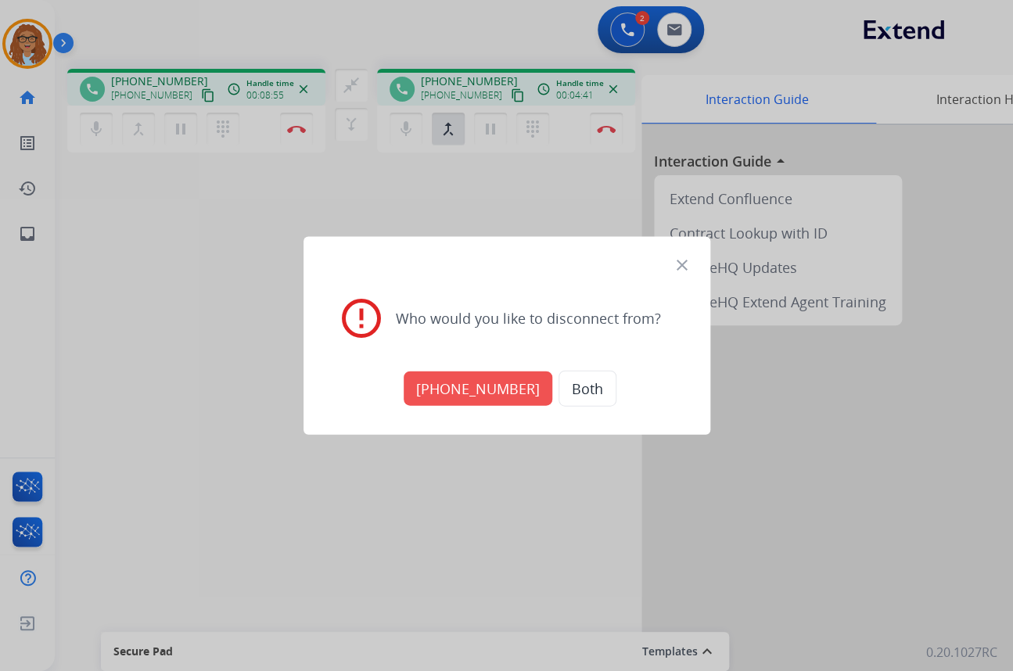
click at [489, 382] on button "[PHONE_NUMBER]" at bounding box center [477, 388] width 149 height 34
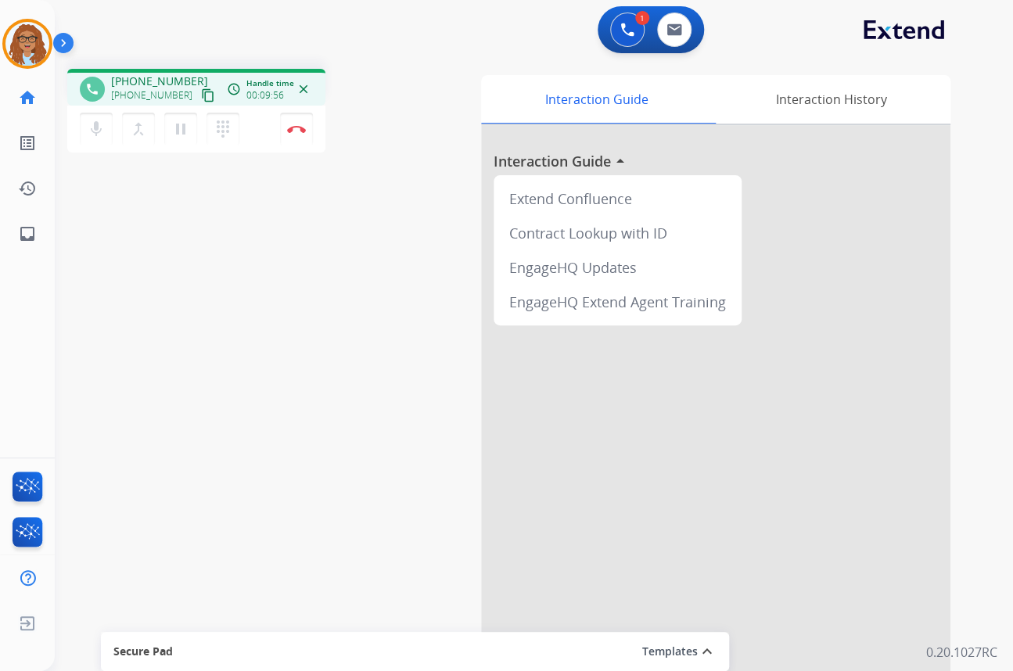
click at [310, 219] on div "phone [PHONE_NUMBER] [PHONE_NUMBER] content_copy access_time Call metrics Queue…" at bounding box center [515, 382] width 920 height 652
click at [304, 137] on button "Disconnect" at bounding box center [296, 129] width 33 height 33
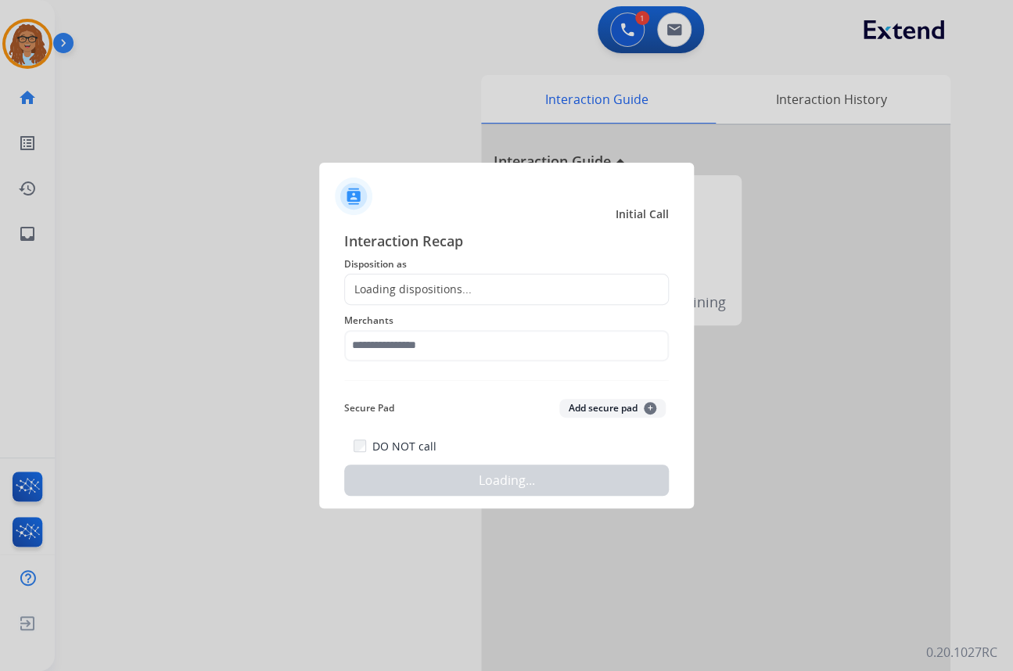
click at [511, 291] on div "Loading dispositions..." at bounding box center [506, 289] width 324 height 31
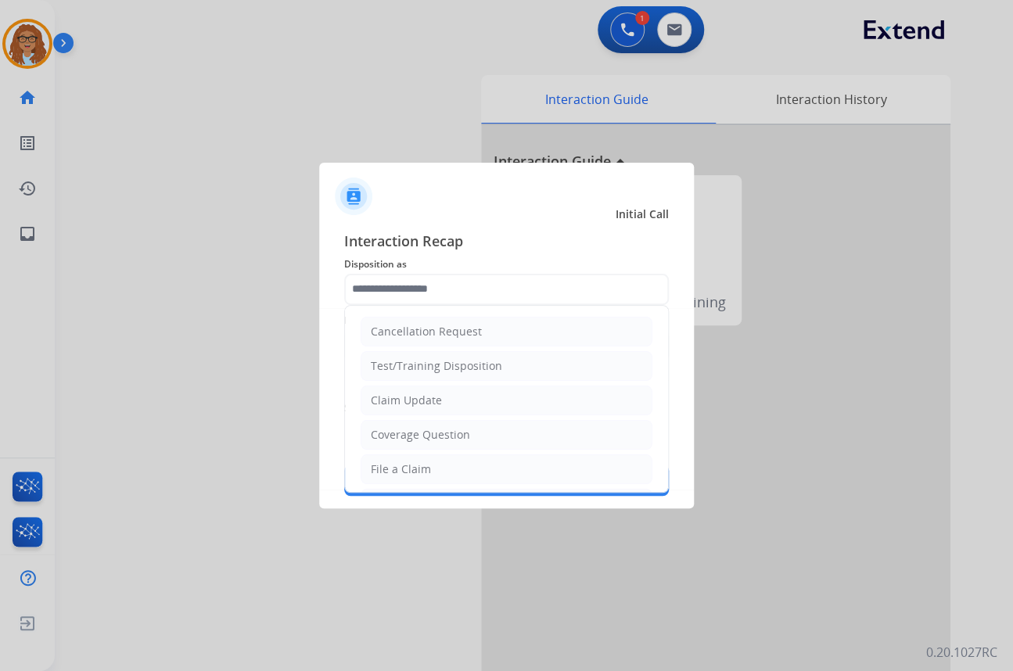
click at [508, 289] on input "text" at bounding box center [506, 289] width 324 height 31
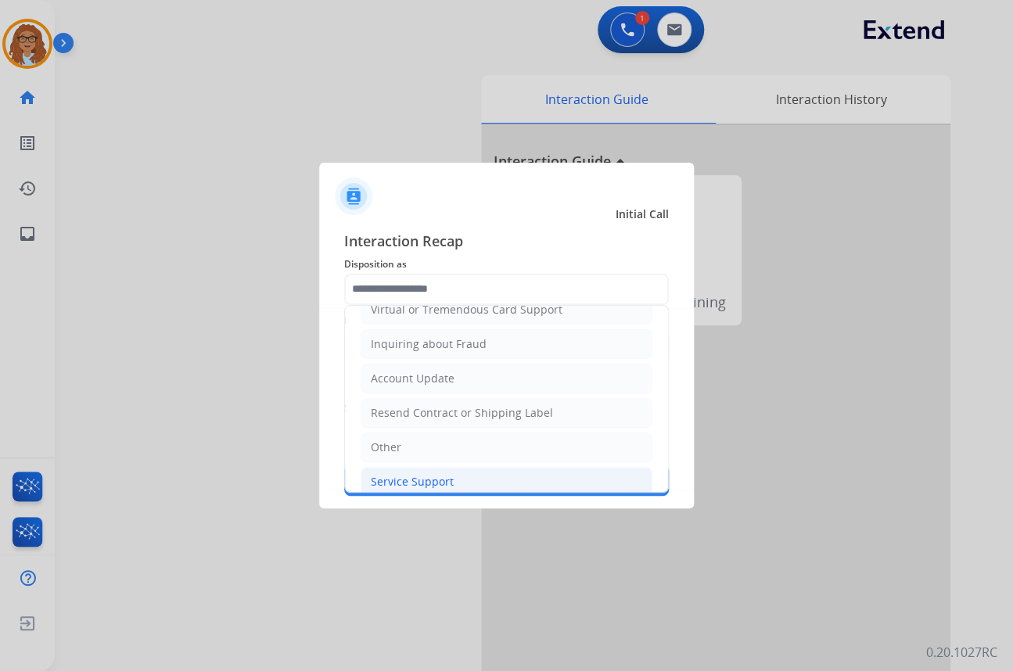
scroll to position [242, 0]
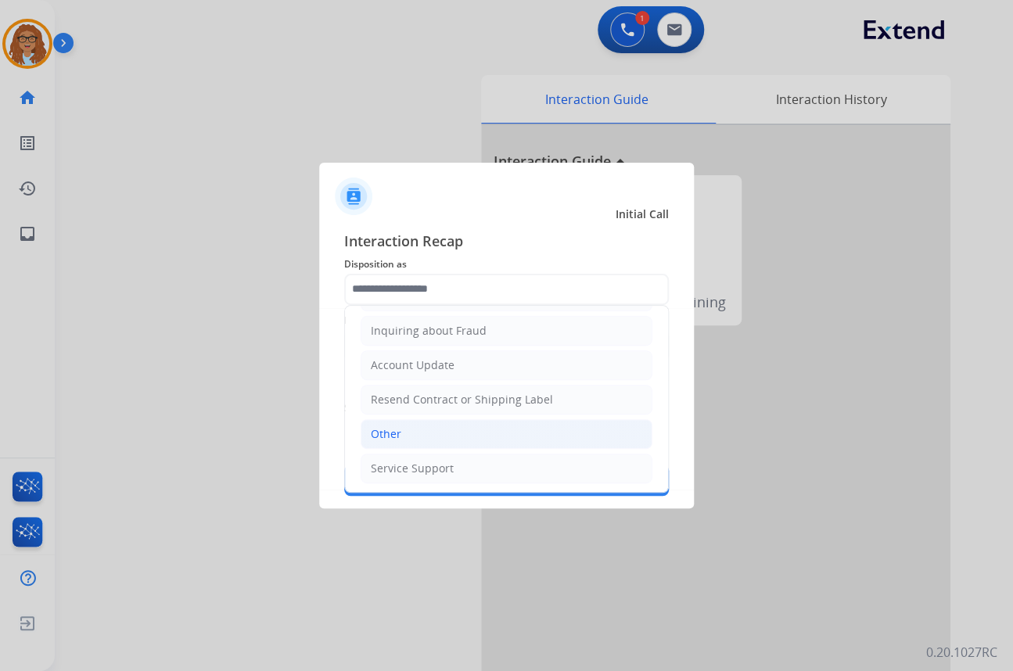
click at [421, 428] on li "Other" at bounding box center [506, 434] width 292 height 30
type input "*****"
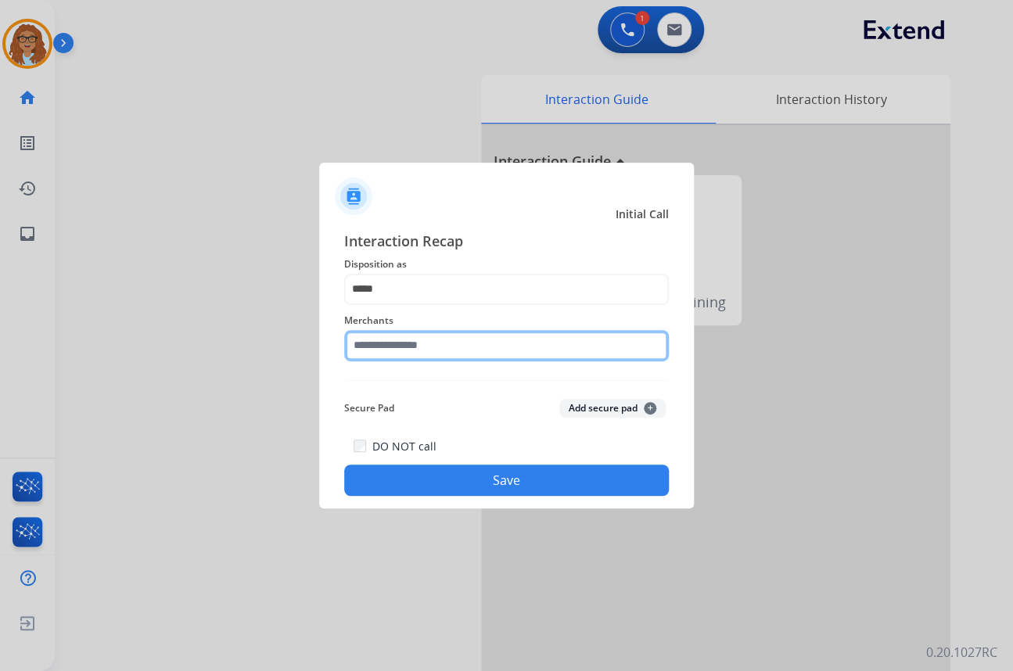
click at [454, 347] on input "text" at bounding box center [506, 345] width 324 height 31
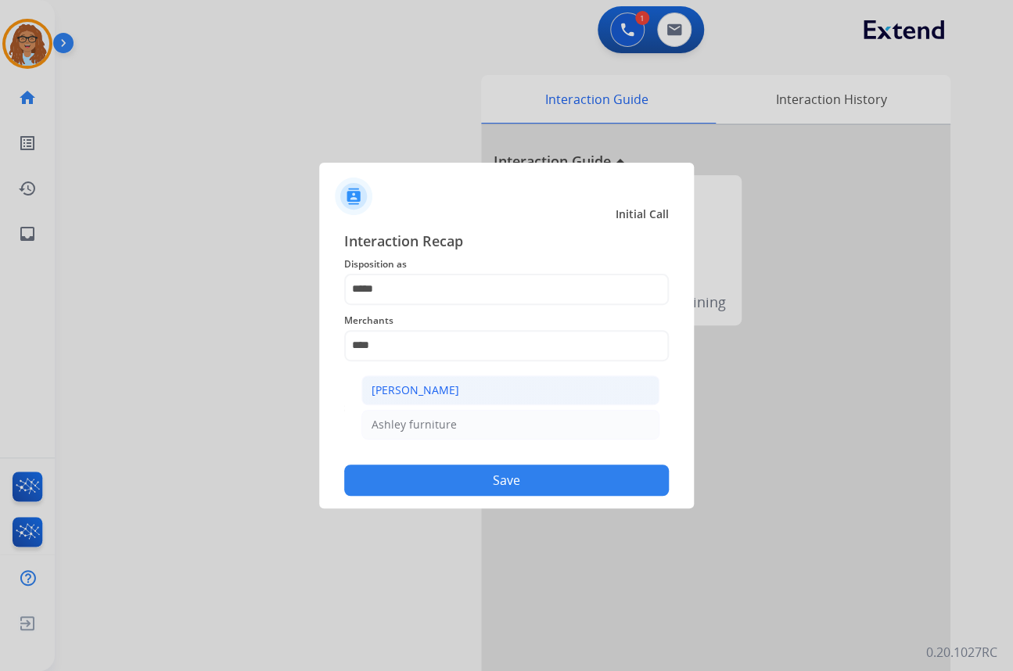
click at [464, 384] on li "[PERSON_NAME]" at bounding box center [510, 390] width 298 height 30
type input "**********"
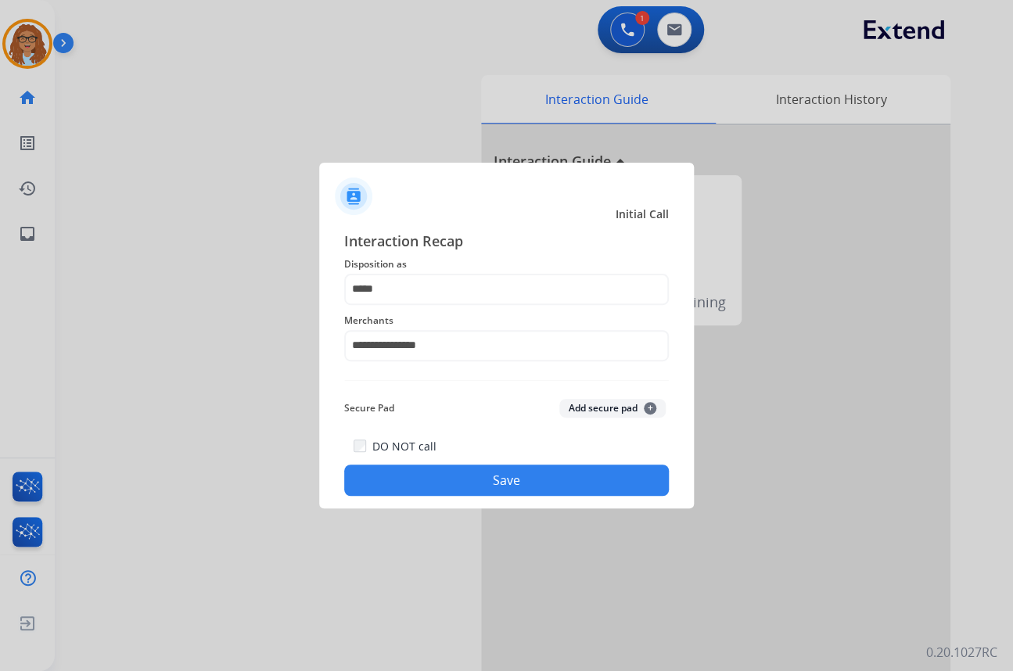
drag, startPoint x: 469, startPoint y: 495, endPoint x: 477, endPoint y: 488, distance: 10.5
click at [471, 493] on button "Save" at bounding box center [506, 479] width 324 height 31
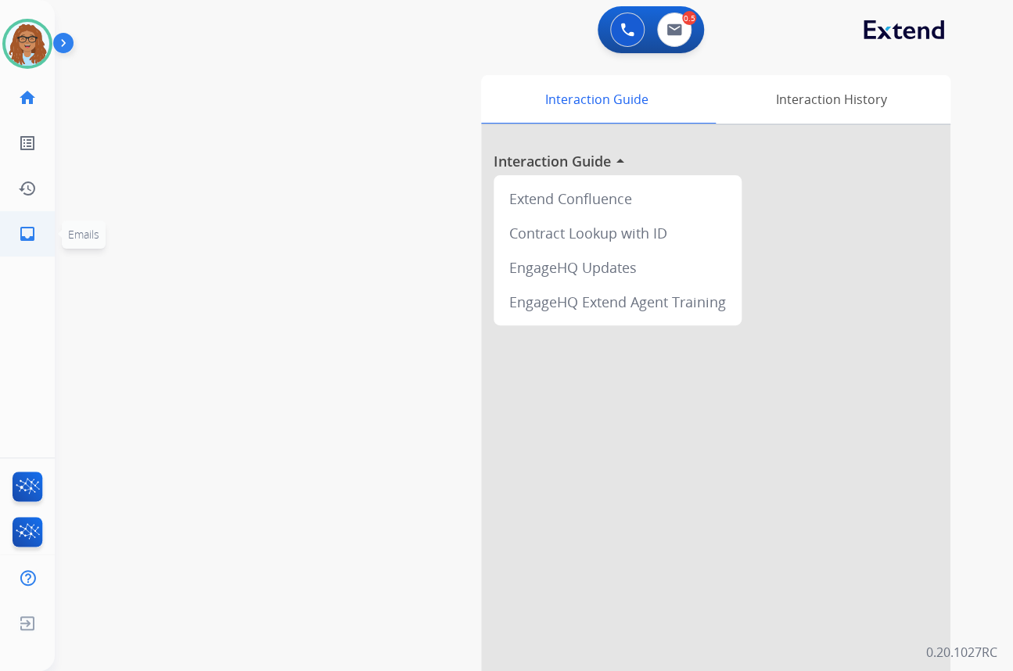
click at [29, 224] on link "inbox Emails" at bounding box center [27, 234] width 44 height 44
select select "**********"
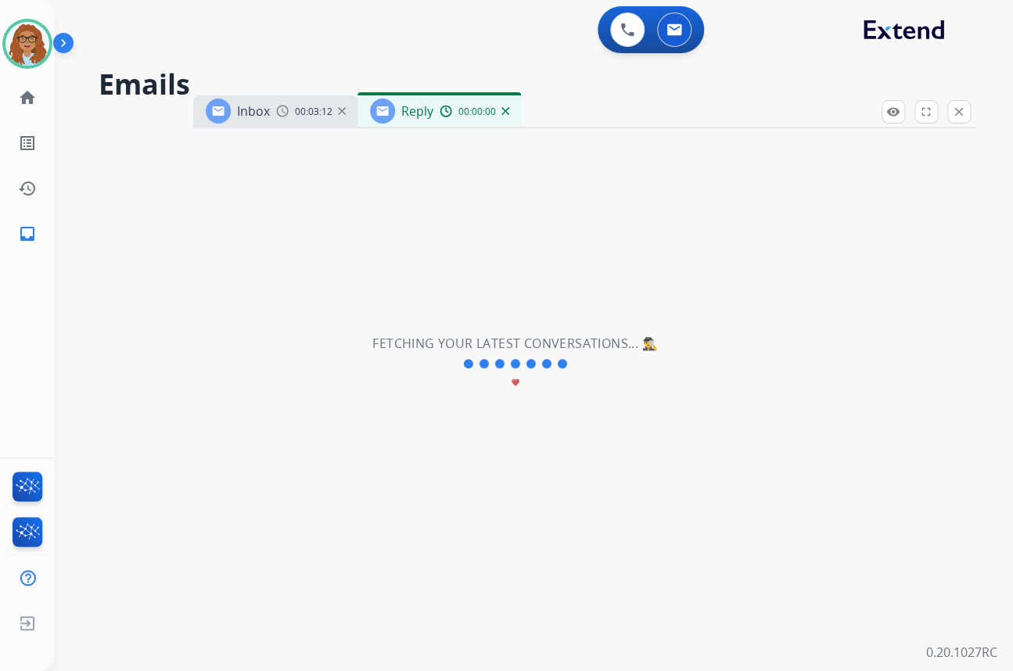
select select "**********"
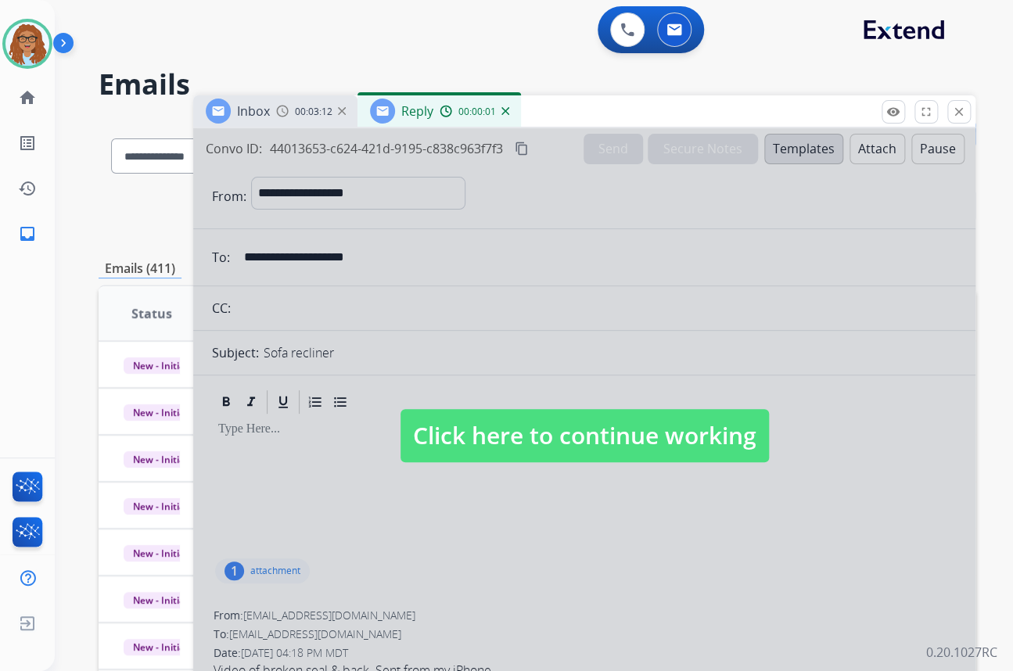
click at [508, 115] on div "Reply 00:00:01" at bounding box center [438, 110] width 163 height 31
click at [507, 110] on div "Reply 00:00:02" at bounding box center [438, 110] width 163 height 31
click at [504, 109] on img at bounding box center [505, 111] width 8 height 8
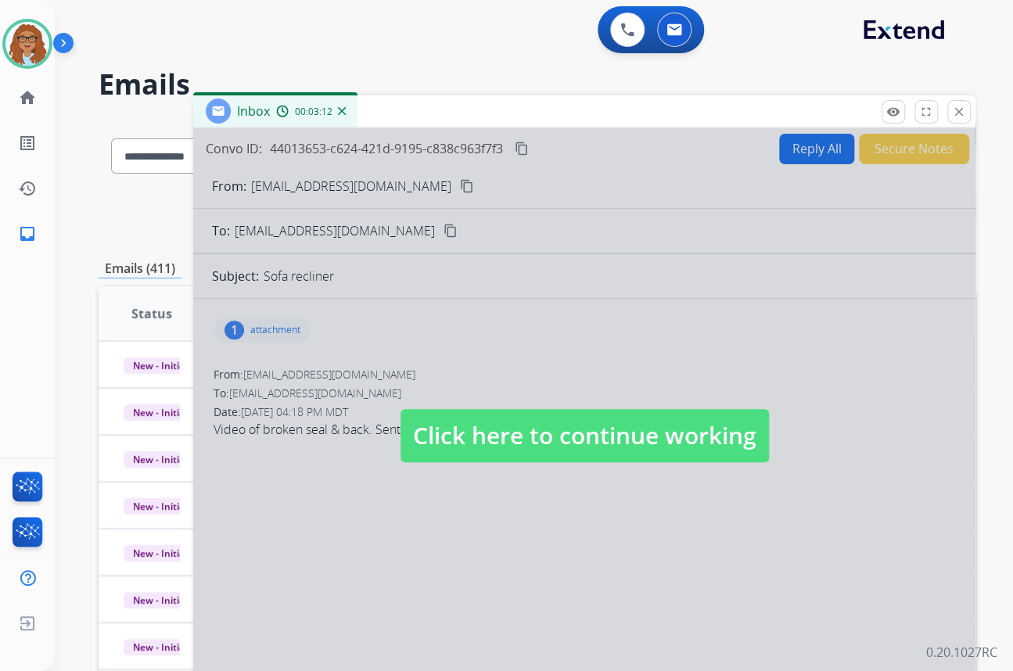
drag, startPoint x: 536, startPoint y: 464, endPoint x: 423, endPoint y: 310, distance: 191.4
click at [536, 462] on div at bounding box center [584, 420] width 782 height 584
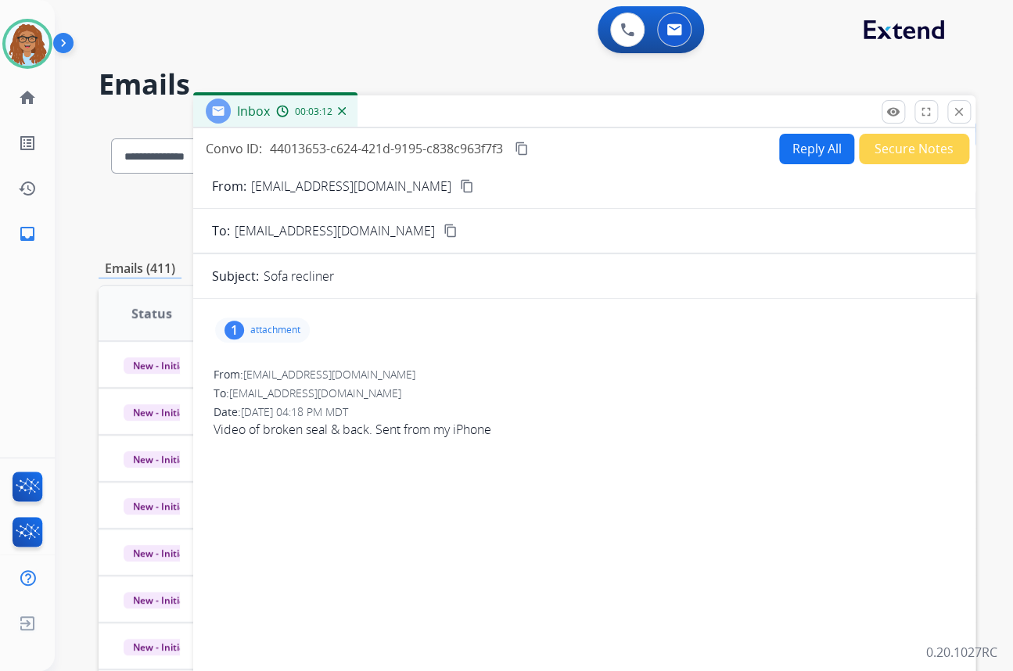
drag, startPoint x: 406, startPoint y: 191, endPoint x: 396, endPoint y: 205, distance: 17.4
click at [460, 190] on mat-icon "content_copy" at bounding box center [467, 186] width 14 height 14
click at [959, 113] on mat-icon "close" at bounding box center [959, 112] width 14 height 14
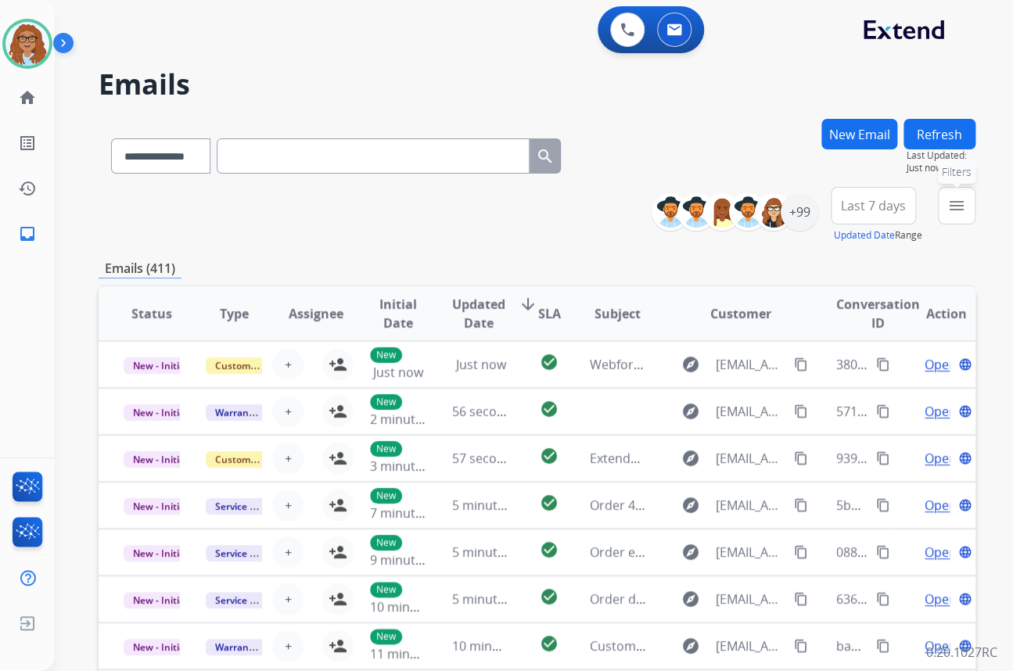
drag, startPoint x: 950, startPoint y: 212, endPoint x: 916, endPoint y: 235, distance: 41.0
click at [950, 211] on mat-icon "menu" at bounding box center [956, 205] width 19 height 19
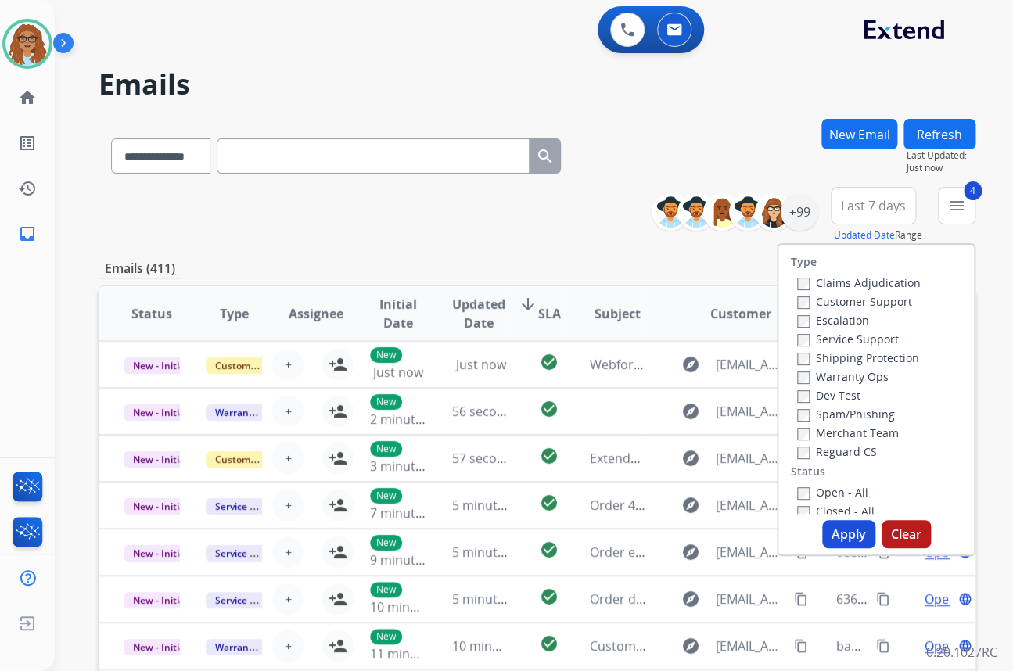
click at [851, 529] on button "Apply" at bounding box center [848, 534] width 53 height 28
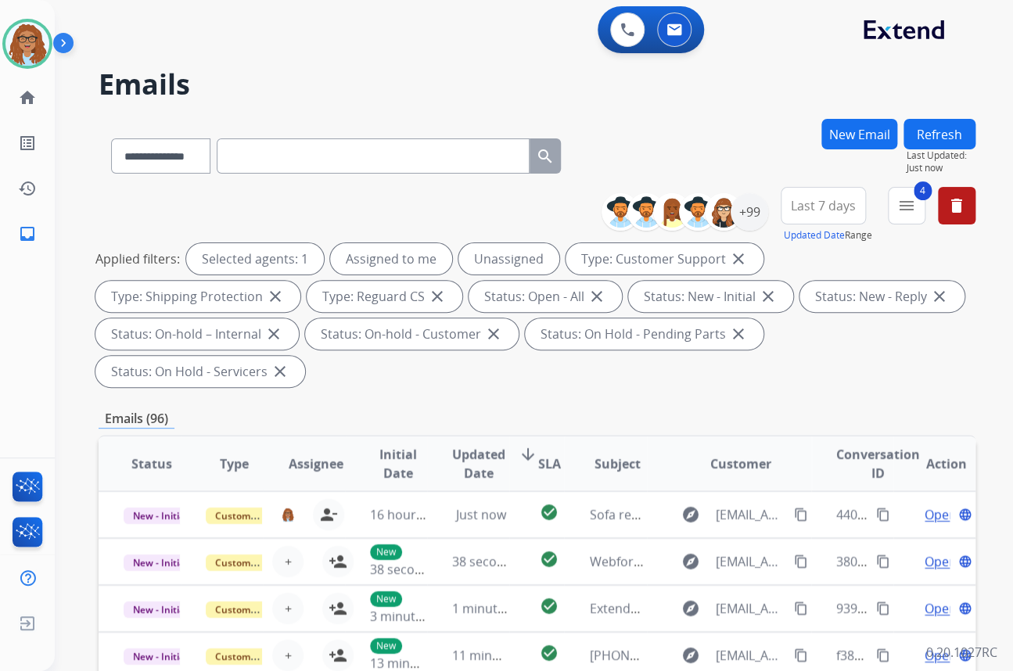
drag, startPoint x: 799, startPoint y: 203, endPoint x: 802, endPoint y: 235, distance: 32.2
click at [799, 203] on span "Last 7 days" at bounding box center [823, 206] width 65 height 6
click at [821, 267] on div "Custom" at bounding box center [818, 262] width 86 height 23
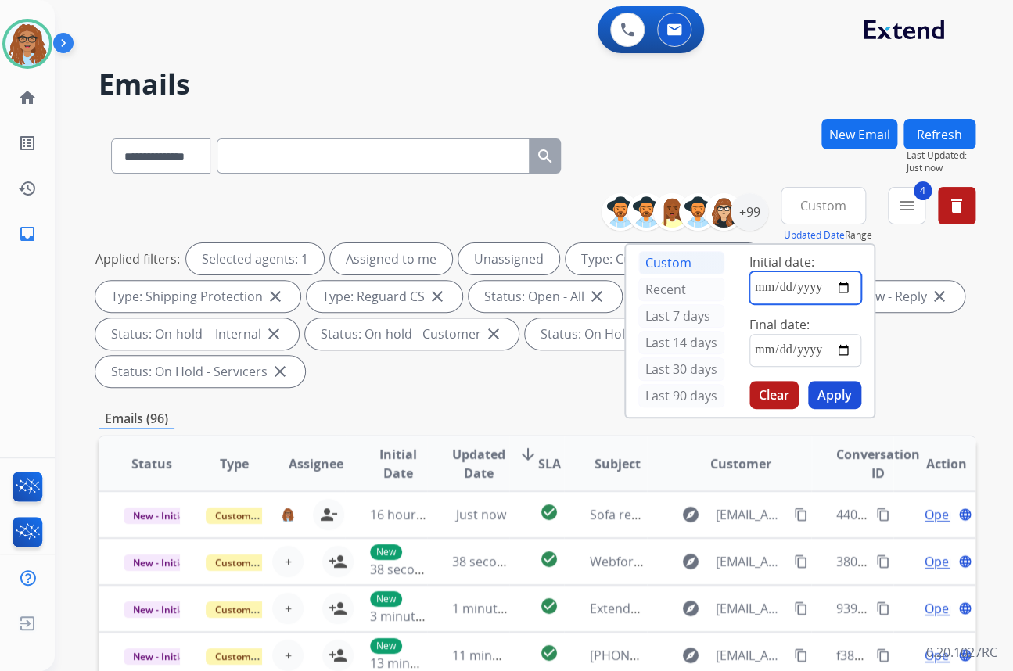
click at [845, 285] on input "date" at bounding box center [805, 287] width 112 height 33
type input "**********"
click at [839, 354] on input "date" at bounding box center [805, 350] width 112 height 33
type input "**********"
click at [822, 399] on button "Apply" at bounding box center [834, 395] width 53 height 28
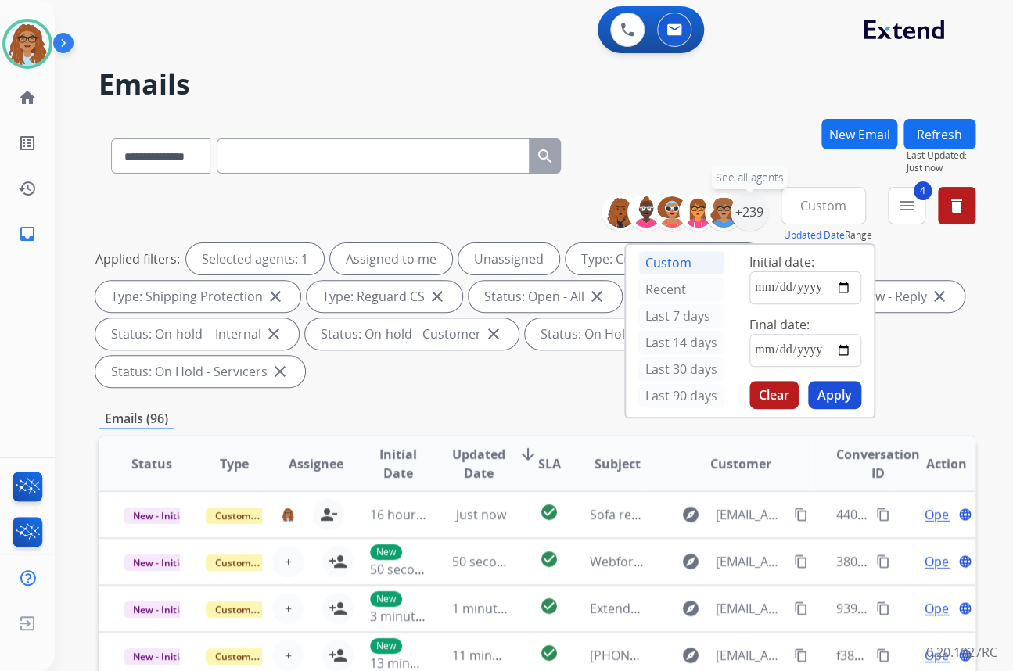
drag, startPoint x: 751, startPoint y: 199, endPoint x: 695, endPoint y: 235, distance: 66.4
click at [746, 202] on div "+239" at bounding box center [749, 212] width 38 height 38
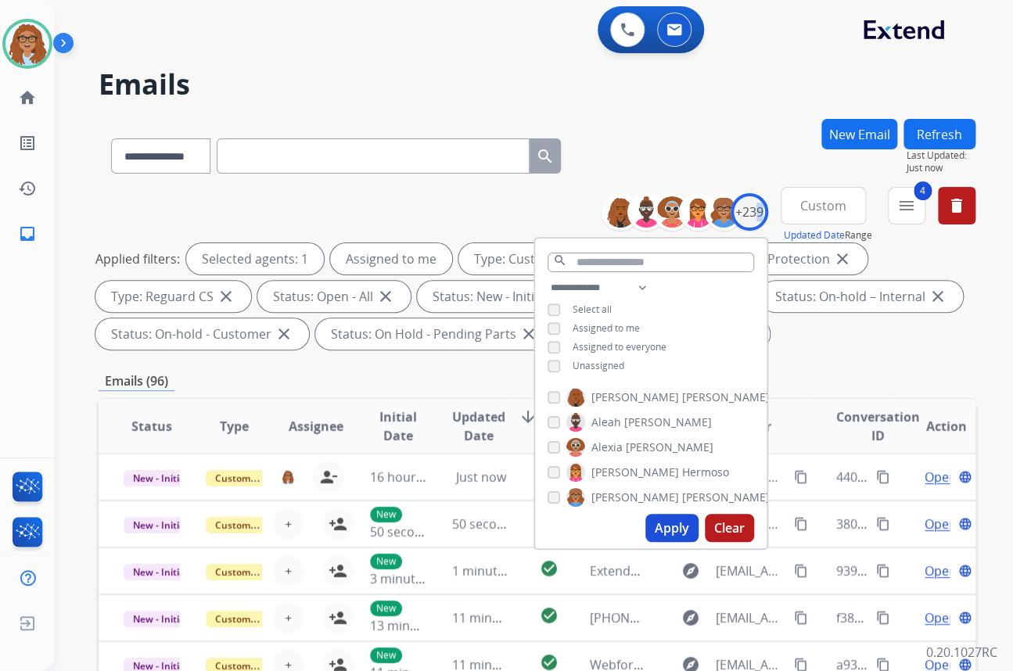
click at [676, 527] on button "Apply" at bounding box center [671, 528] width 53 height 28
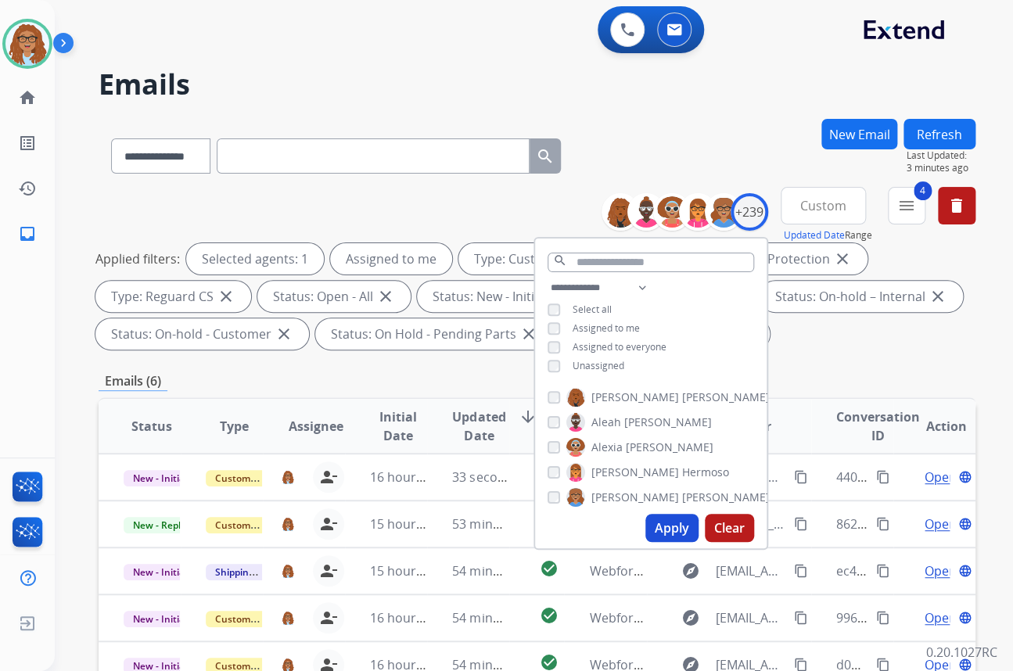
click at [830, 357] on div "**********" at bounding box center [537, 561] width 877 height 884
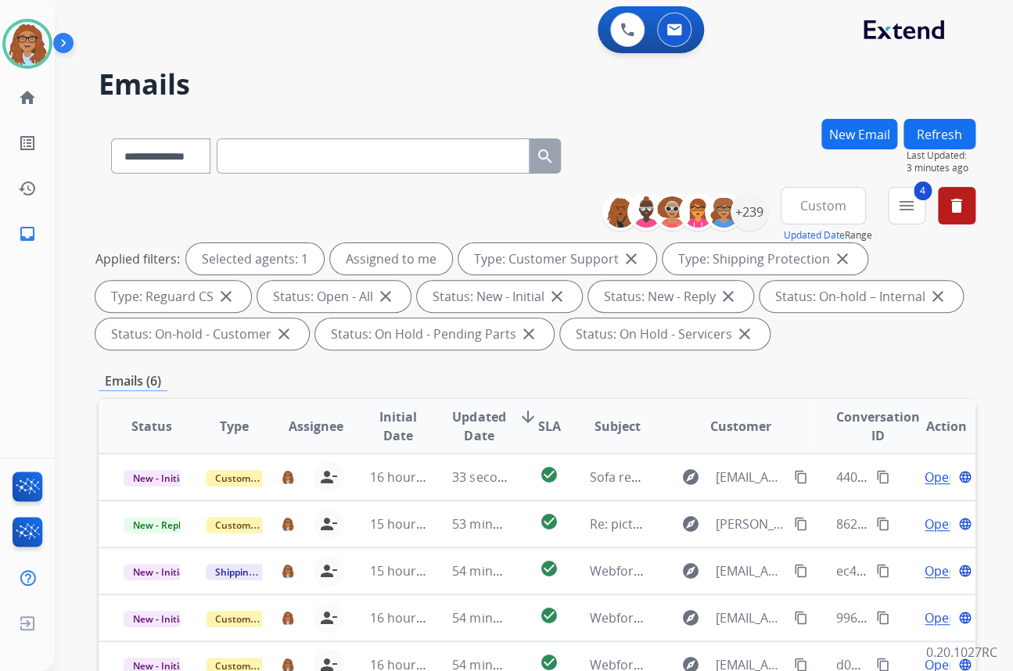
scroll to position [331, 0]
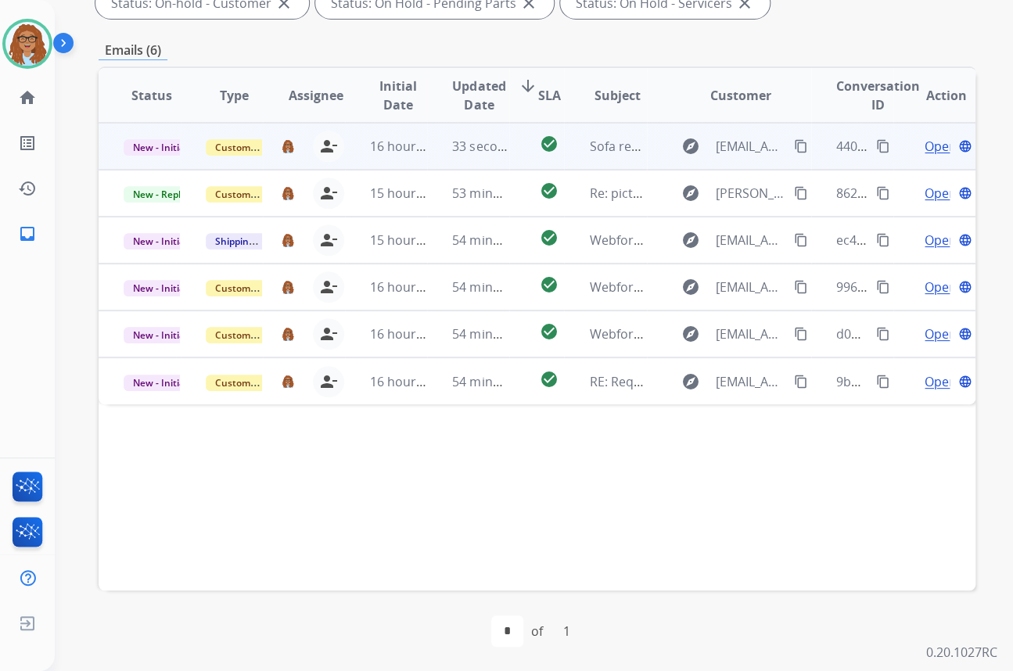
click at [924, 141] on span "Open" at bounding box center [940, 146] width 32 height 19
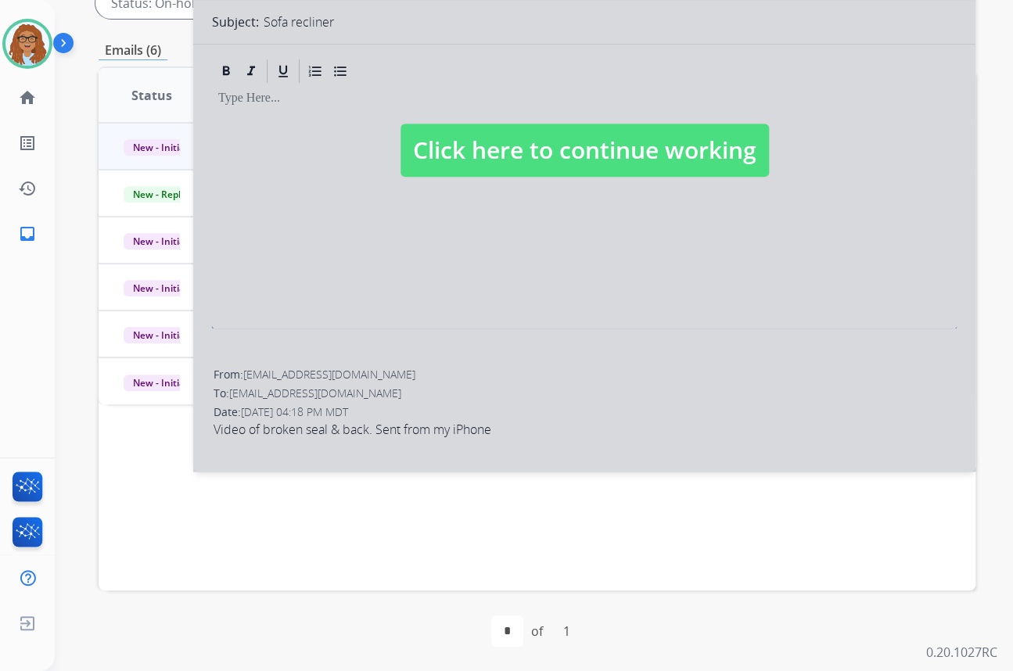
scroll to position [71, 0]
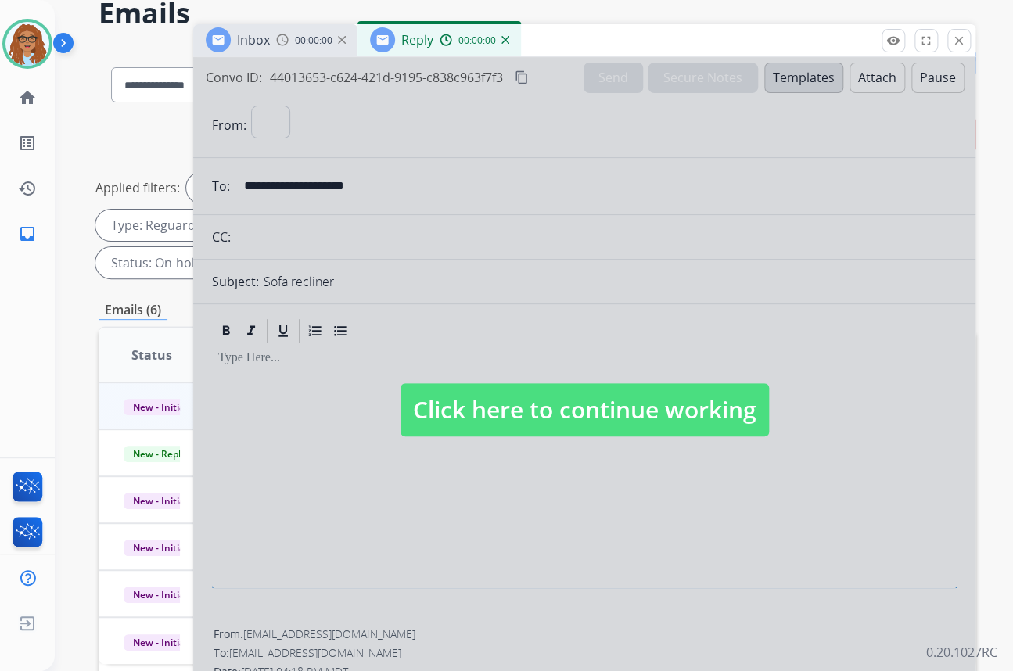
select select "**********"
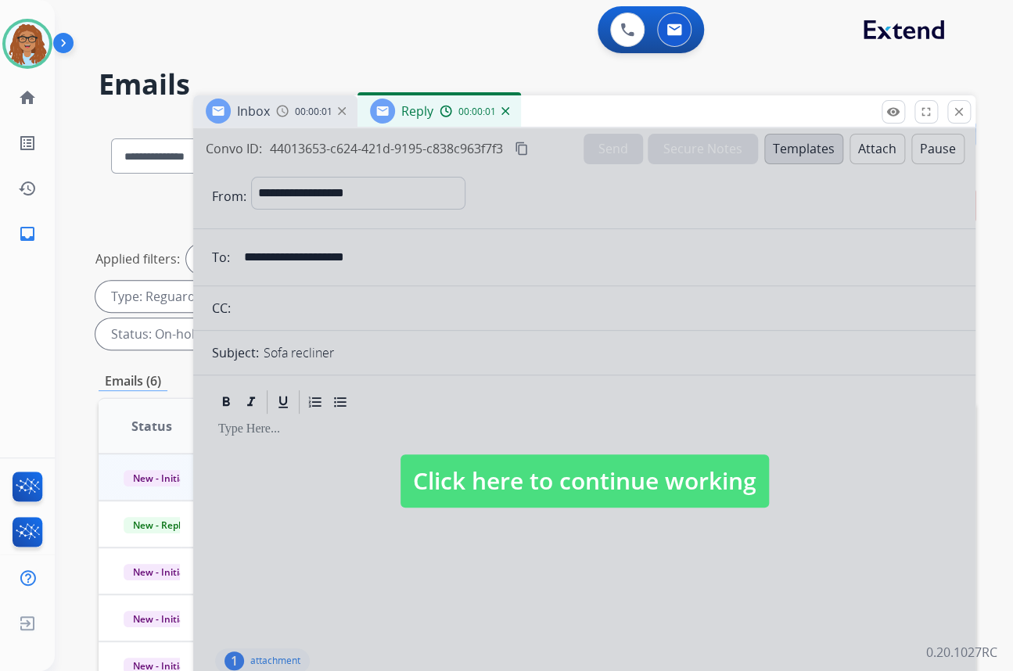
click at [704, 454] on span "Click here to continue working" at bounding box center [584, 480] width 368 height 53
select select
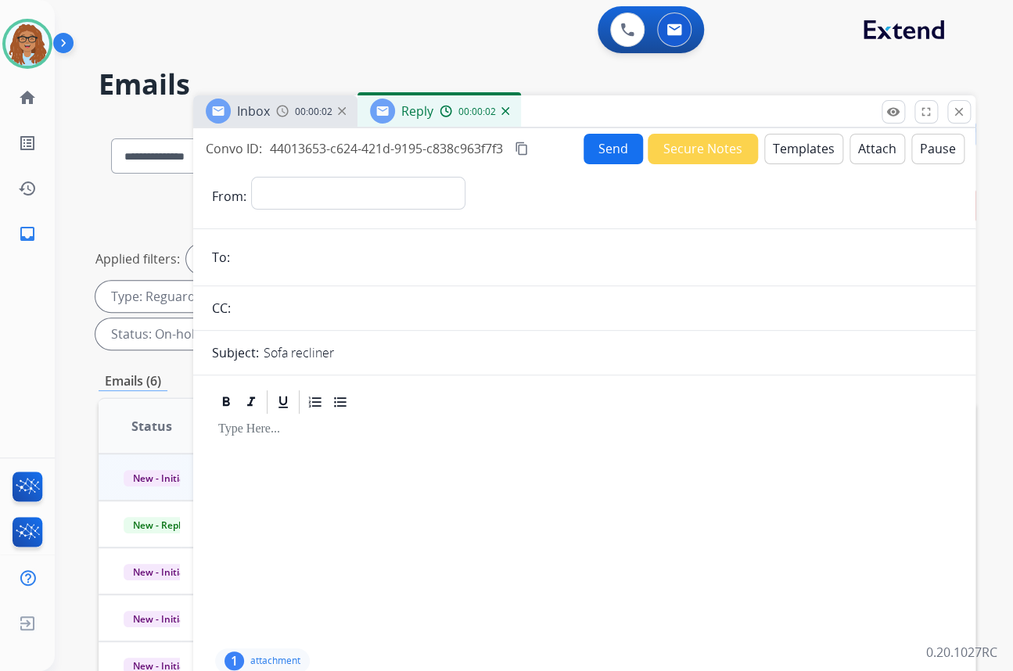
click at [681, 145] on button "Secure Notes" at bounding box center [702, 149] width 110 height 30
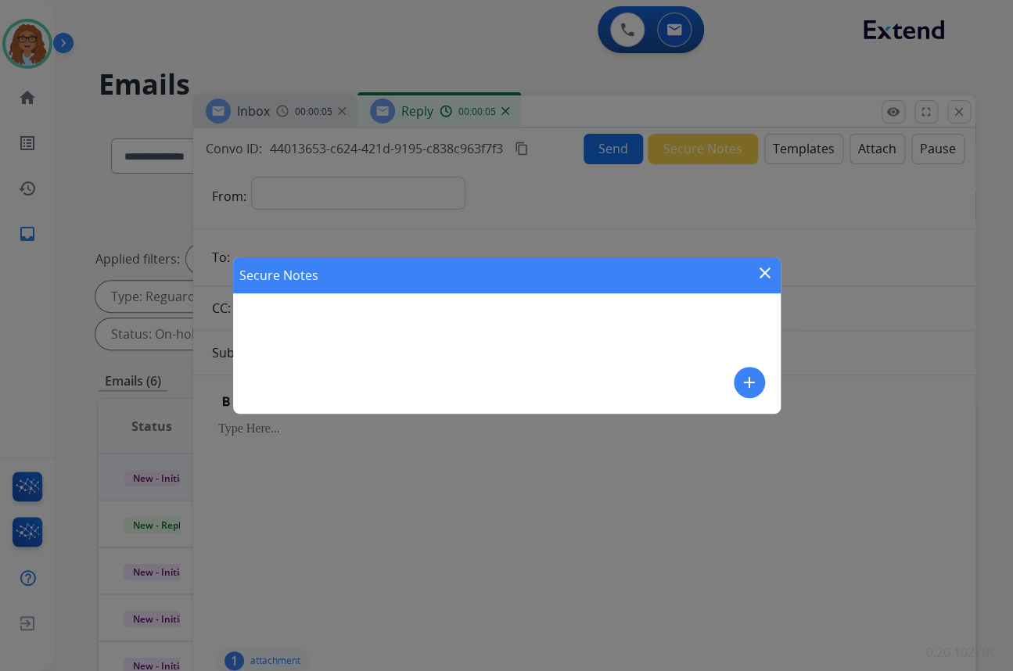
click at [765, 271] on mat-icon "close" at bounding box center [764, 273] width 19 height 19
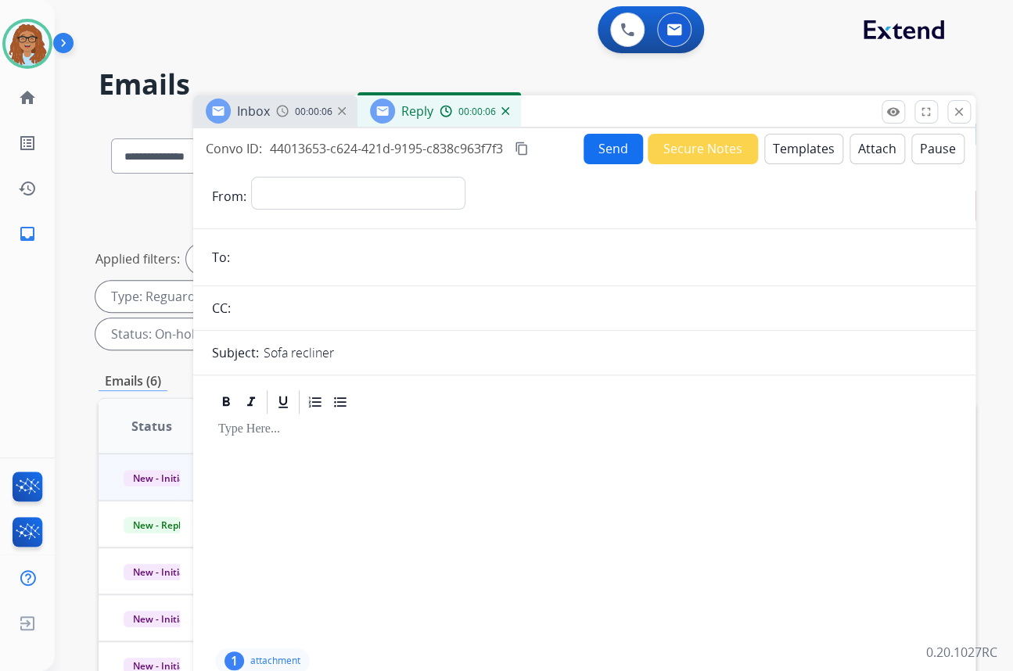
click at [501, 109] on img at bounding box center [505, 111] width 8 height 8
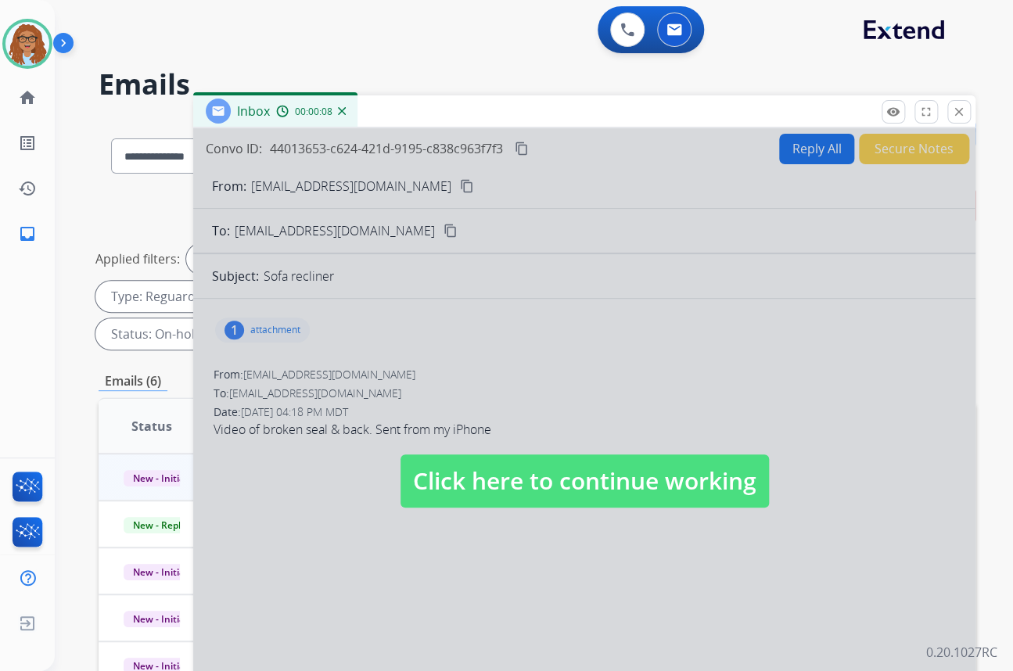
click at [556, 454] on span "Click here to continue working" at bounding box center [584, 480] width 368 height 53
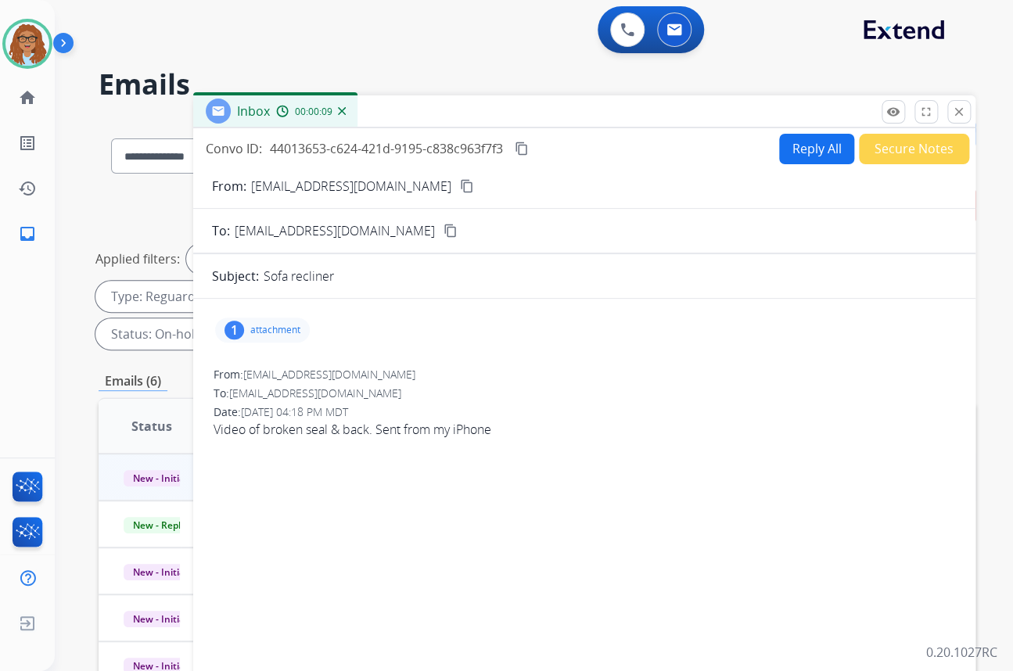
click at [909, 153] on button "Secure Notes" at bounding box center [914, 149] width 110 height 30
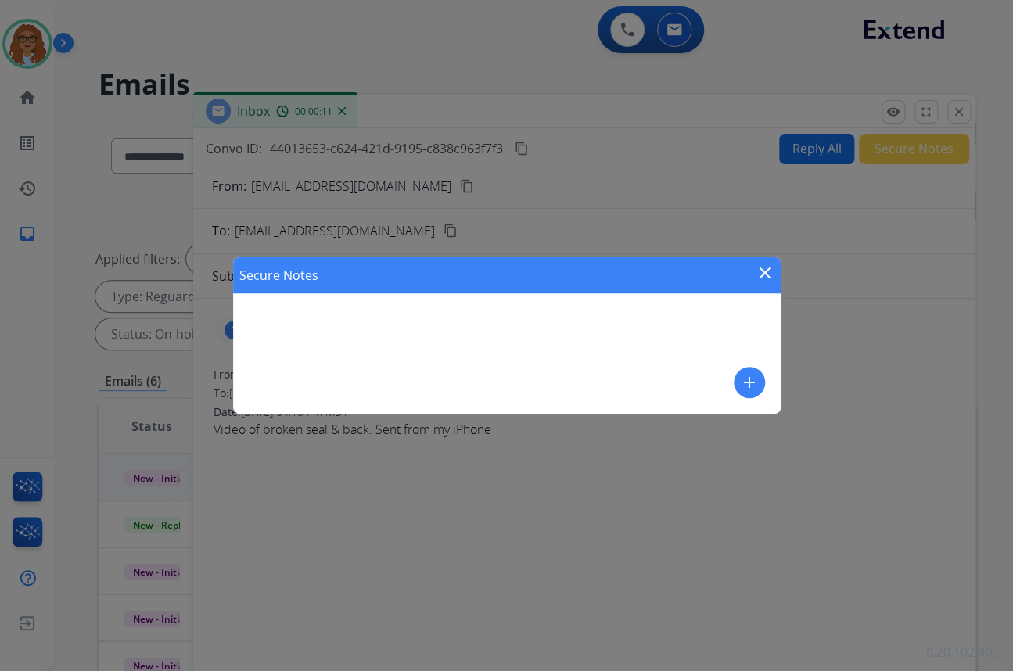
click at [748, 375] on mat-icon "add" at bounding box center [749, 382] width 19 height 19
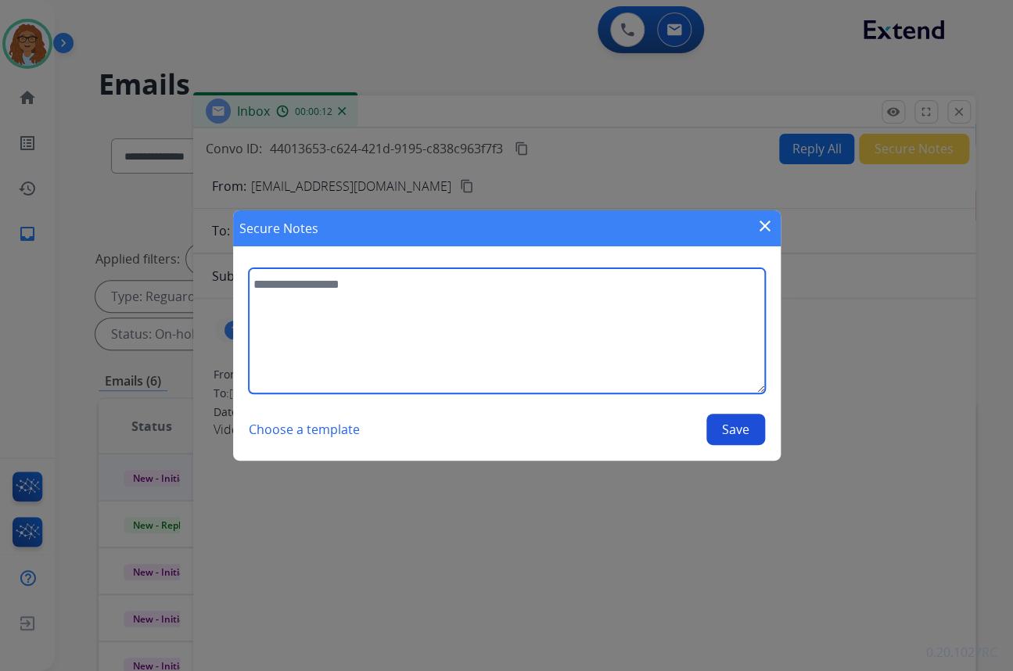
click at [469, 293] on textarea at bounding box center [507, 330] width 516 height 125
paste textarea "**********"
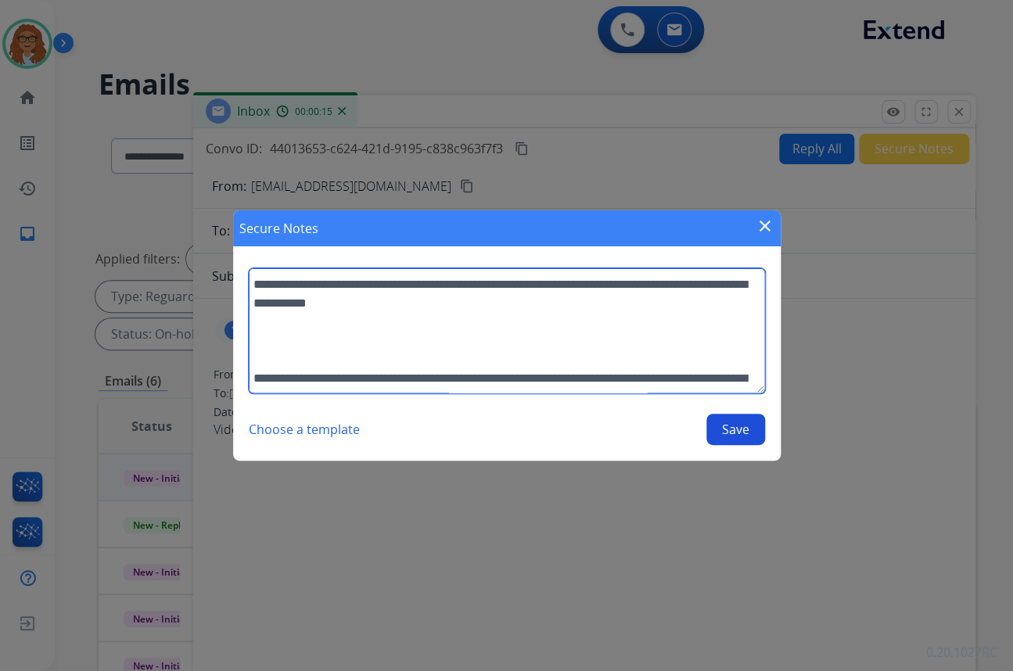
scroll to position [276, 0]
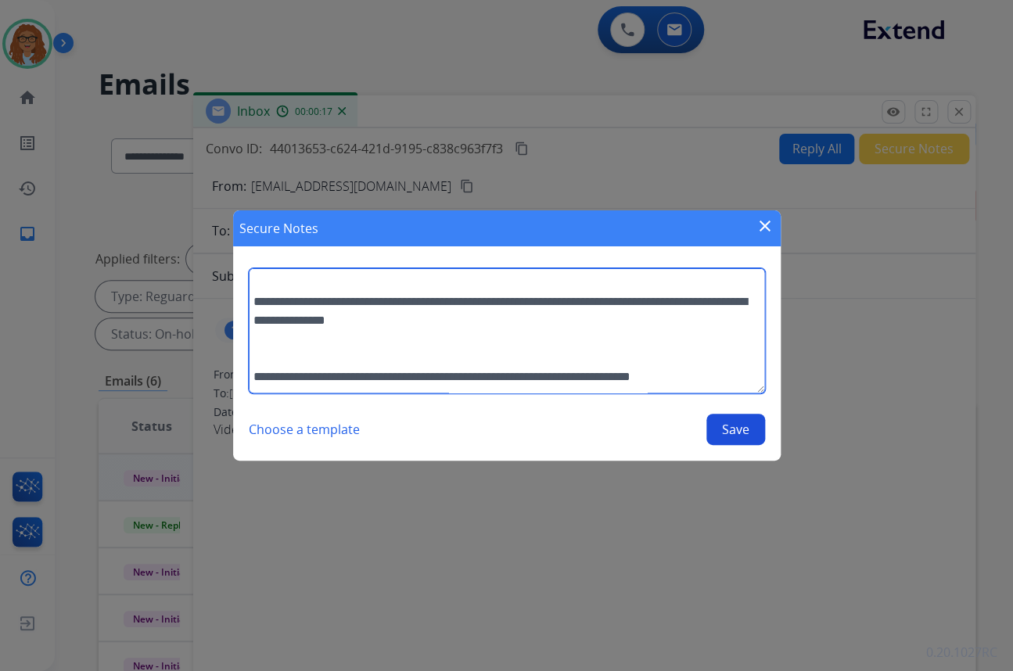
type textarea "**********"
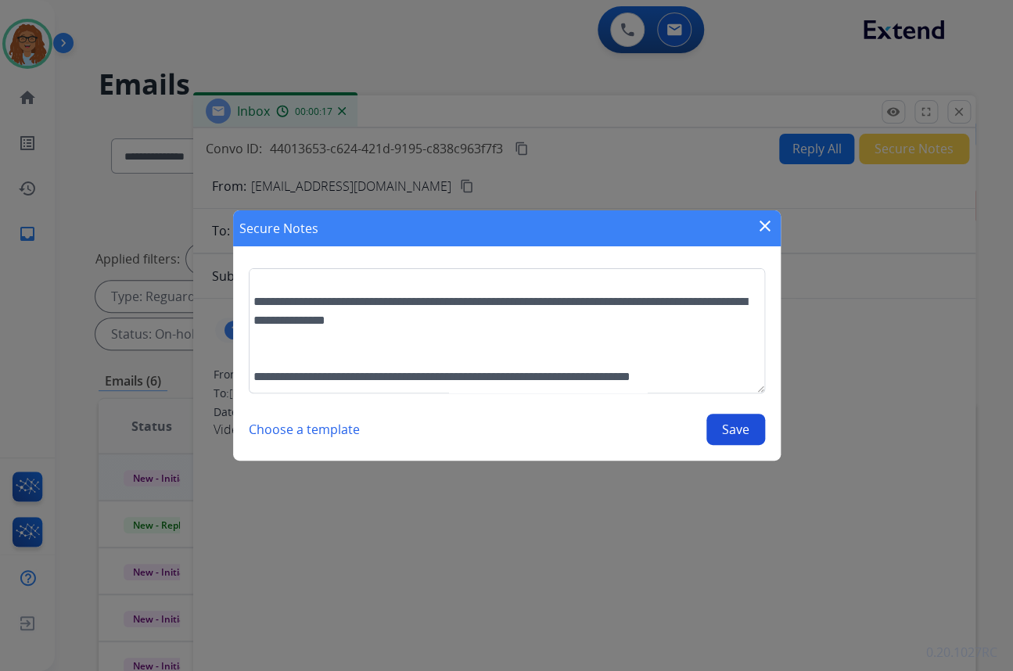
click at [729, 426] on button "Save" at bounding box center [735, 429] width 59 height 31
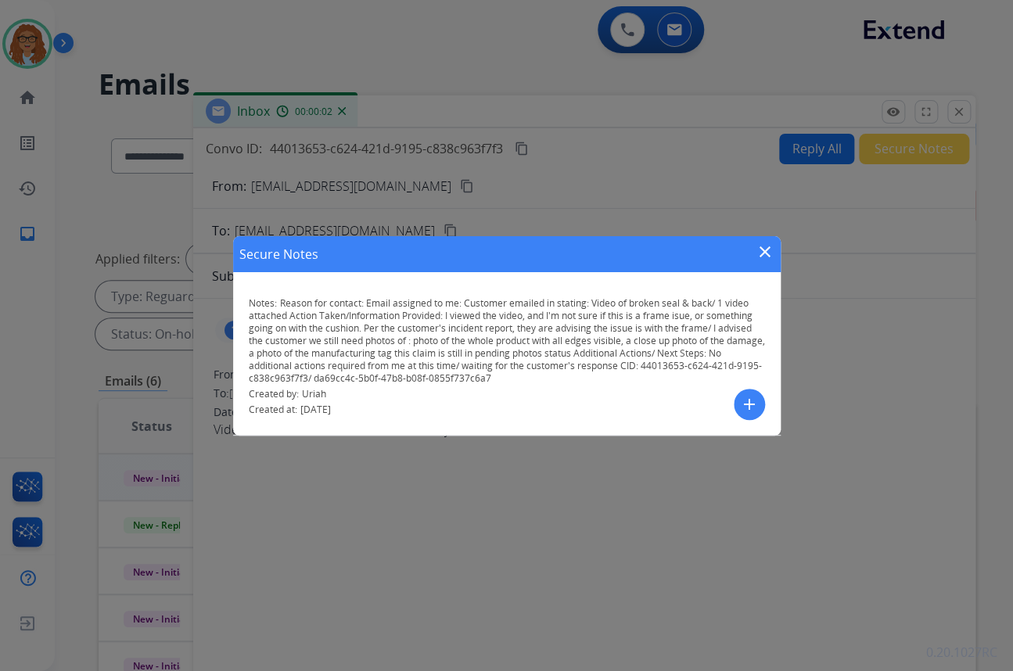
click at [766, 249] on mat-icon "close" at bounding box center [764, 251] width 19 height 19
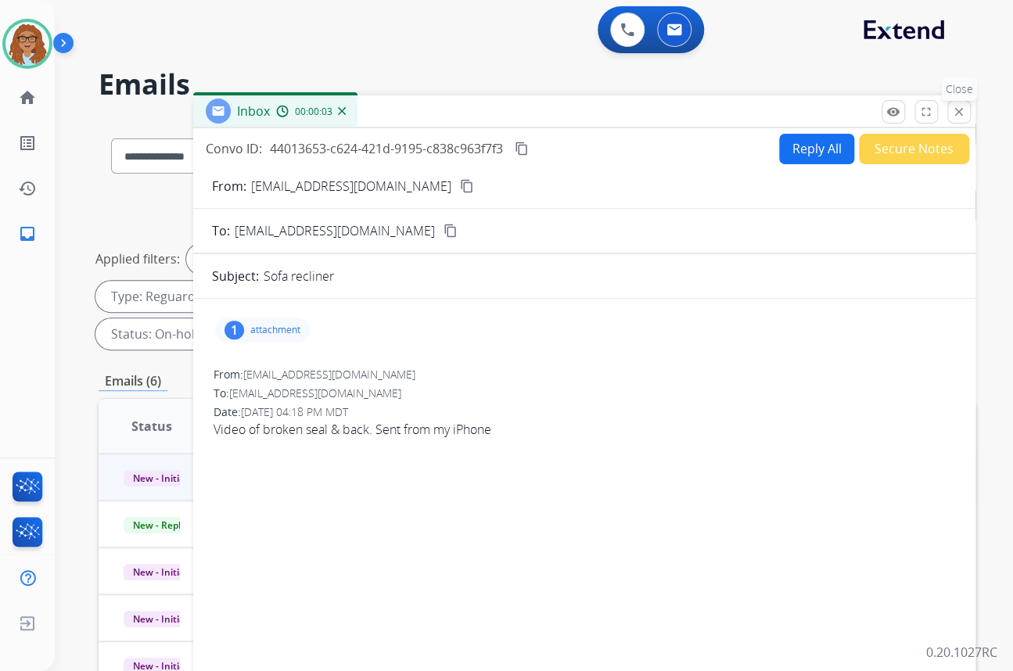
click at [960, 113] on mat-icon "close" at bounding box center [959, 112] width 14 height 14
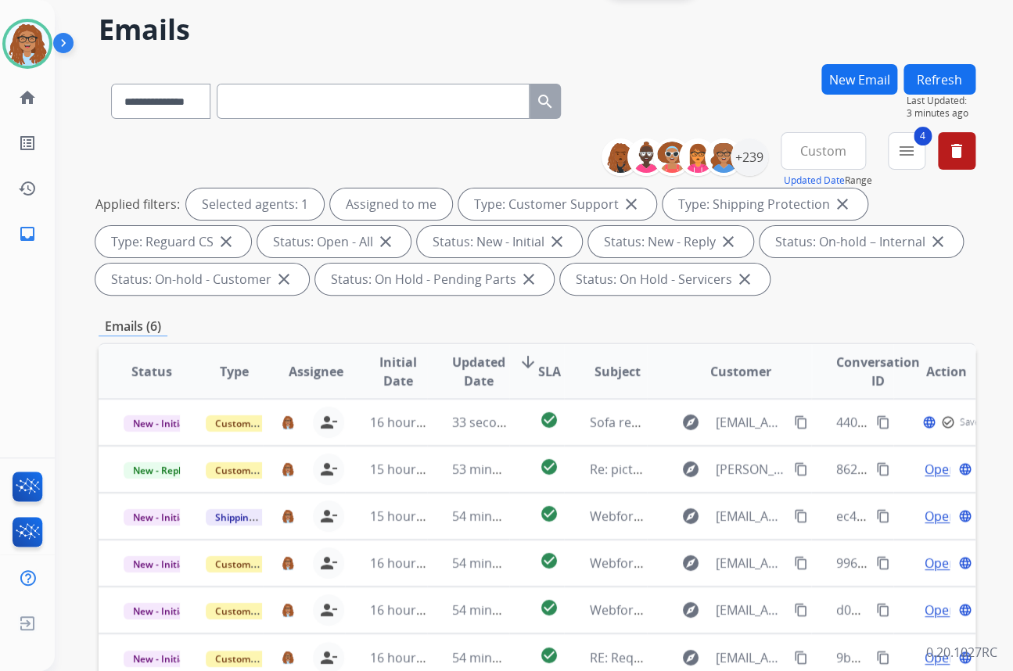
scroll to position [142, 0]
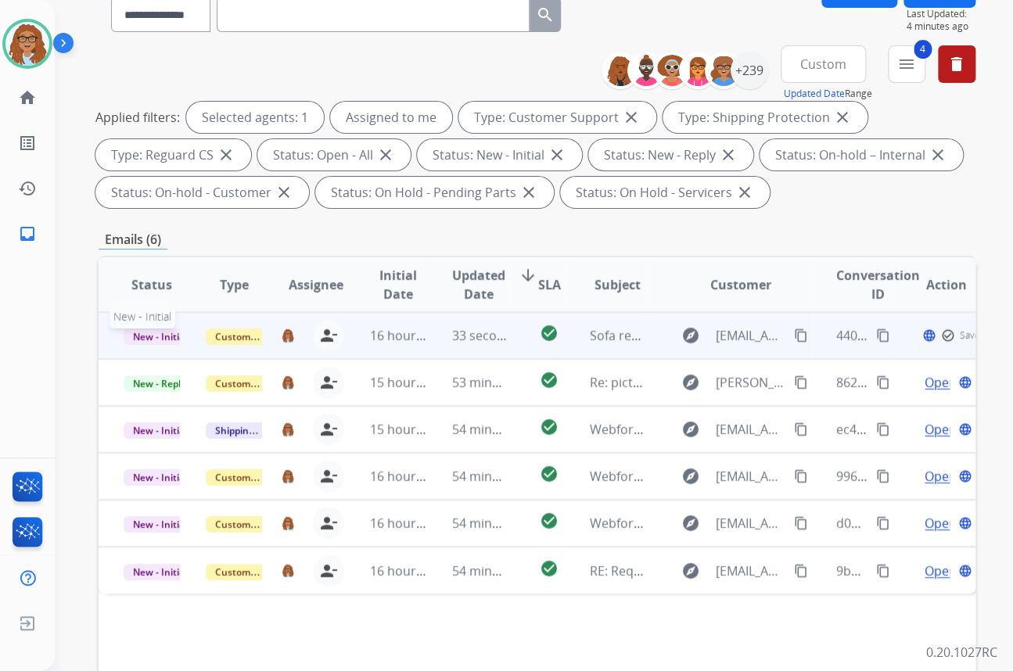
click at [156, 338] on span "New - Initial" at bounding box center [160, 336] width 73 height 16
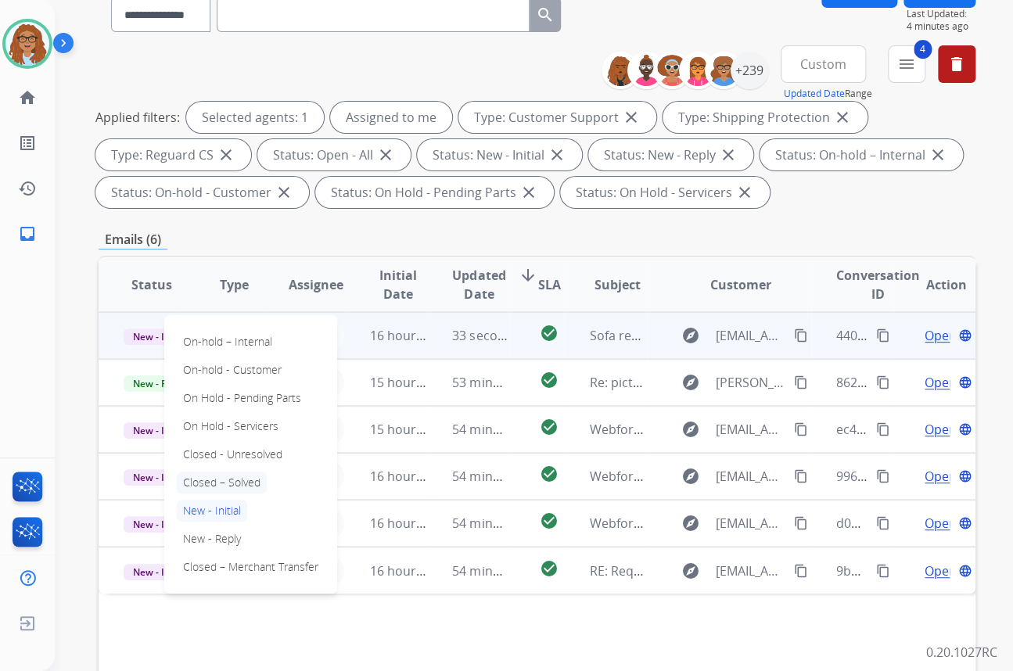
click at [222, 473] on p "Closed – Solved" at bounding box center [222, 482] width 90 height 22
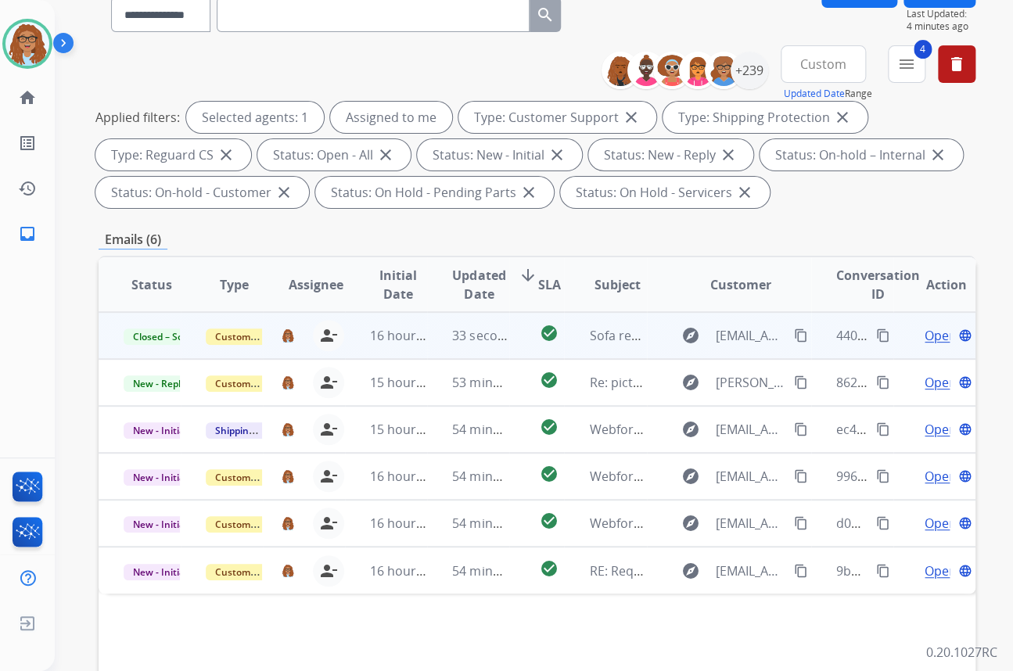
click at [379, 227] on div "**********" at bounding box center [537, 419] width 877 height 884
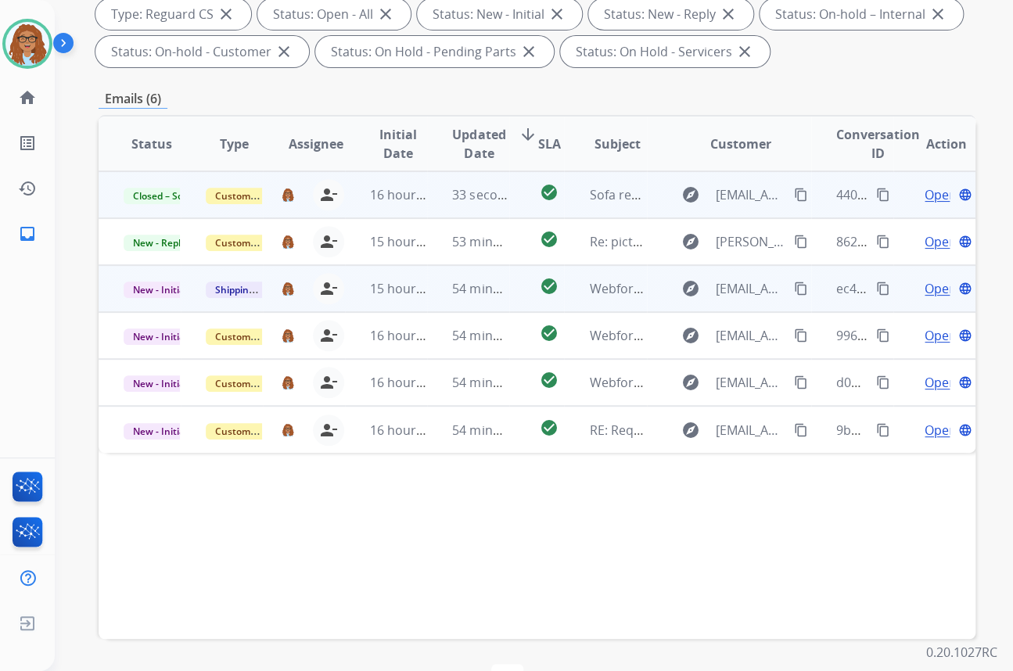
scroll to position [284, 0]
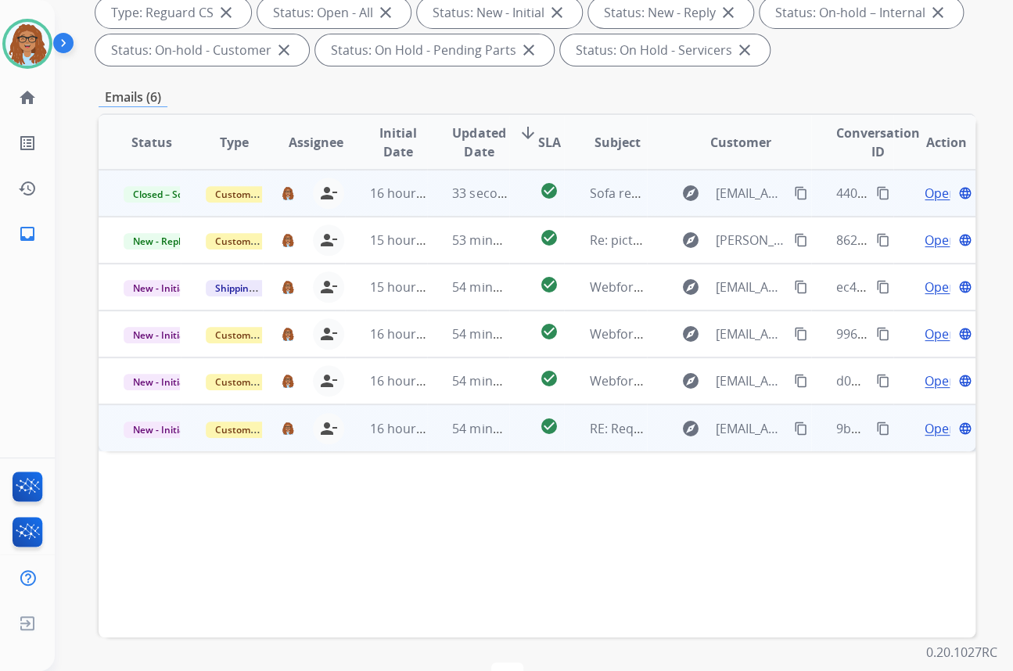
click at [876, 422] on mat-icon "content_copy" at bounding box center [883, 428] width 14 height 14
drag, startPoint x: 791, startPoint y: 425, endPoint x: 855, endPoint y: 440, distance: 65.8
click at [794, 427] on mat-icon "content_copy" at bounding box center [801, 428] width 14 height 14
click at [926, 430] on span "Open" at bounding box center [940, 428] width 32 height 19
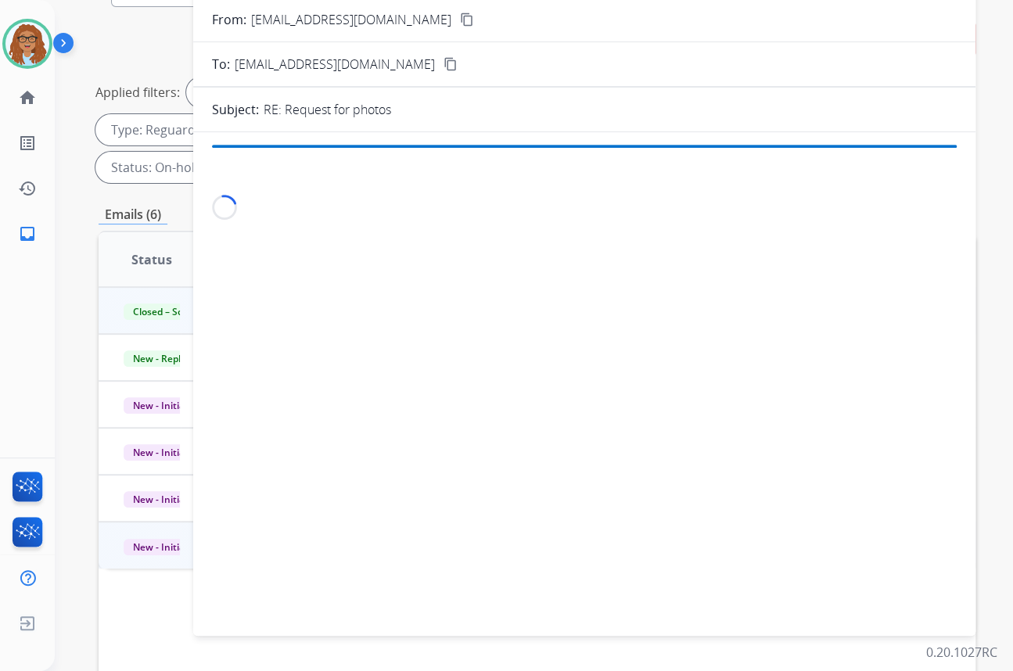
scroll to position [142, 0]
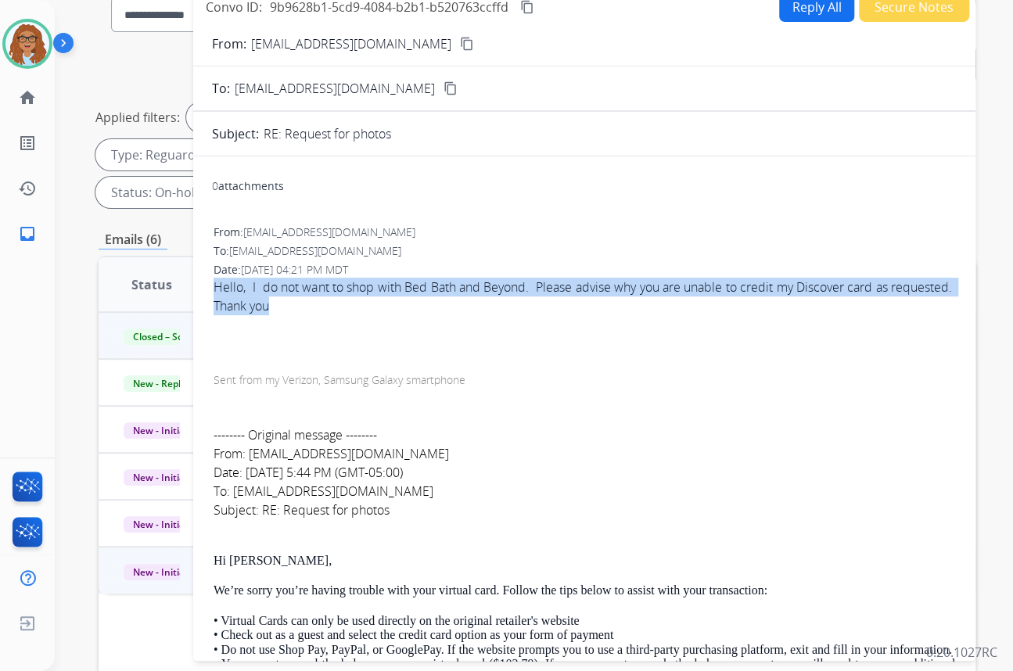
drag, startPoint x: 321, startPoint y: 302, endPoint x: 211, endPoint y: 286, distance: 110.6
copy div "Hello, I do not want to shop with Bed Bath and Beyond. Please advise why you ar…"
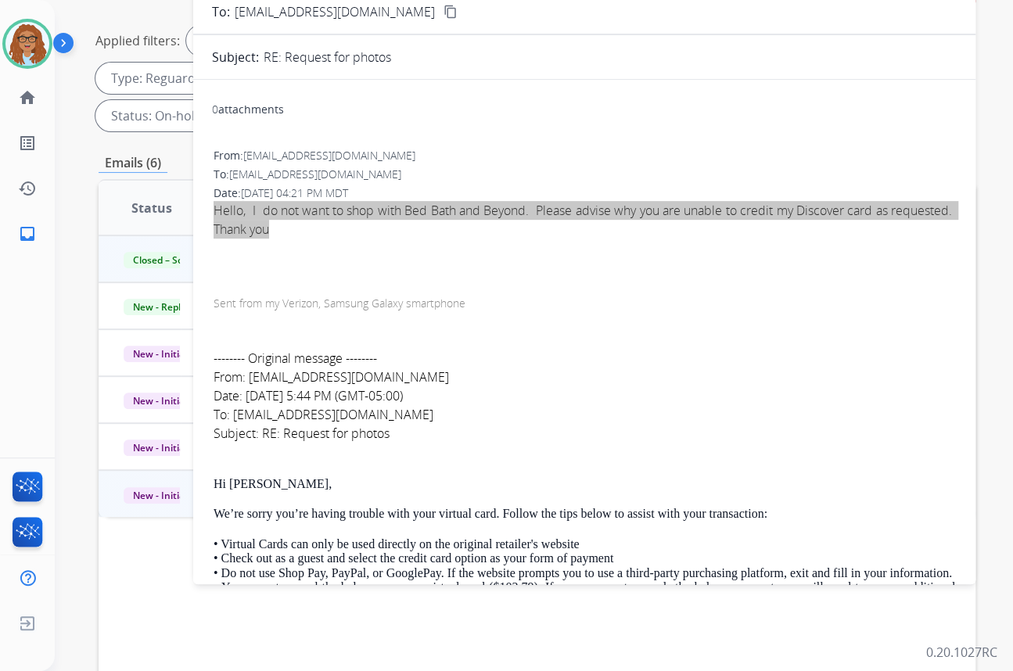
scroll to position [0, 0]
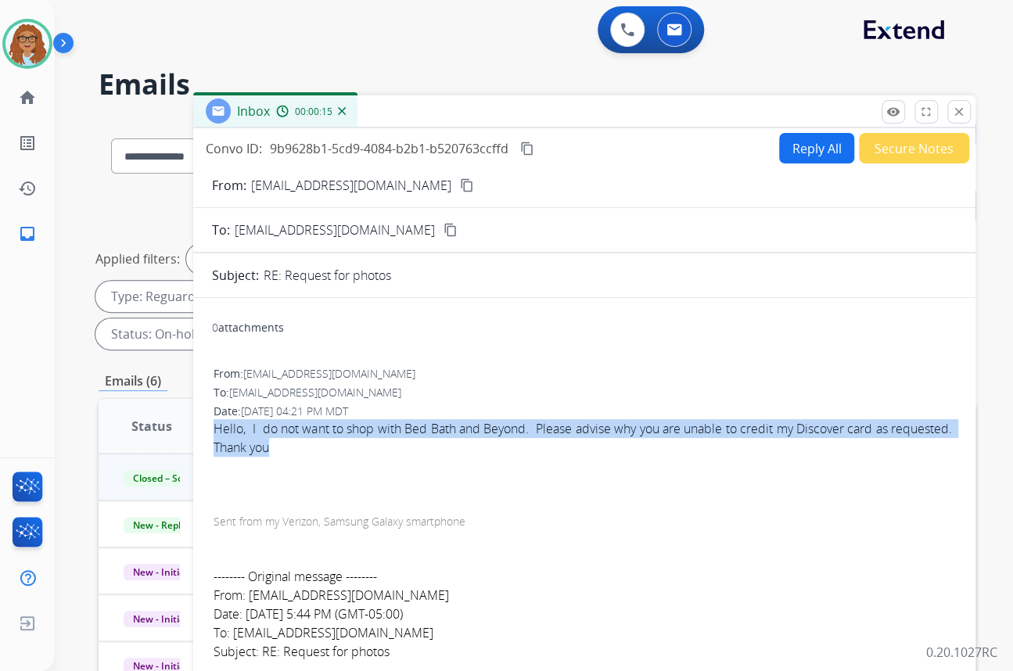
drag, startPoint x: 952, startPoint y: 118, endPoint x: 889, endPoint y: 148, distance: 70.0
click at [952, 118] on button "close Close" at bounding box center [958, 111] width 23 height 23
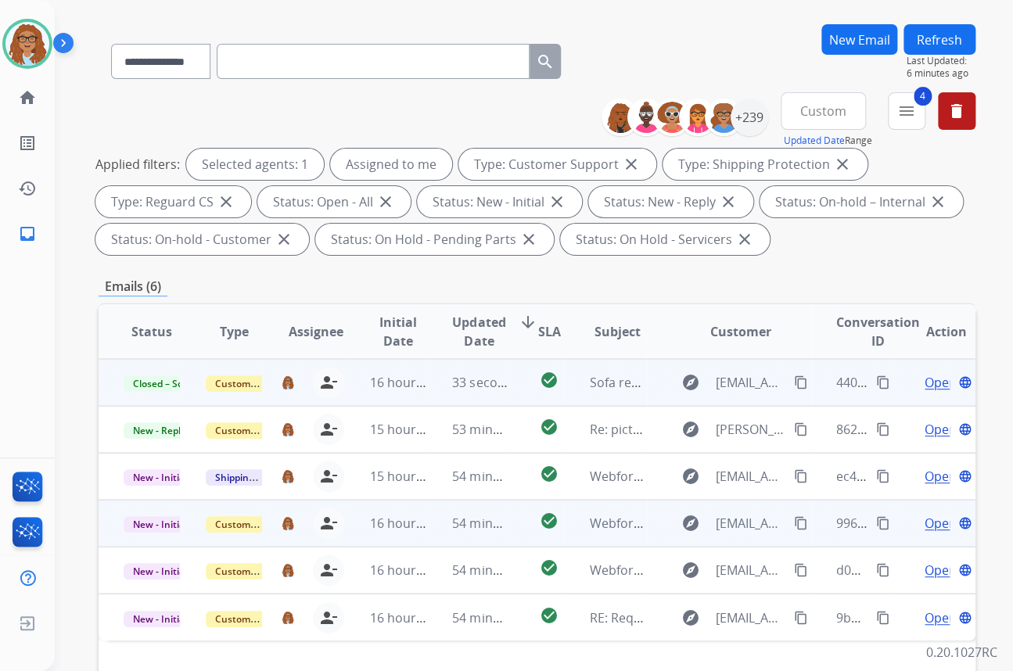
scroll to position [213, 0]
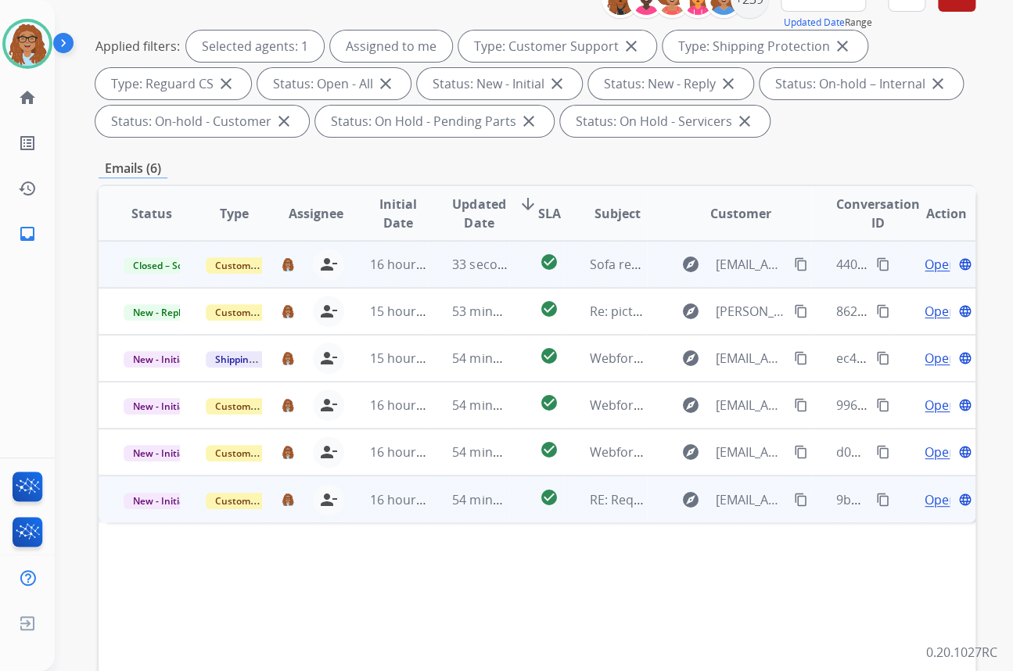
click at [924, 499] on span "Open" at bounding box center [940, 499] width 32 height 19
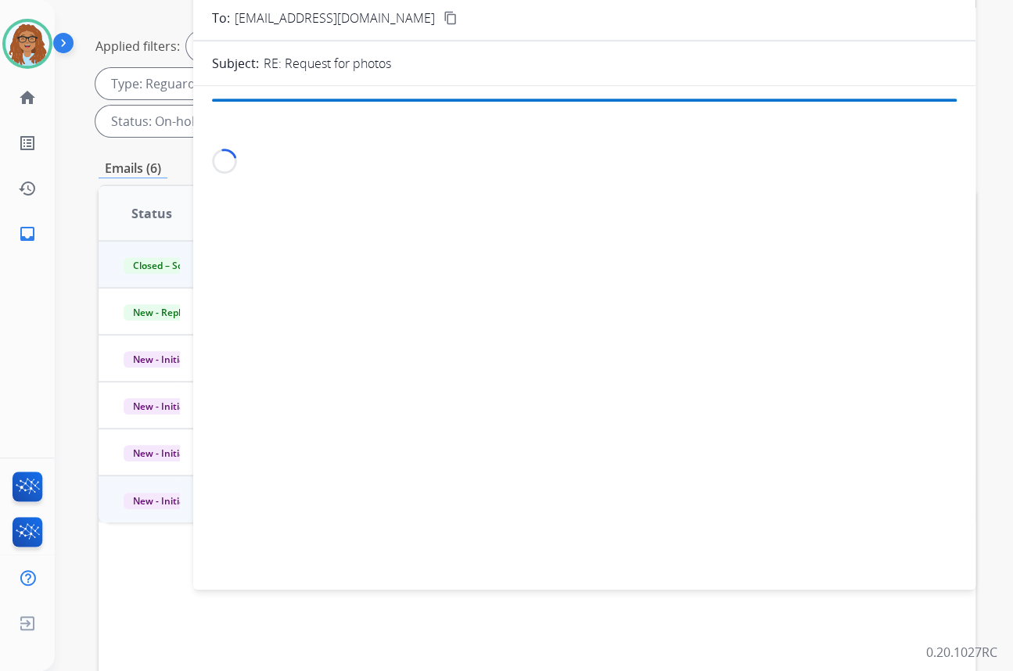
scroll to position [0, 0]
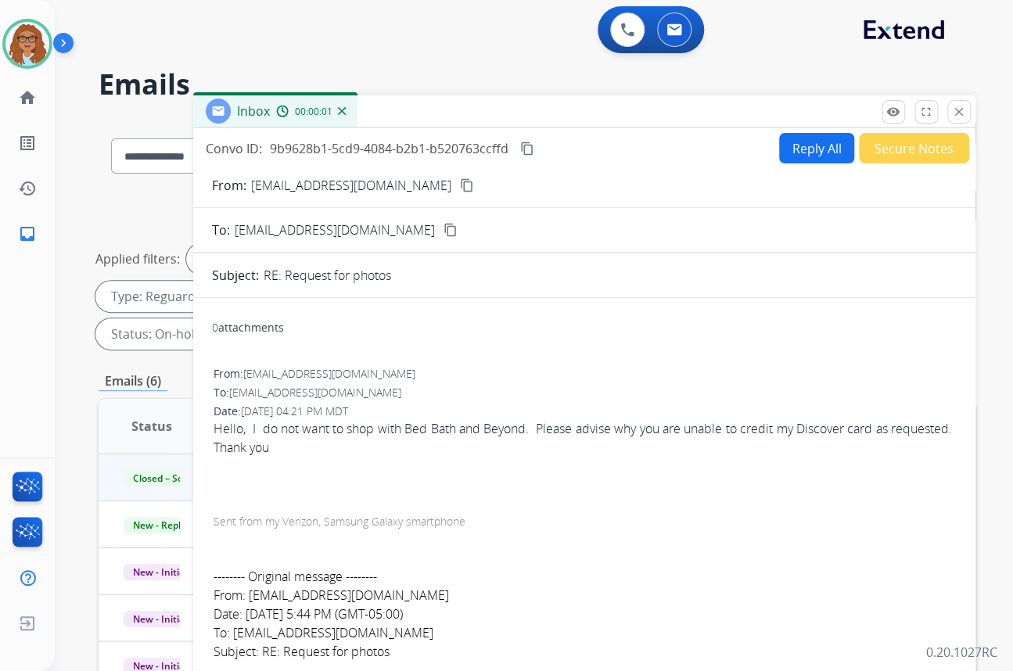
click at [884, 151] on button "Secure Notes" at bounding box center [914, 148] width 110 height 30
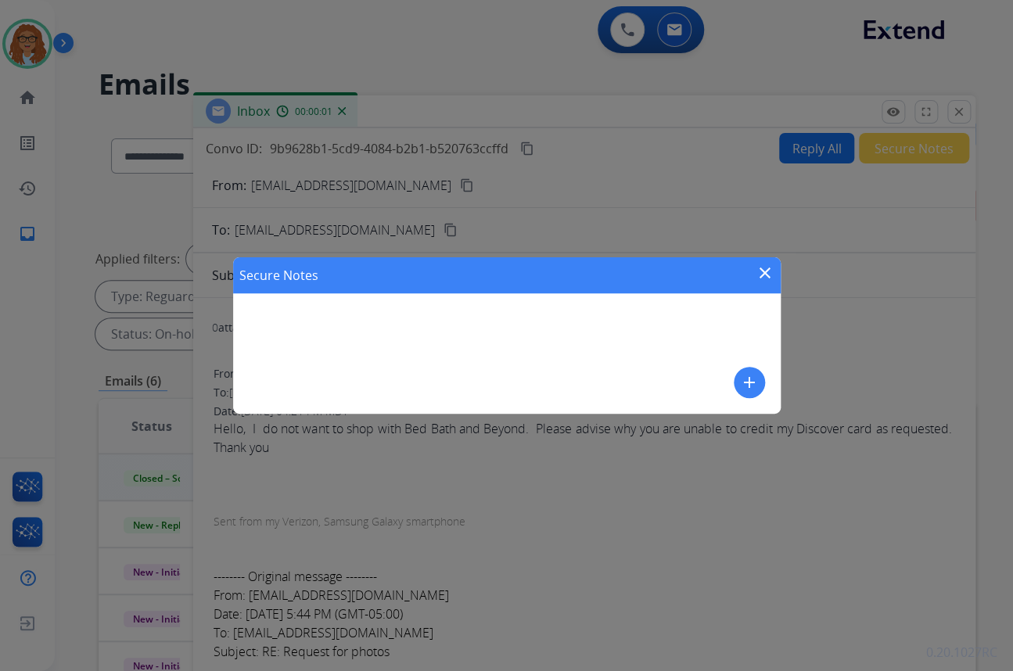
click at [752, 385] on mat-icon "add" at bounding box center [749, 382] width 19 height 19
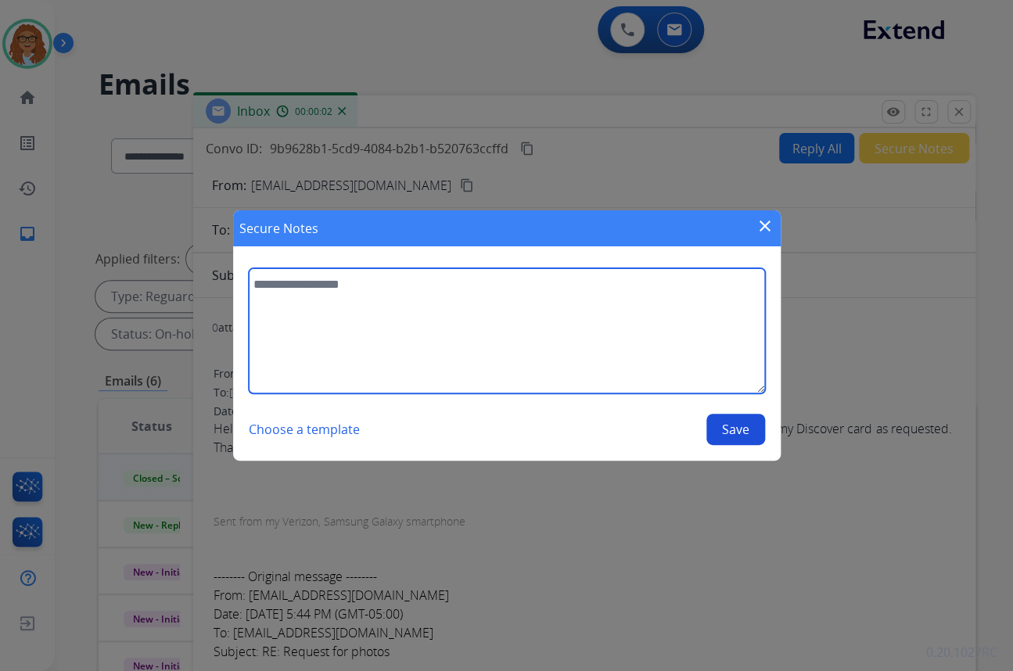
click at [512, 295] on textarea at bounding box center [507, 330] width 516 height 125
paste textarea "**********"
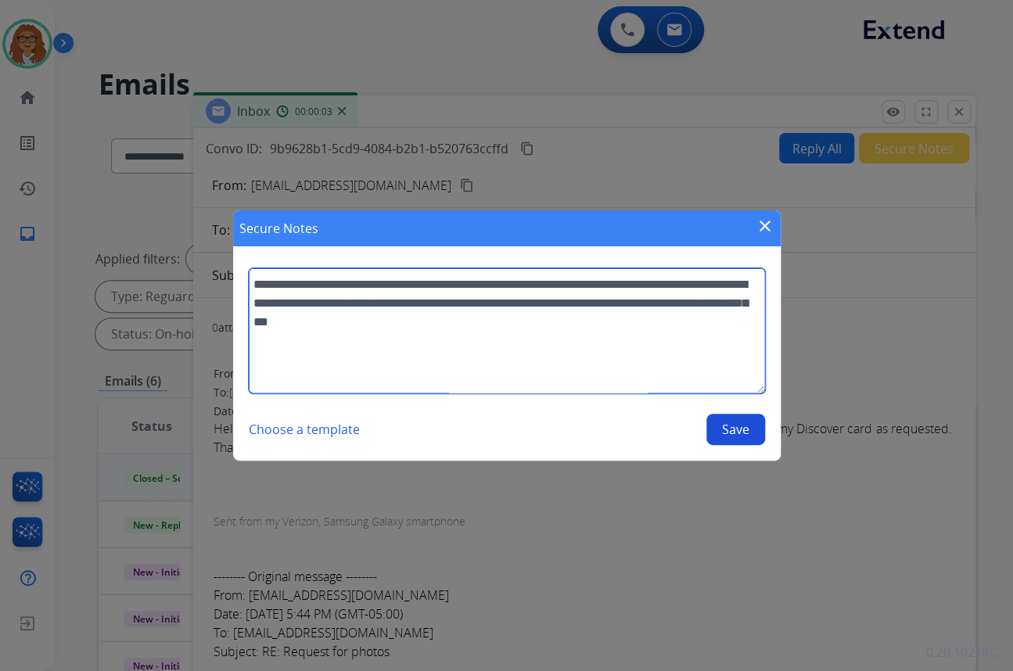
scroll to position [238, 0]
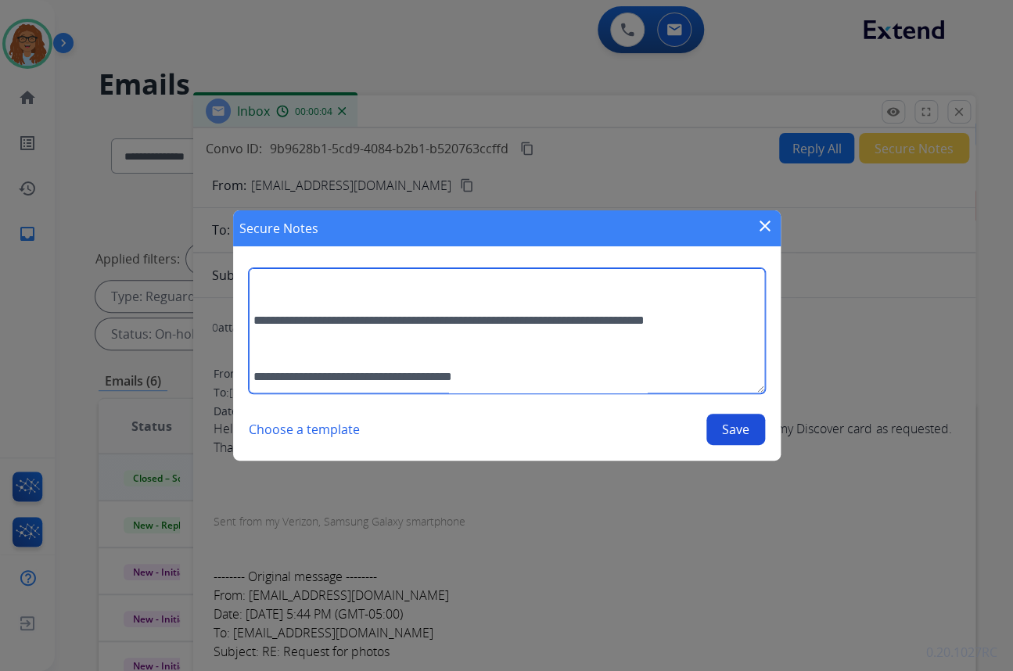
type textarea "**********"
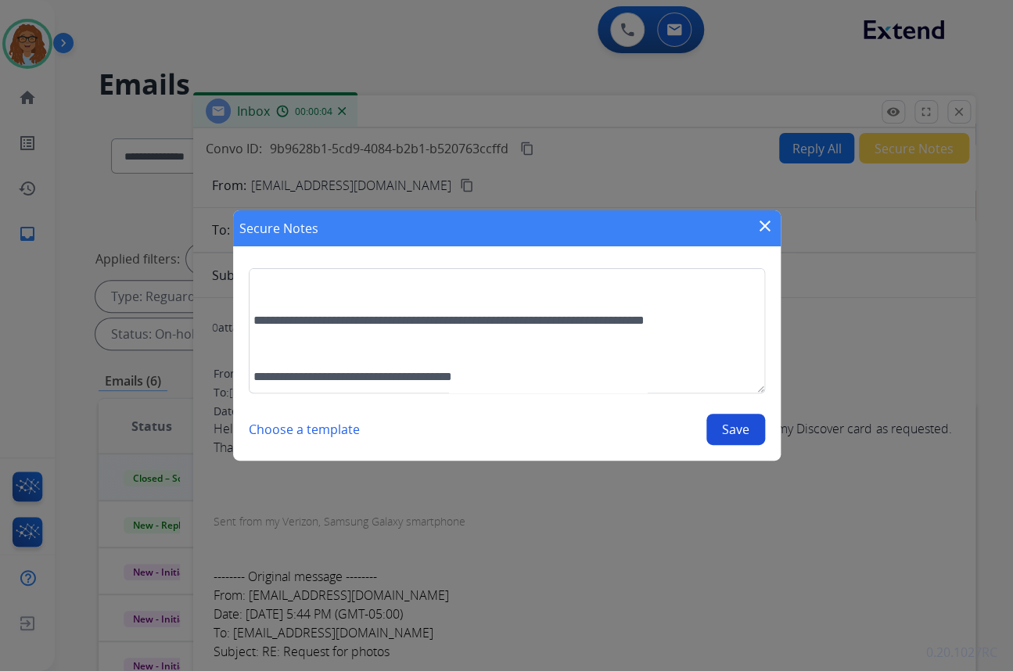
click at [743, 411] on div "**********" at bounding box center [507, 356] width 516 height 177
click at [739, 433] on button "Save" at bounding box center [735, 429] width 59 height 31
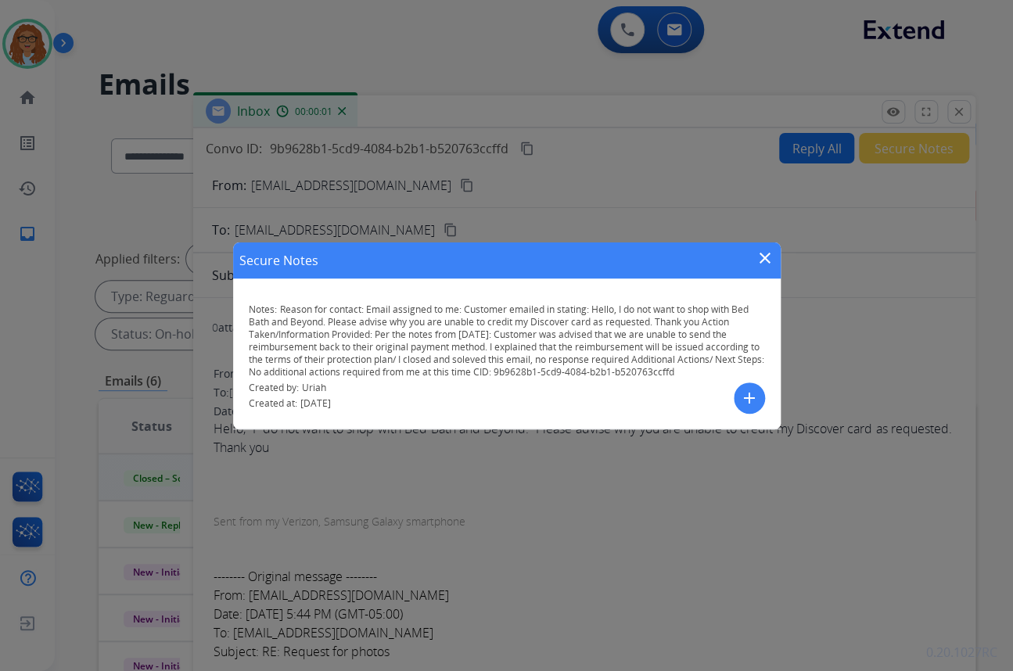
click at [766, 261] on mat-icon "close" at bounding box center [764, 258] width 19 height 19
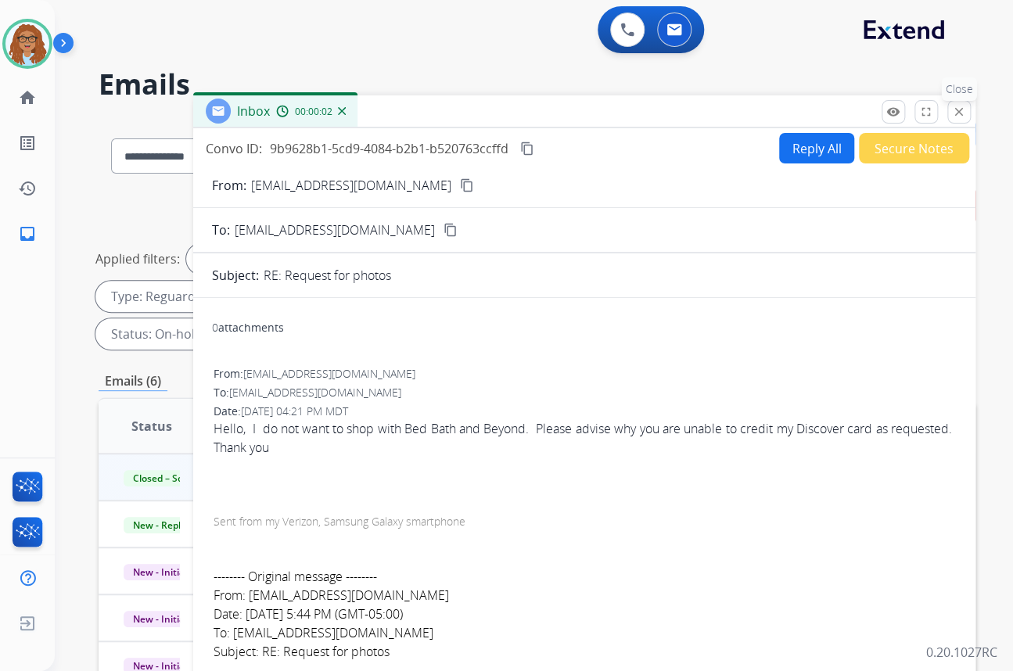
click at [962, 116] on mat-icon "close" at bounding box center [959, 112] width 14 height 14
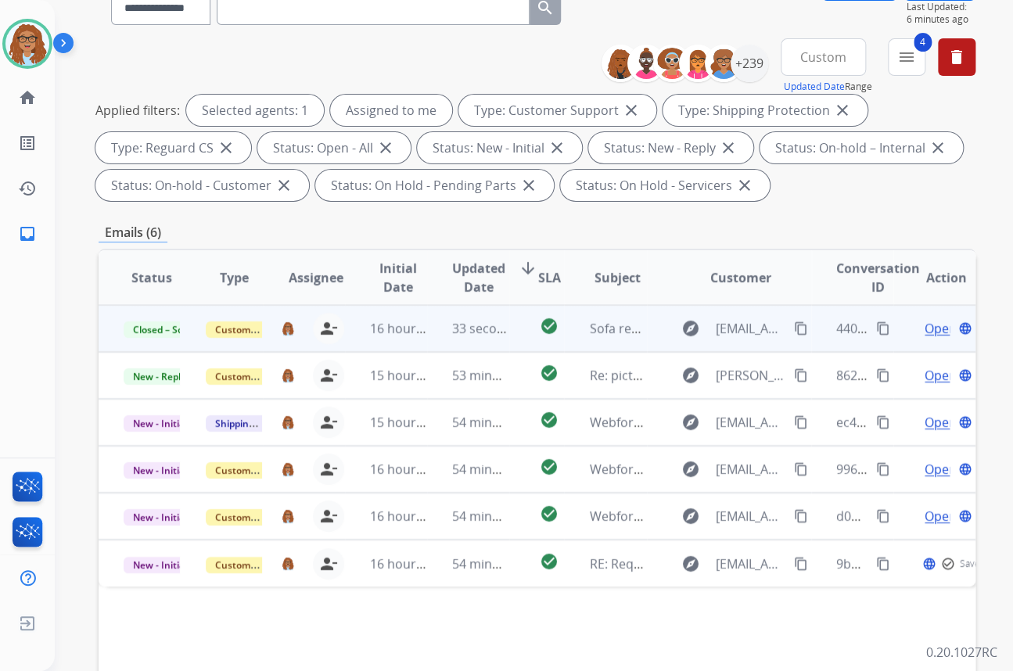
scroll to position [331, 0]
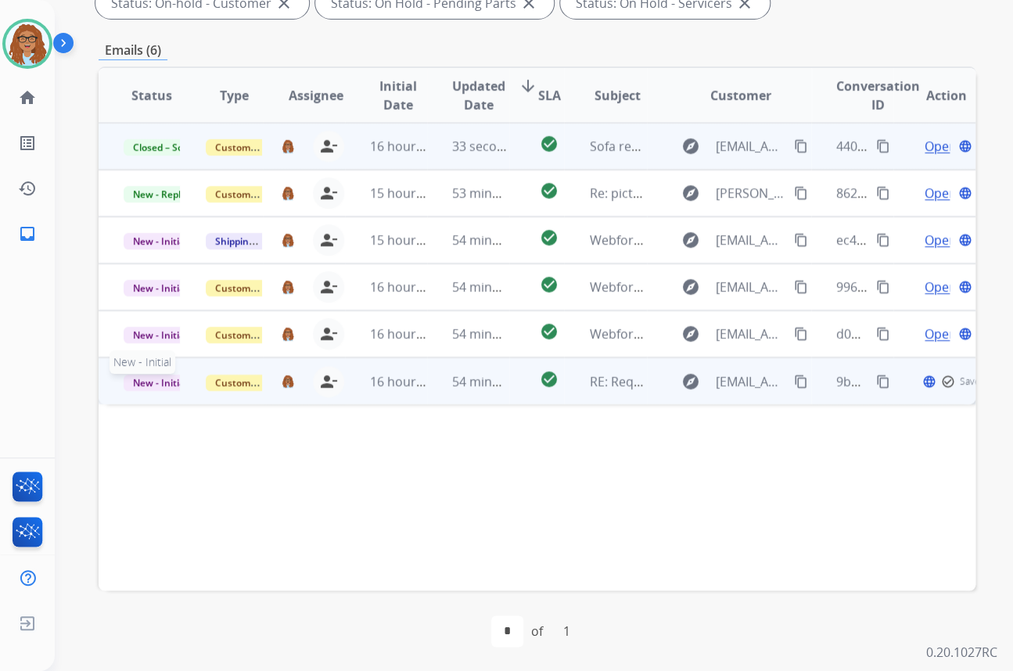
click at [156, 381] on span "New - Initial" at bounding box center [160, 383] width 73 height 16
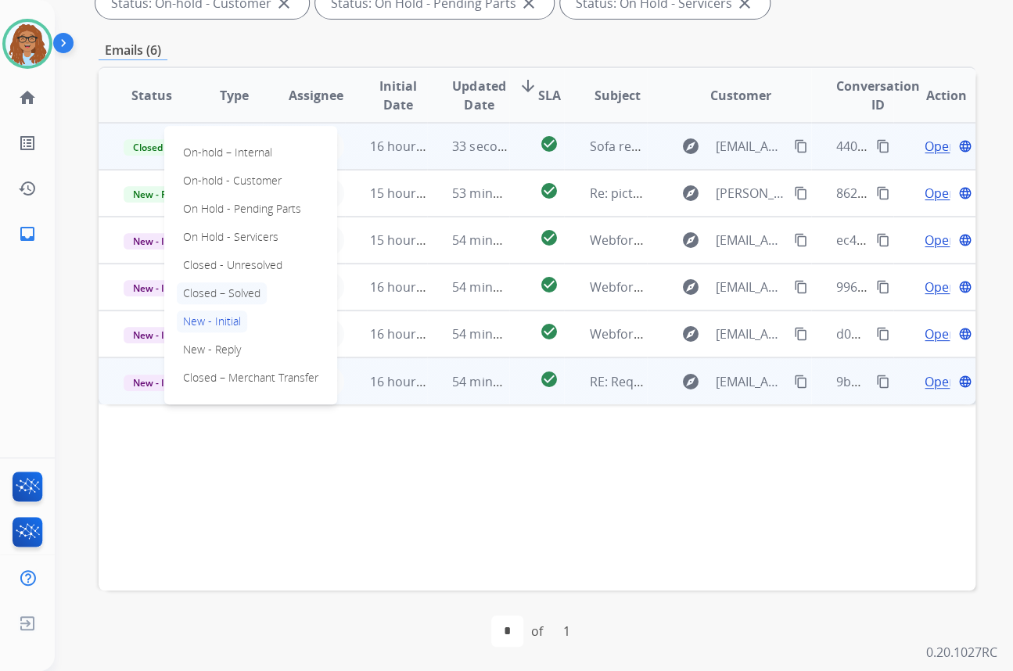
click at [242, 289] on p "Closed – Solved" at bounding box center [222, 293] width 90 height 22
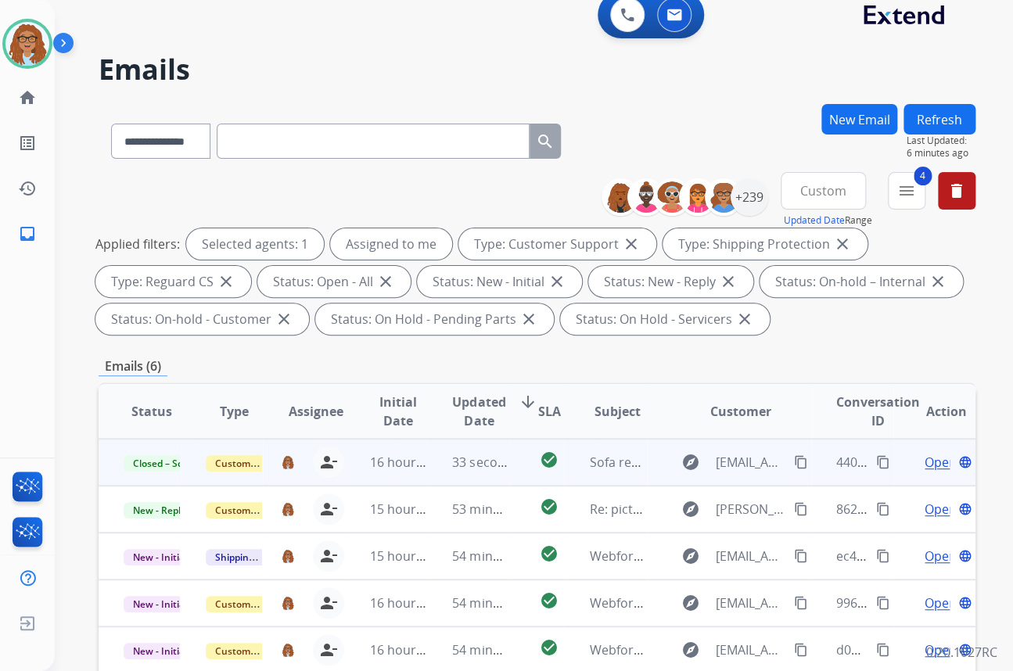
scroll to position [0, 0]
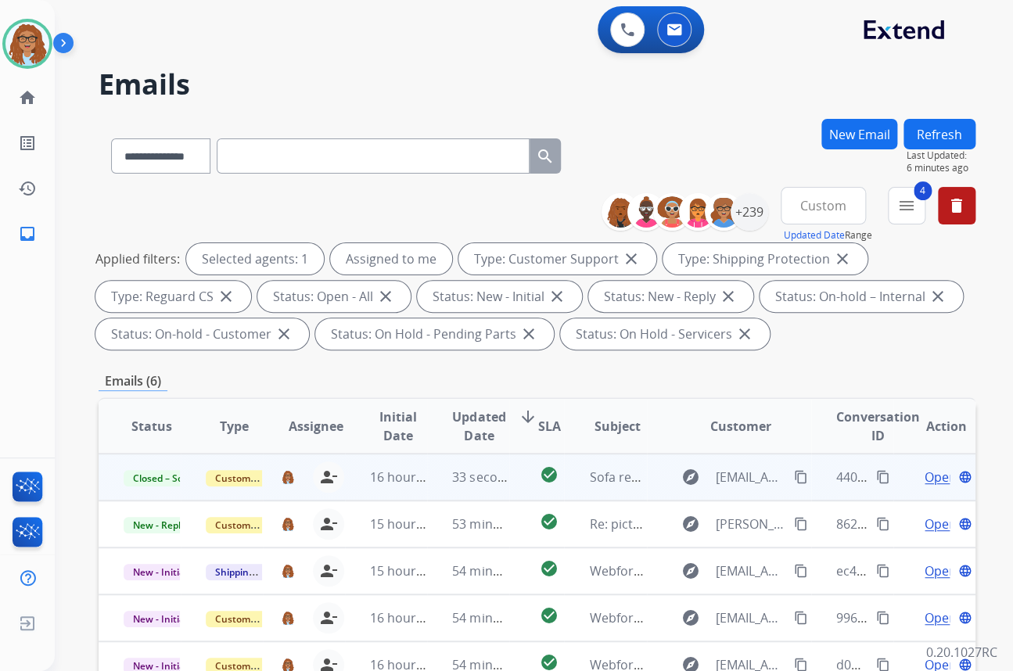
click at [946, 139] on button "Refresh" at bounding box center [939, 134] width 72 height 30
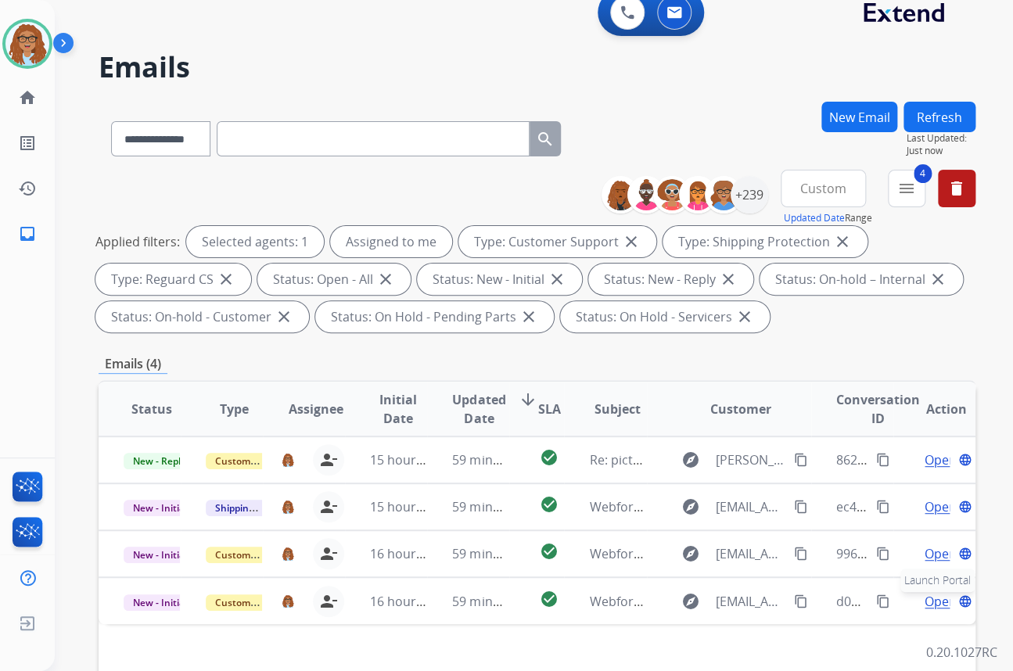
scroll to position [70, 0]
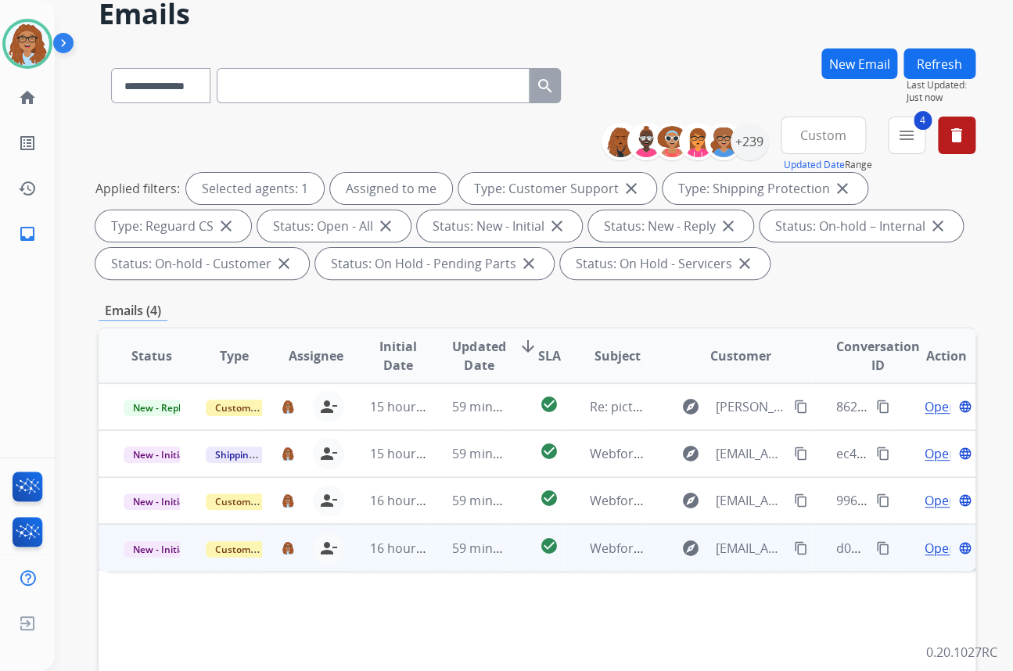
click at [862, 565] on div "d03ad5e9-45c7-411f-ac09-5eecb9c924a0 content_copy" at bounding box center [864, 547] width 56 height 45
click at [876, 548] on mat-icon "content_copy" at bounding box center [883, 547] width 14 height 14
click at [794, 541] on mat-icon "content_copy" at bounding box center [801, 547] width 14 height 14
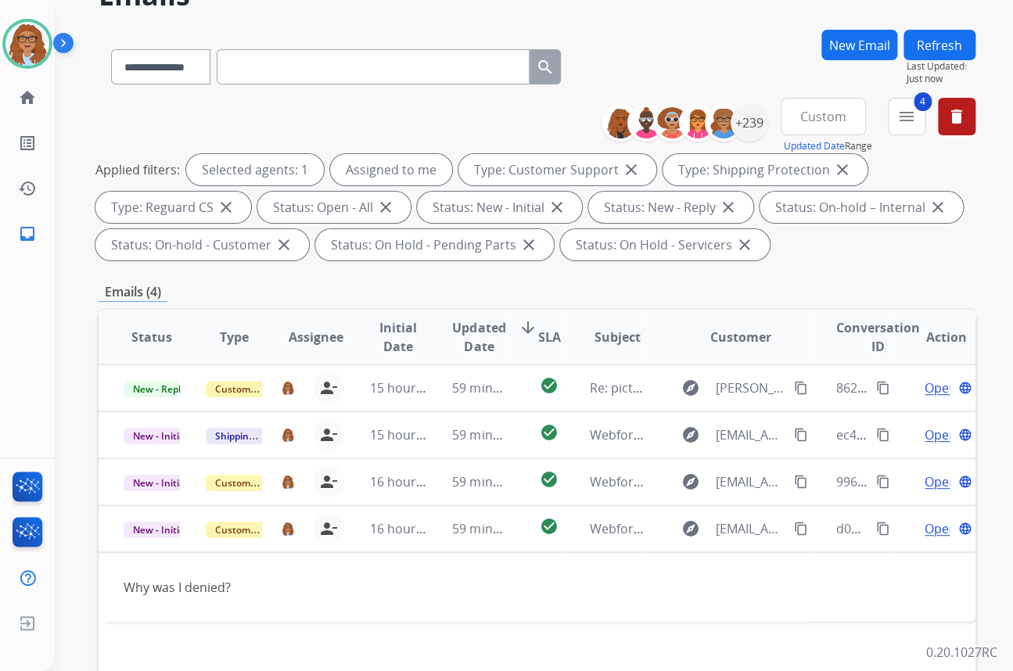
scroll to position [142, 0]
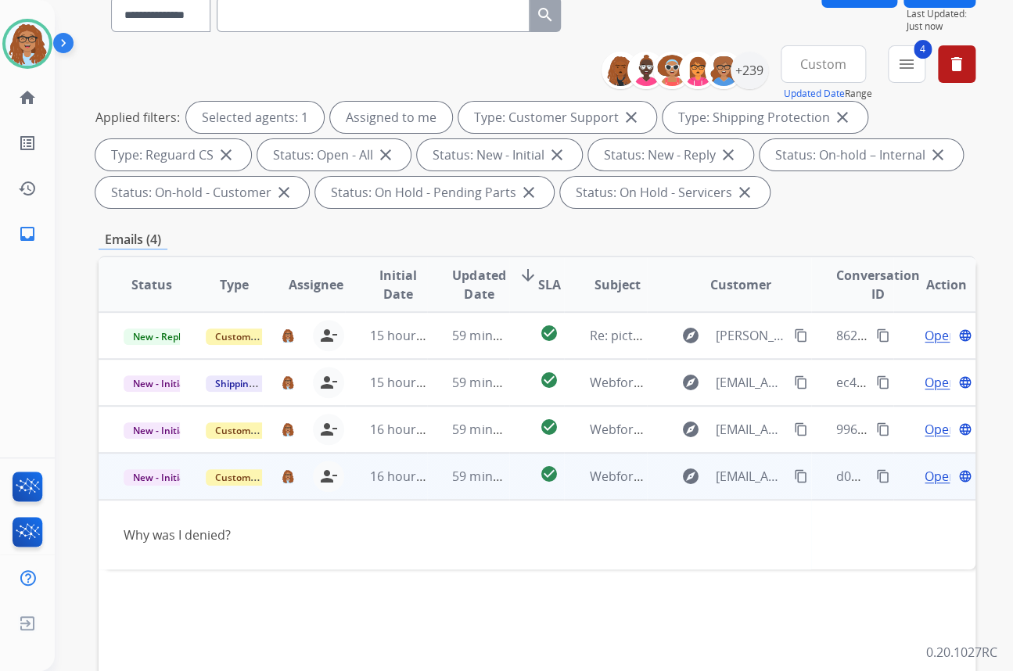
click at [924, 477] on span "Open" at bounding box center [940, 476] width 32 height 19
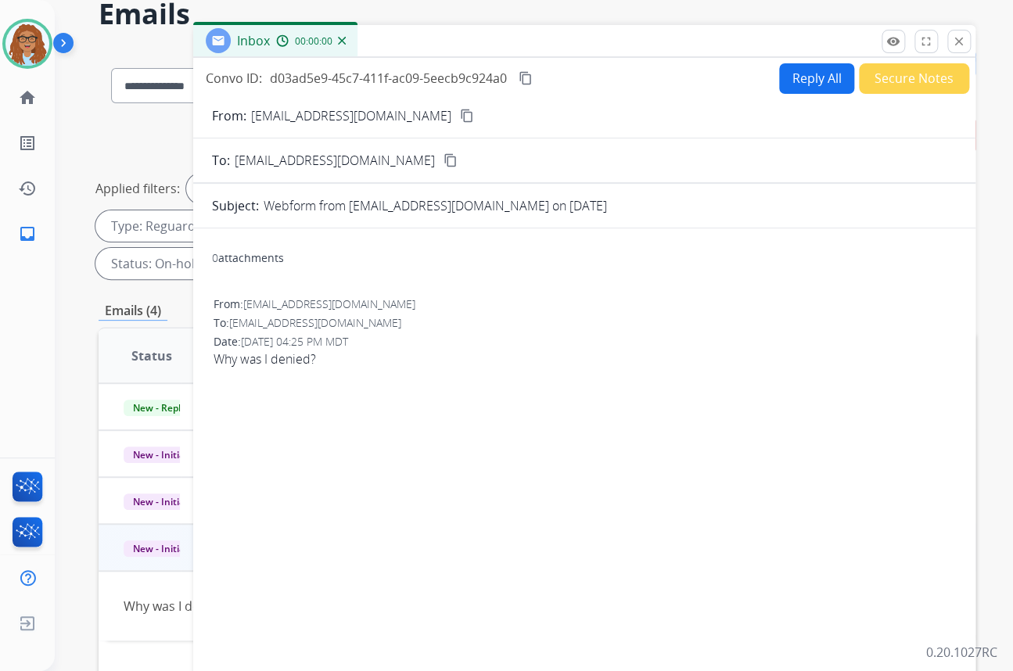
scroll to position [0, 0]
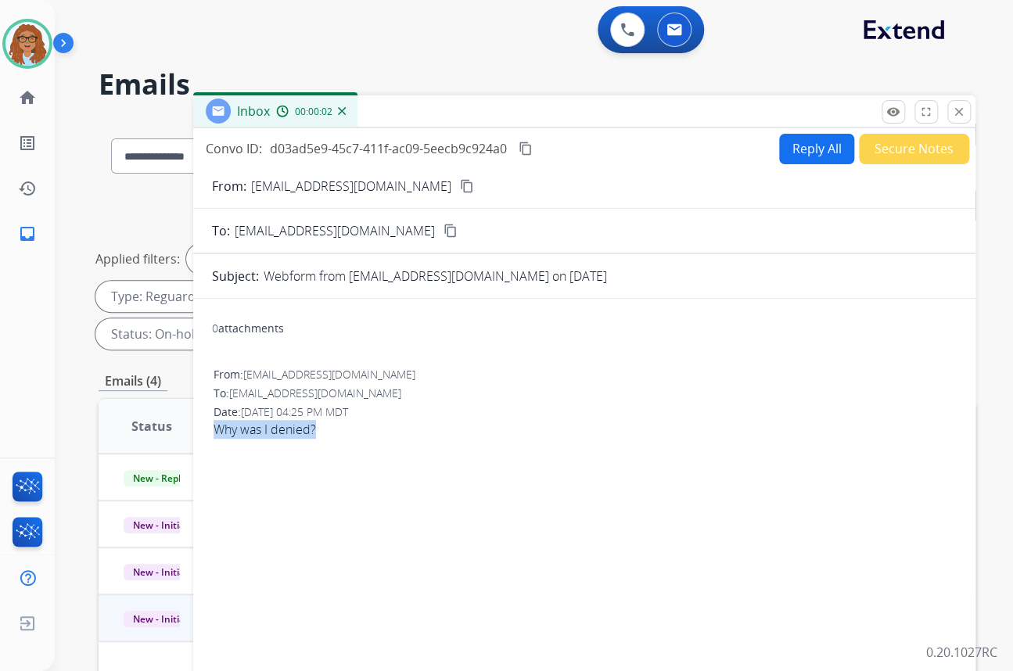
drag, startPoint x: 321, startPoint y: 427, endPoint x: 136, endPoint y: 418, distance: 184.8
click at [214, 430] on span "Why was I denied?" at bounding box center [583, 429] width 741 height 19
copy span "Why was I denied?"
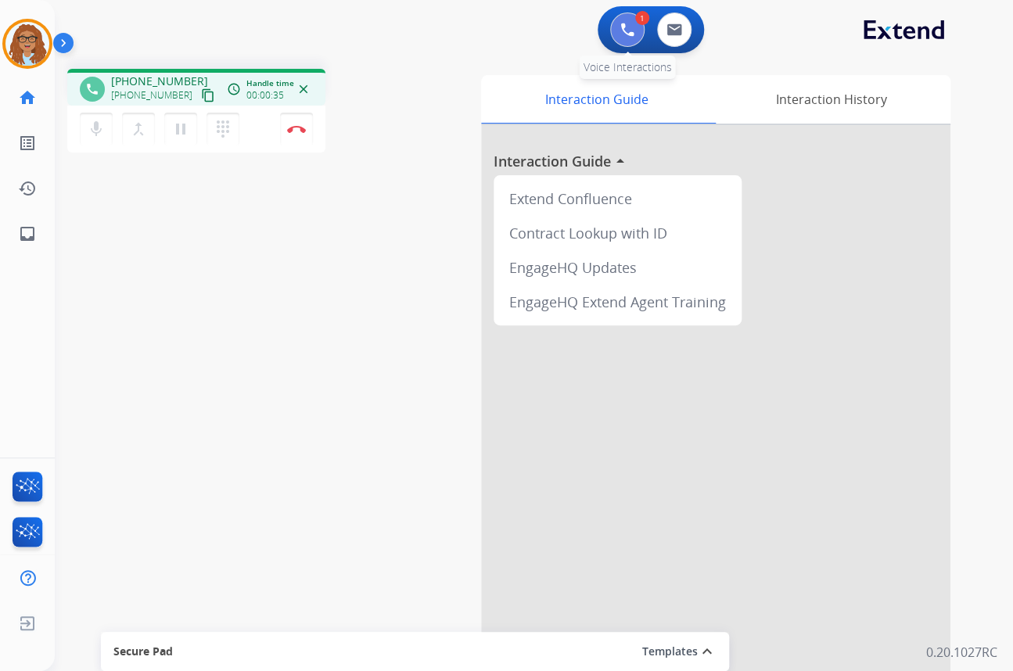
click at [629, 38] on button at bounding box center [627, 30] width 34 height 34
click at [627, 38] on button at bounding box center [627, 30] width 34 height 34
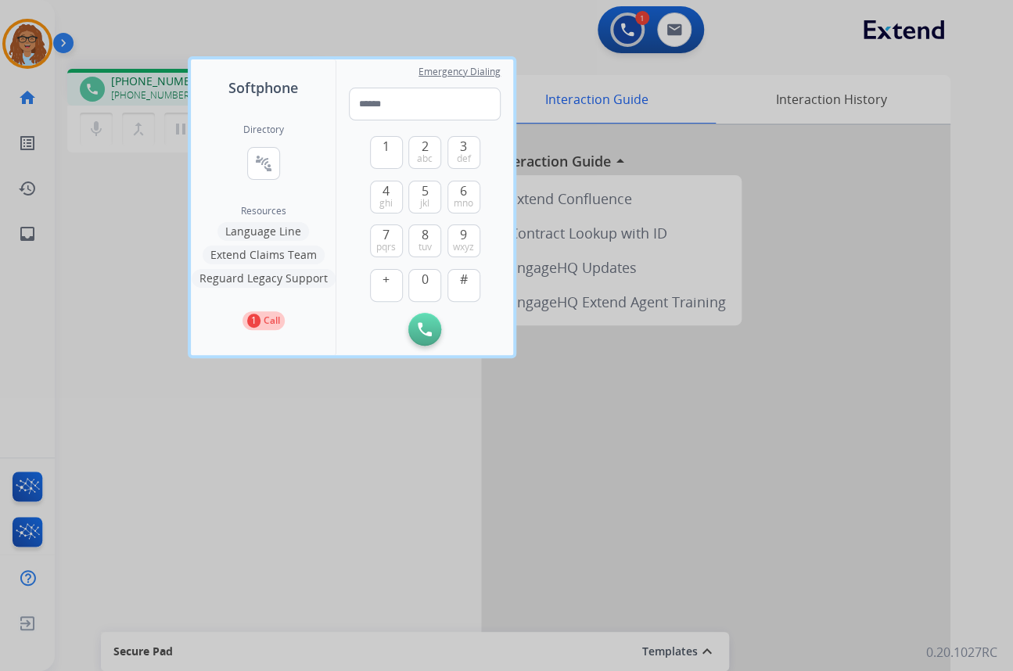
click at [271, 228] on button "Language Line" at bounding box center [262, 231] width 91 height 19
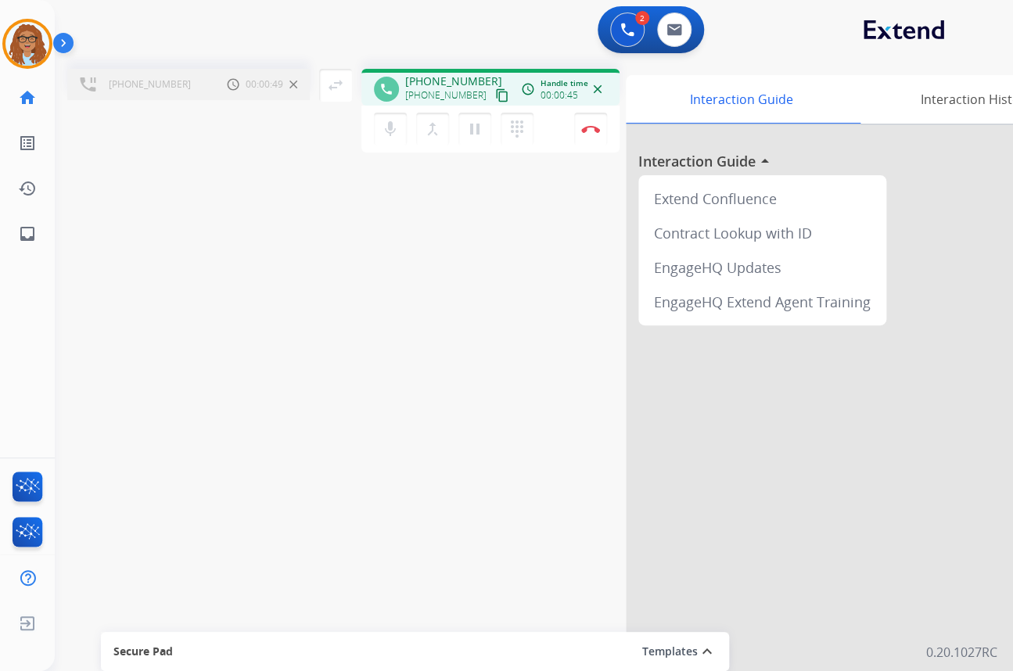
click at [594, 86] on mat-icon "close" at bounding box center [597, 89] width 14 height 14
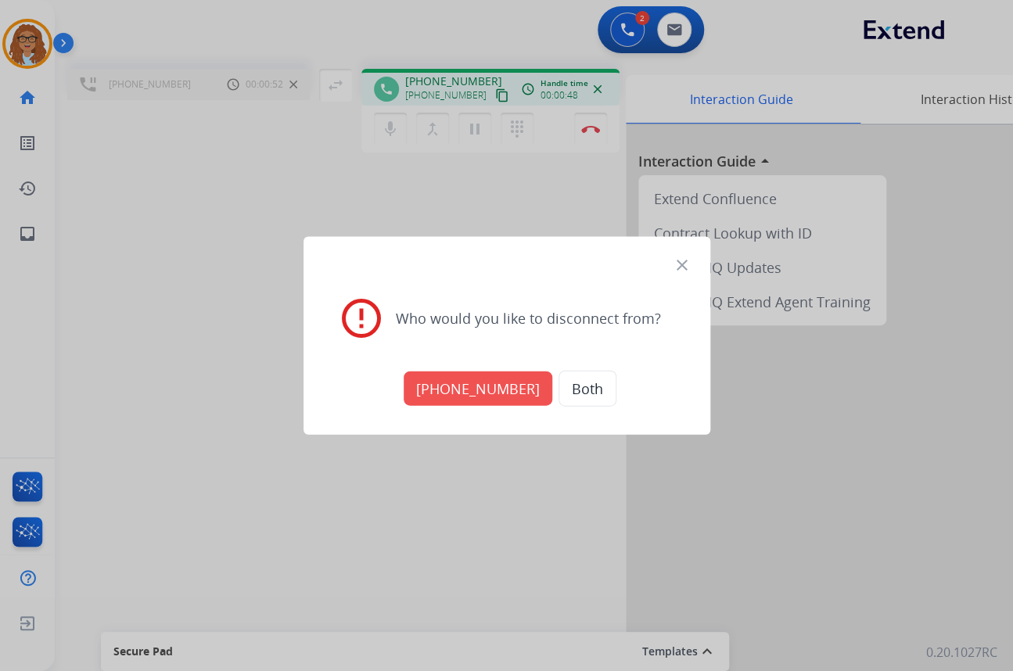
click at [674, 265] on mat-icon "close" at bounding box center [681, 265] width 19 height 19
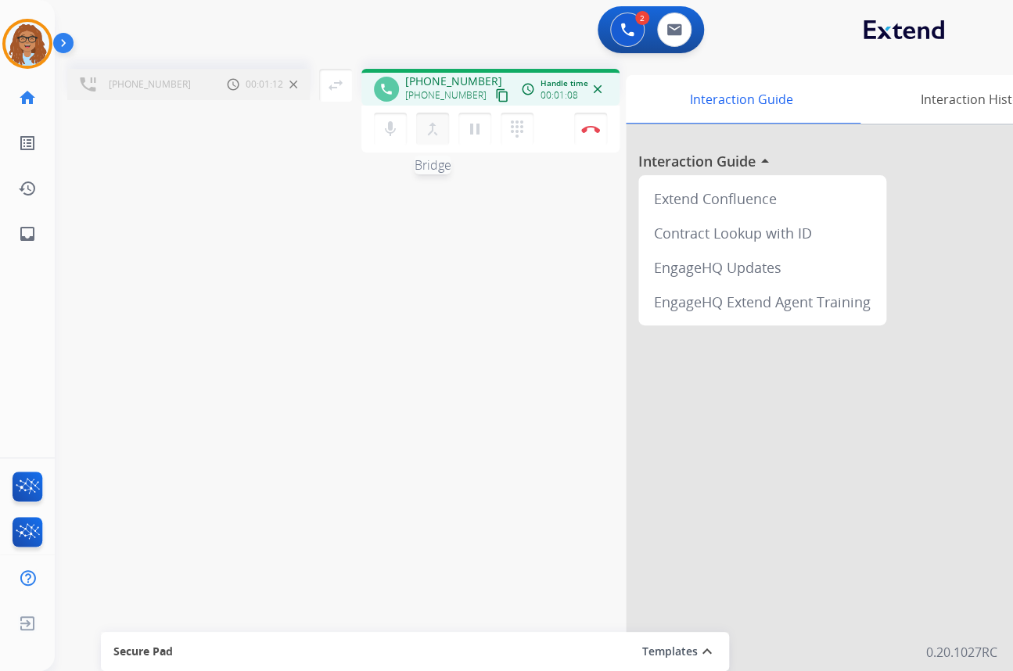
click at [433, 140] on button "merge_type Bridge" at bounding box center [432, 129] width 33 height 33
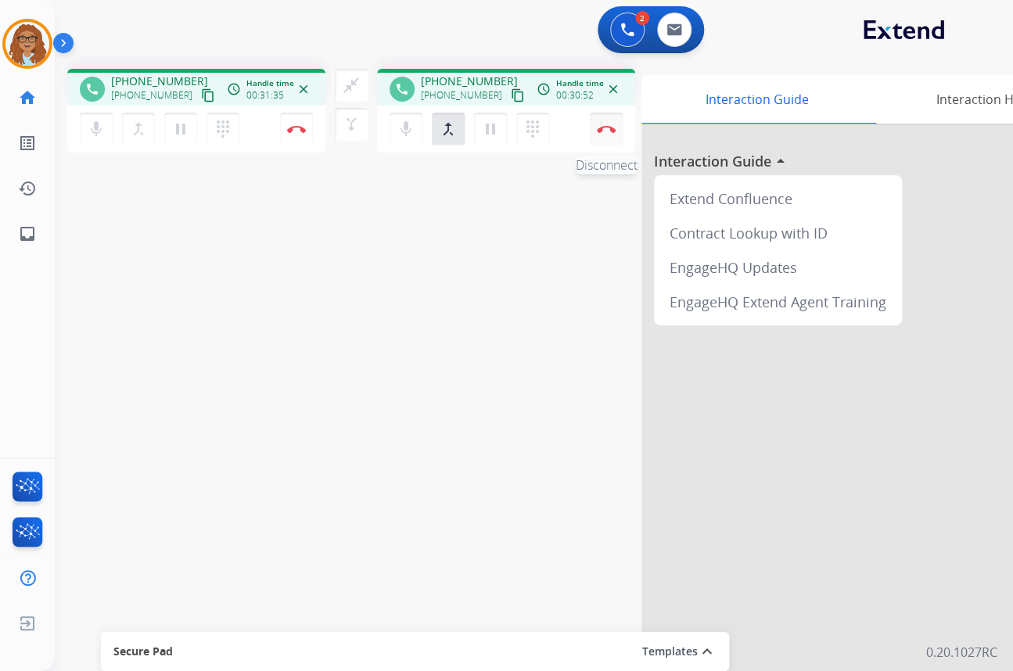
click at [594, 135] on button "Disconnect" at bounding box center [606, 129] width 33 height 33
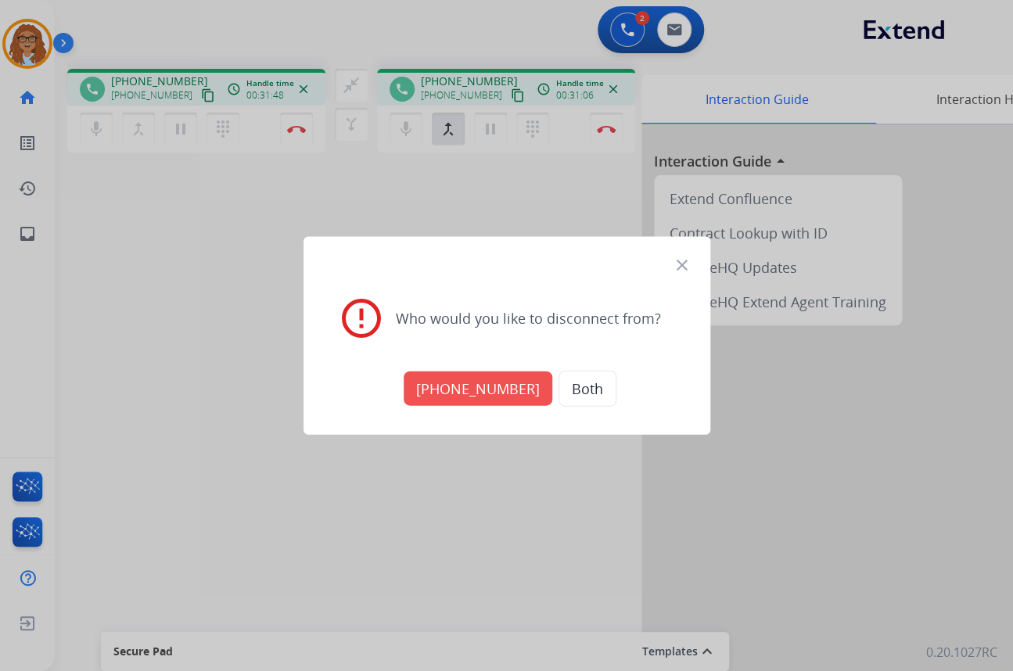
click at [574, 382] on button "Both" at bounding box center [587, 389] width 58 height 36
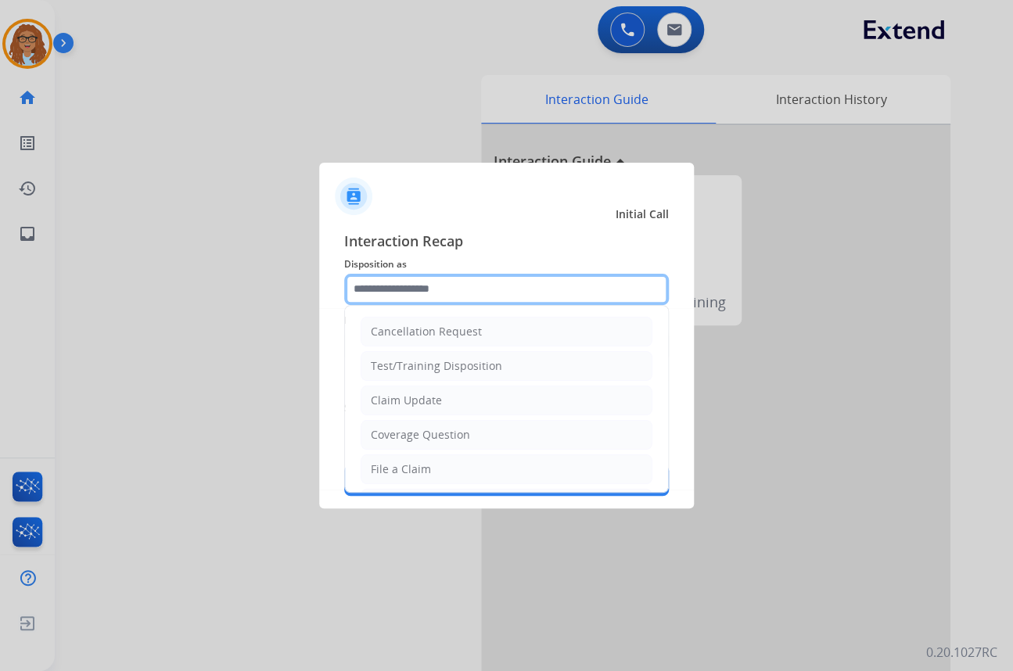
click at [441, 296] on input "text" at bounding box center [506, 289] width 324 height 31
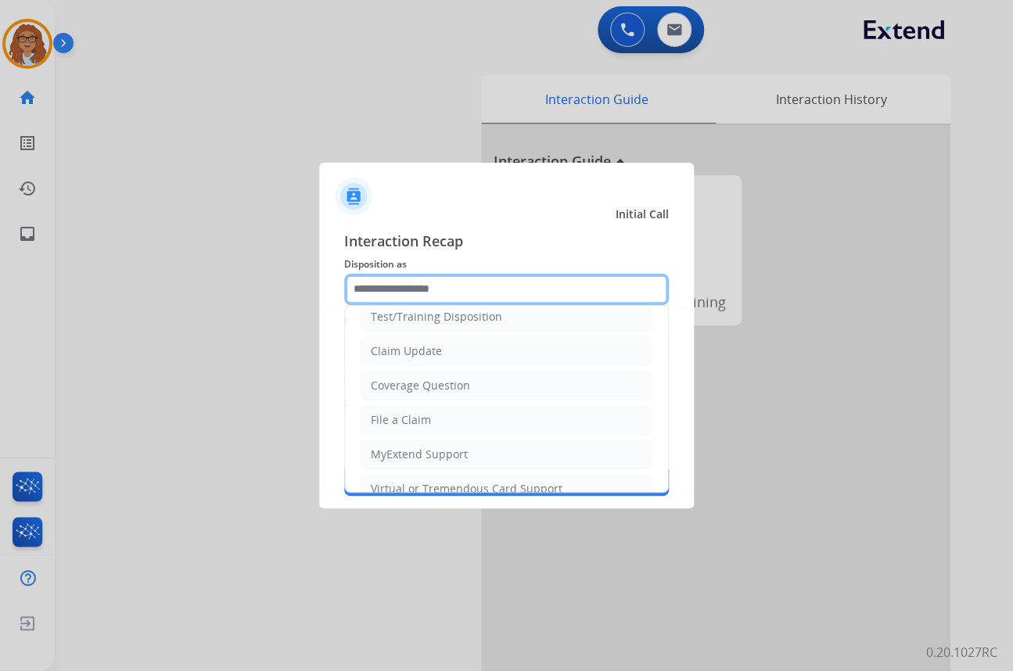
scroll to position [70, 0]
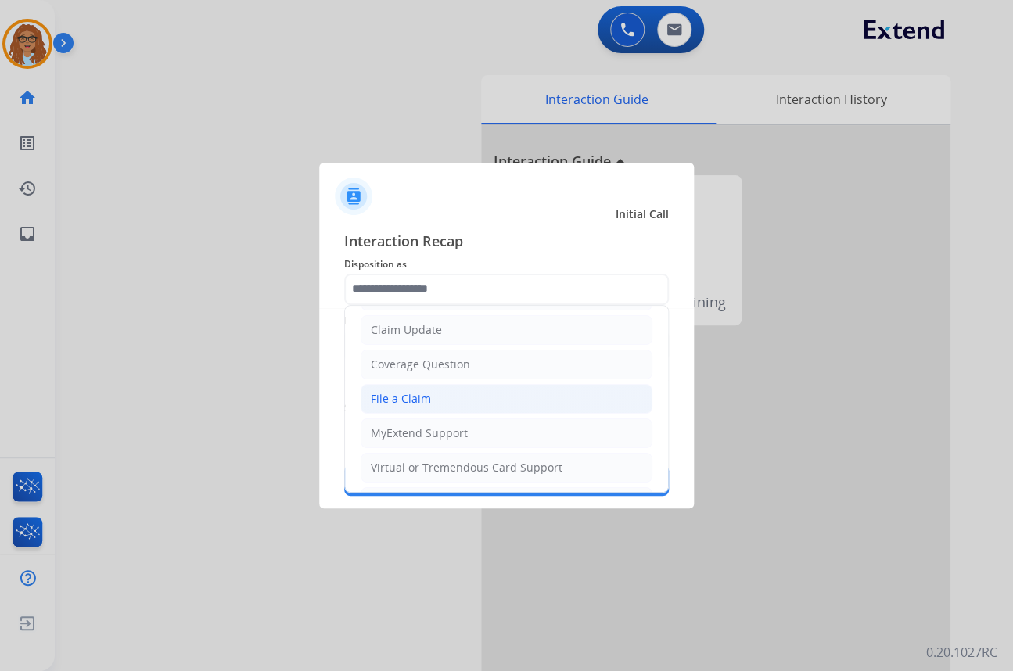
click at [438, 409] on li "File a Claim" at bounding box center [506, 399] width 292 height 30
type input "**********"
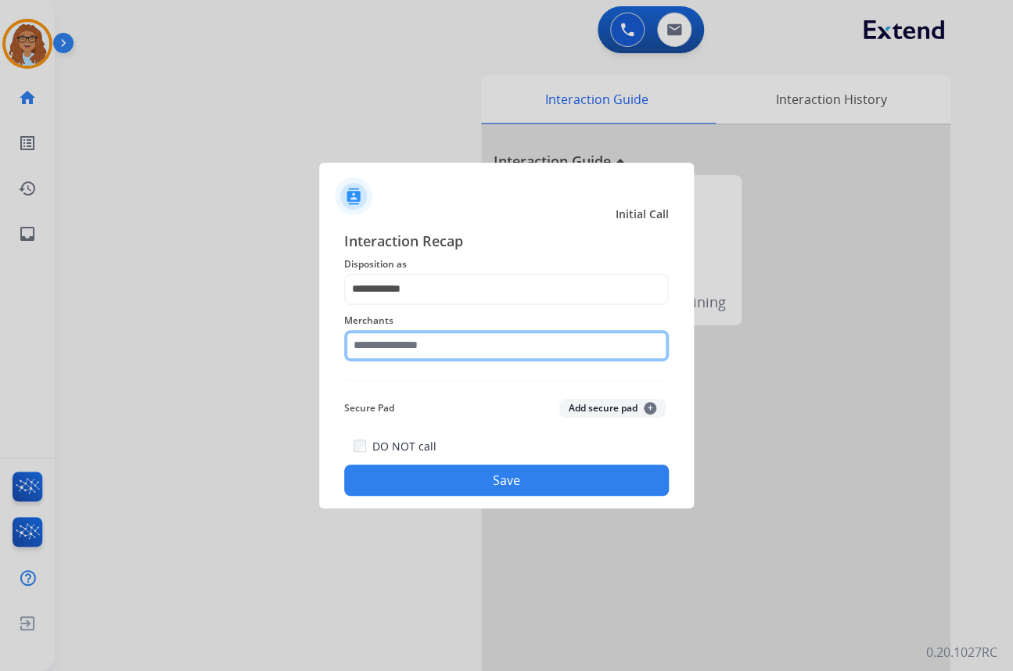
click at [458, 350] on input "text" at bounding box center [506, 345] width 324 height 31
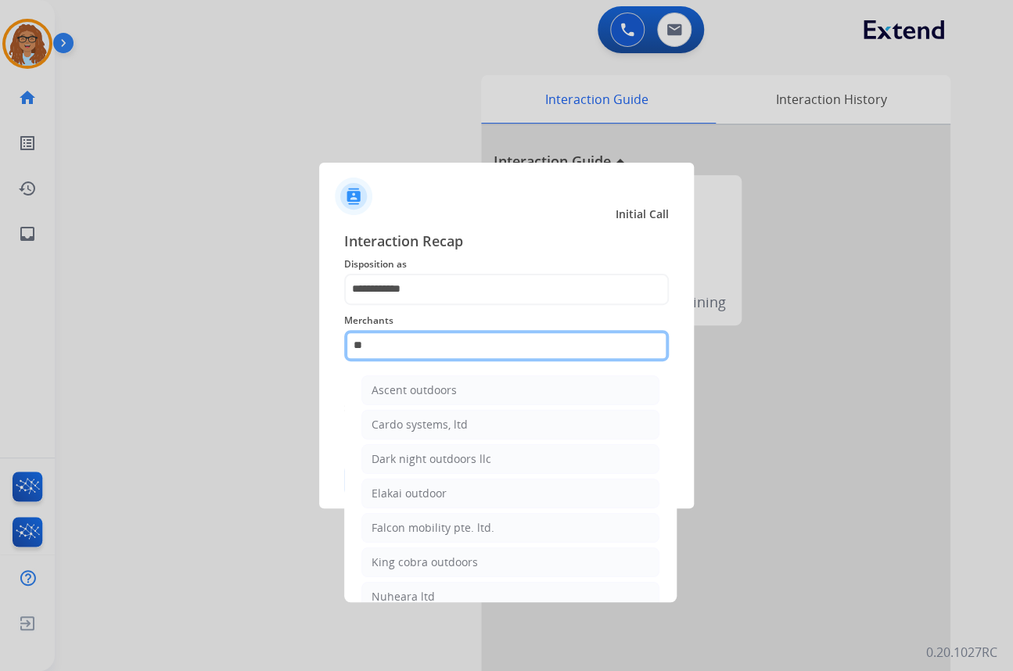
type input "*"
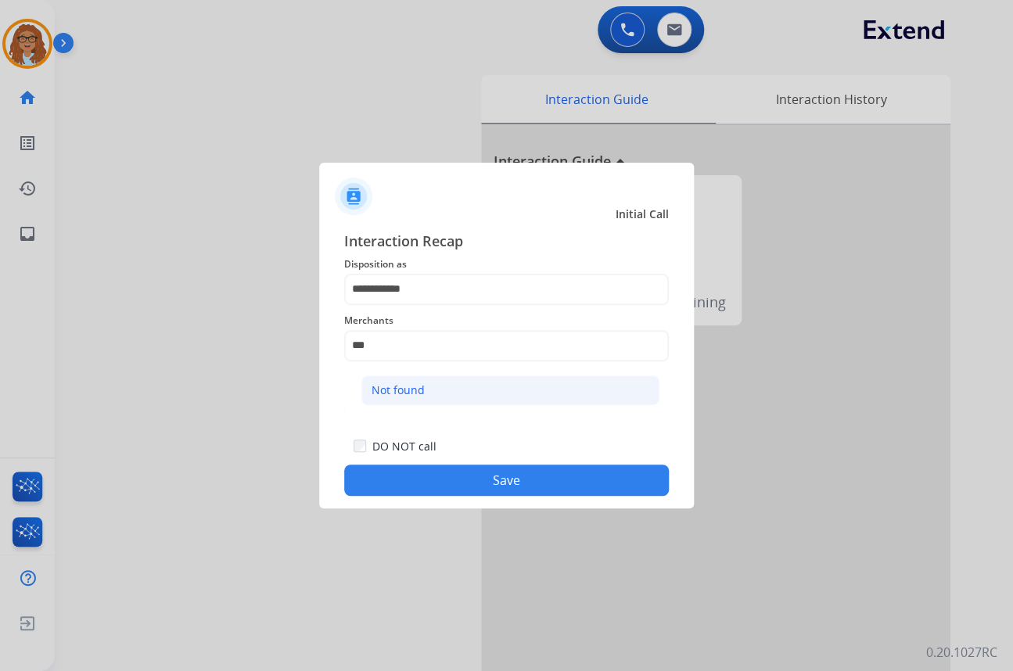
click at [487, 382] on li "Not found" at bounding box center [510, 390] width 298 height 30
type input "*********"
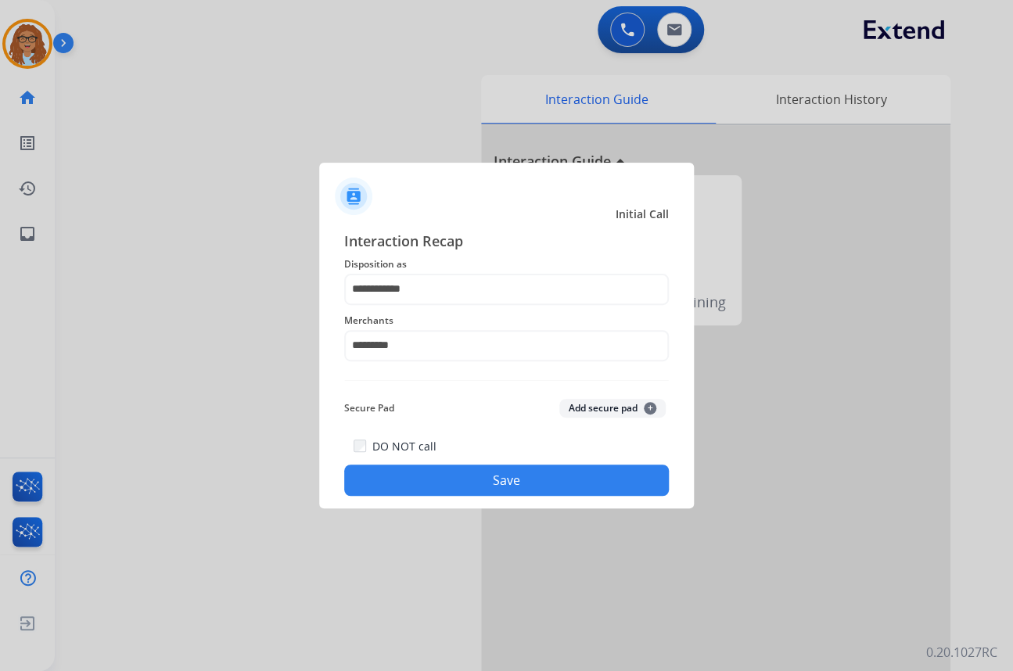
click at [507, 477] on button "Save" at bounding box center [506, 479] width 324 height 31
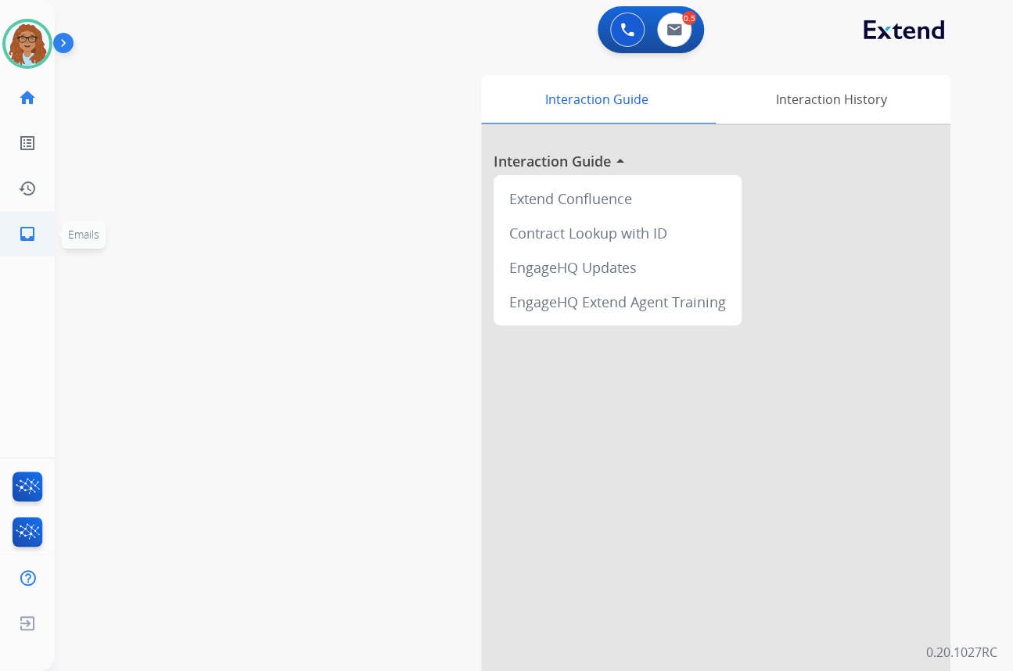
click at [28, 231] on mat-icon "inbox" at bounding box center [27, 233] width 19 height 19
select select "**********"
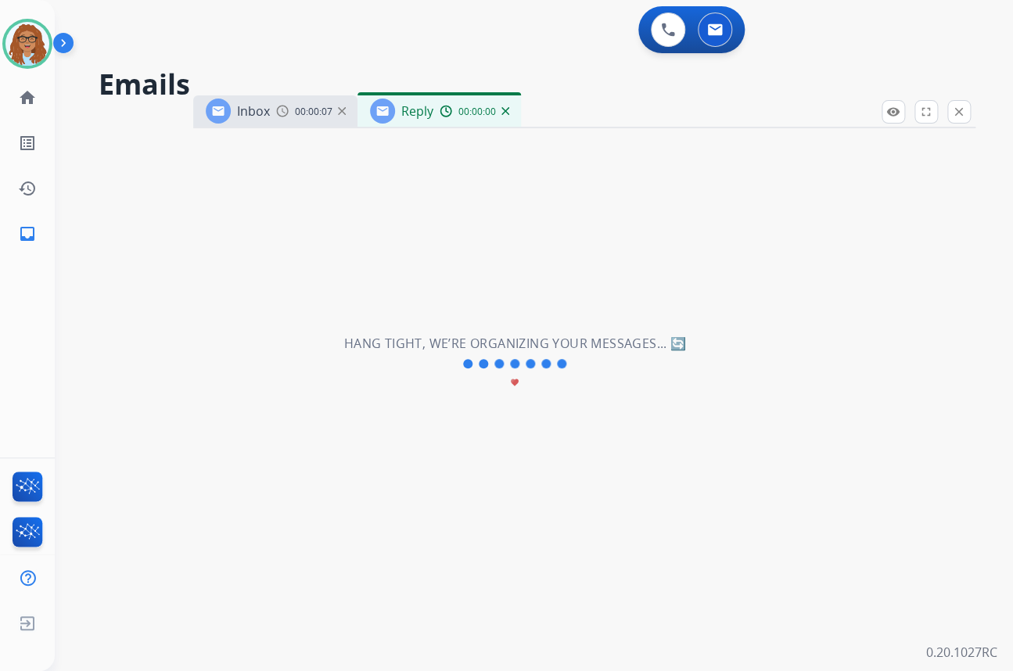
select select "**********"
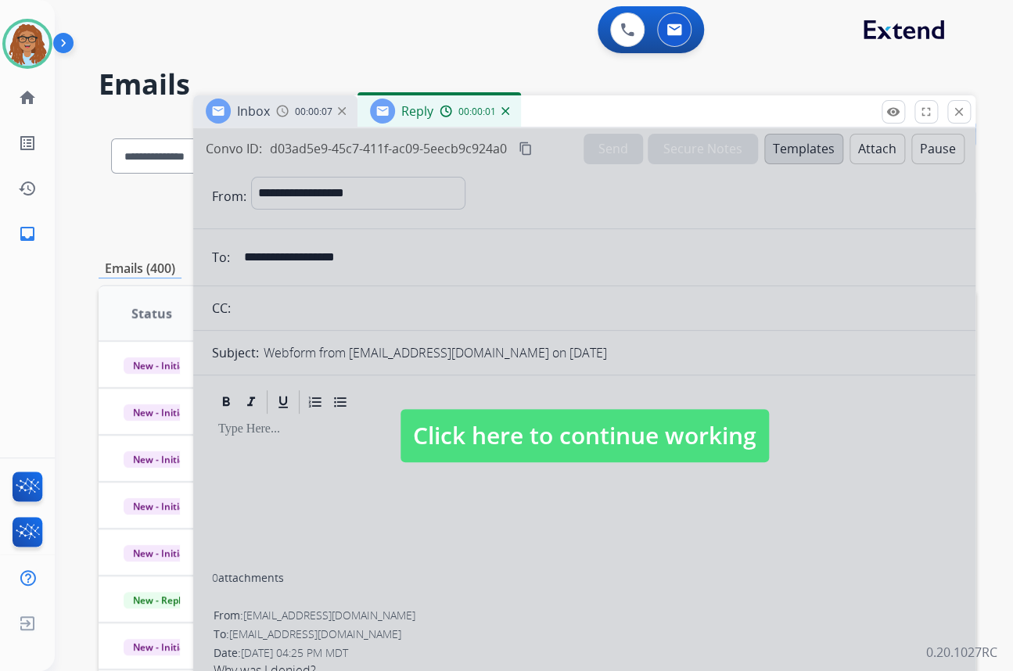
click at [543, 441] on span "Click here to continue working" at bounding box center [584, 435] width 368 height 53
select select
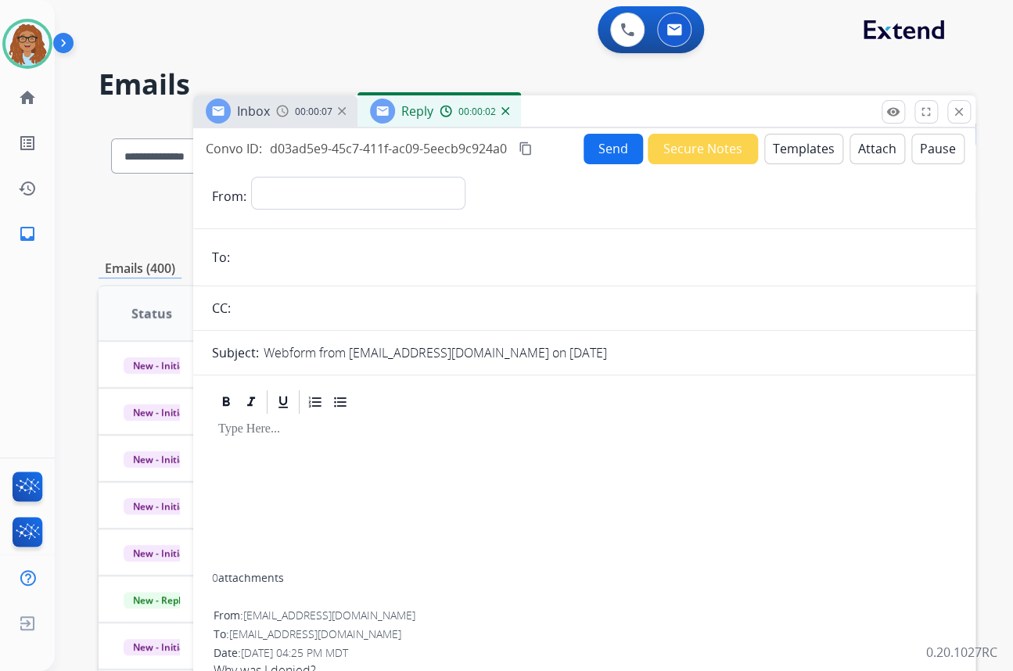
click at [504, 113] on img at bounding box center [505, 111] width 8 height 8
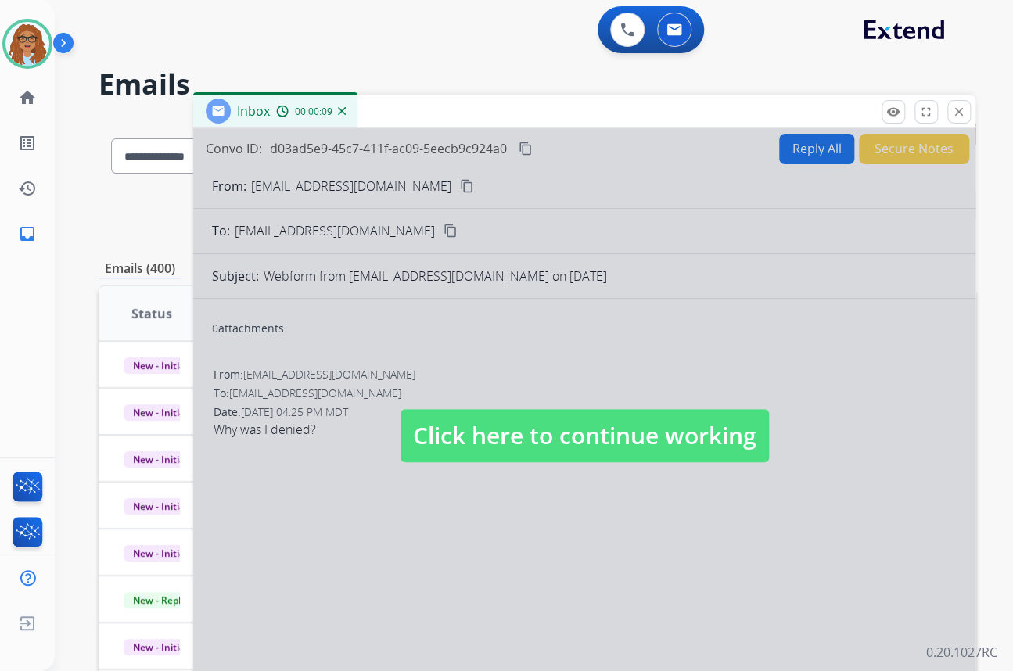
click at [335, 109] on div "00:00:09" at bounding box center [310, 111] width 69 height 14
click at [335, 109] on div "00:00:10" at bounding box center [310, 111] width 69 height 14
click at [342, 106] on div "Inbox 00:00:10" at bounding box center [275, 110] width 164 height 31
click at [953, 109] on mat-icon "close" at bounding box center [959, 112] width 14 height 14
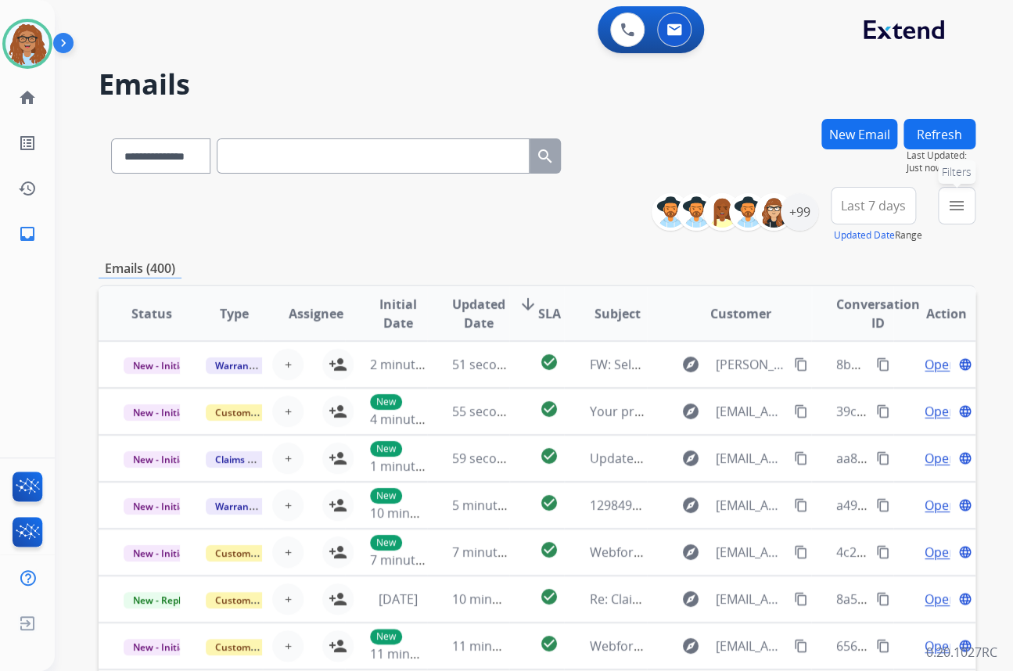
click at [963, 206] on mat-icon "menu" at bounding box center [956, 205] width 19 height 19
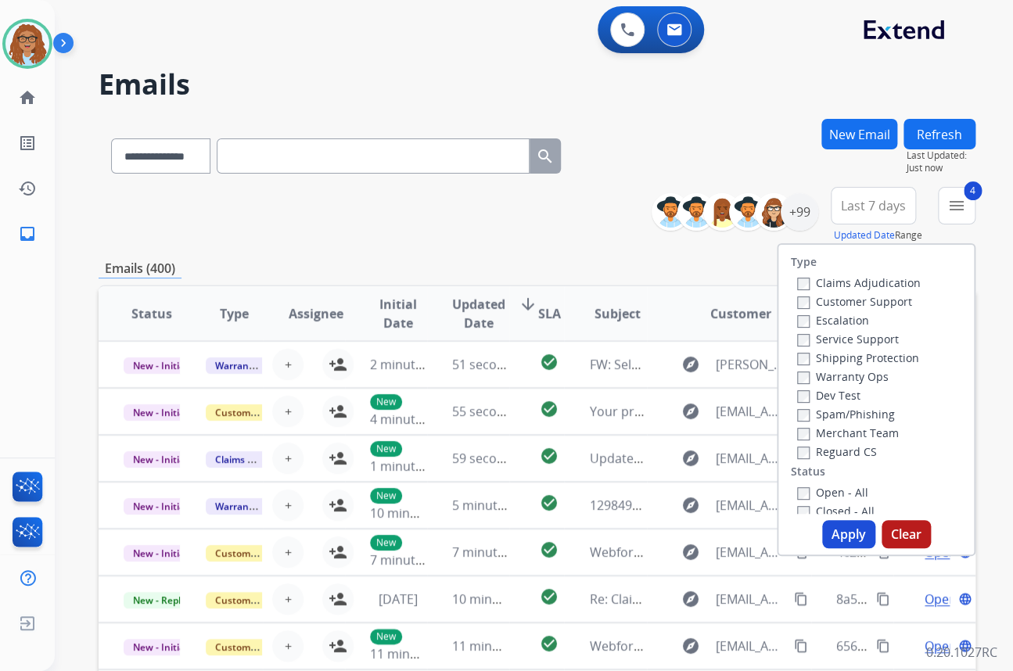
click at [823, 530] on button "Apply" at bounding box center [848, 534] width 53 height 28
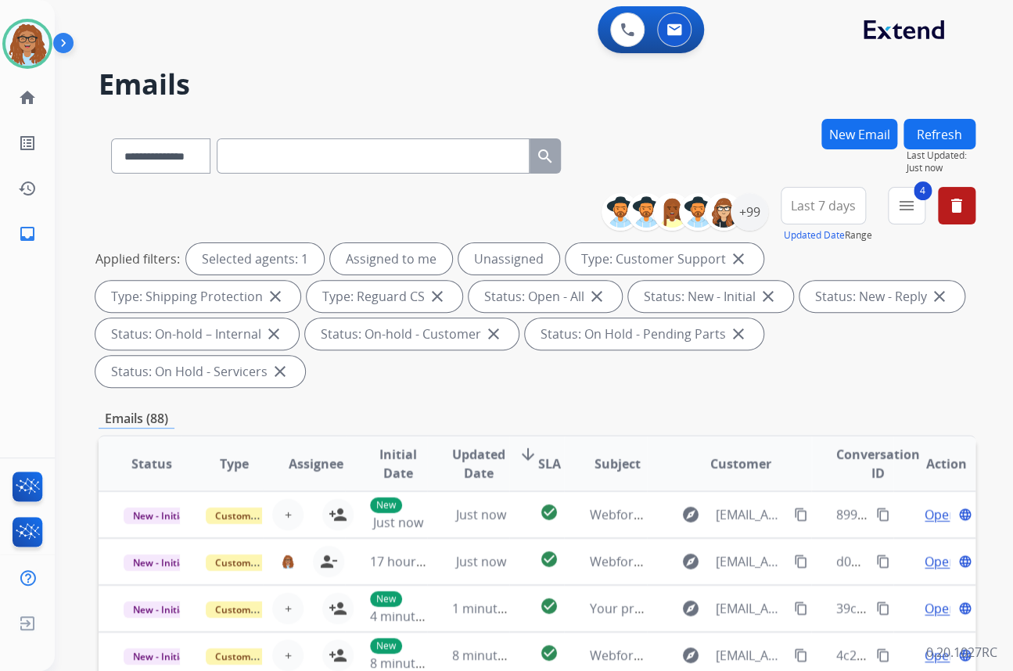
click at [826, 203] on span "Last 7 days" at bounding box center [823, 206] width 65 height 6
click at [797, 260] on div "Custom" at bounding box center [818, 262] width 86 height 23
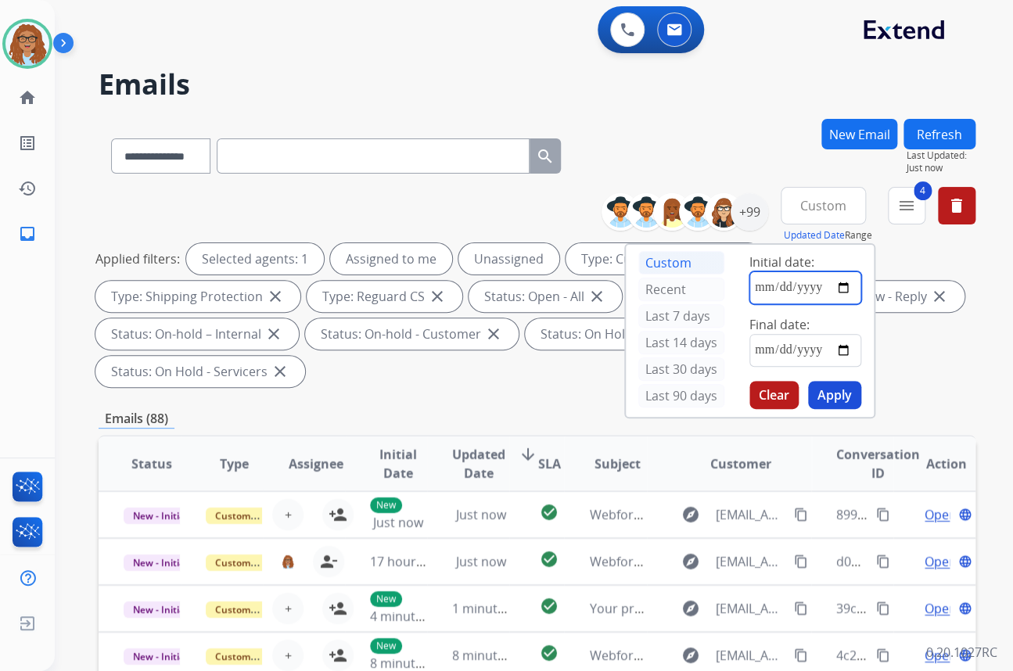
click at [843, 283] on input "date" at bounding box center [805, 287] width 112 height 33
type input "**********"
click at [841, 353] on input "date" at bounding box center [805, 350] width 112 height 33
type input "**********"
click at [834, 396] on button "Apply" at bounding box center [834, 395] width 53 height 28
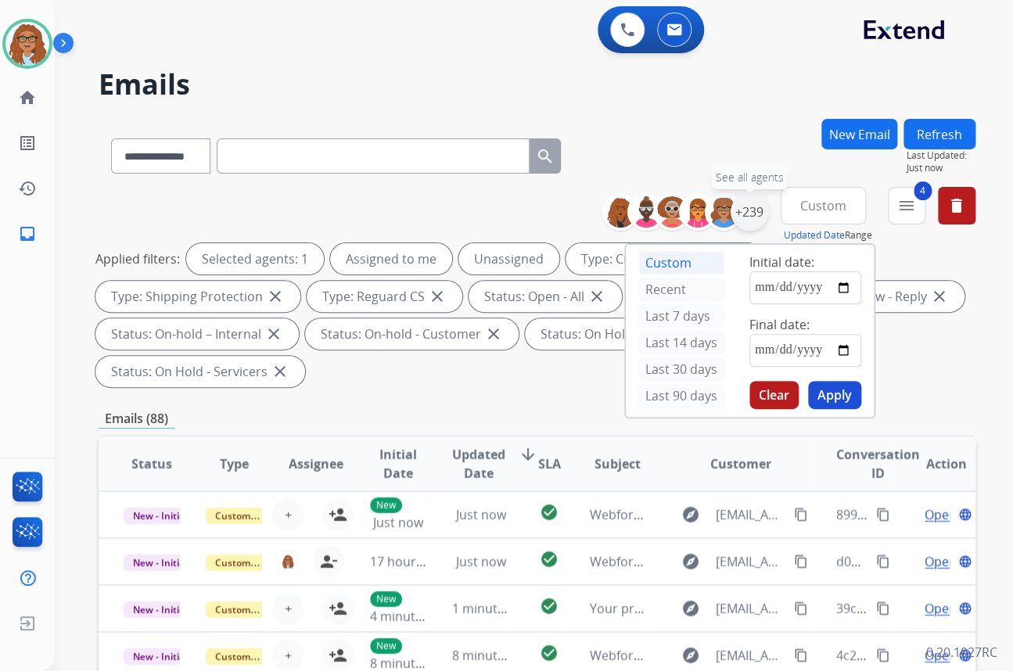
click at [750, 210] on div "+239" at bounding box center [749, 212] width 38 height 38
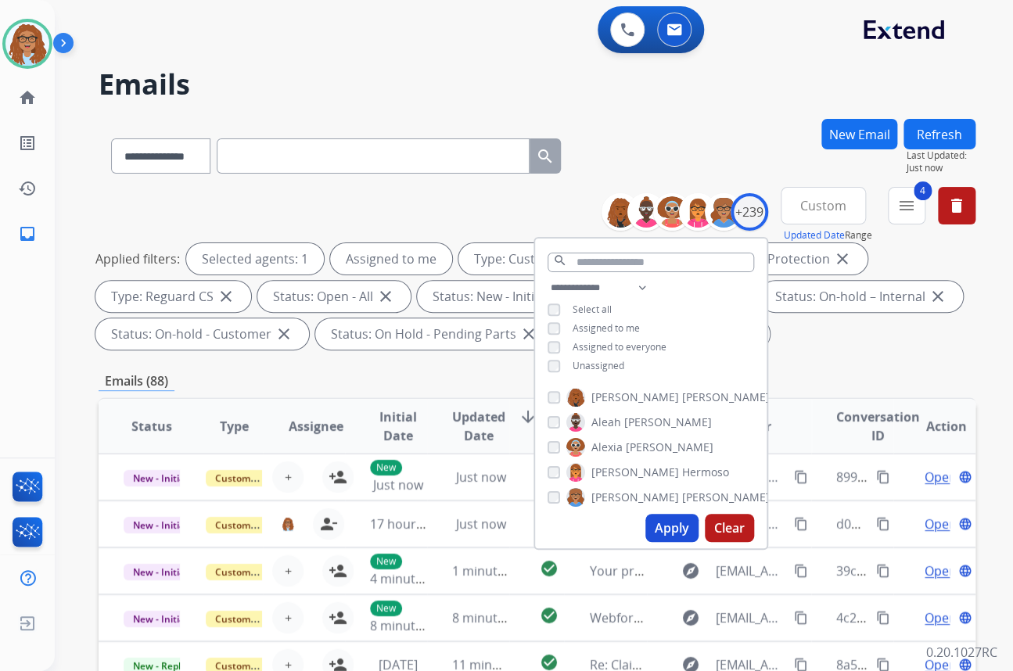
click at [662, 526] on button "Apply" at bounding box center [671, 528] width 53 height 28
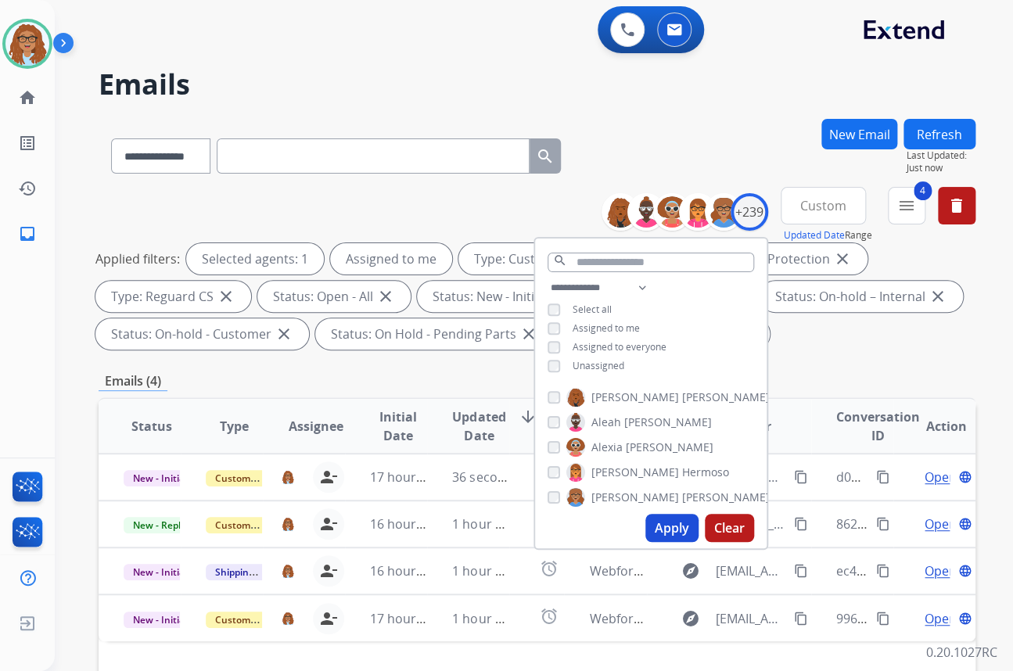
click at [719, 133] on div "**********" at bounding box center [537, 153] width 877 height 68
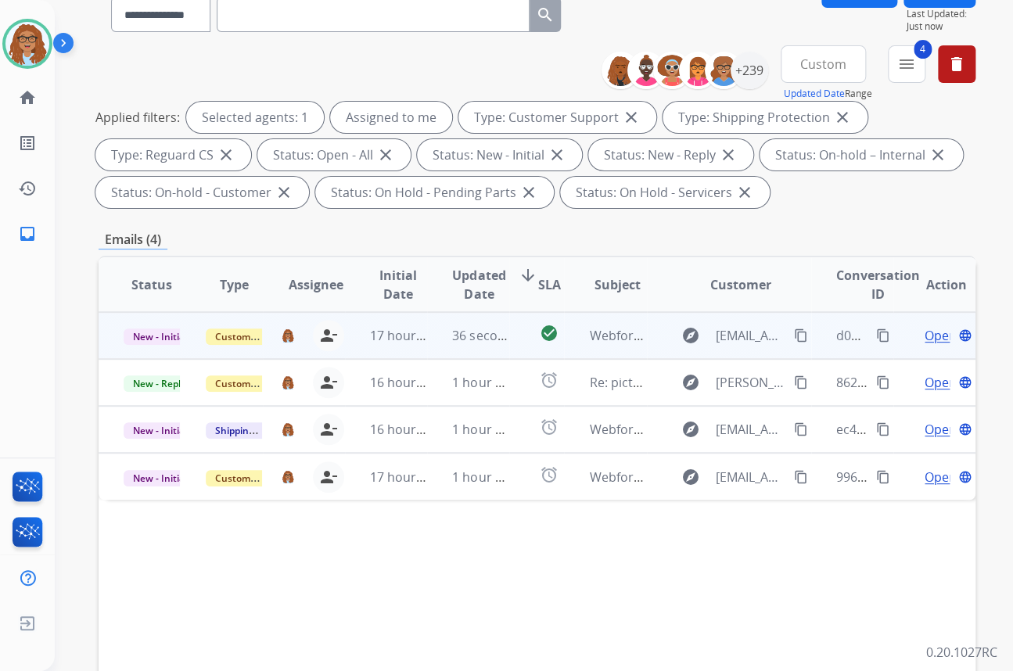
scroll to position [213, 0]
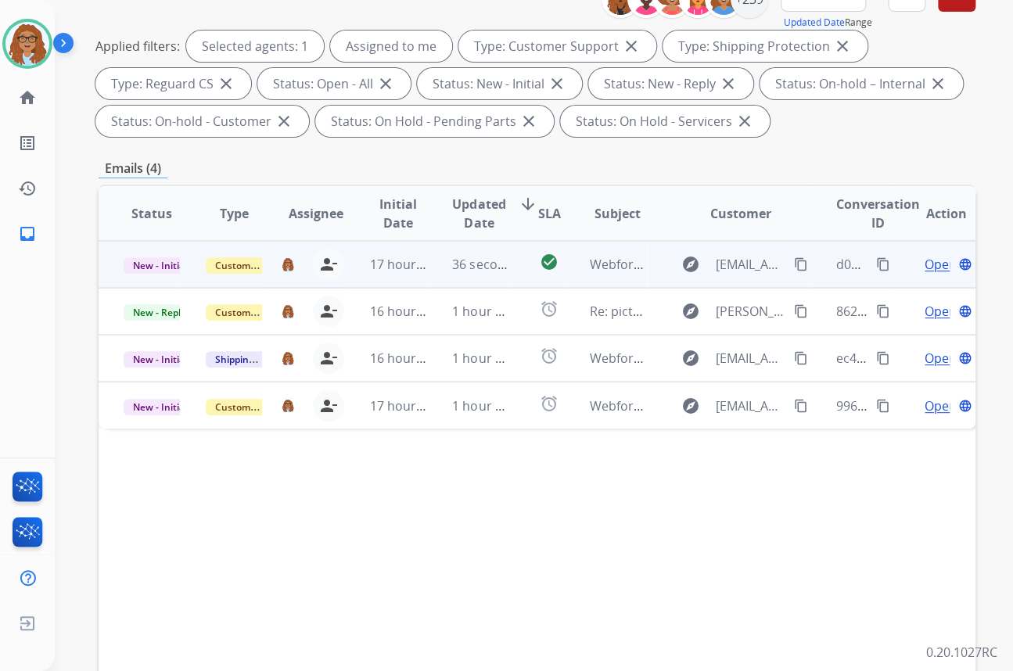
click at [794, 264] on mat-icon "content_copy" at bounding box center [801, 264] width 14 height 14
click at [924, 267] on span "Open" at bounding box center [940, 264] width 32 height 19
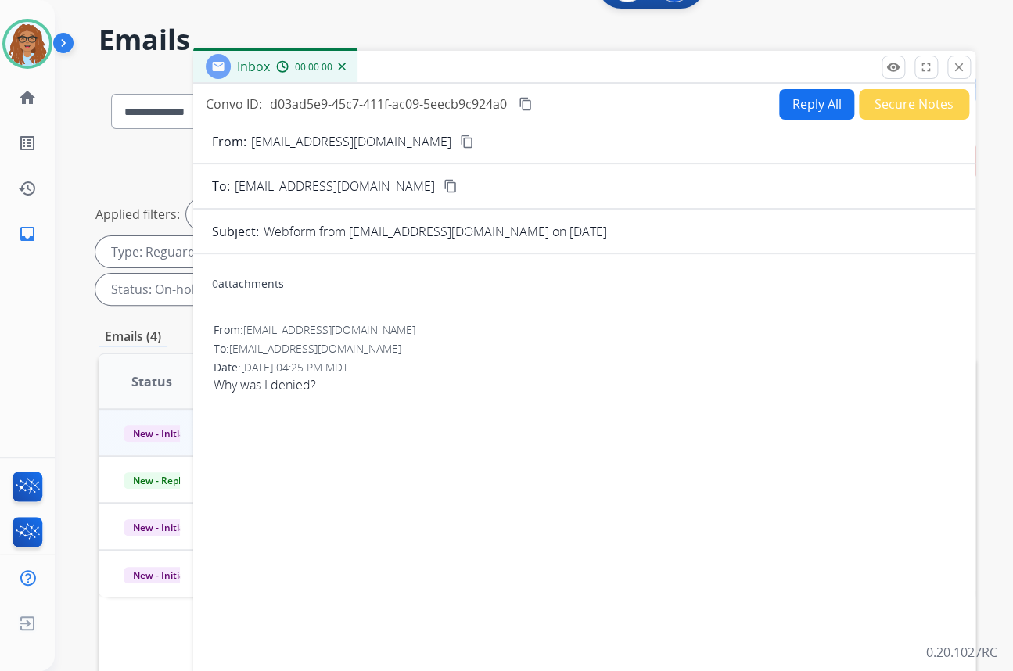
scroll to position [0, 0]
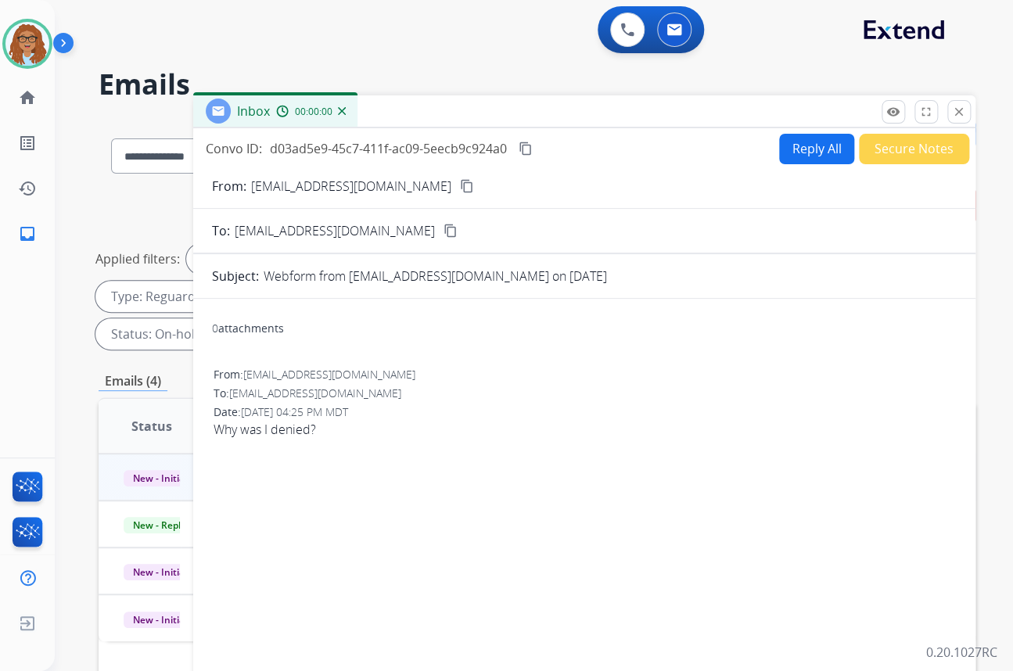
click at [899, 147] on button "Secure Notes" at bounding box center [914, 149] width 110 height 30
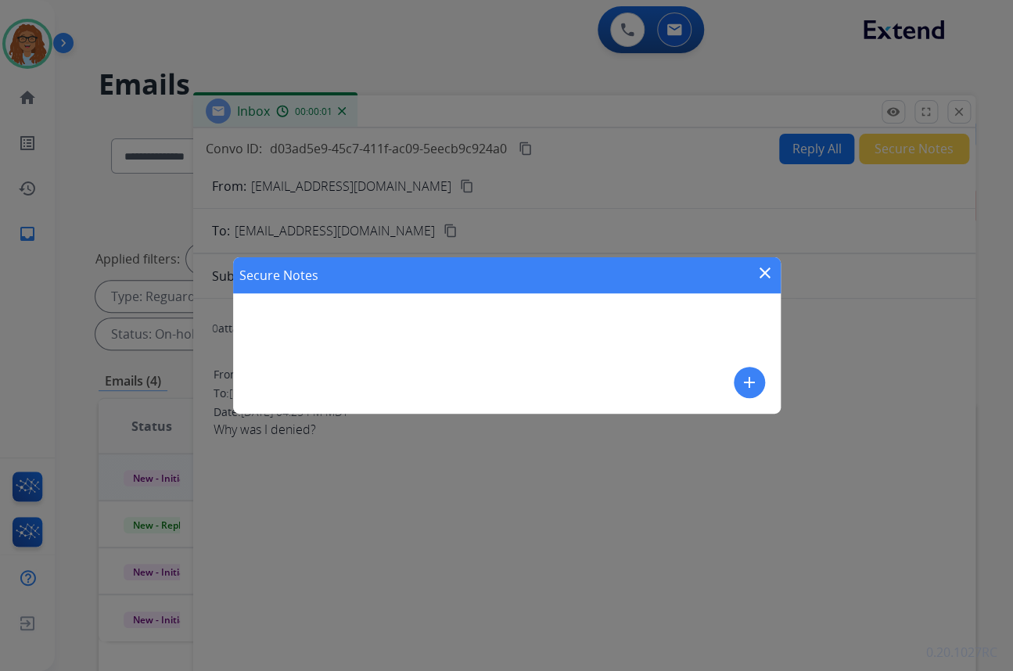
click at [749, 381] on mat-icon "add" at bounding box center [749, 382] width 19 height 19
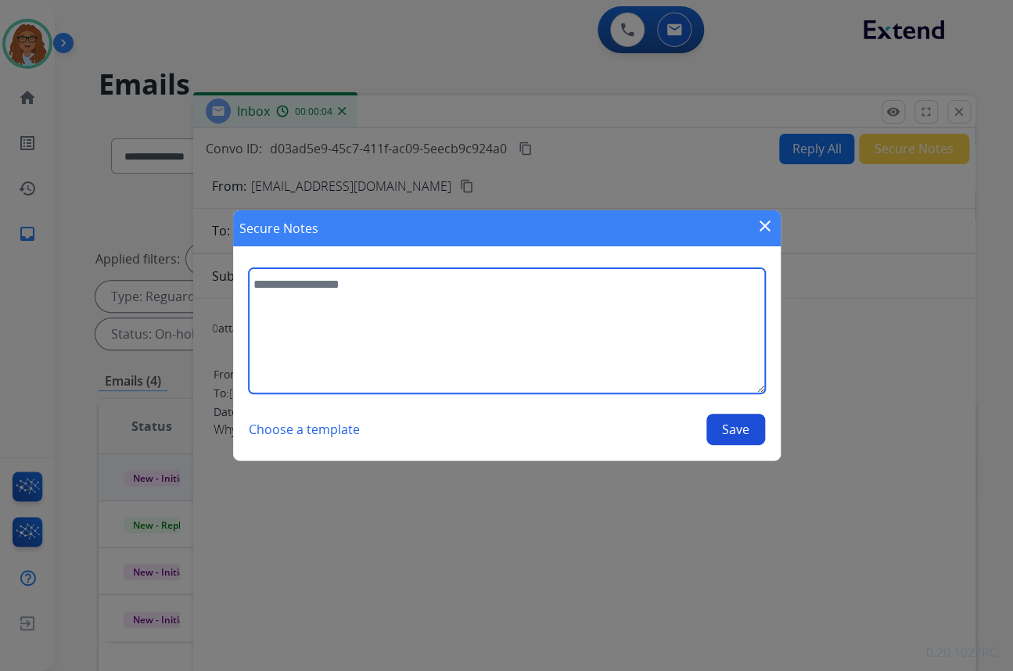
drag, startPoint x: 418, startPoint y: 314, endPoint x: 457, endPoint y: 342, distance: 47.7
click at [418, 315] on textarea at bounding box center [507, 330] width 516 height 125
paste textarea "**********"
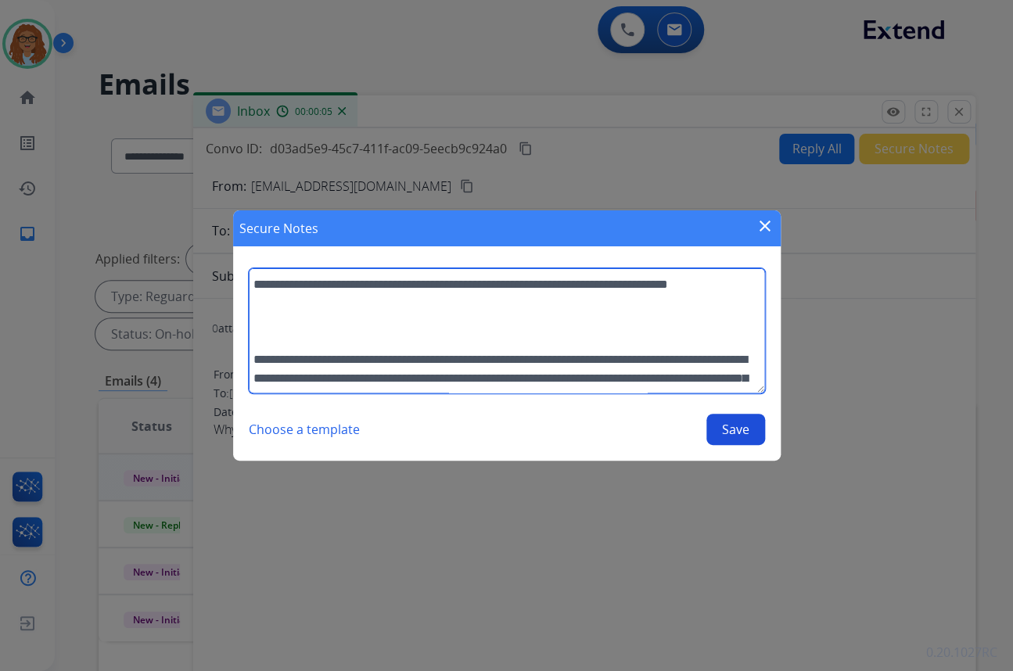
scroll to position [257, 0]
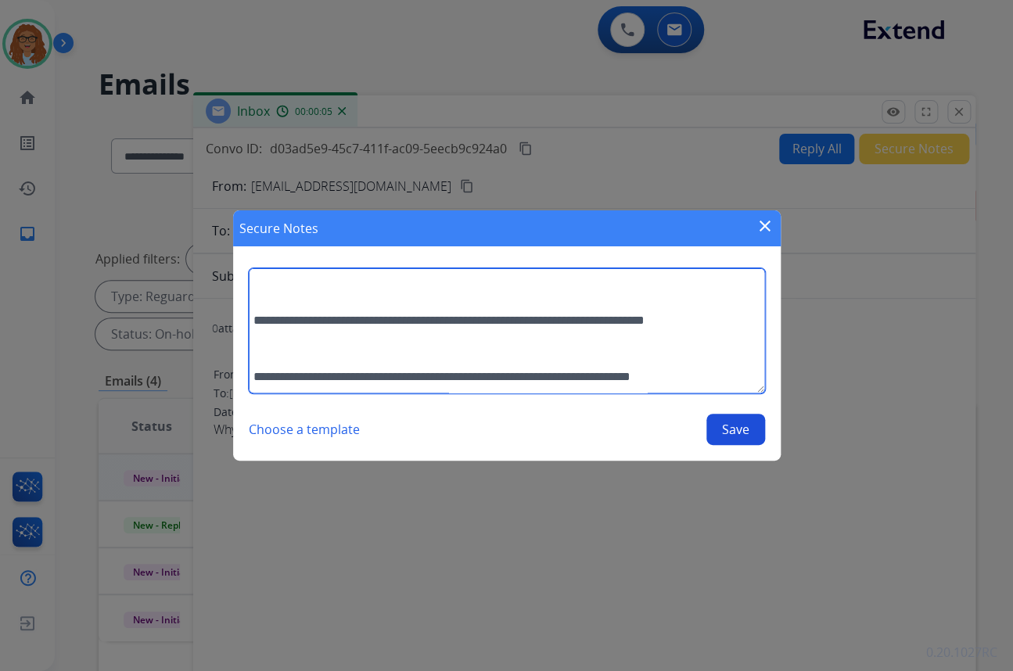
type textarea "**********"
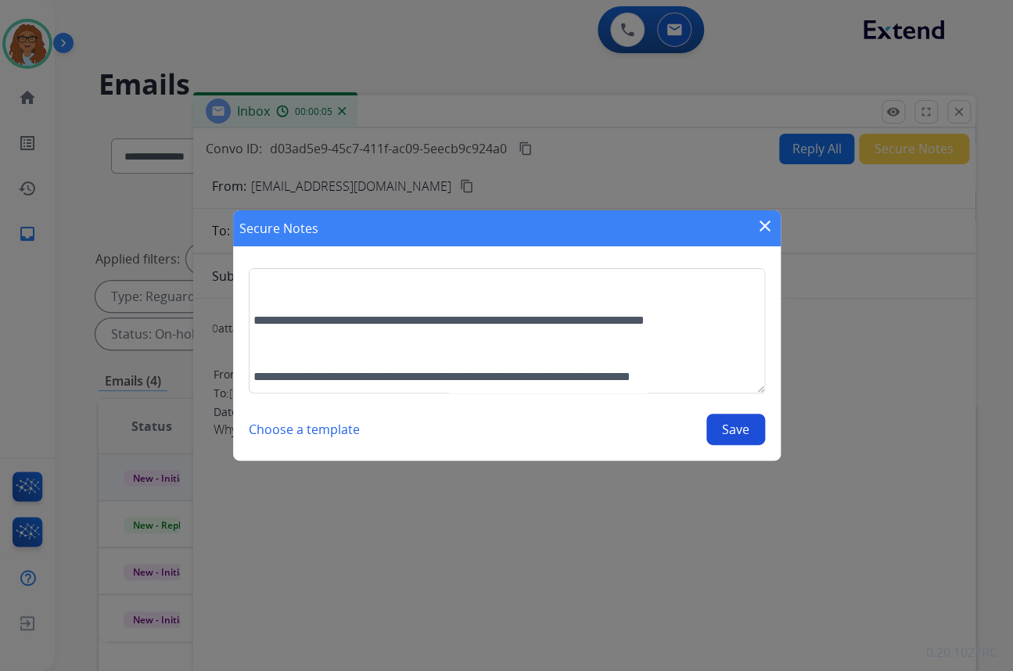
click at [724, 420] on button "Save" at bounding box center [735, 429] width 59 height 31
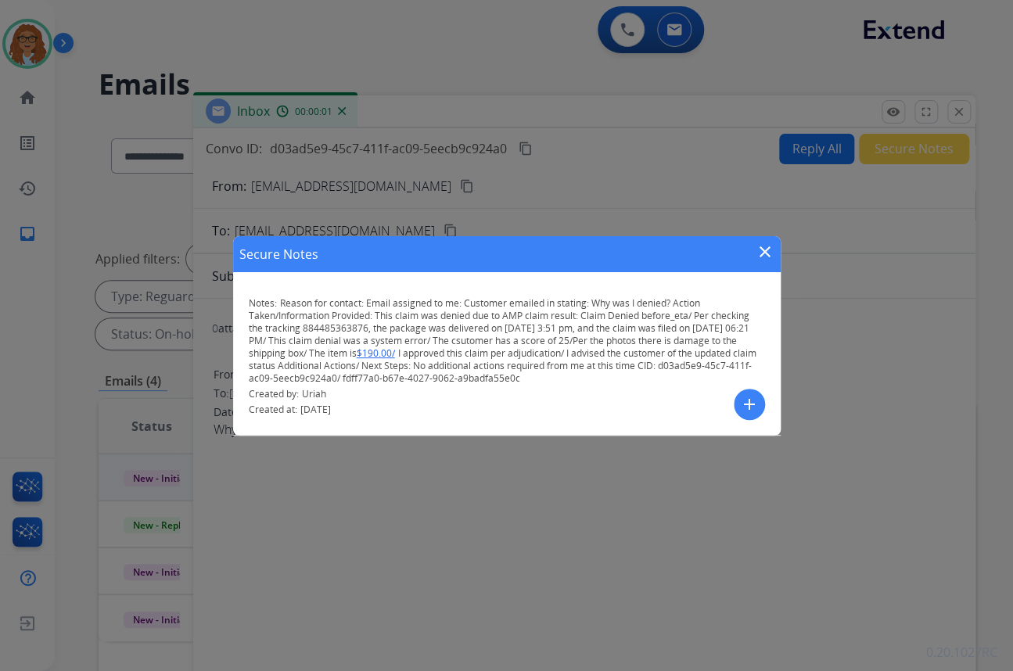
click at [760, 243] on mat-icon "close" at bounding box center [764, 251] width 19 height 19
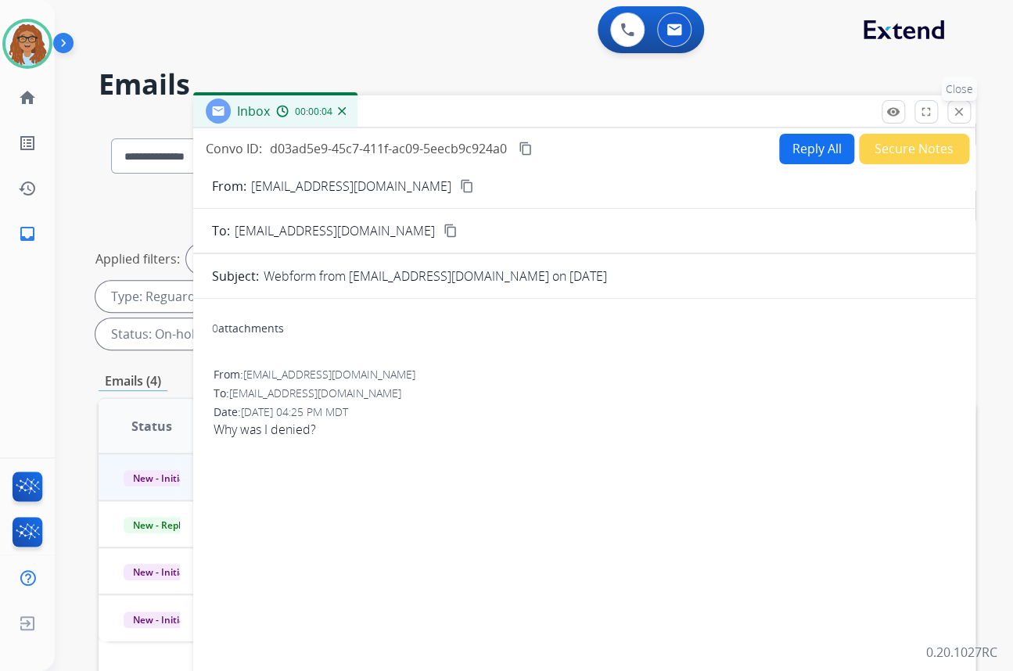
click at [960, 116] on mat-icon "close" at bounding box center [959, 112] width 14 height 14
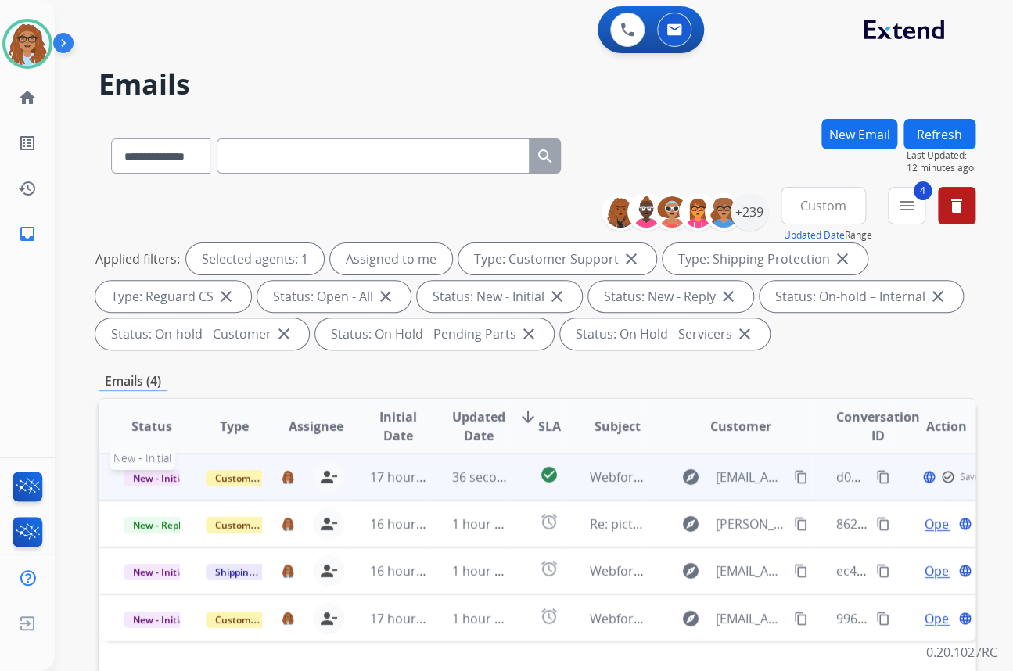
click at [149, 477] on span "New - Initial" at bounding box center [160, 478] width 73 height 16
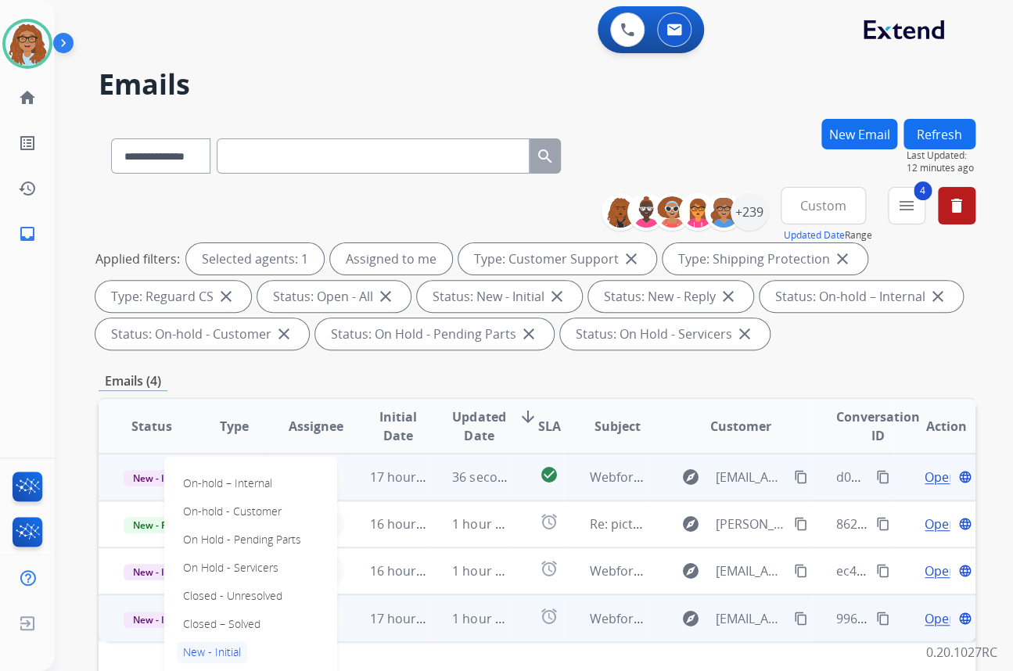
drag, startPoint x: 232, startPoint y: 621, endPoint x: 237, endPoint y: 610, distance: 11.9
click at [231, 620] on p "Closed – Solved" at bounding box center [222, 624] width 90 height 22
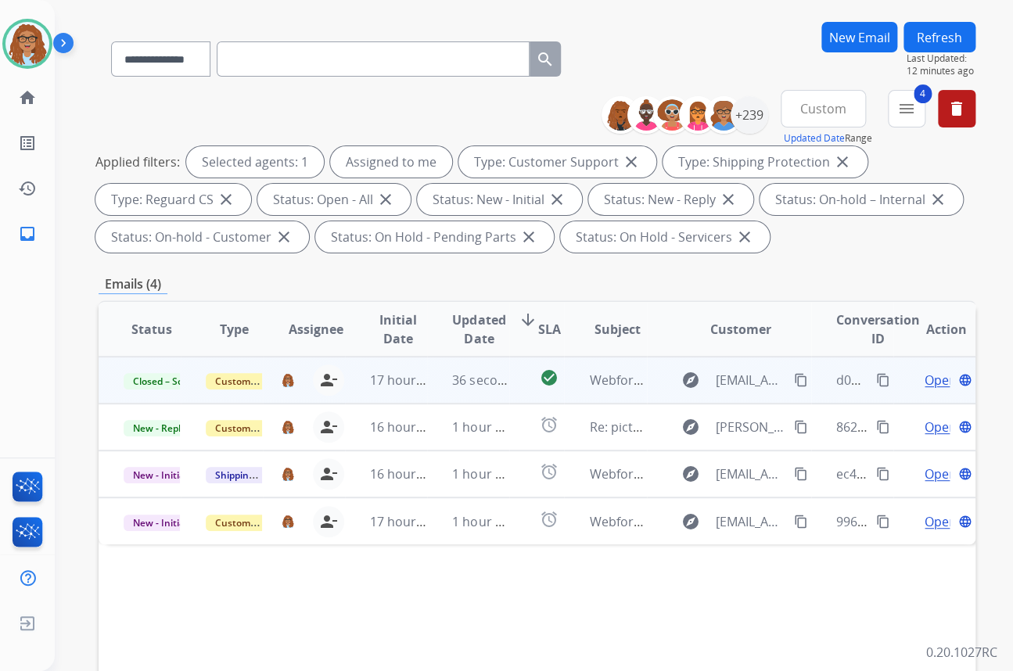
scroll to position [142, 0]
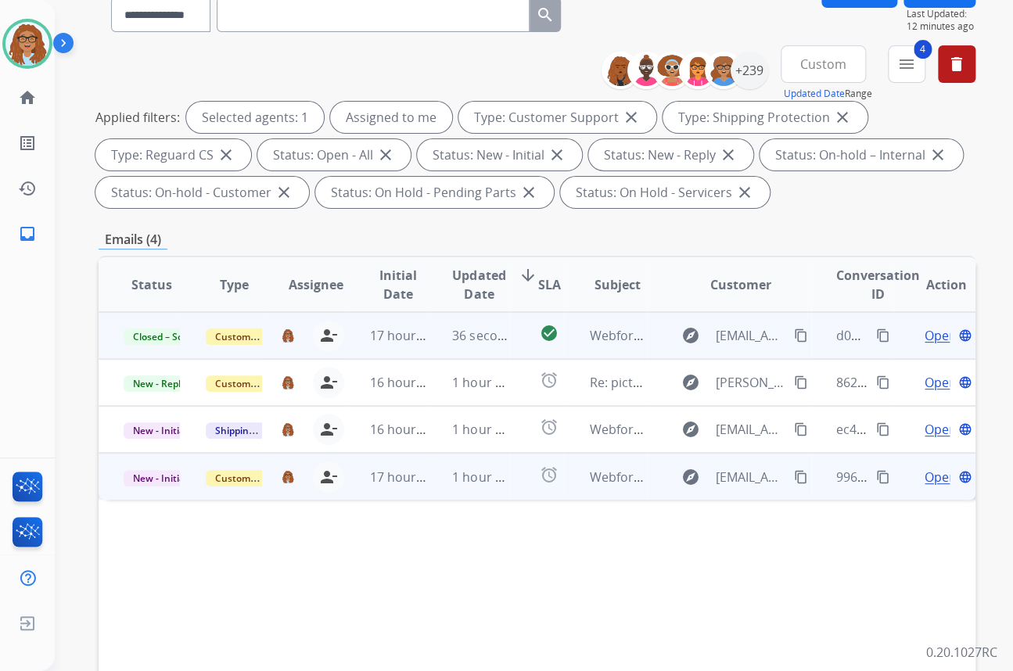
click at [876, 475] on mat-icon "content_copy" at bounding box center [883, 477] width 14 height 14
click at [794, 471] on mat-icon "content_copy" at bounding box center [801, 477] width 14 height 14
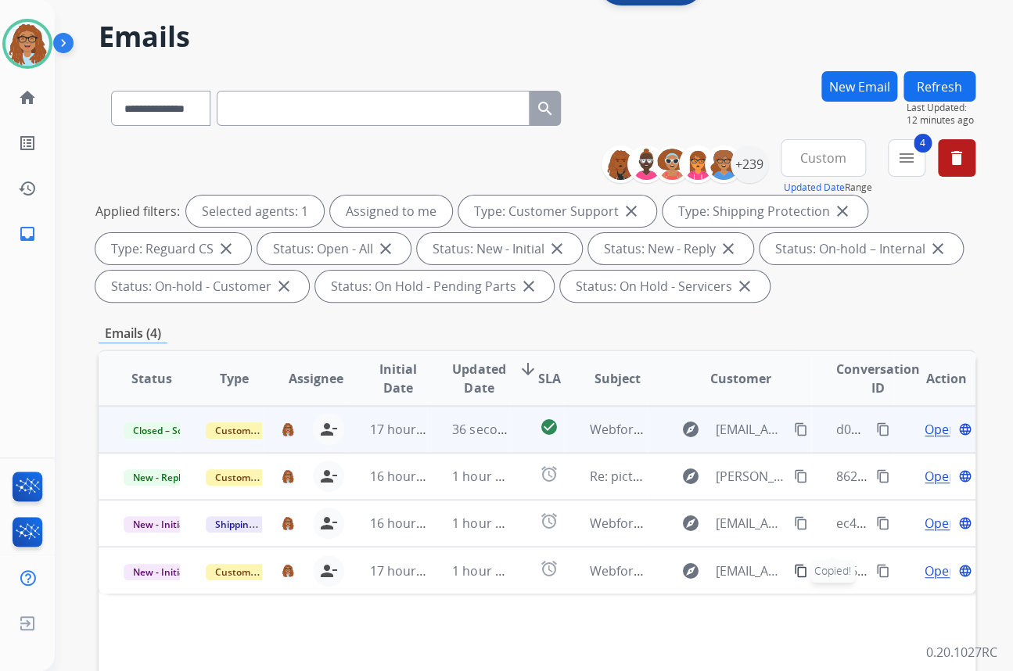
scroll to position [0, 0]
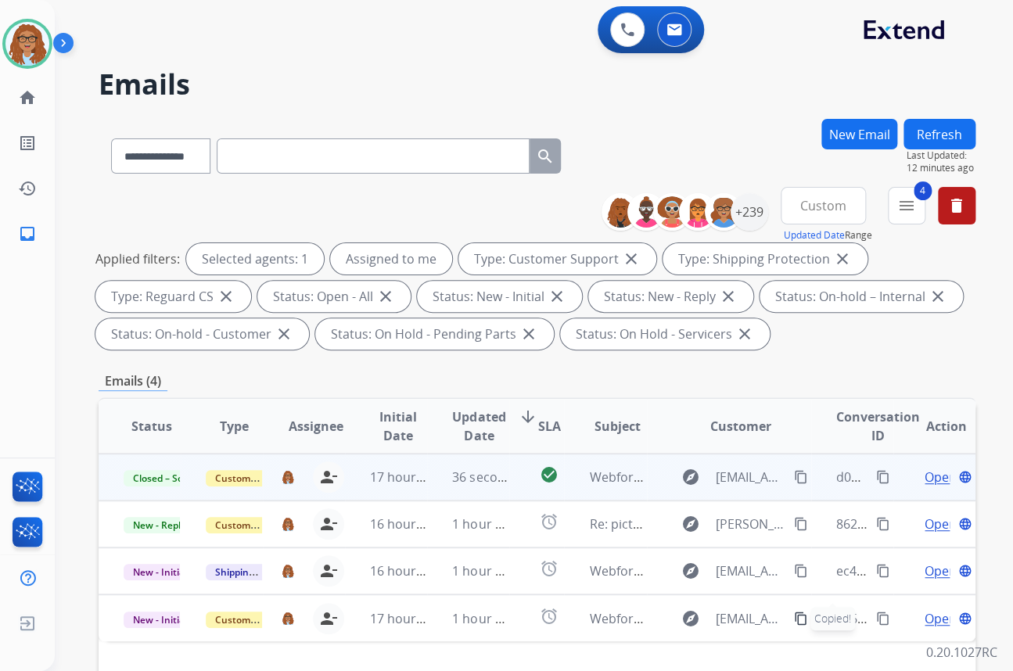
click at [947, 133] on button "Refresh" at bounding box center [939, 134] width 72 height 30
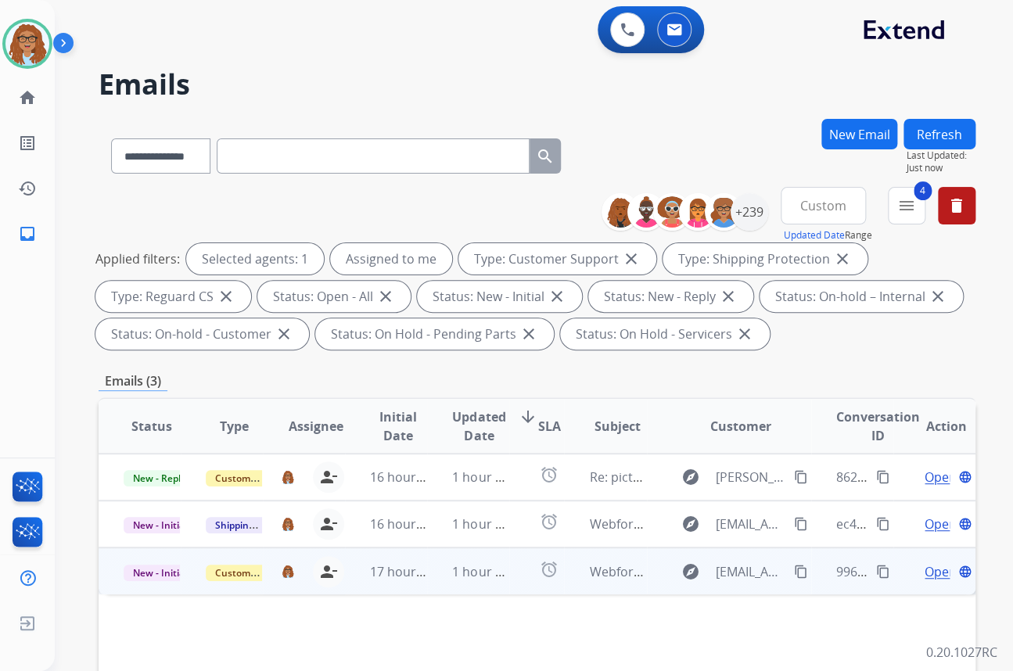
click at [927, 574] on span "Open" at bounding box center [940, 571] width 32 height 19
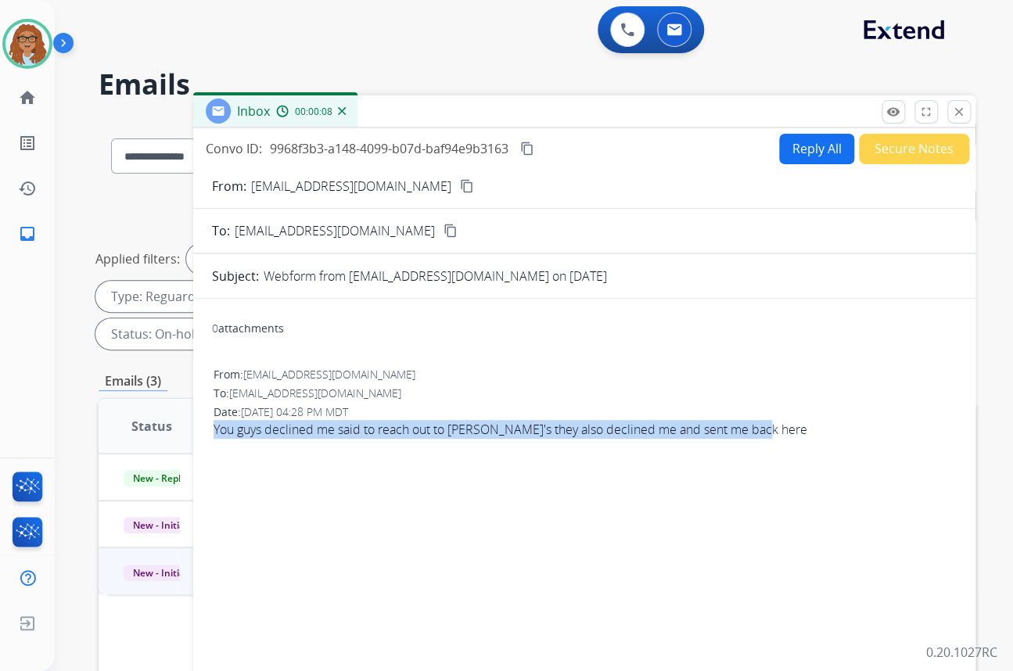
drag, startPoint x: 759, startPoint y: 430, endPoint x: 215, endPoint y: 429, distance: 544.2
click at [215, 429] on span "You guys declined me said to reach out to [PERSON_NAME]'s they also declined me…" at bounding box center [583, 429] width 741 height 19
copy span "You guys declined me said to reach out to [PERSON_NAME]'s they also declined me…"
click at [955, 117] on mat-icon "close" at bounding box center [959, 112] width 14 height 14
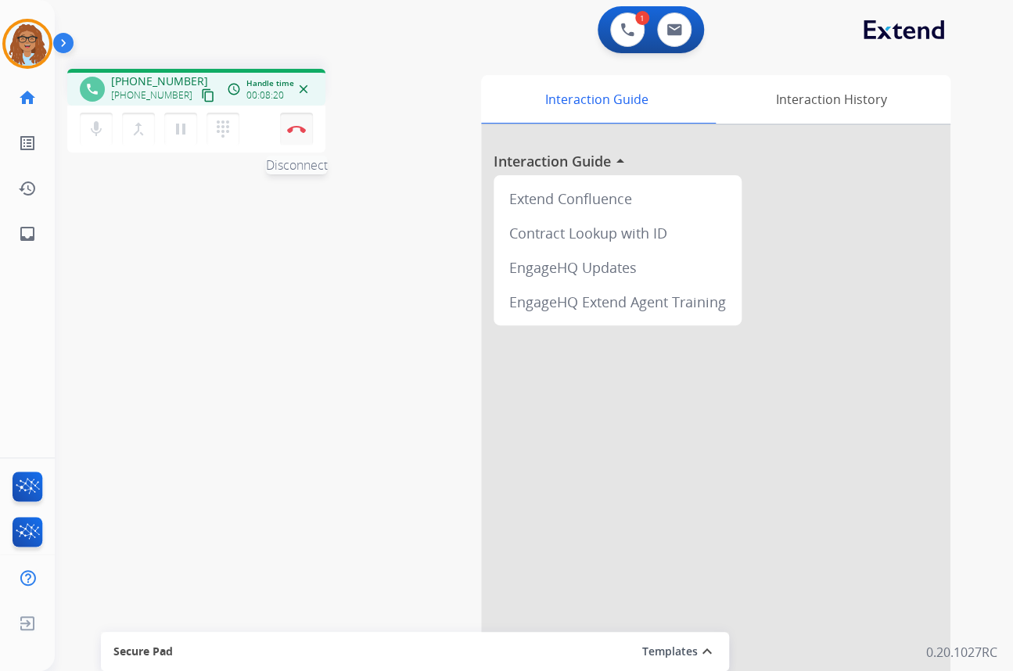
click at [301, 136] on button "Disconnect" at bounding box center [296, 129] width 33 height 33
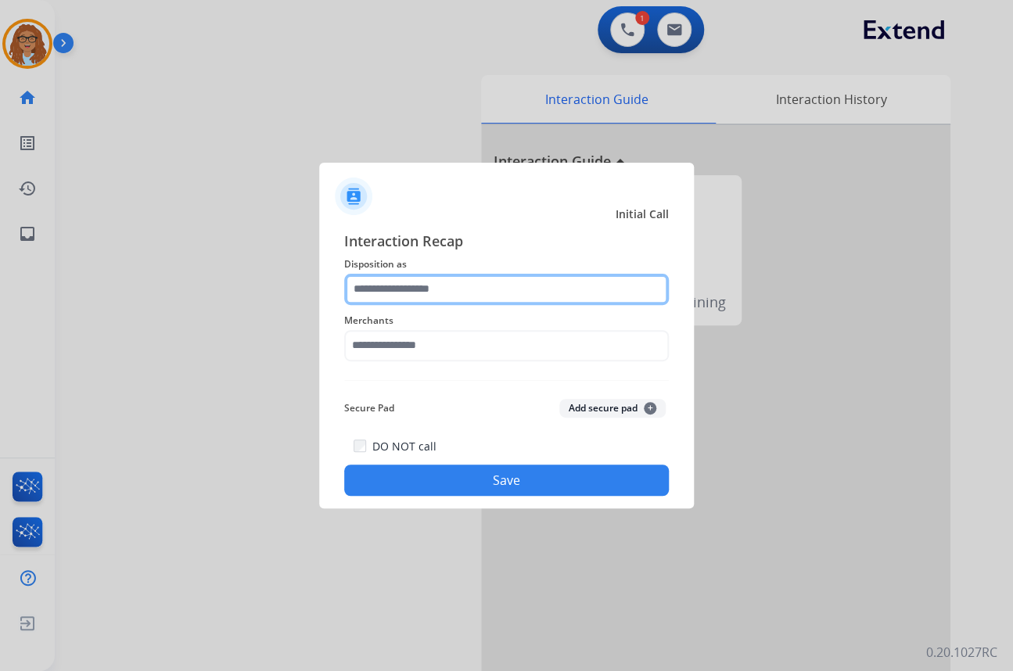
click at [475, 289] on input "text" at bounding box center [506, 289] width 324 height 31
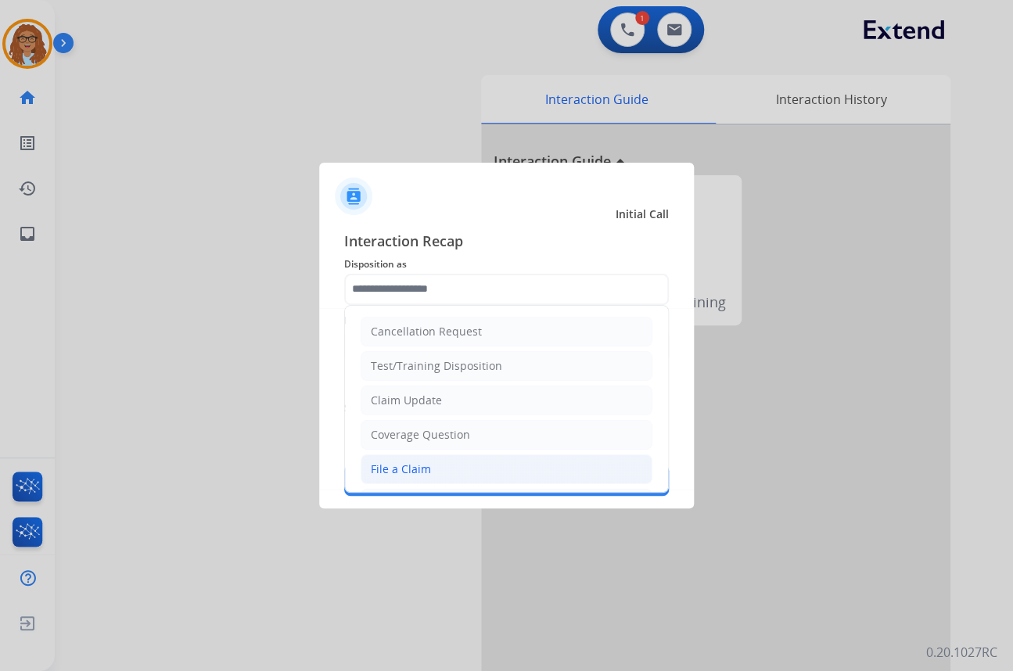
drag, startPoint x: 415, startPoint y: 469, endPoint x: 436, endPoint y: 421, distance: 52.6
click at [415, 467] on div "File a Claim" at bounding box center [401, 469] width 60 height 16
type input "**********"
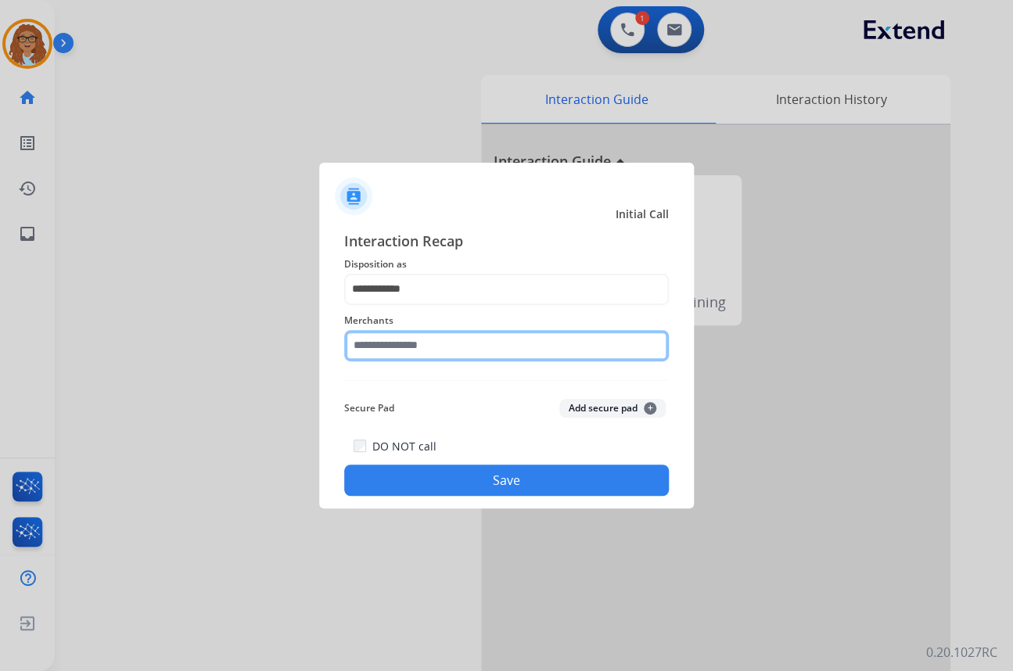
click at [461, 351] on input "text" at bounding box center [506, 345] width 324 height 31
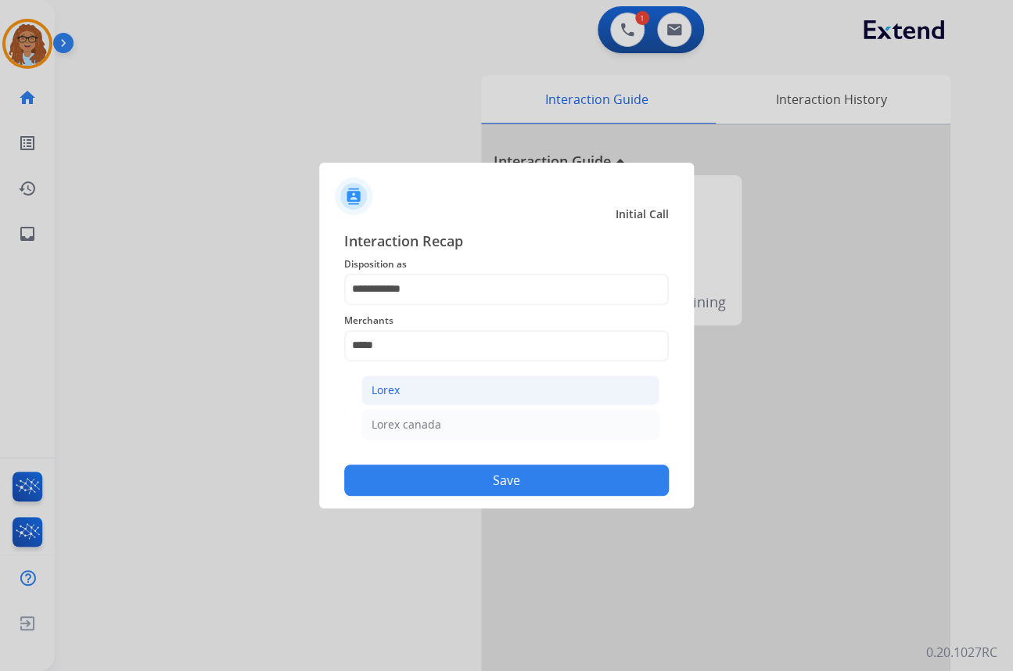
click at [455, 382] on li "Lorex" at bounding box center [510, 390] width 298 height 30
type input "*****"
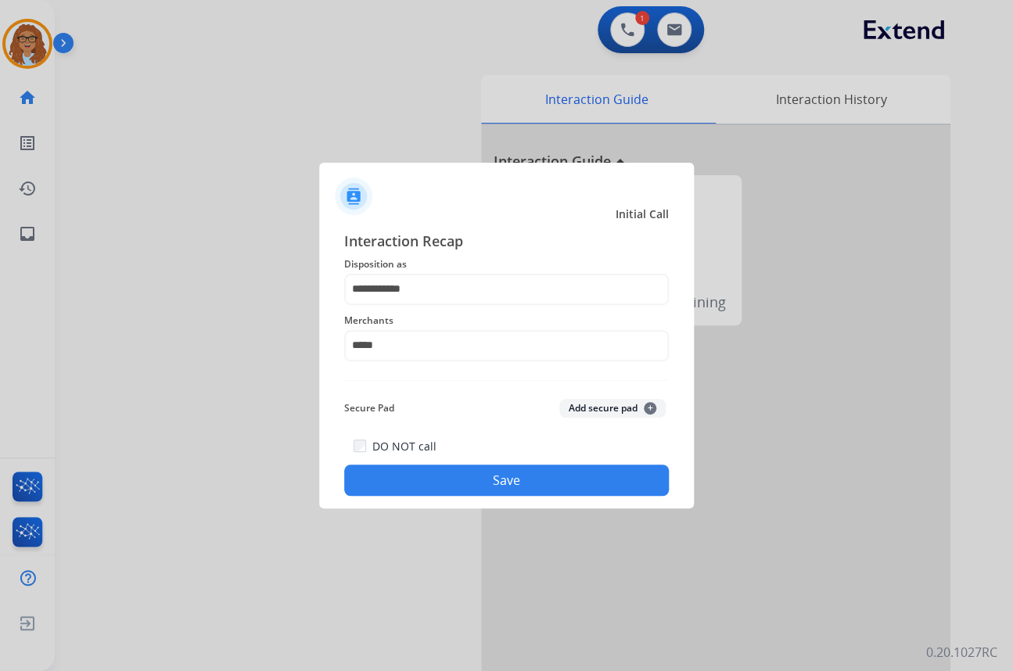
click at [469, 470] on button "Save" at bounding box center [506, 479] width 324 height 31
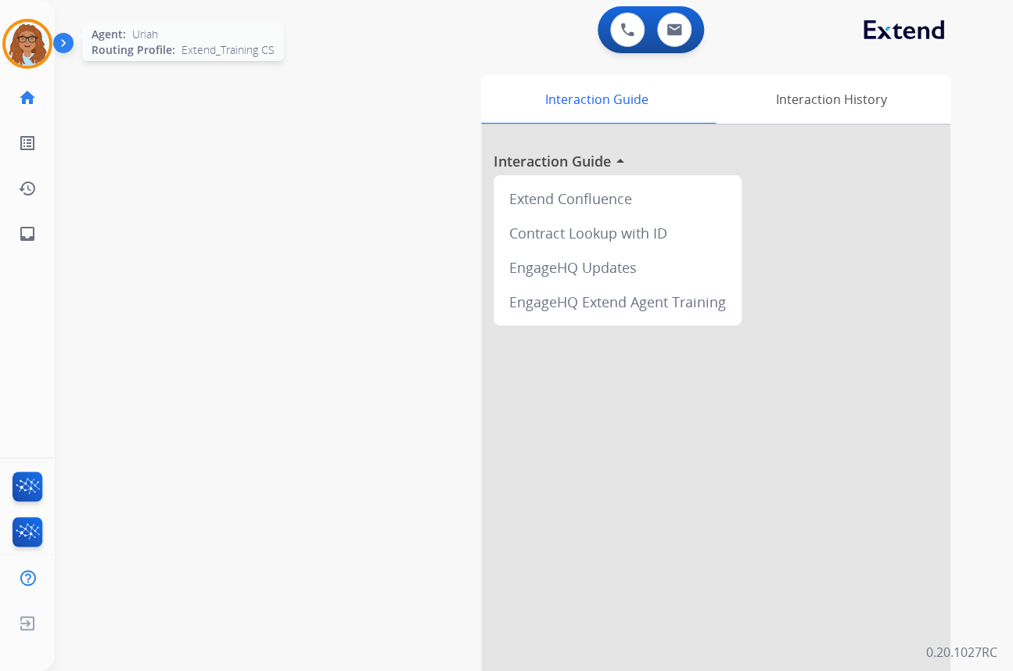
click at [26, 53] on img at bounding box center [27, 44] width 44 height 44
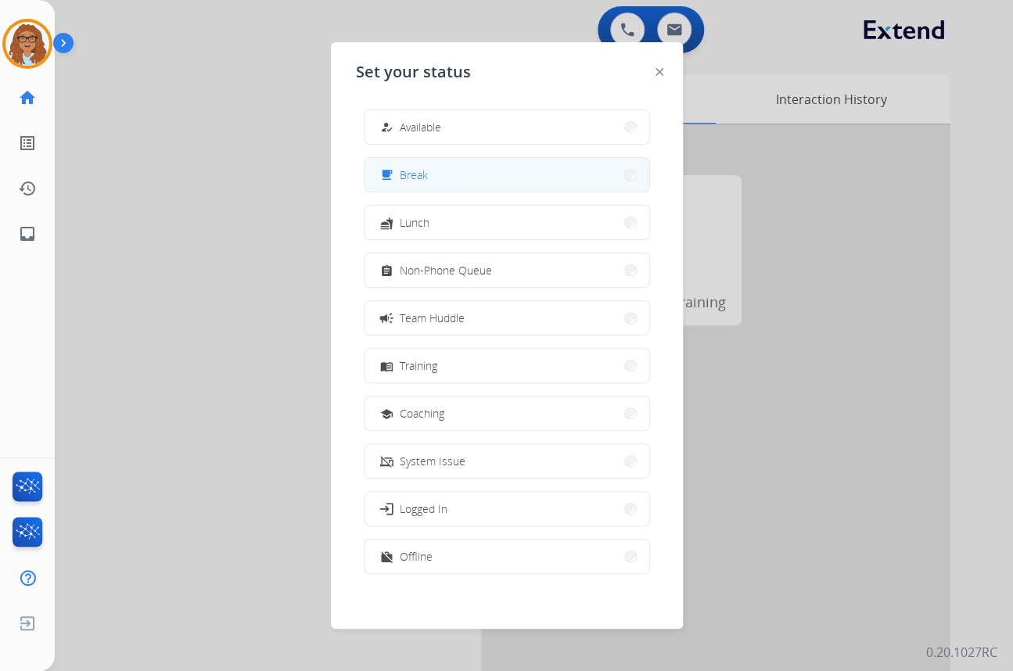
click at [446, 177] on button "free_breakfast Break" at bounding box center [506, 175] width 285 height 34
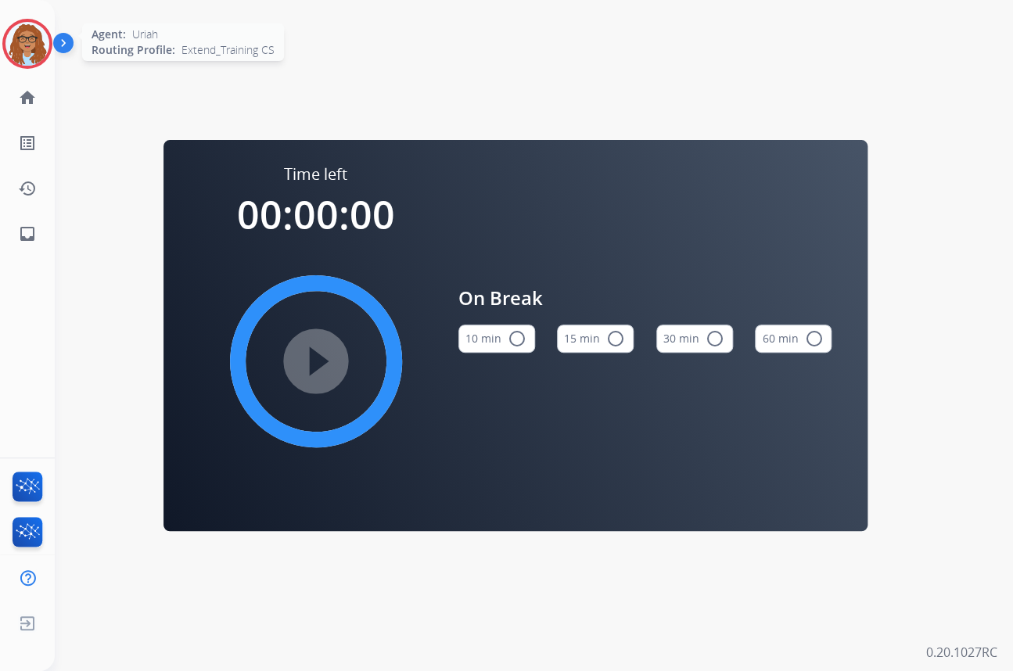
click at [20, 49] on img at bounding box center [27, 44] width 44 height 44
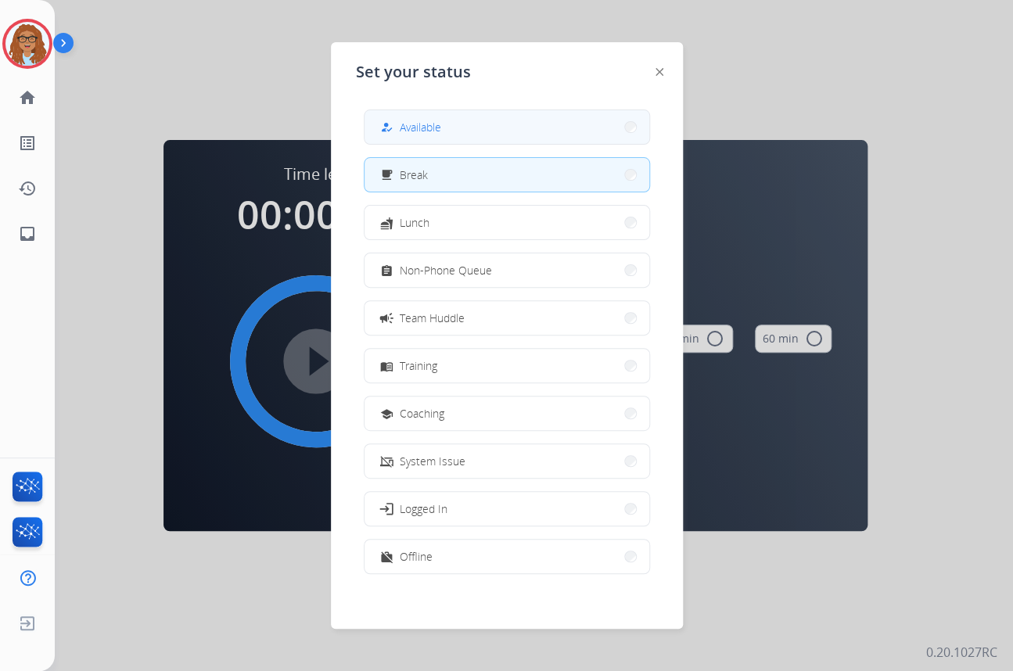
click at [405, 117] on button "how_to_reg Available" at bounding box center [506, 127] width 285 height 34
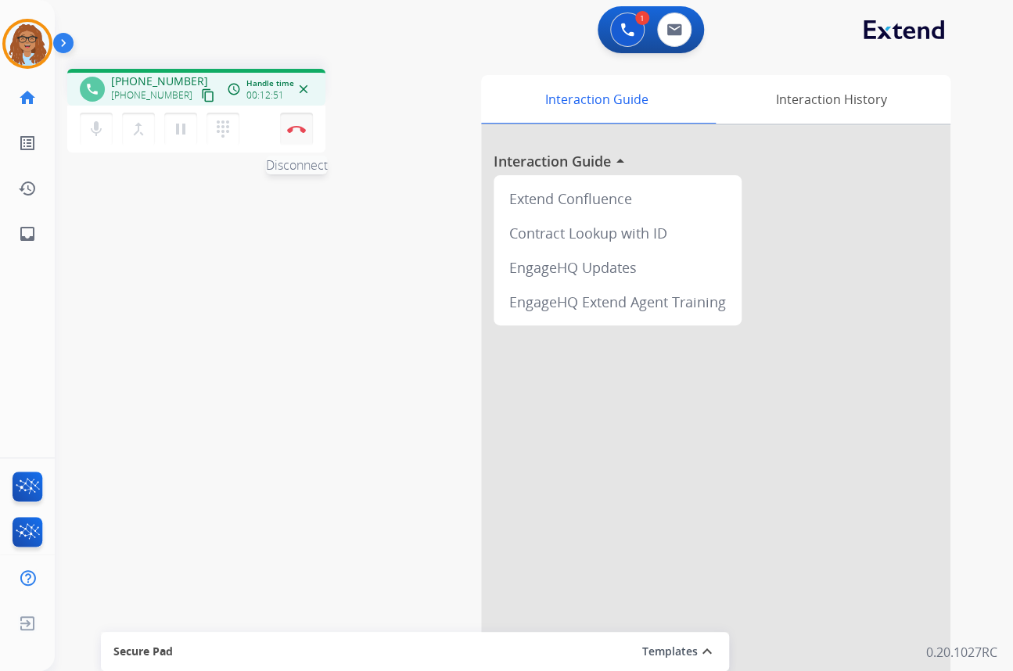
click at [297, 118] on button "Disconnect" at bounding box center [296, 129] width 33 height 33
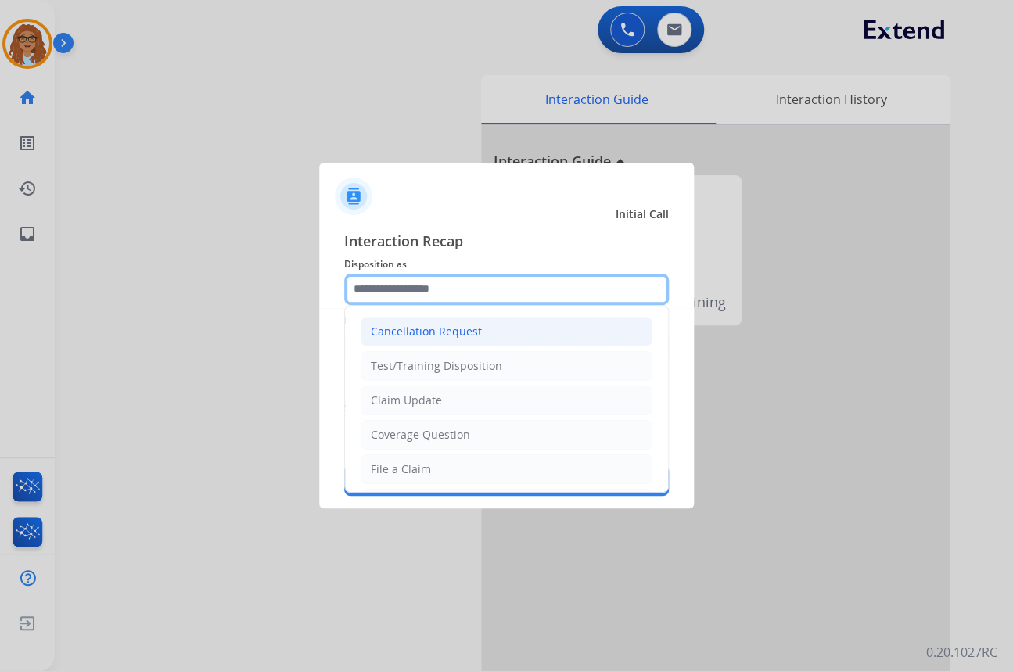
drag, startPoint x: 451, startPoint y: 274, endPoint x: 452, endPoint y: 323, distance: 48.5
click at [451, 275] on input "text" at bounding box center [506, 289] width 324 height 31
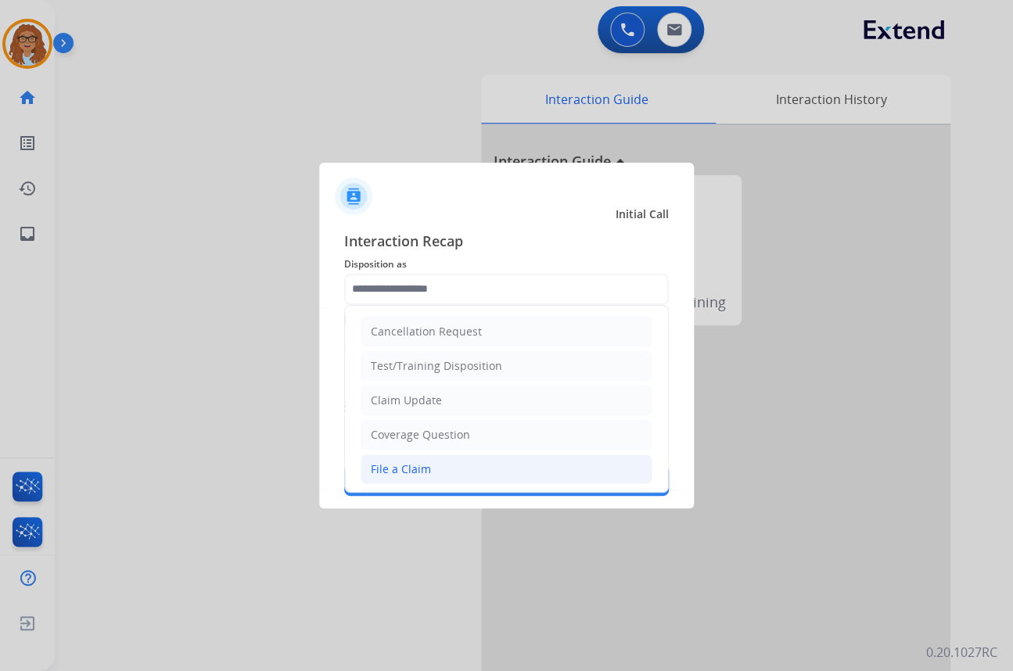
click at [432, 459] on li "File a Claim" at bounding box center [506, 469] width 292 height 30
type input "**********"
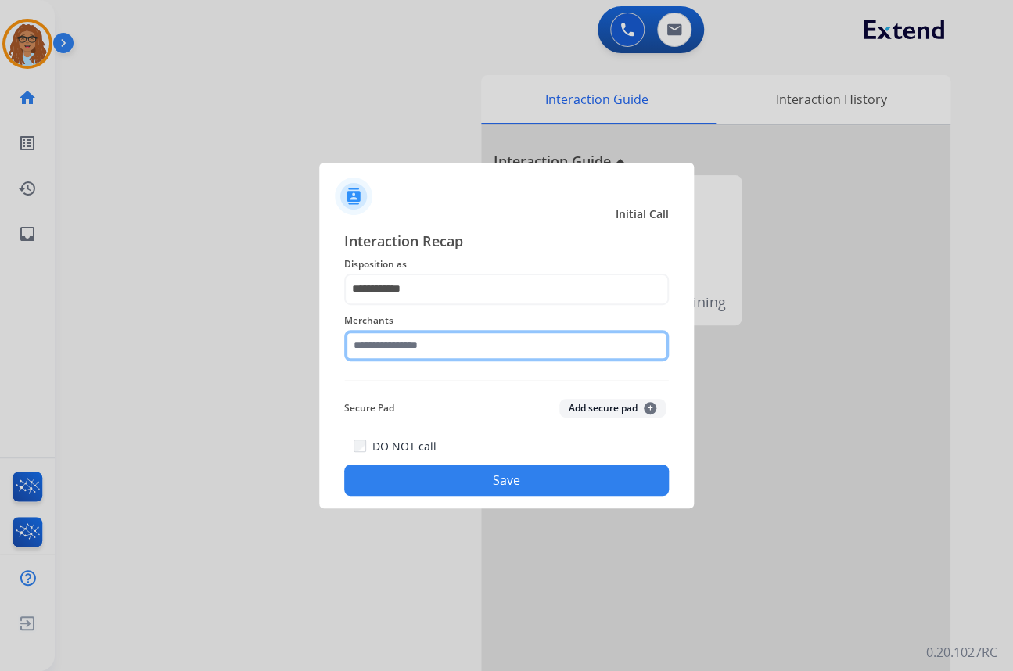
click at [463, 335] on input "text" at bounding box center [506, 345] width 324 height 31
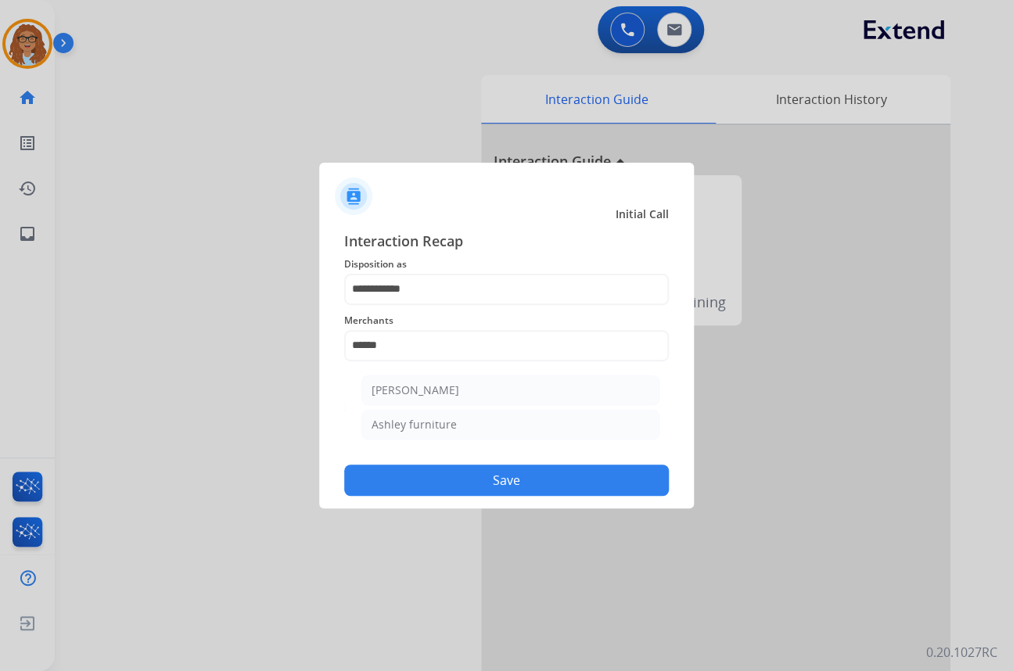
drag, startPoint x: 438, startPoint y: 389, endPoint x: 436, endPoint y: 402, distance: 12.7
click at [438, 389] on div "[PERSON_NAME]" at bounding box center [415, 390] width 88 height 16
type input "**********"
drag, startPoint x: 450, startPoint y: 475, endPoint x: 574, endPoint y: 415, distance: 138.1
click at [450, 476] on button "Save" at bounding box center [506, 479] width 324 height 31
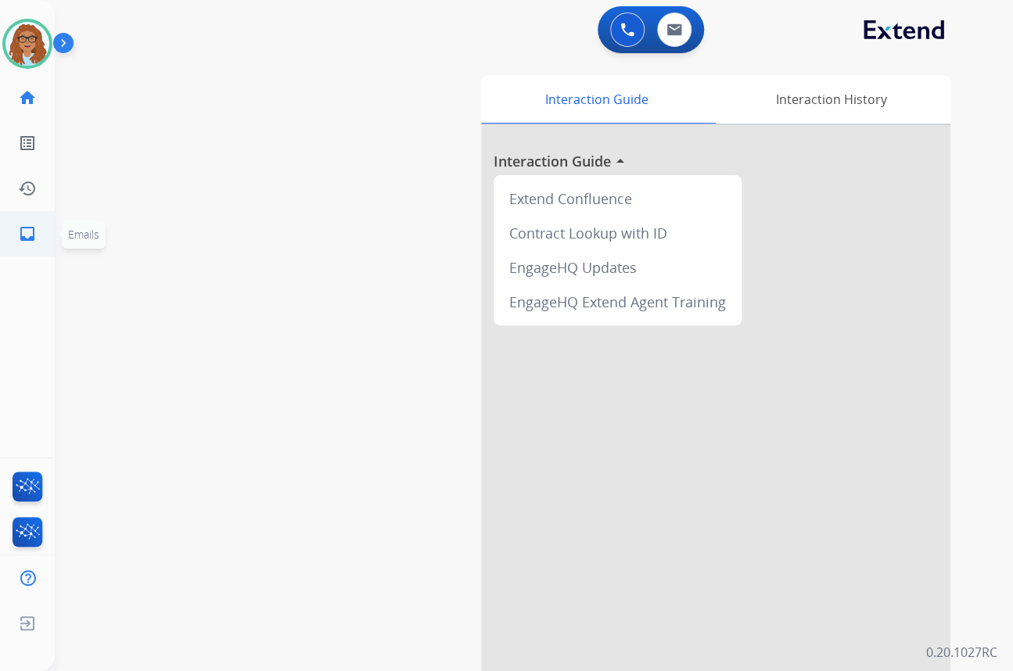
click at [30, 235] on mat-icon "inbox" at bounding box center [27, 233] width 19 height 19
select select "**********"
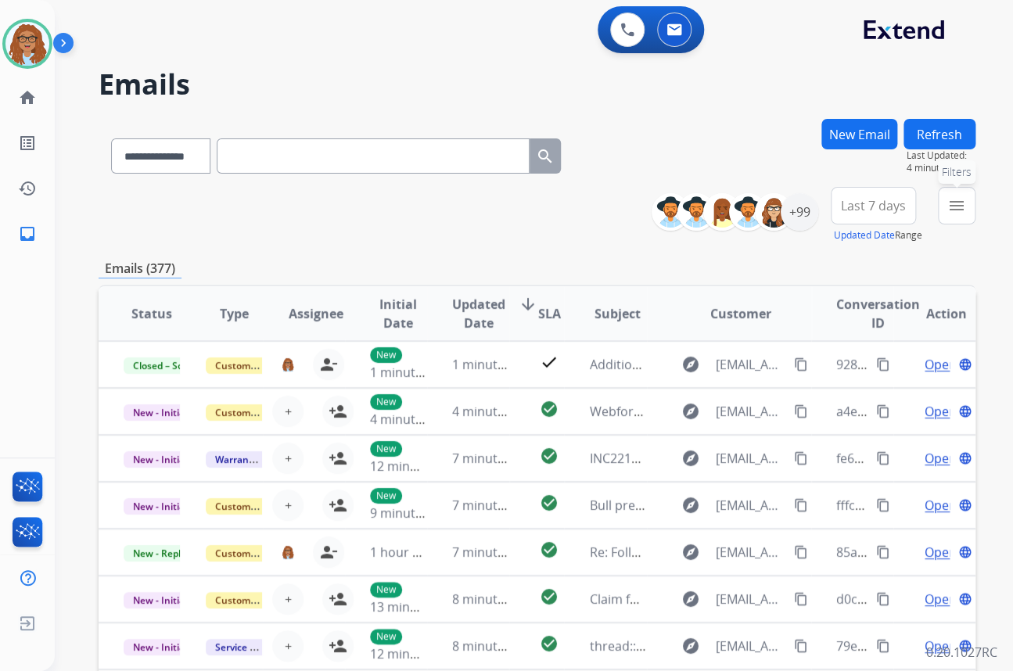
drag, startPoint x: 952, startPoint y: 203, endPoint x: 927, endPoint y: 224, distance: 32.1
click at [952, 203] on mat-icon "menu" at bounding box center [956, 205] width 19 height 19
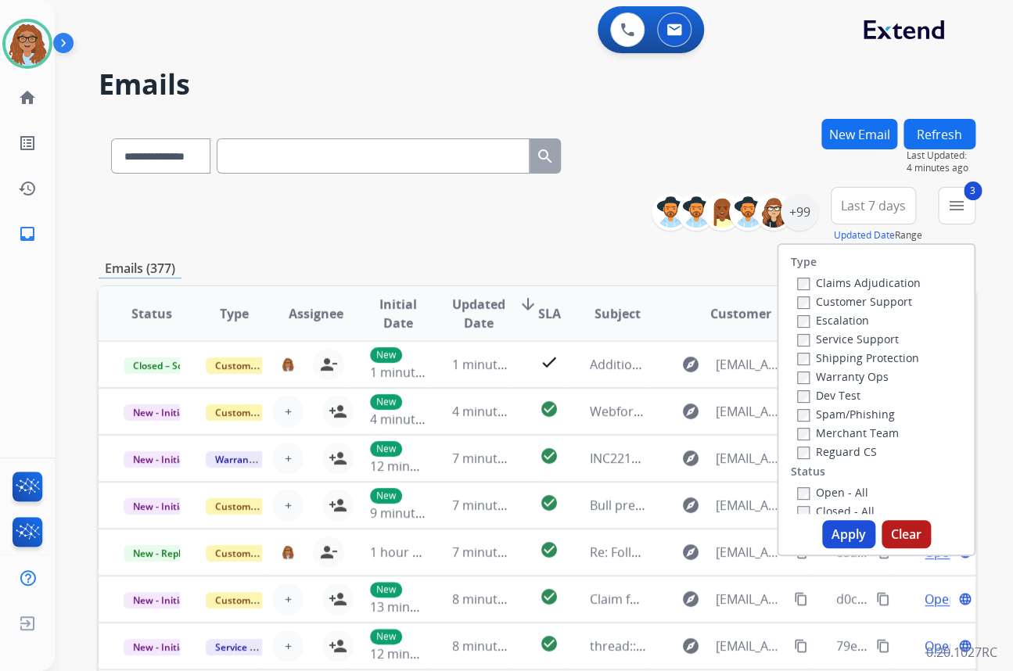
click at [797, 501] on div "Closed - All" at bounding box center [879, 510] width 164 height 19
click at [837, 537] on button "Apply" at bounding box center [848, 534] width 53 height 28
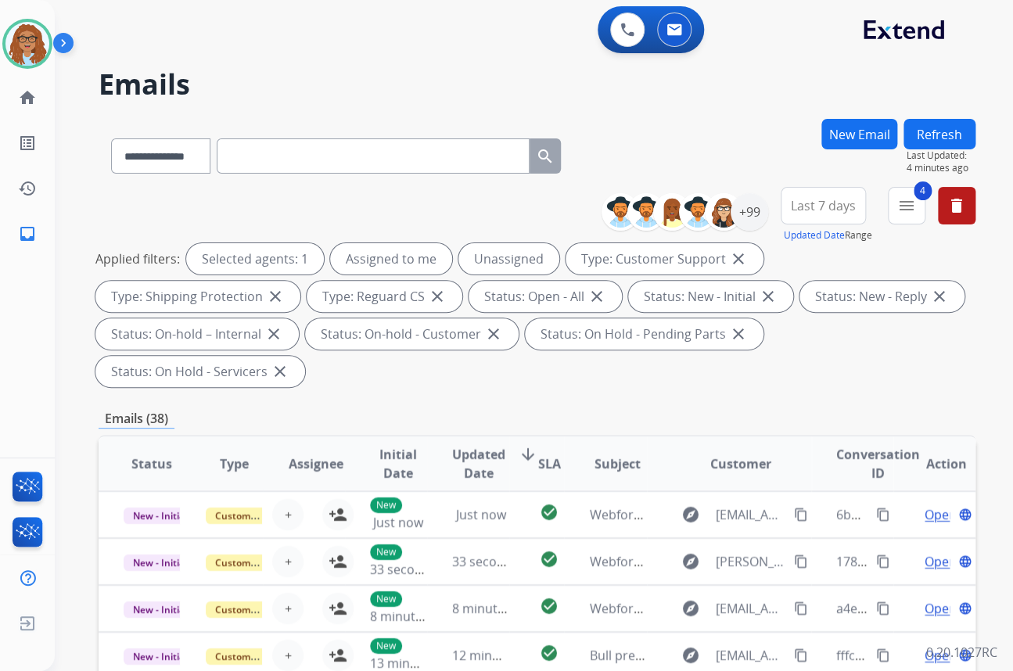
click at [841, 203] on span "Last 7 days" at bounding box center [823, 206] width 65 height 6
click at [816, 260] on div "Custom" at bounding box center [818, 262] width 86 height 23
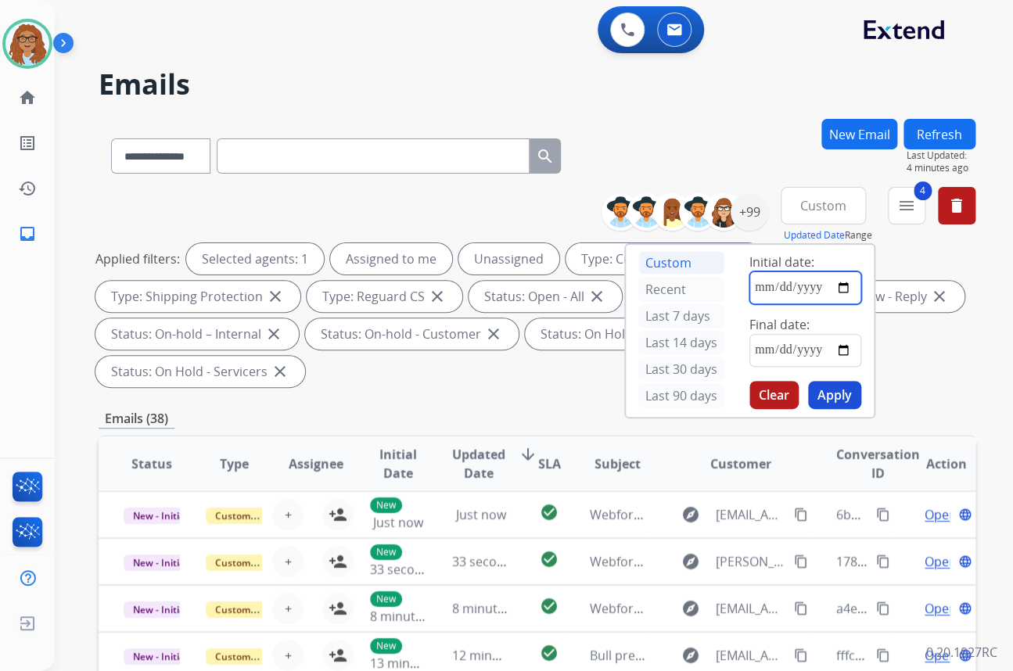
click at [843, 285] on input "date" at bounding box center [805, 287] width 112 height 33
type input "**********"
click at [844, 356] on input "date" at bounding box center [805, 350] width 112 height 33
type input "**********"
click at [825, 393] on button "Apply" at bounding box center [834, 395] width 53 height 28
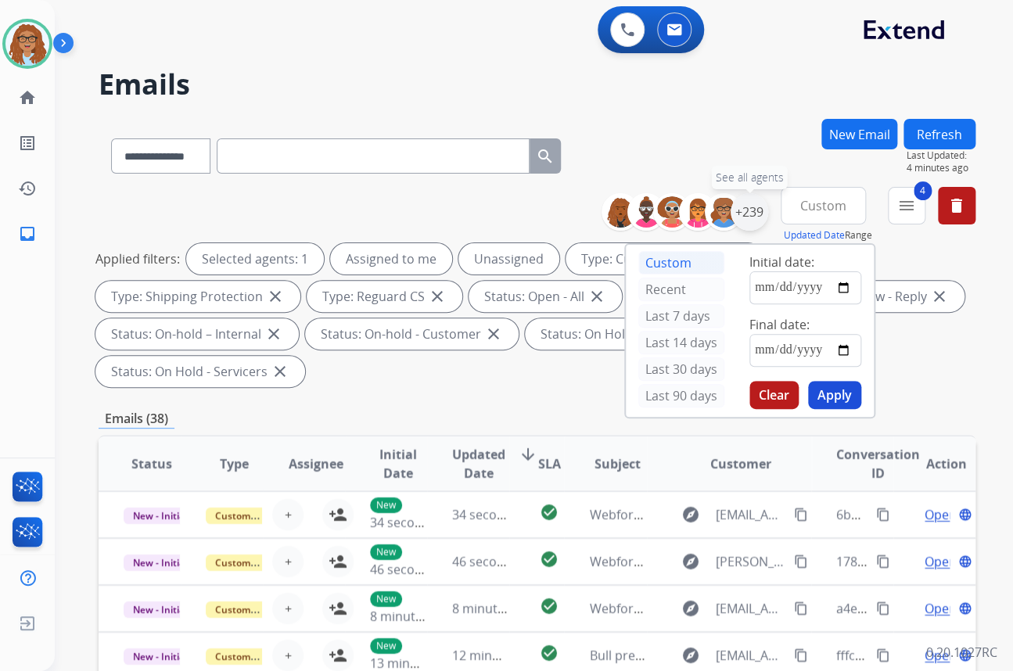
click at [750, 210] on div "+239" at bounding box center [749, 212] width 38 height 38
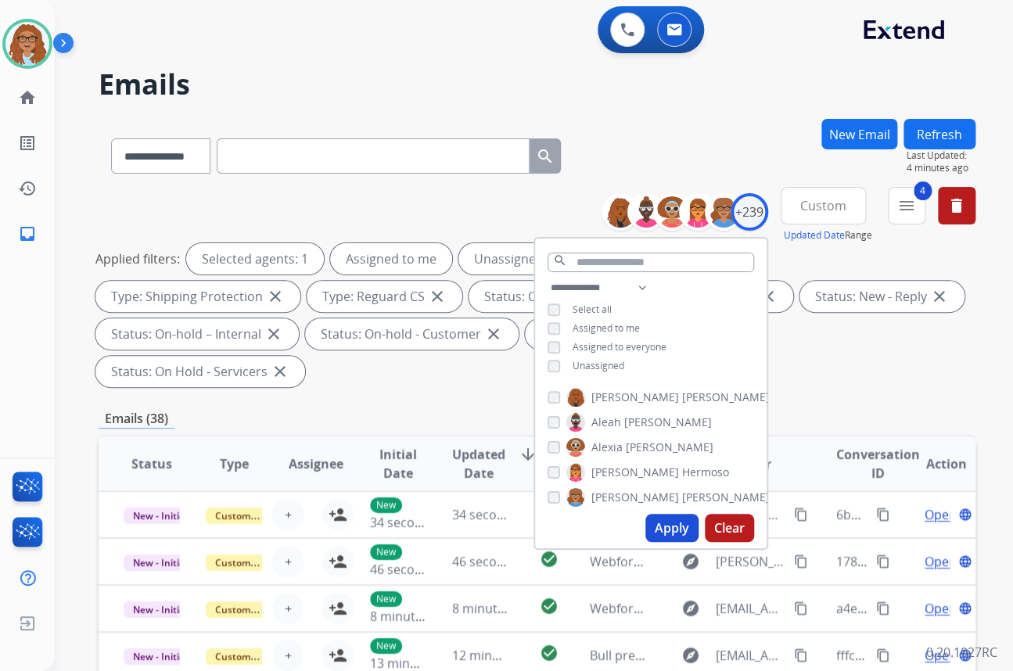
click at [543, 360] on div "**********" at bounding box center [650, 328] width 231 height 100
click at [557, 367] on div "Unassigned" at bounding box center [585, 366] width 77 height 13
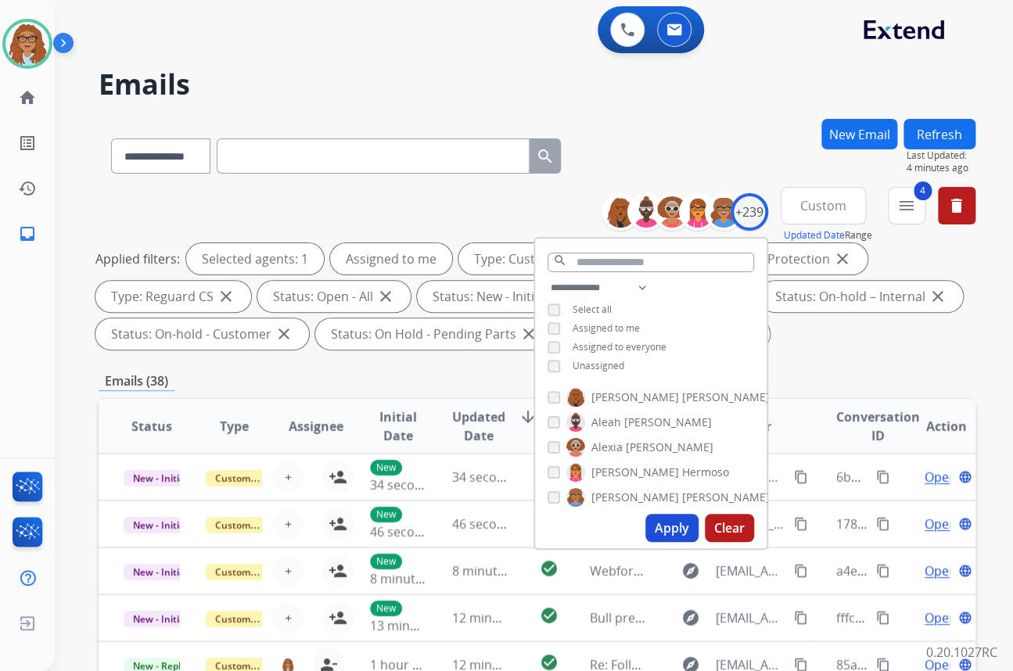
click at [659, 524] on button "Apply" at bounding box center [671, 528] width 53 height 28
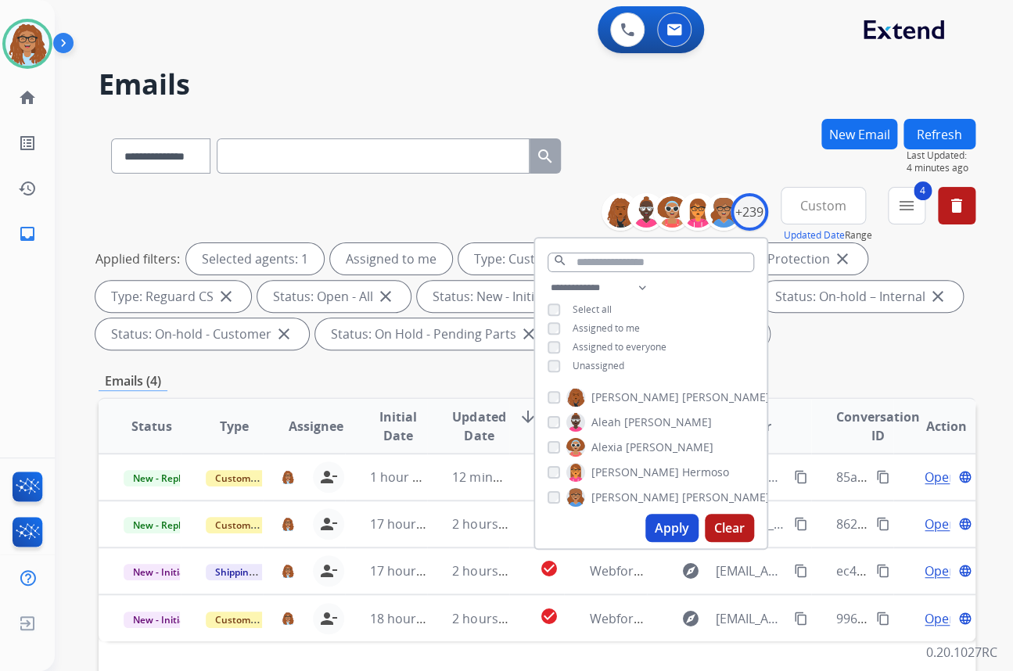
click at [636, 121] on div "**********" at bounding box center [537, 153] width 877 height 68
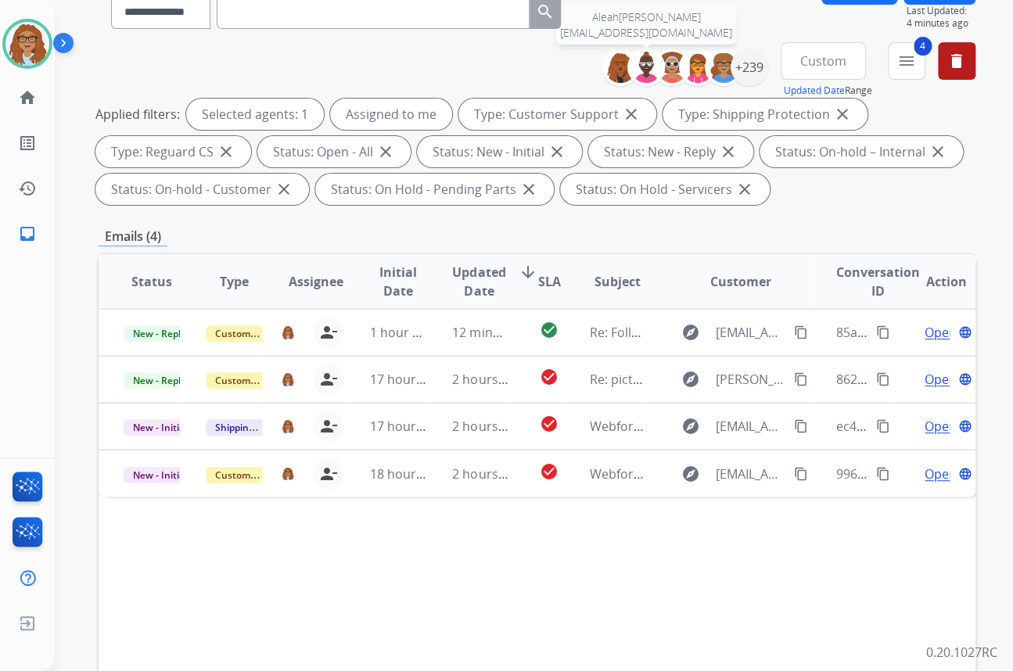
scroll to position [213, 0]
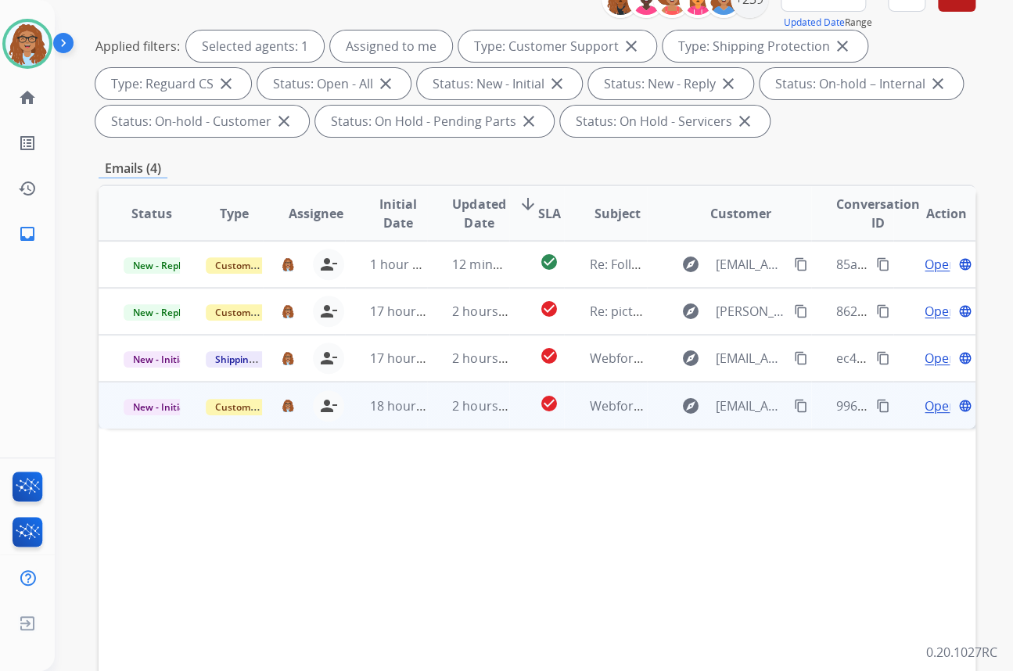
click at [926, 408] on span "Open" at bounding box center [940, 405] width 32 height 19
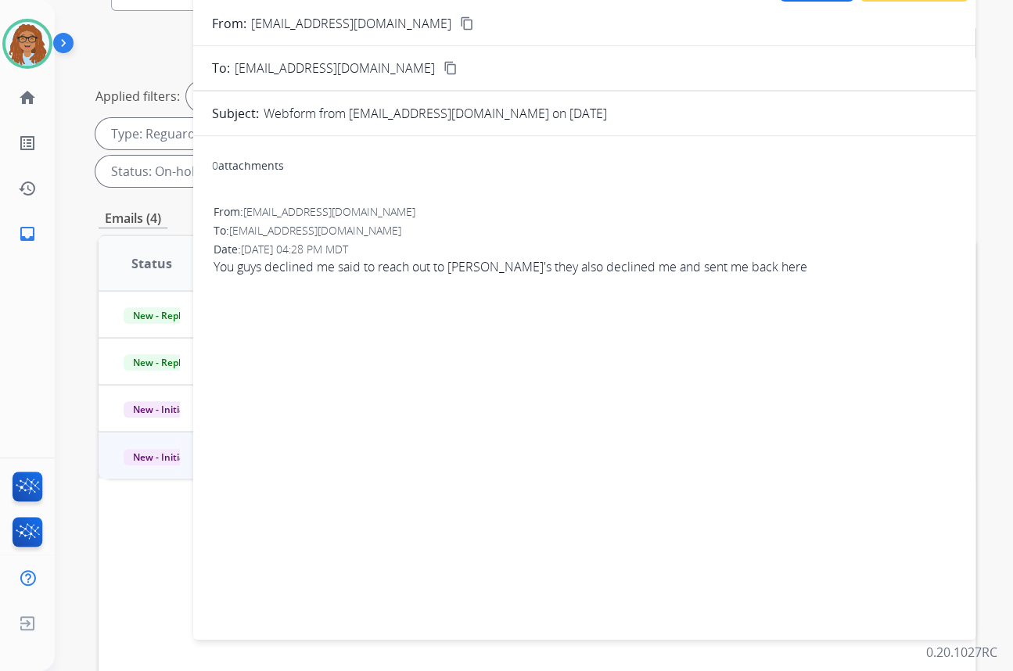
scroll to position [70, 0]
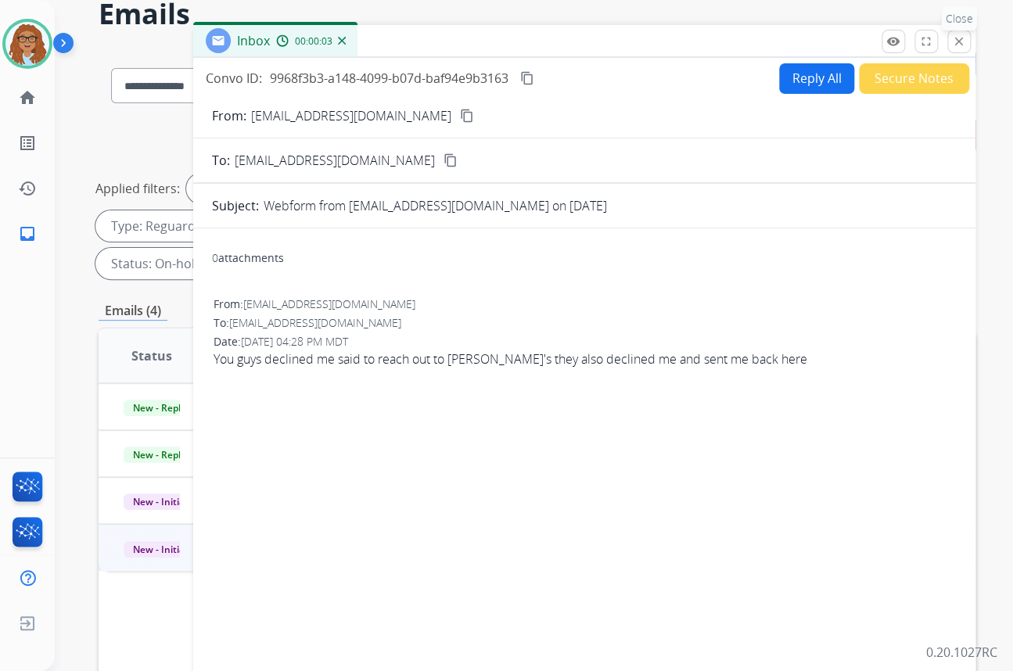
click at [955, 48] on button "close Close" at bounding box center [958, 41] width 23 height 23
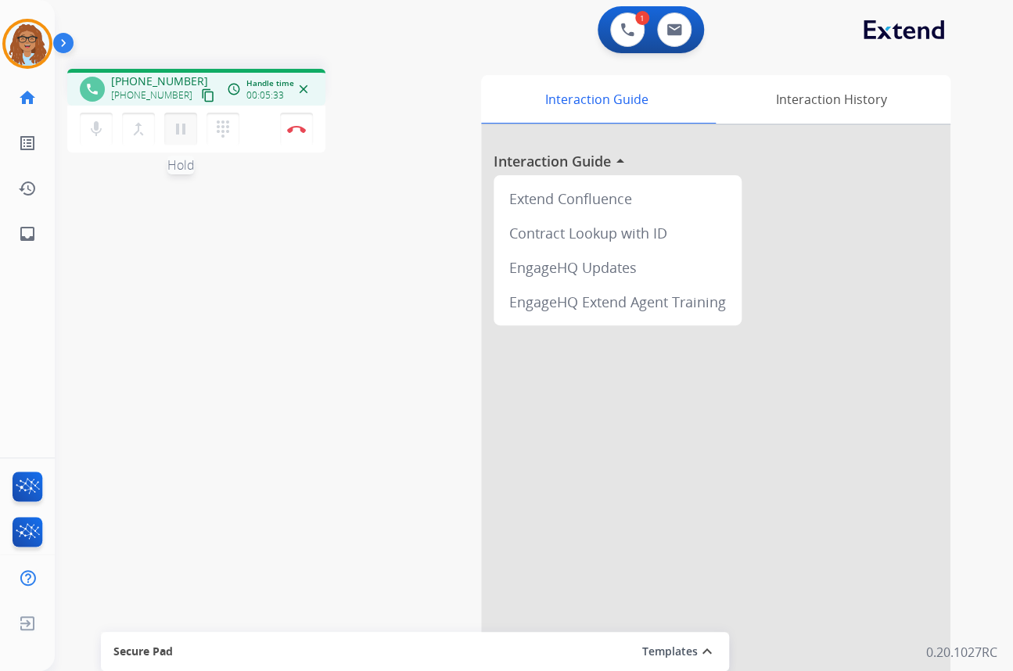
click at [175, 126] on mat-icon "pause" at bounding box center [180, 129] width 19 height 19
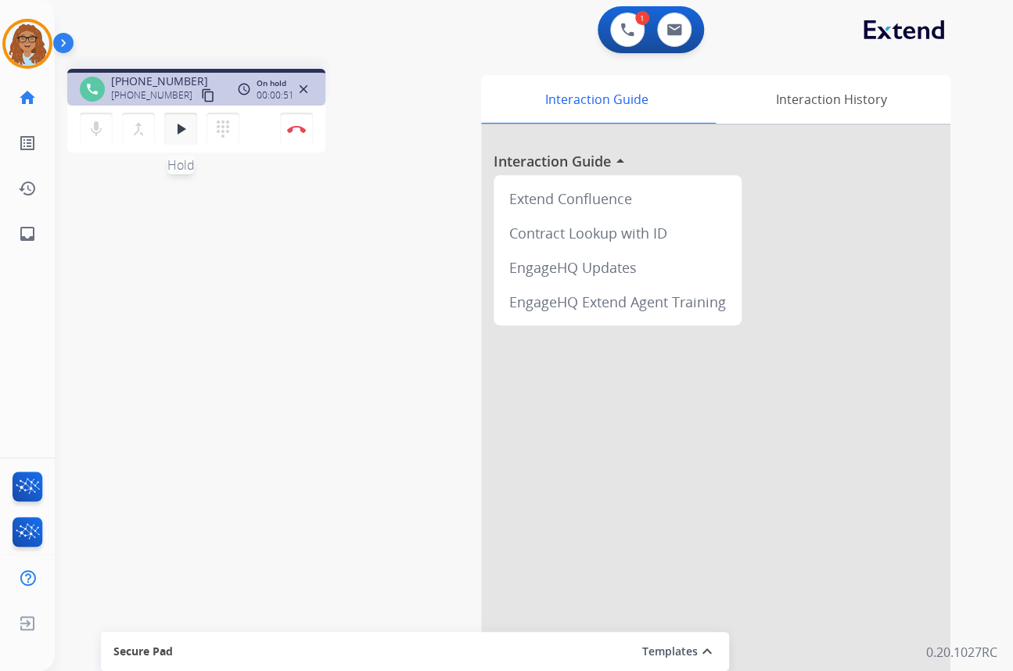
click at [186, 138] on button "play_arrow Hold" at bounding box center [180, 129] width 33 height 33
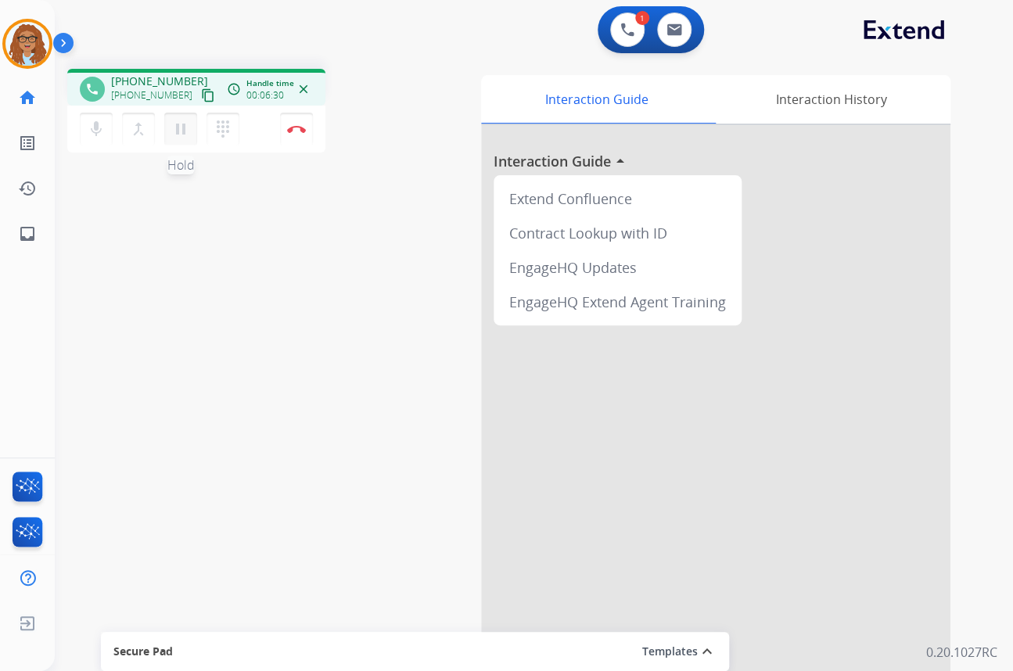
click at [179, 132] on mat-icon "pause" at bounding box center [180, 129] width 19 height 19
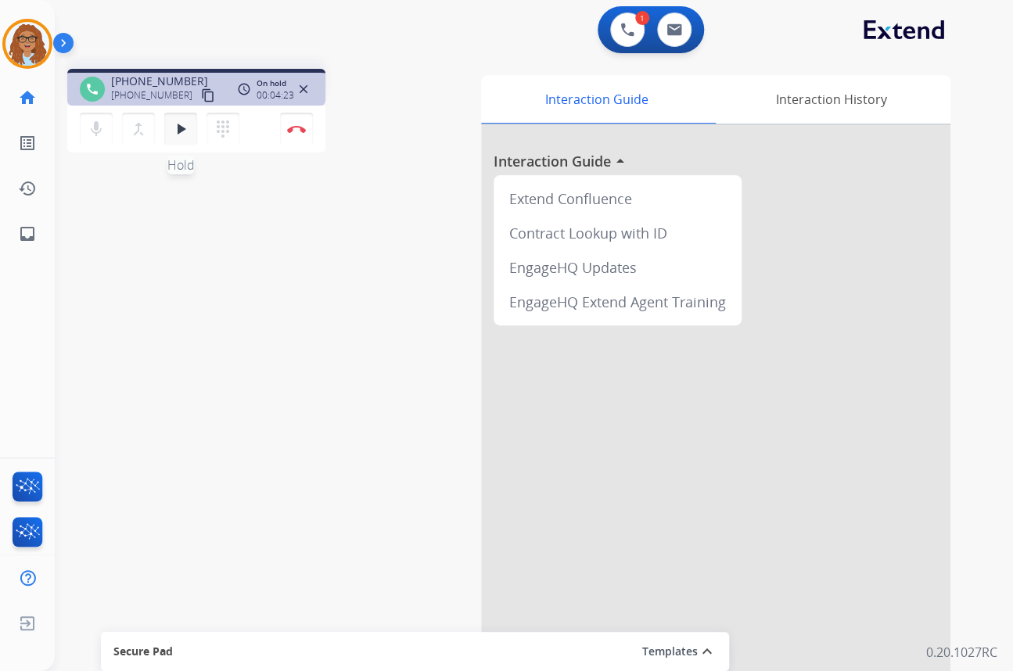
click at [179, 131] on mat-icon "play_arrow" at bounding box center [180, 129] width 19 height 19
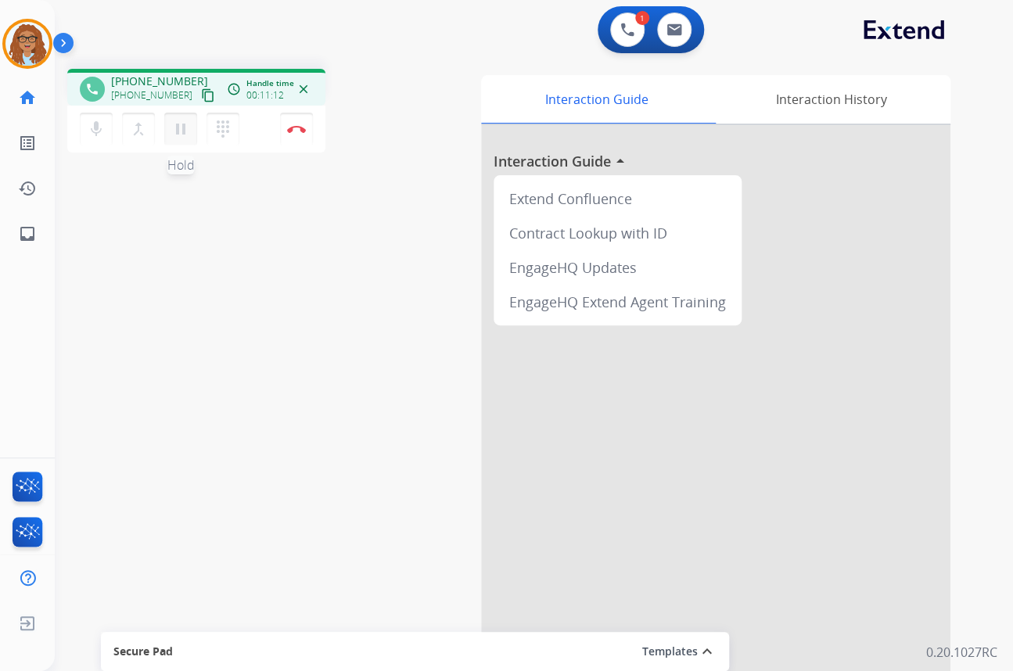
click at [177, 127] on mat-icon "pause" at bounding box center [180, 129] width 19 height 19
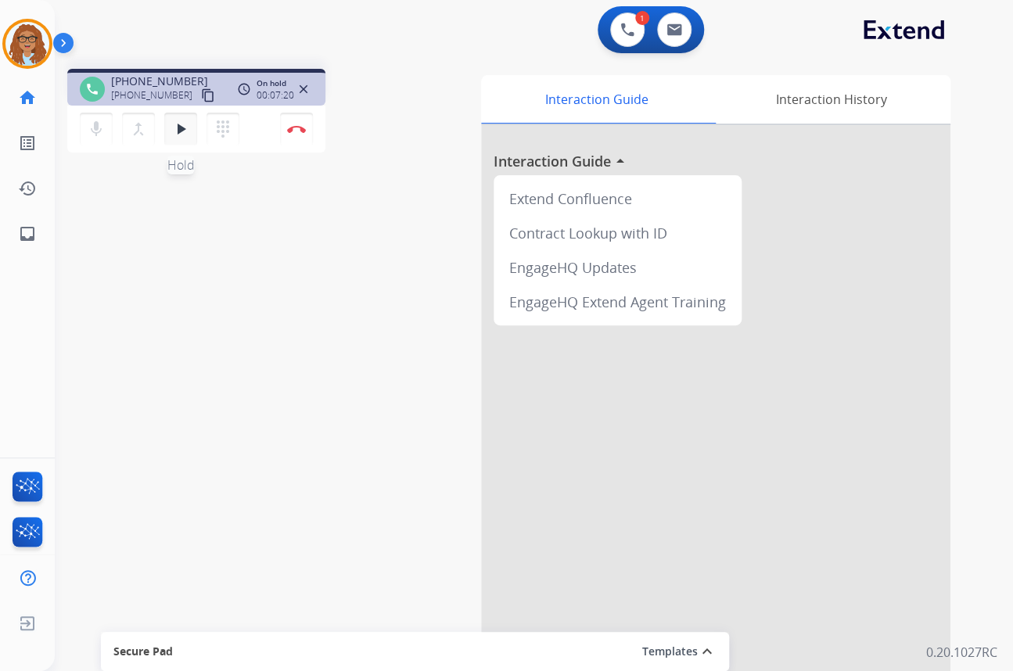
click at [180, 127] on mat-icon "play_arrow" at bounding box center [180, 129] width 19 height 19
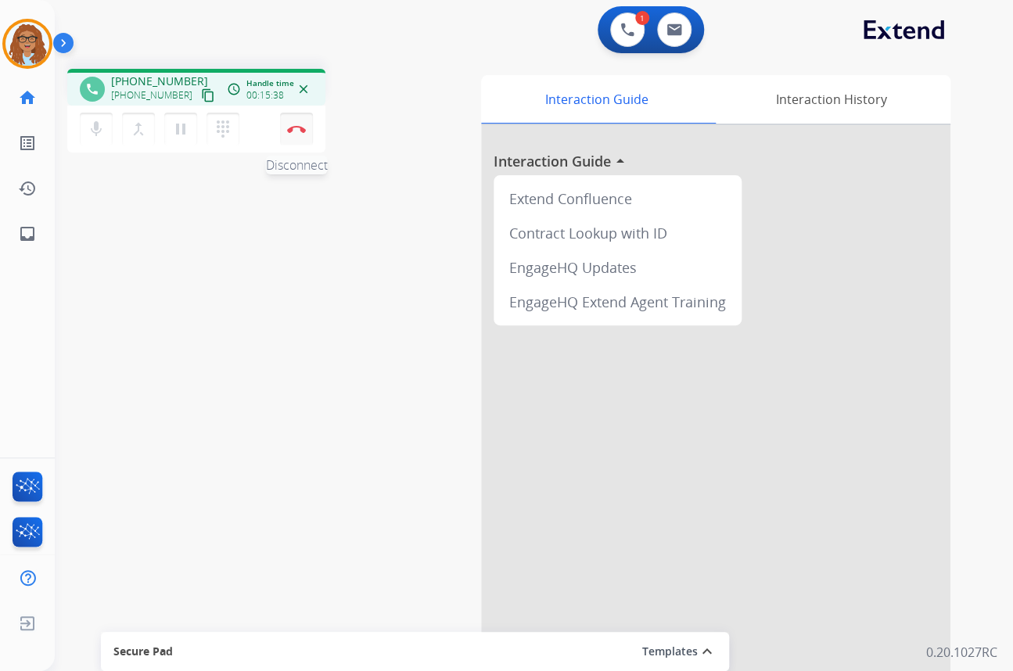
click at [295, 129] on img at bounding box center [296, 129] width 19 height 8
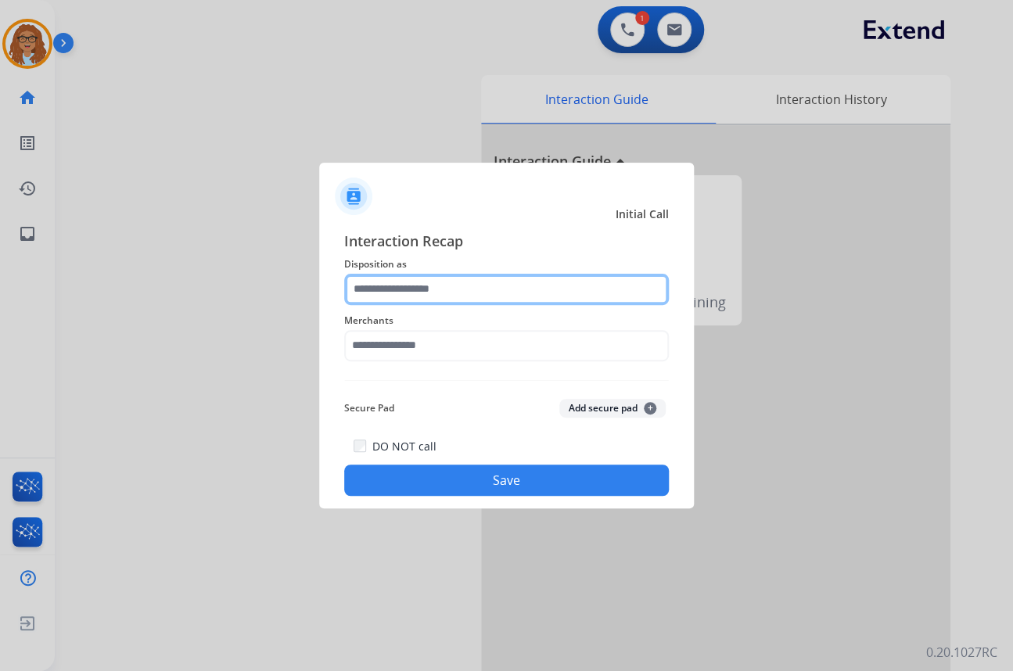
click at [442, 297] on input "text" at bounding box center [506, 289] width 324 height 31
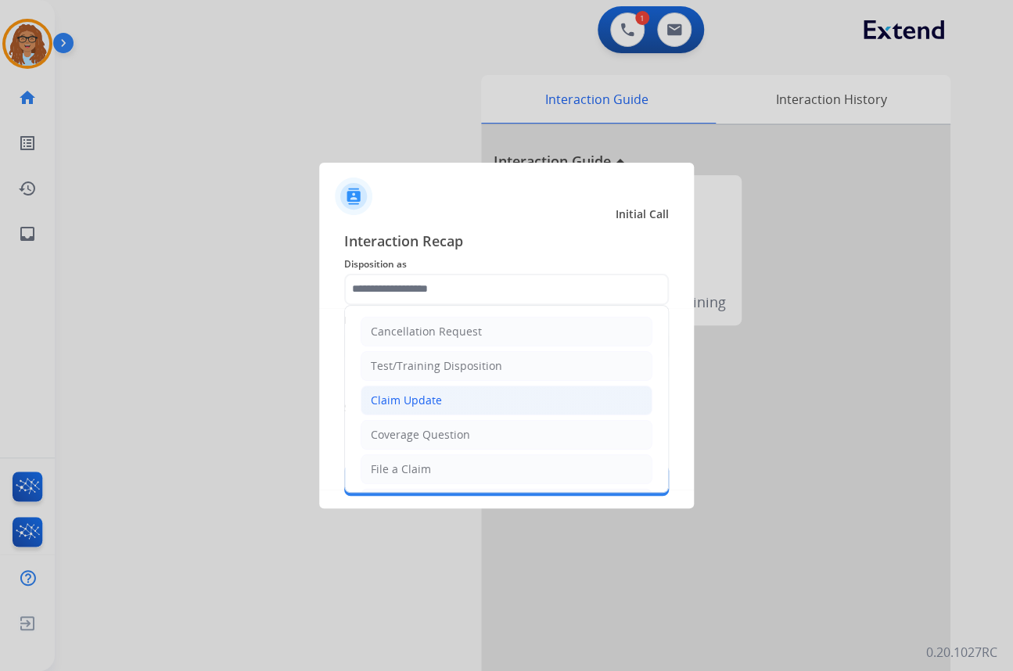
click at [407, 399] on div "Claim Update" at bounding box center [406, 401] width 71 height 16
type input "**********"
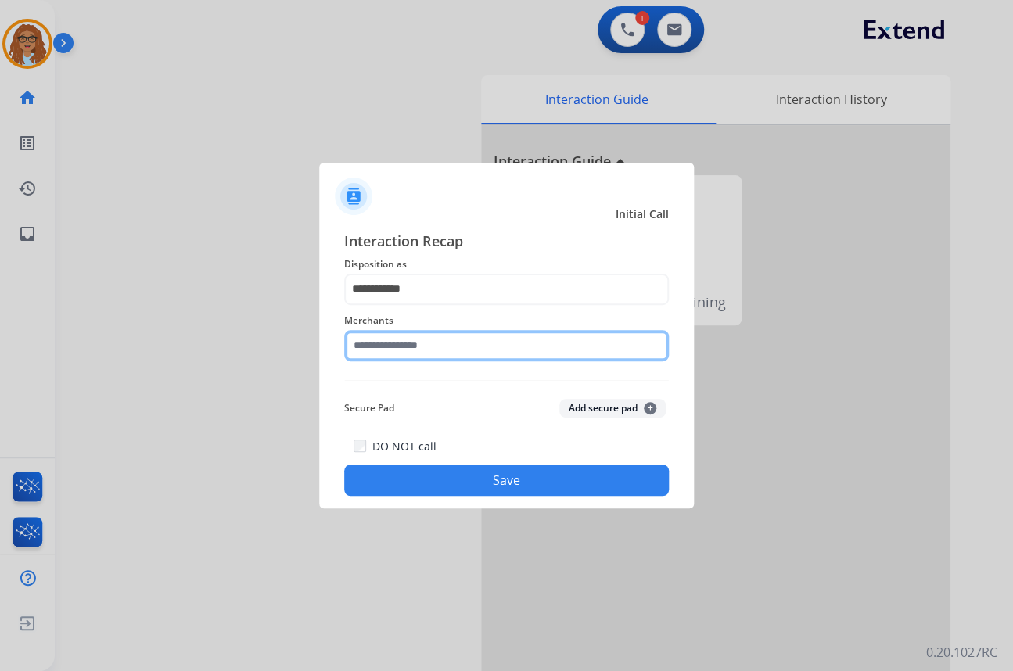
click at [439, 350] on input "text" at bounding box center [506, 345] width 324 height 31
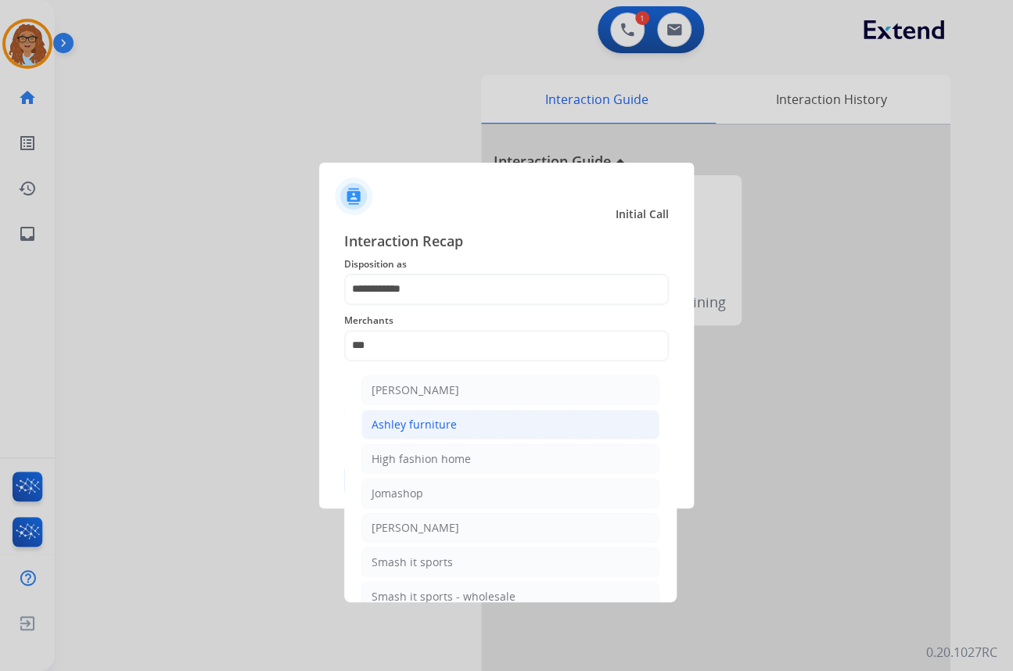
click at [450, 427] on div "Ashley furniture" at bounding box center [413, 425] width 85 height 16
type input "**********"
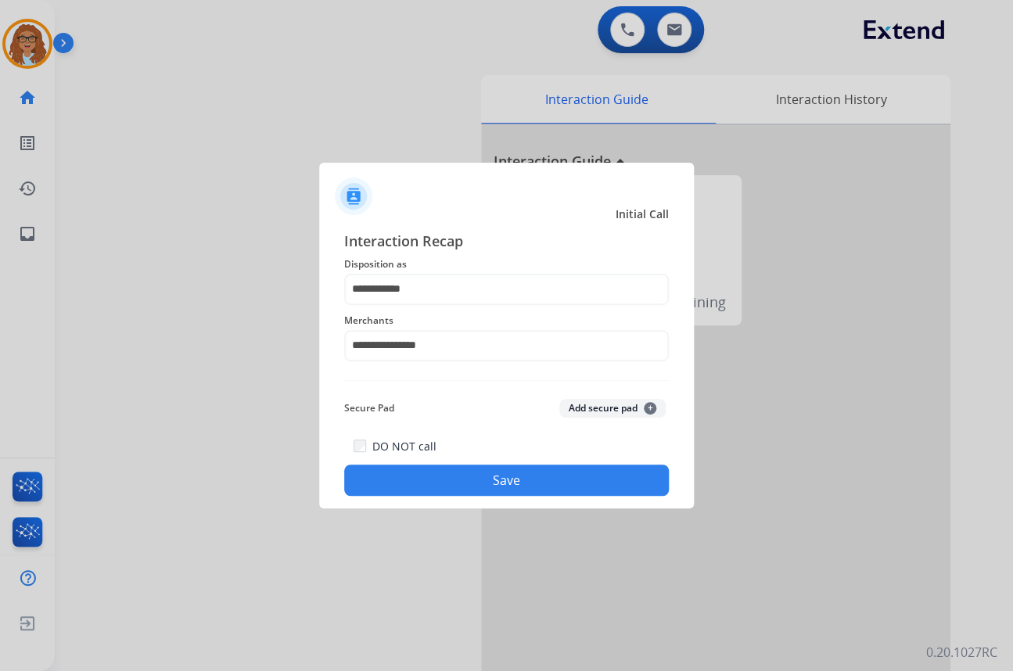
click at [463, 485] on button "Save" at bounding box center [506, 479] width 324 height 31
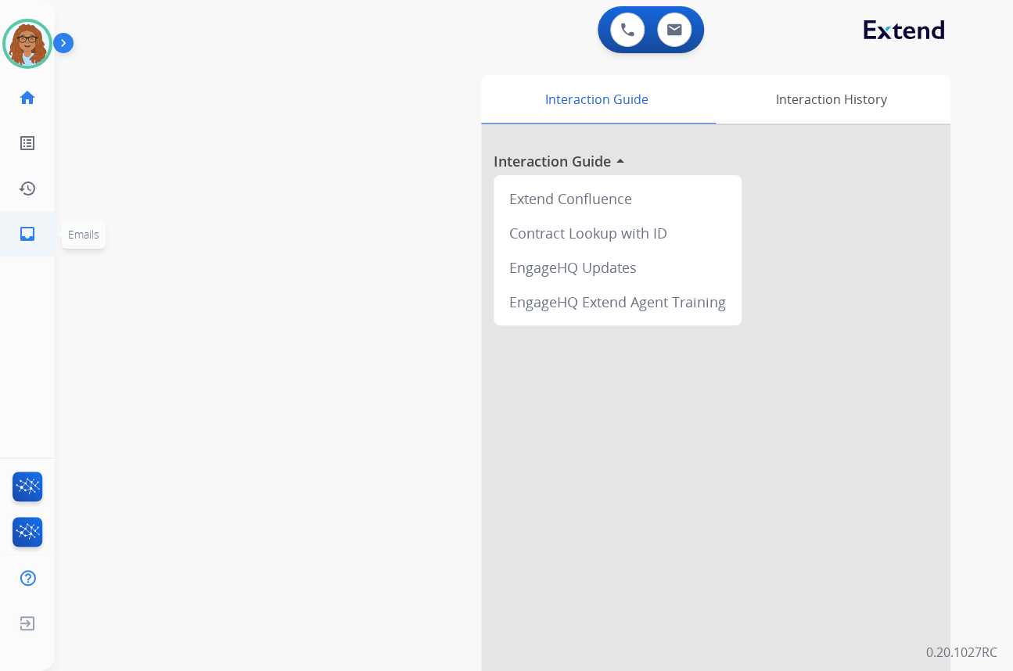
click at [29, 238] on mat-icon "inbox" at bounding box center [27, 233] width 19 height 19
select select "**********"
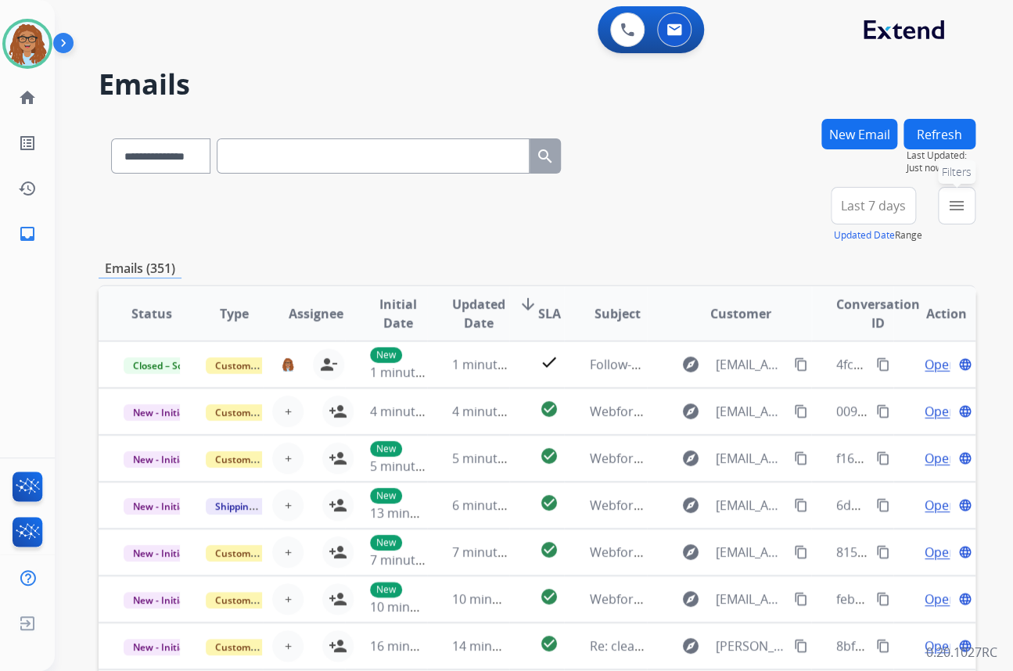
click at [950, 217] on button "menu Filters" at bounding box center [957, 206] width 38 height 38
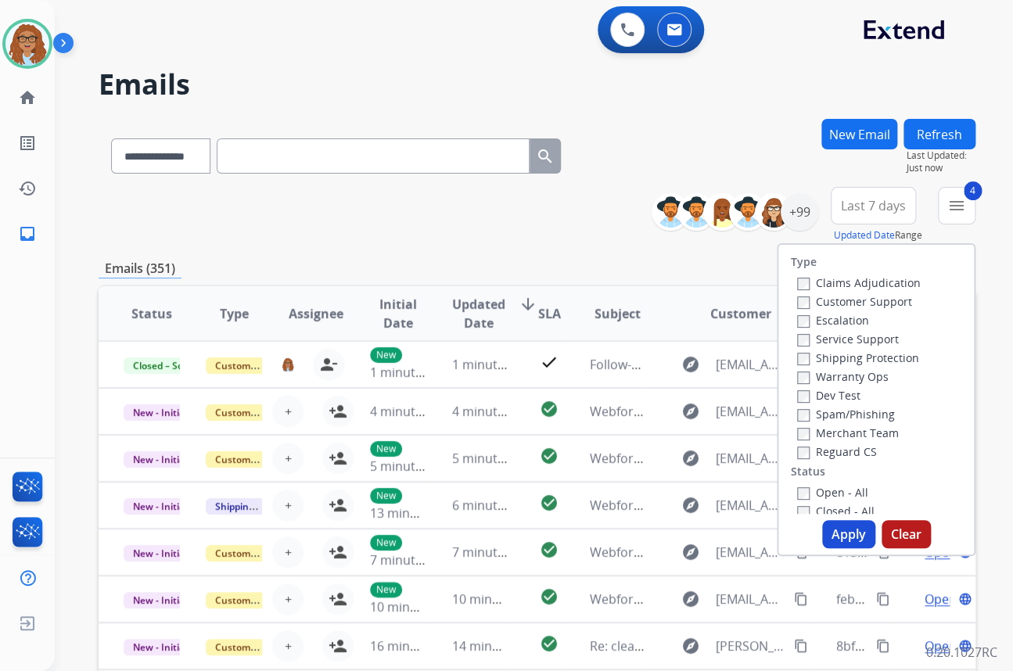
click at [845, 528] on button "Apply" at bounding box center [848, 534] width 53 height 28
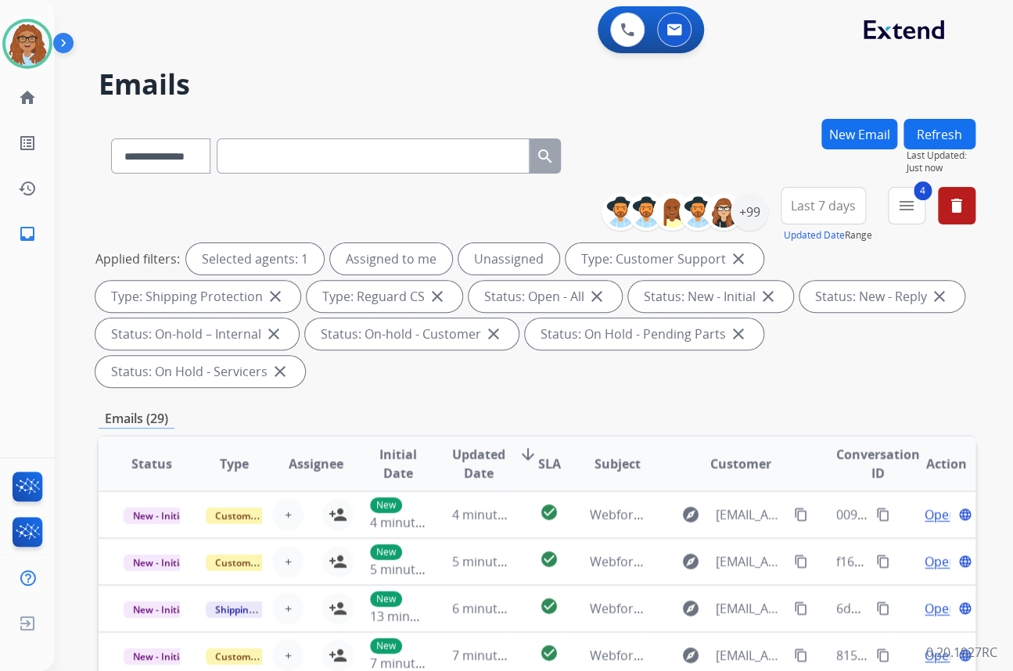
click at [821, 206] on span "Last 7 days" at bounding box center [823, 206] width 65 height 6
click at [813, 258] on div "Custom" at bounding box center [818, 262] width 86 height 23
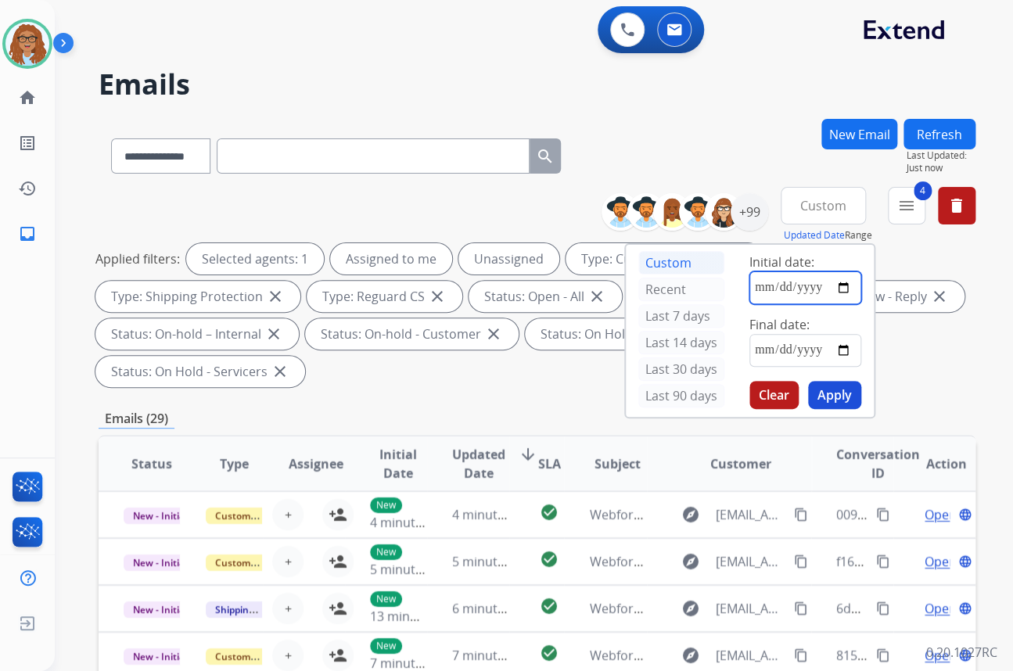
click at [844, 291] on input "date" at bounding box center [805, 287] width 112 height 33
type input "**********"
click at [844, 351] on input "date" at bounding box center [805, 350] width 112 height 33
type input "**********"
click at [843, 399] on button "Apply" at bounding box center [834, 395] width 53 height 28
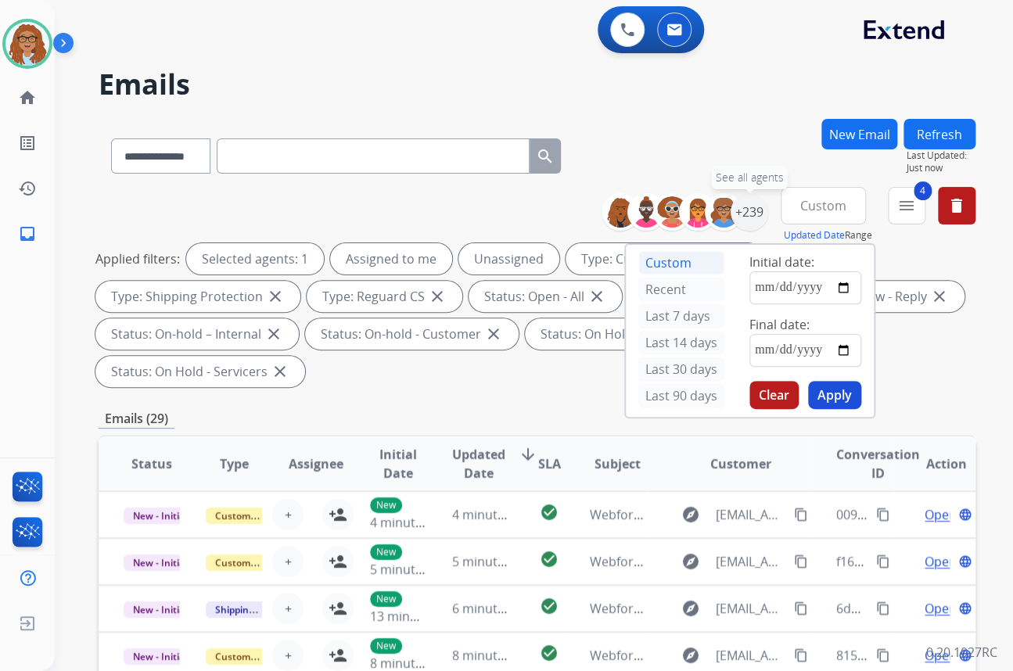
drag, startPoint x: 745, startPoint y: 206, endPoint x: 692, endPoint y: 260, distance: 75.2
click at [745, 206] on div "+239" at bounding box center [749, 212] width 38 height 38
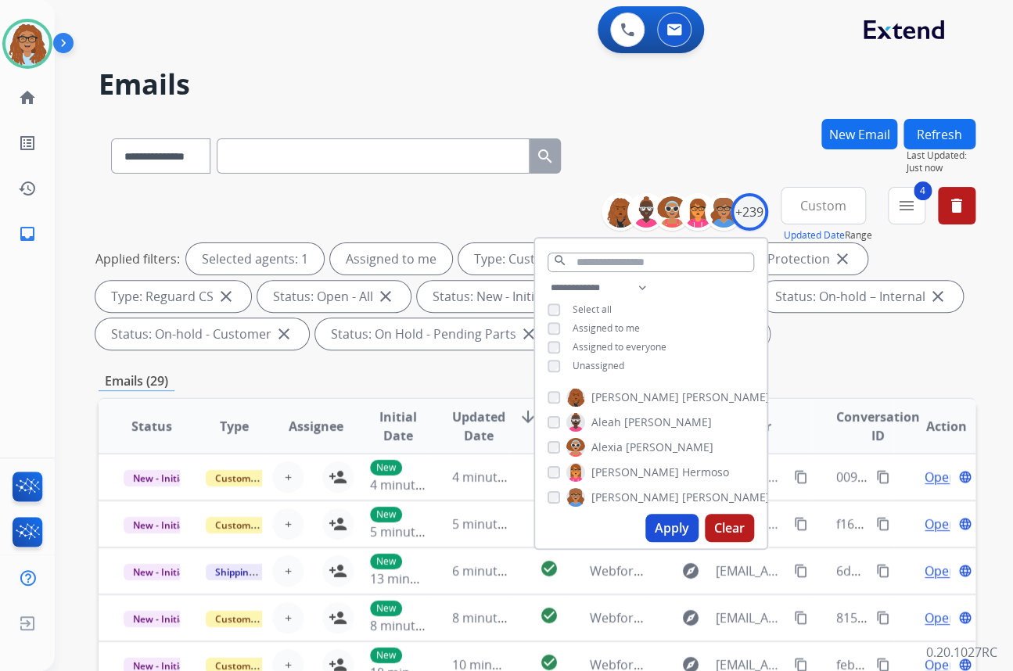
click at [657, 520] on button "Apply" at bounding box center [671, 528] width 53 height 28
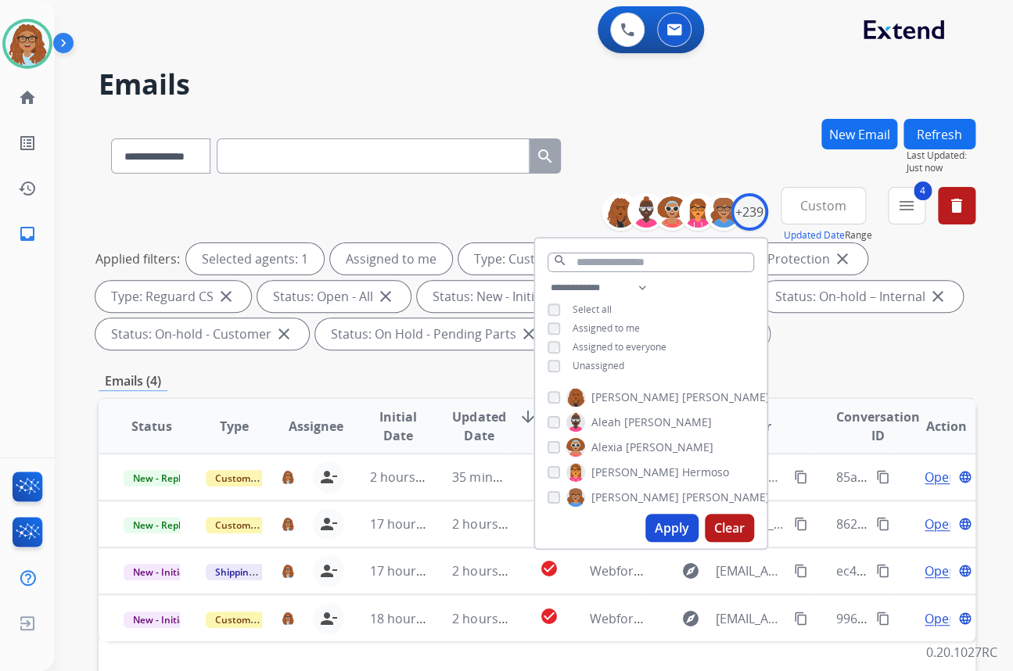
click at [745, 124] on div "**********" at bounding box center [537, 153] width 877 height 68
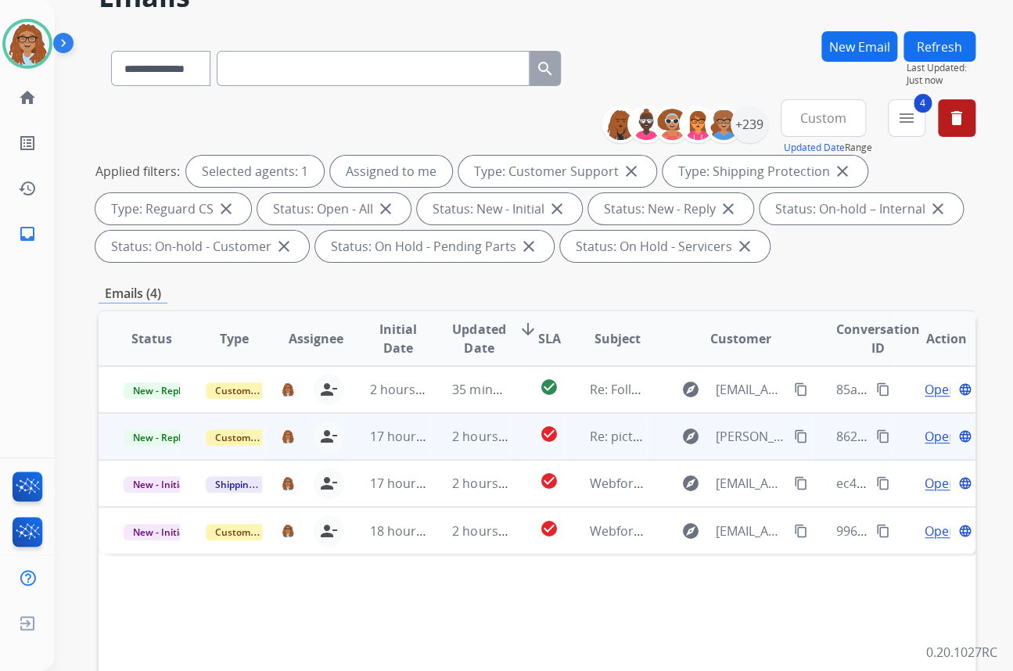
scroll to position [142, 0]
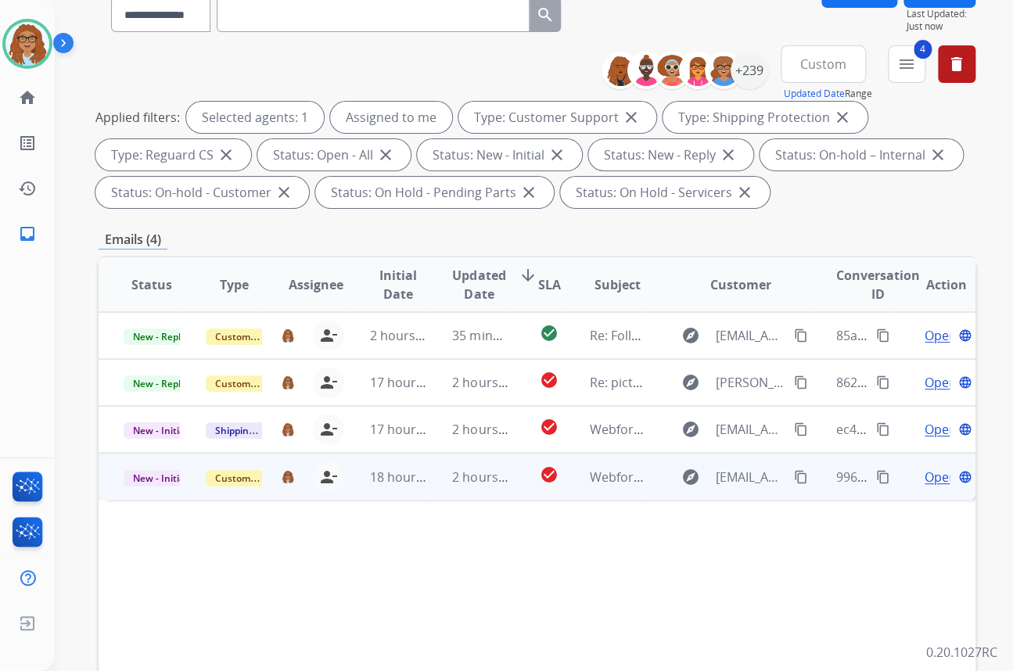
click at [794, 474] on mat-icon "content_copy" at bounding box center [801, 477] width 14 height 14
click at [918, 470] on div "Open language" at bounding box center [946, 477] width 56 height 19
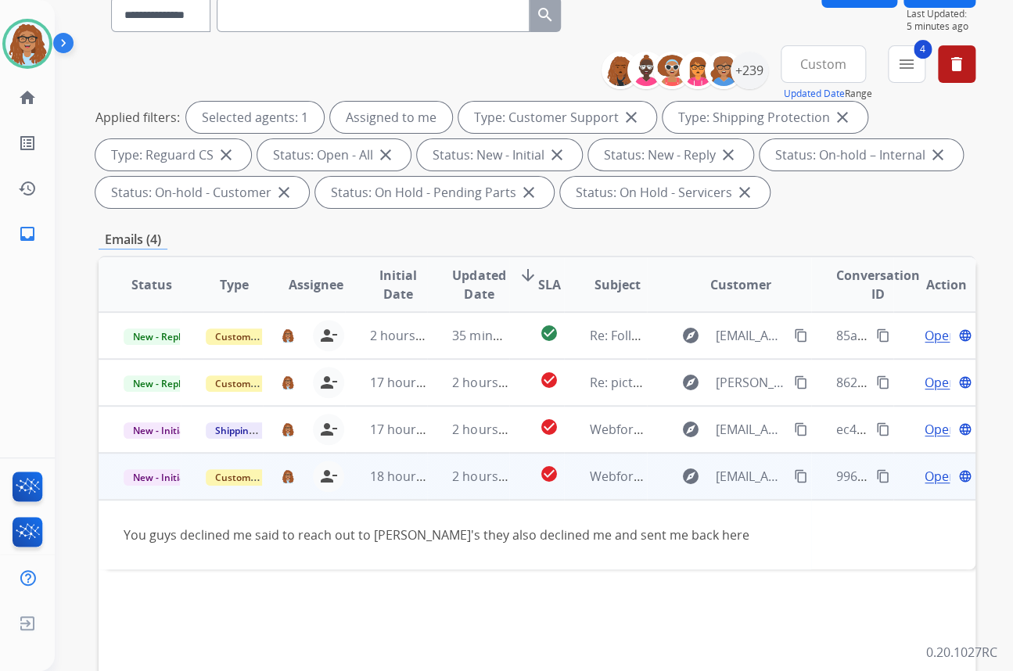
click at [924, 475] on span "Open" at bounding box center [940, 476] width 32 height 19
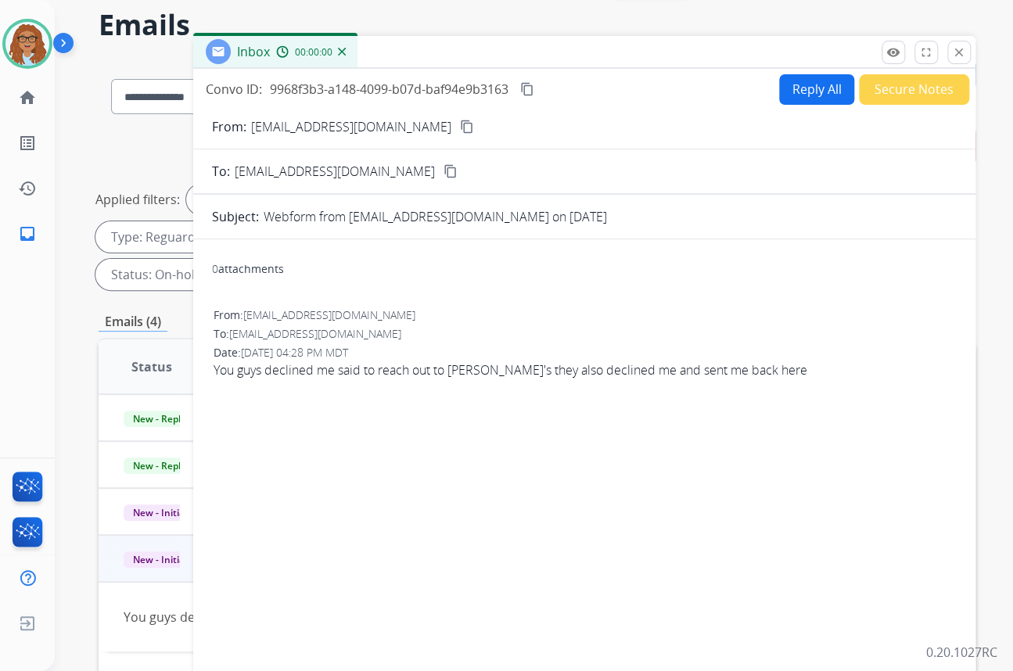
scroll to position [0, 0]
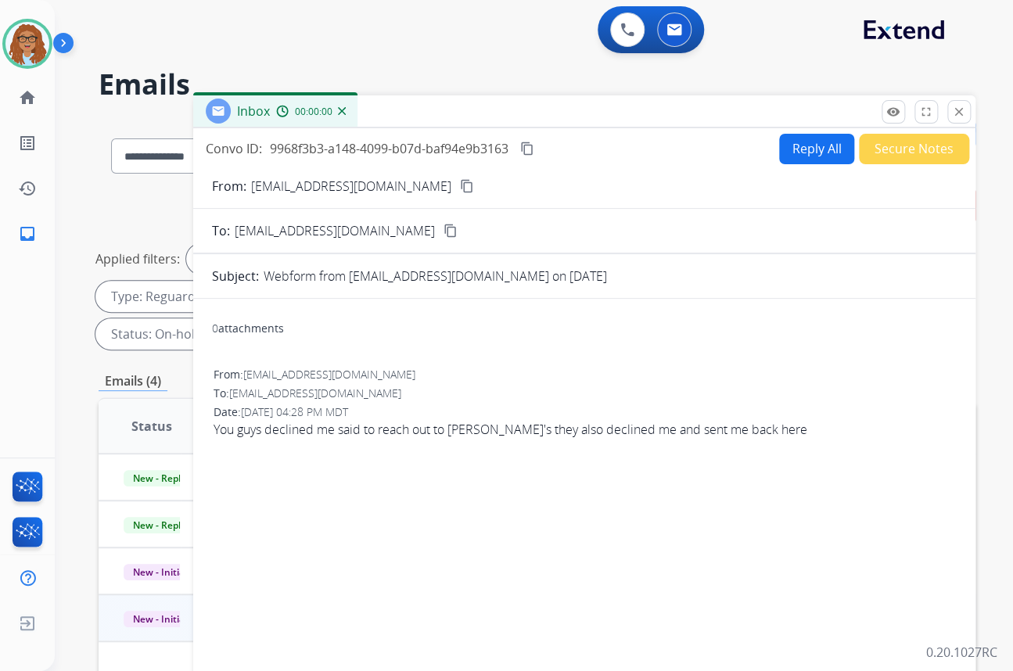
click at [906, 154] on button "Secure Notes" at bounding box center [914, 149] width 110 height 30
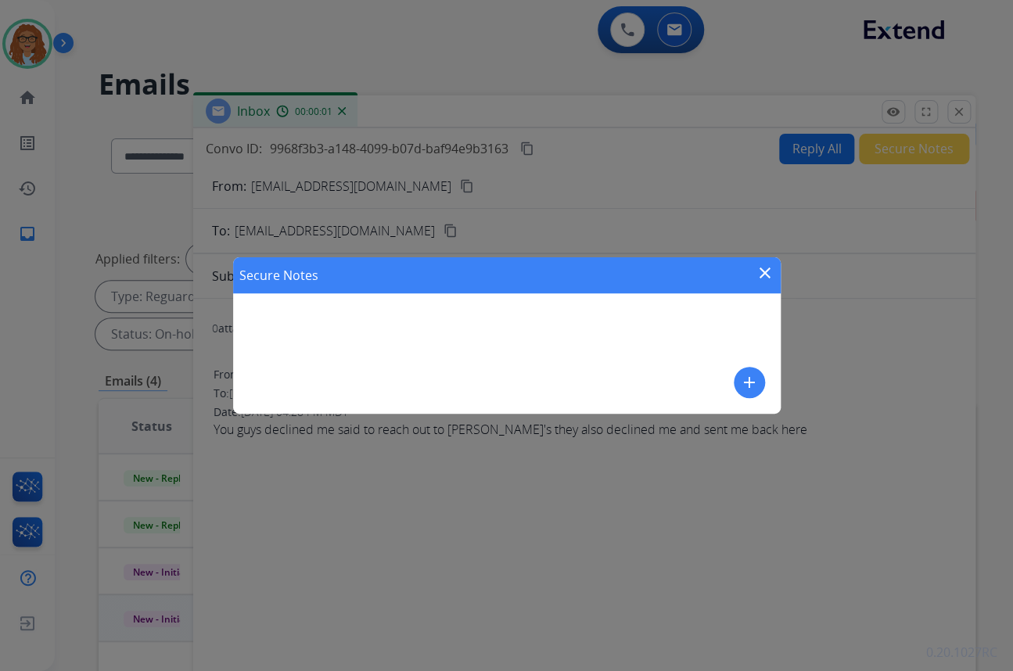
click at [754, 375] on mat-icon "add" at bounding box center [749, 382] width 19 height 19
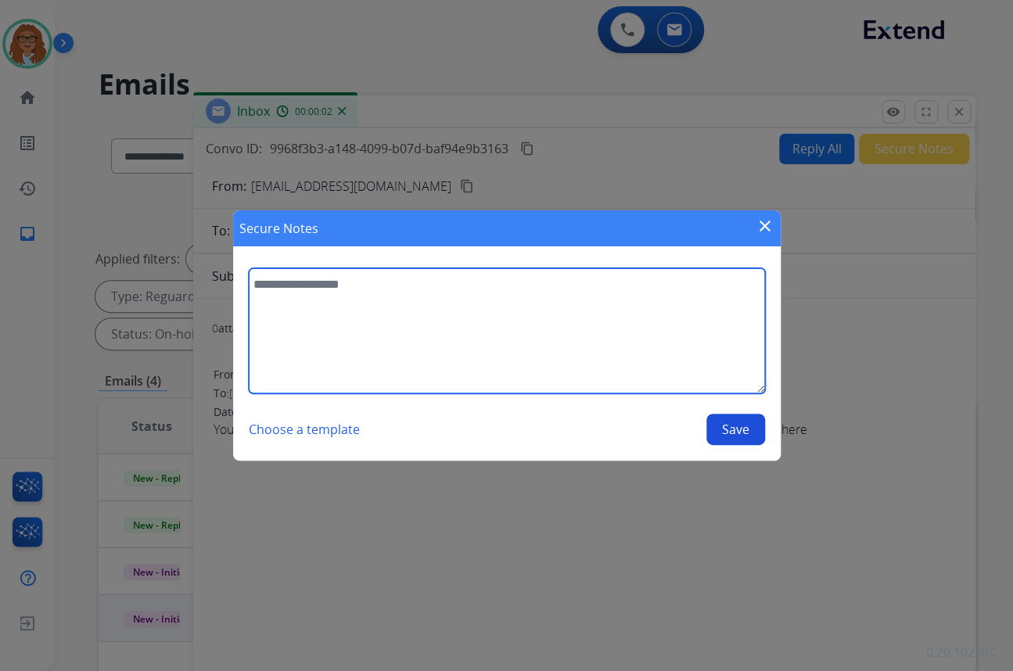
click at [555, 340] on textarea at bounding box center [507, 330] width 516 height 125
paste textarea "**********"
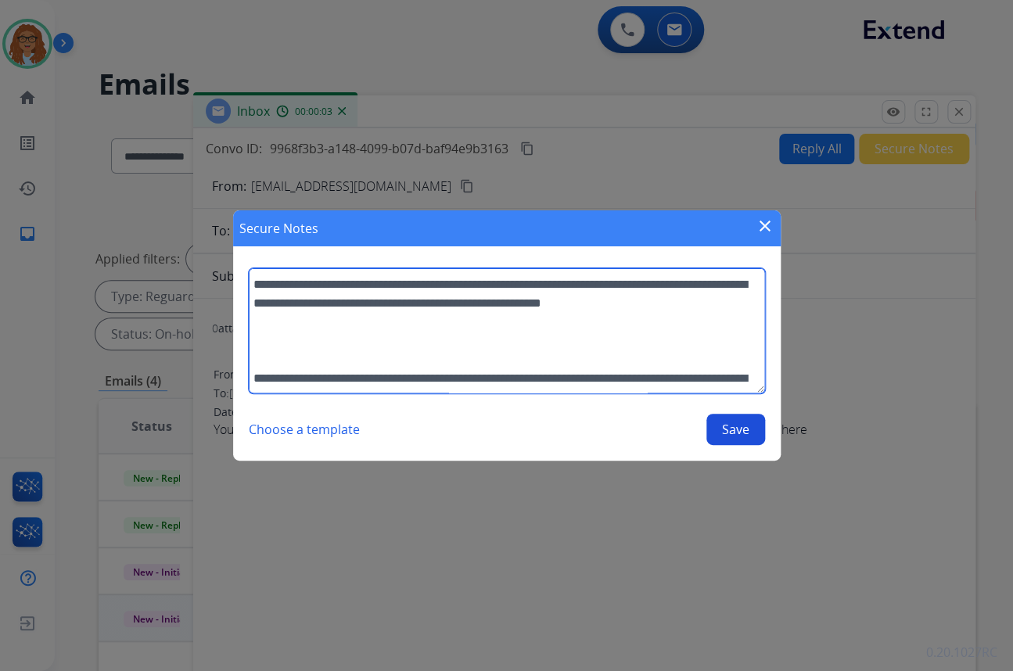
scroll to position [276, 0]
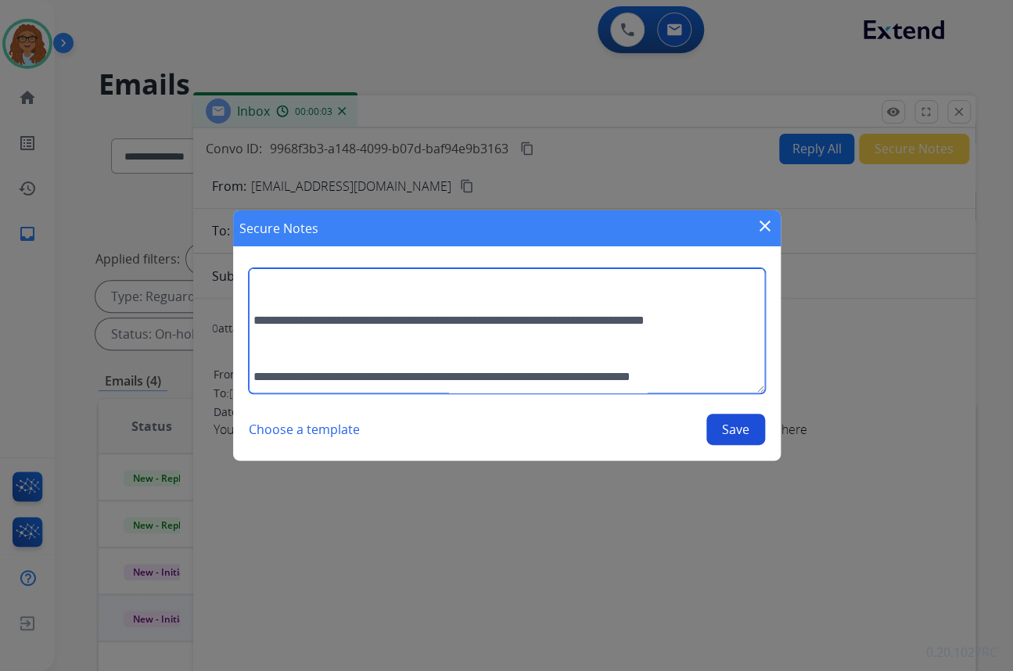
type textarea "**********"
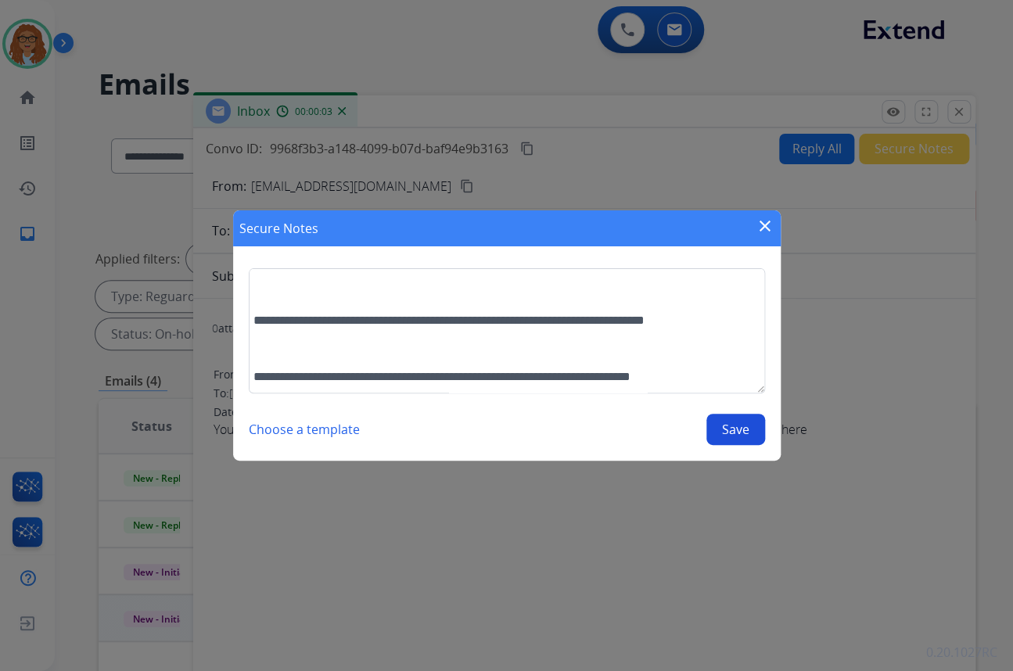
click at [723, 422] on button "Save" at bounding box center [735, 429] width 59 height 31
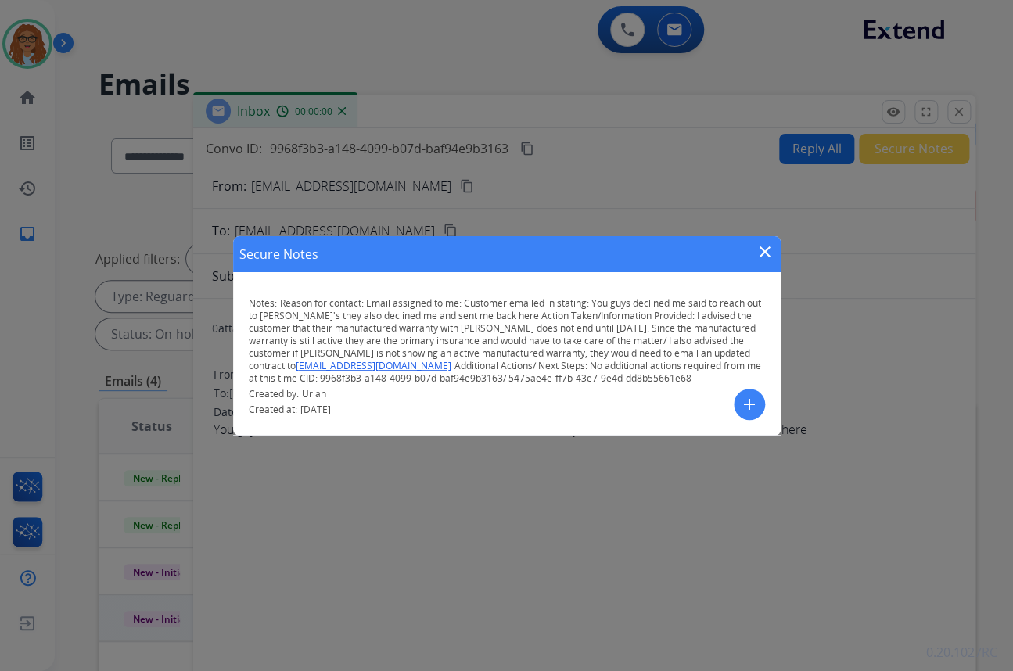
click at [764, 249] on mat-icon "close" at bounding box center [764, 251] width 19 height 19
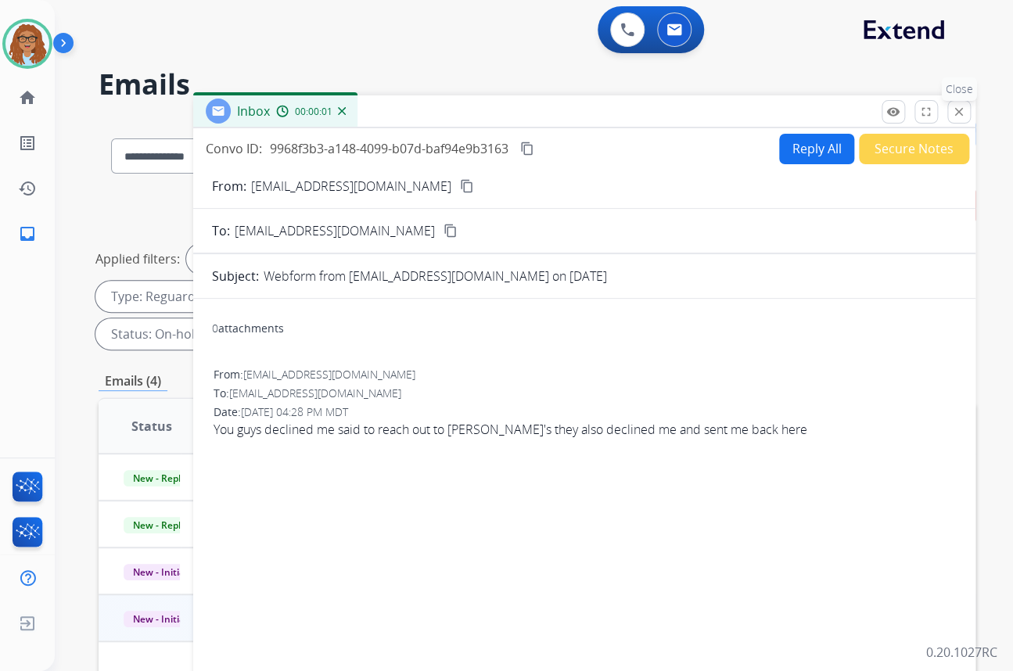
click at [964, 118] on button "close Close" at bounding box center [958, 111] width 23 height 23
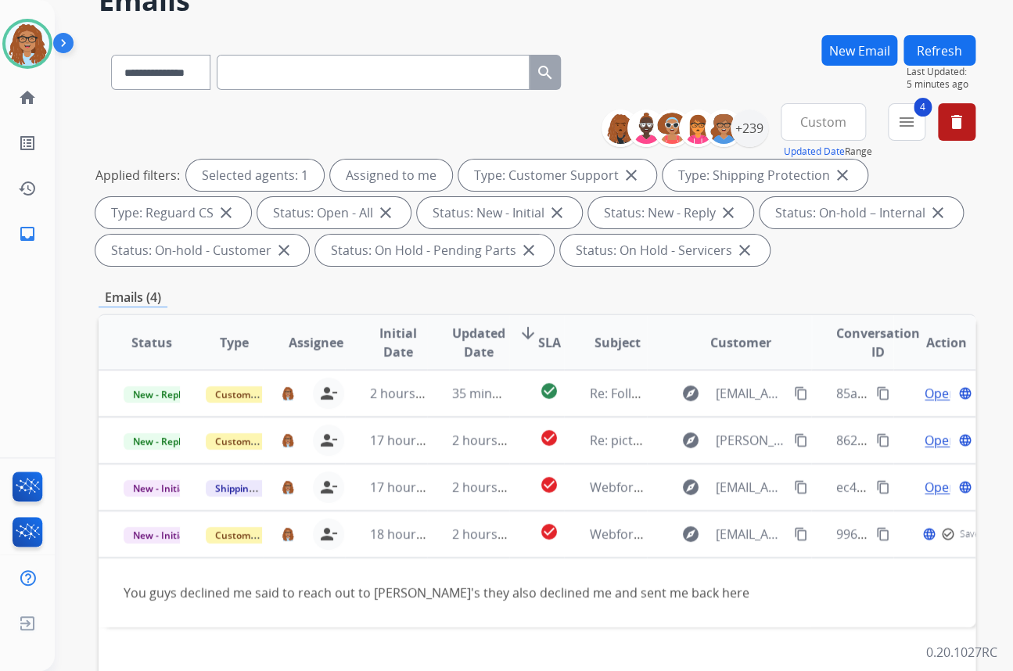
scroll to position [284, 0]
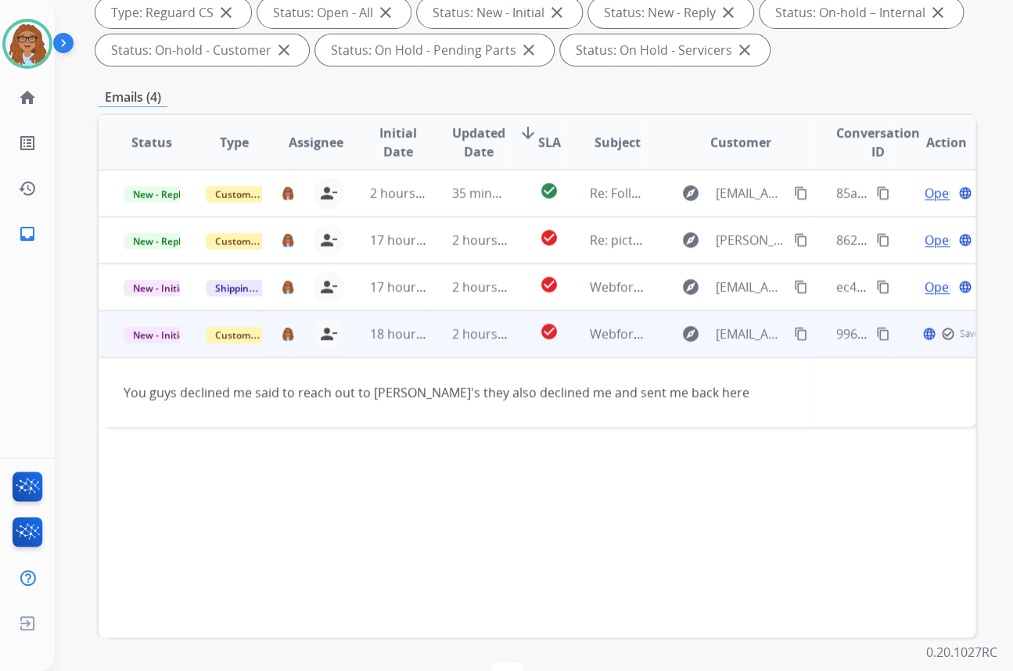
click at [156, 333] on span "New - Initial" at bounding box center [160, 335] width 73 height 16
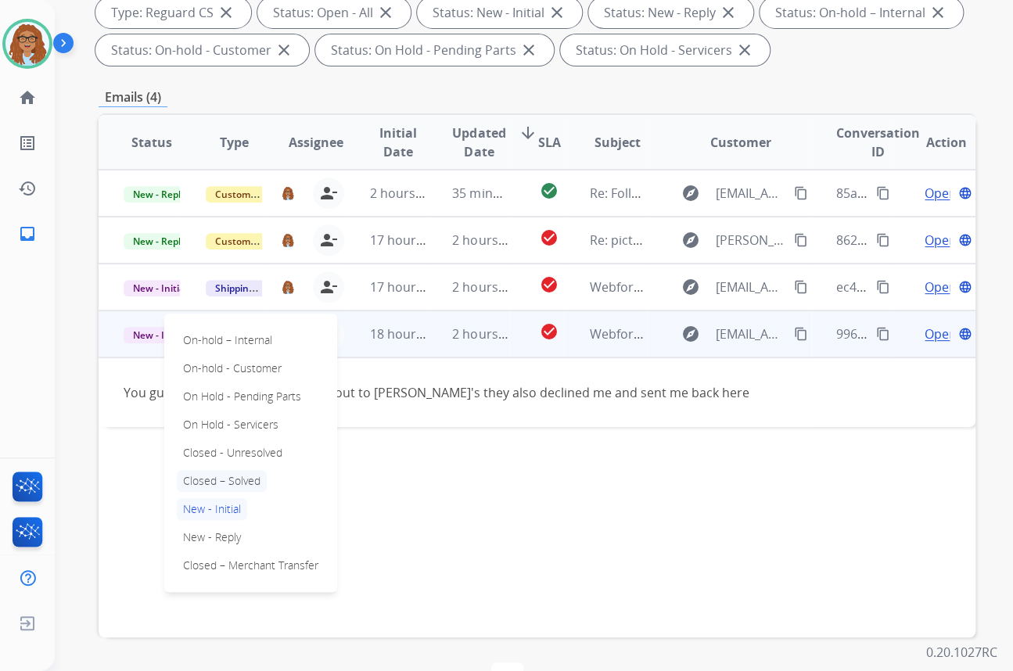
click at [247, 485] on p "Closed – Solved" at bounding box center [222, 481] width 90 height 22
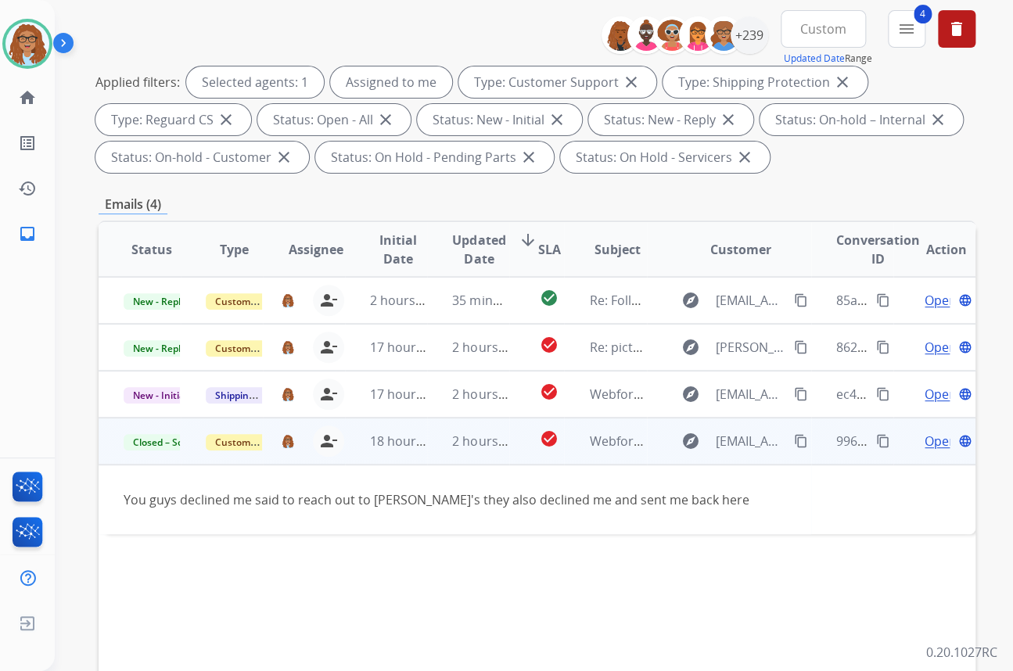
scroll to position [0, 0]
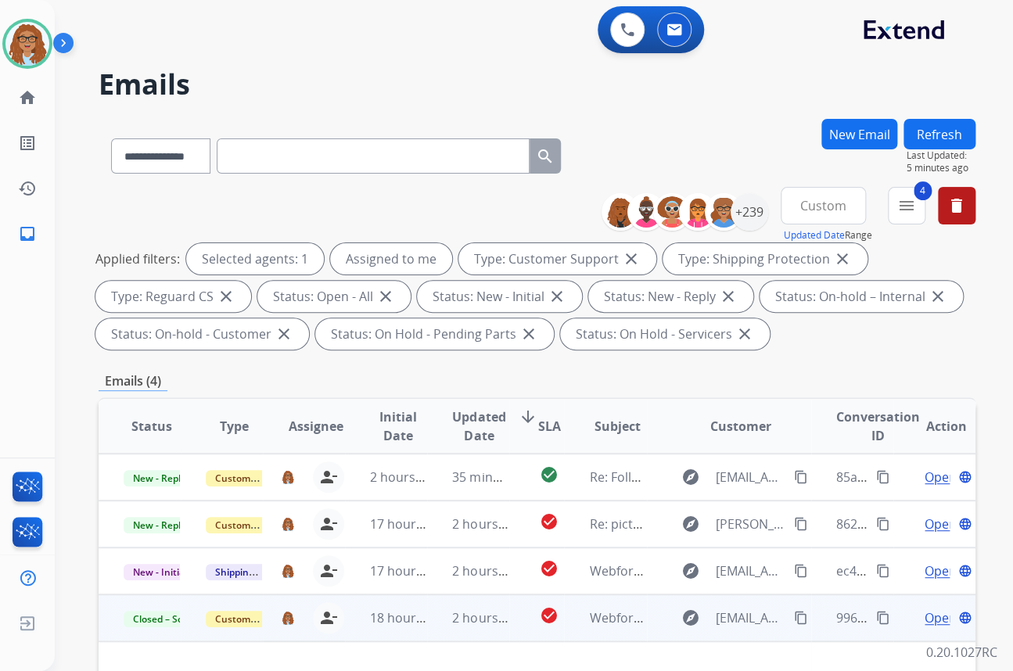
click at [948, 127] on button "Refresh" at bounding box center [939, 134] width 72 height 30
click at [876, 618] on mat-icon "content_copy" at bounding box center [883, 618] width 14 height 14
